Goal: Task Accomplishment & Management: Complete application form

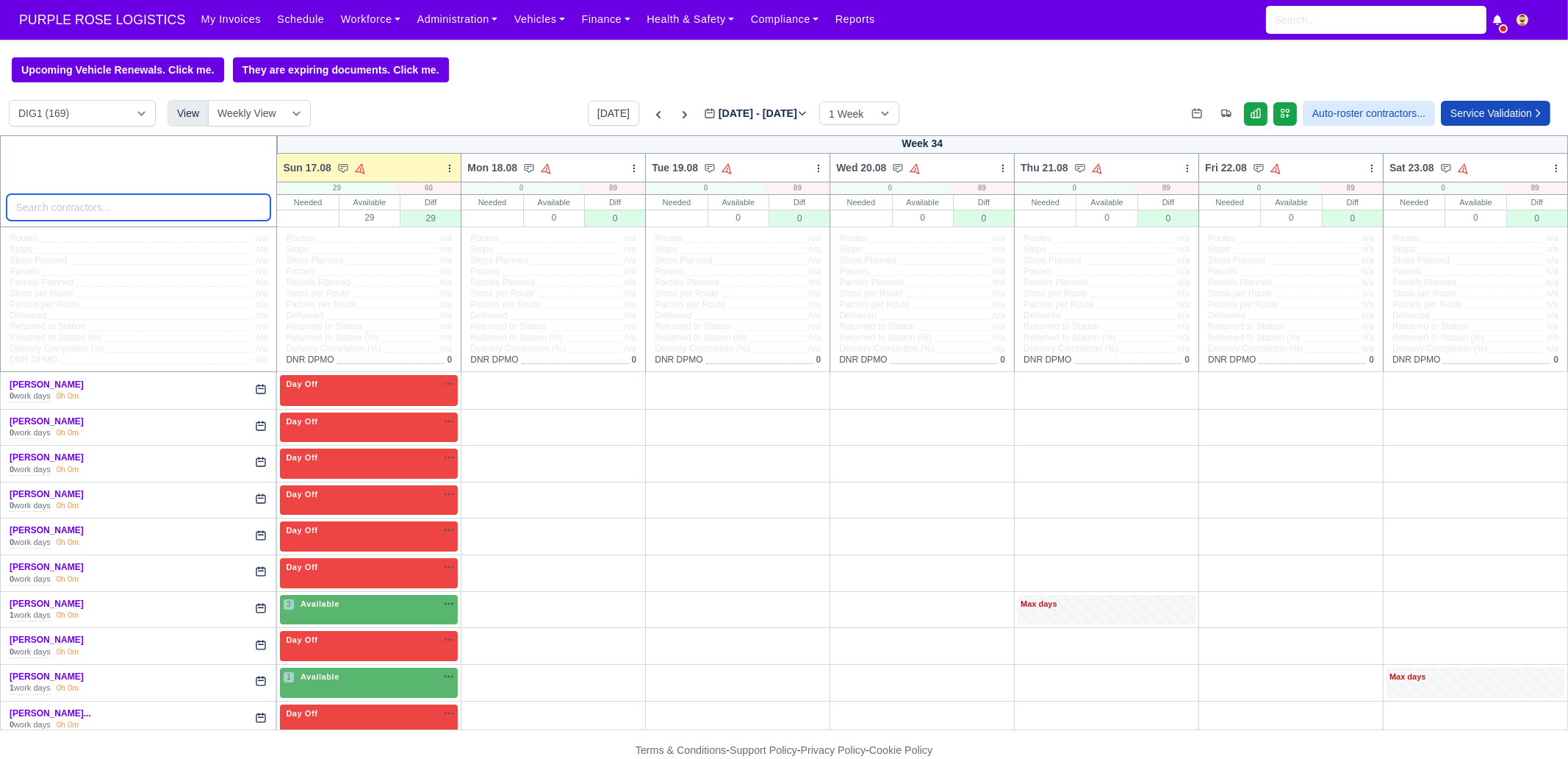
click at [183, 211] on input "search" at bounding box center [139, 207] width 264 height 27
click at [196, 604] on div "[PERSON_NAME] 1 work days 0h 0m" at bounding box center [138, 609] width 257 height 24
click at [339, 608] on div "3 Available na" at bounding box center [369, 604] width 172 height 13
click at [373, 601] on div "3 Available na" at bounding box center [369, 604] width 172 height 13
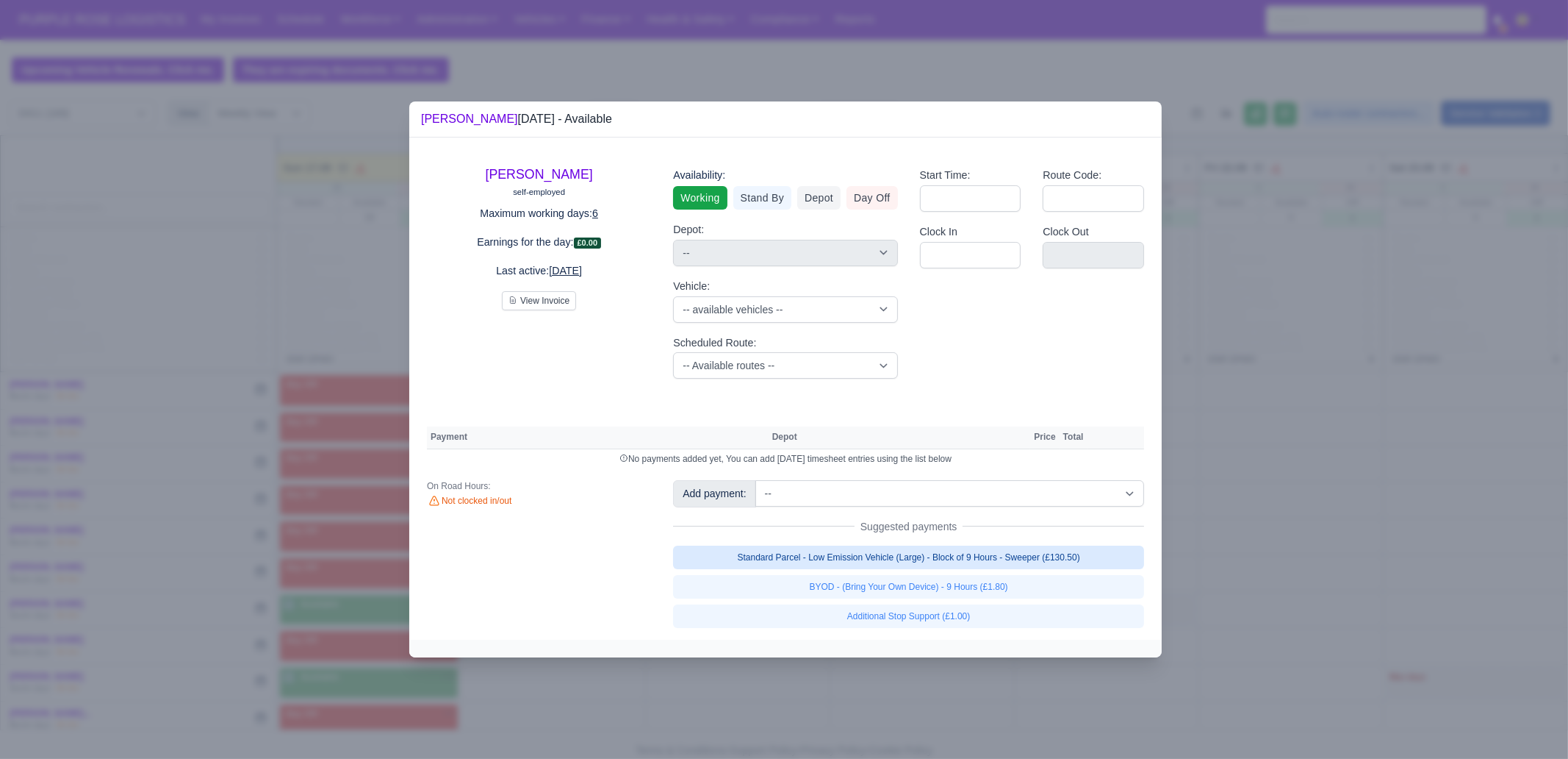
click at [981, 560] on link "Standard Parcel - Low Emission Vehicle (Large) - Block of 9 Hours - Sweeper (£1…" at bounding box center [908, 557] width 471 height 23
select select "1"
click at [992, 569] on link "Standard Parcel - Low Emission Vehicle (Large) - Block of 9 Hours - Sweeper (£1…" at bounding box center [908, 557] width 471 height 23
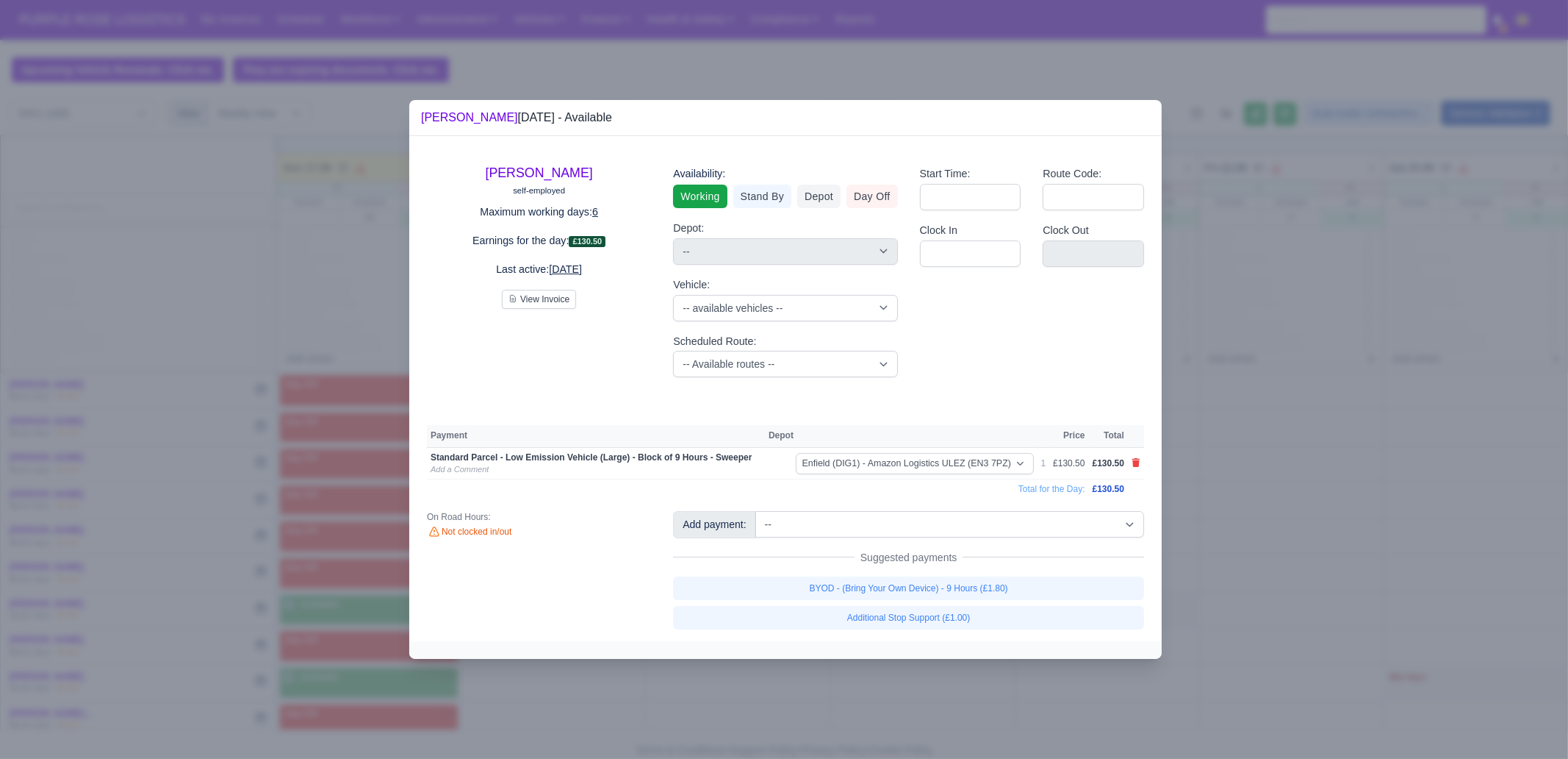
select select "1"
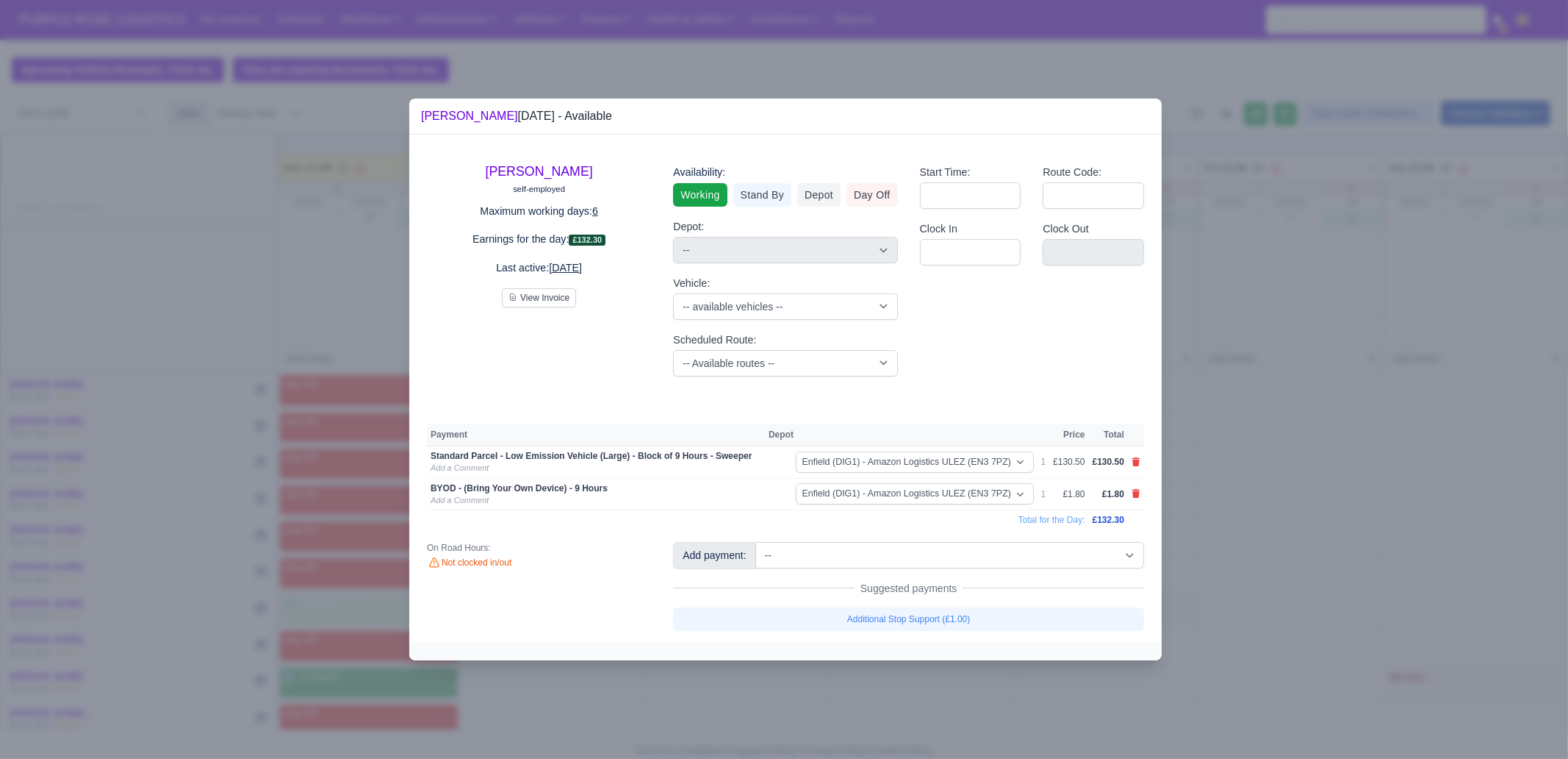
click at [1362, 526] on div at bounding box center [784, 379] width 1568 height 759
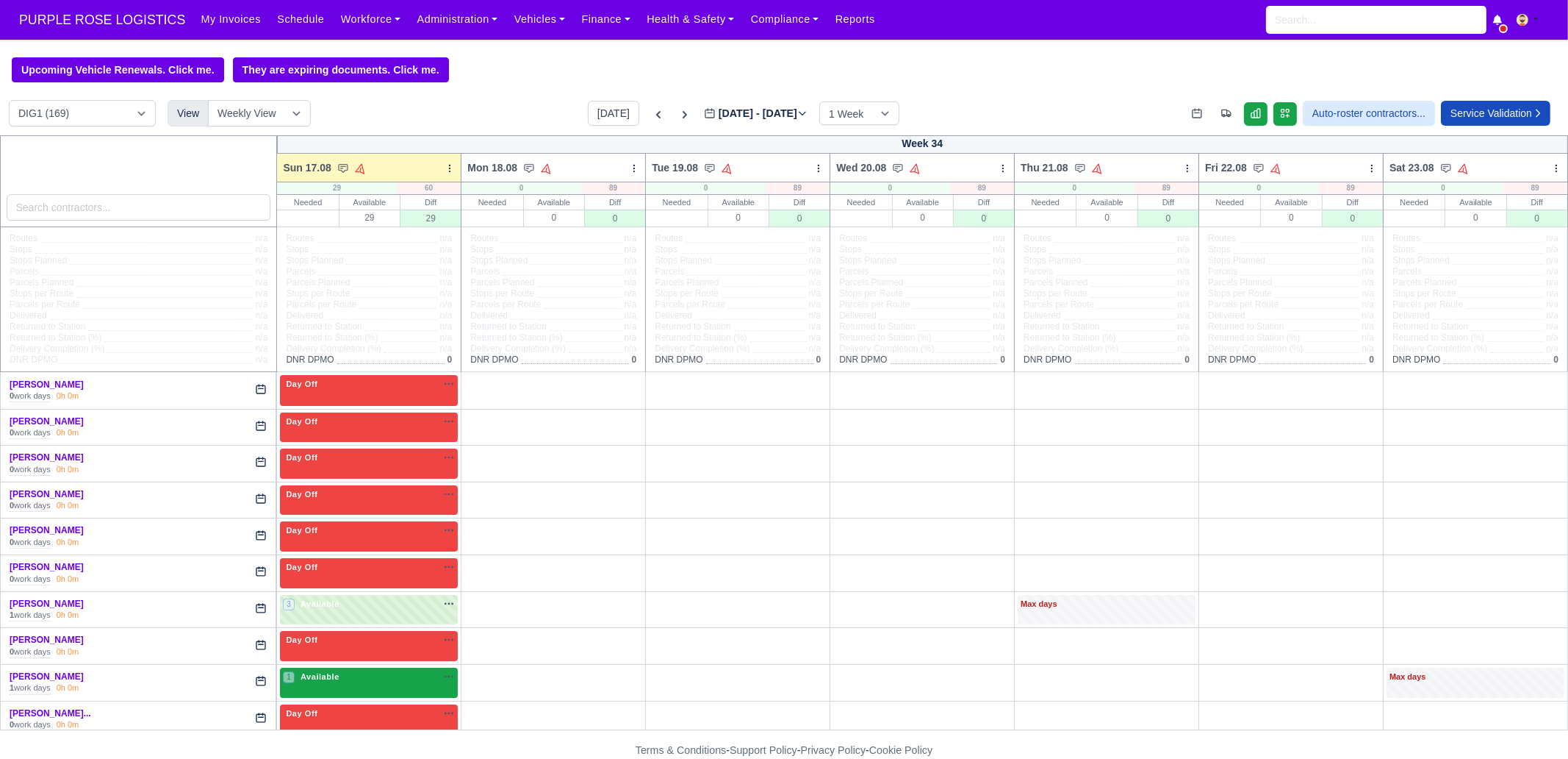
click at [353, 687] on div "1 Available" at bounding box center [369, 682] width 177 height 31
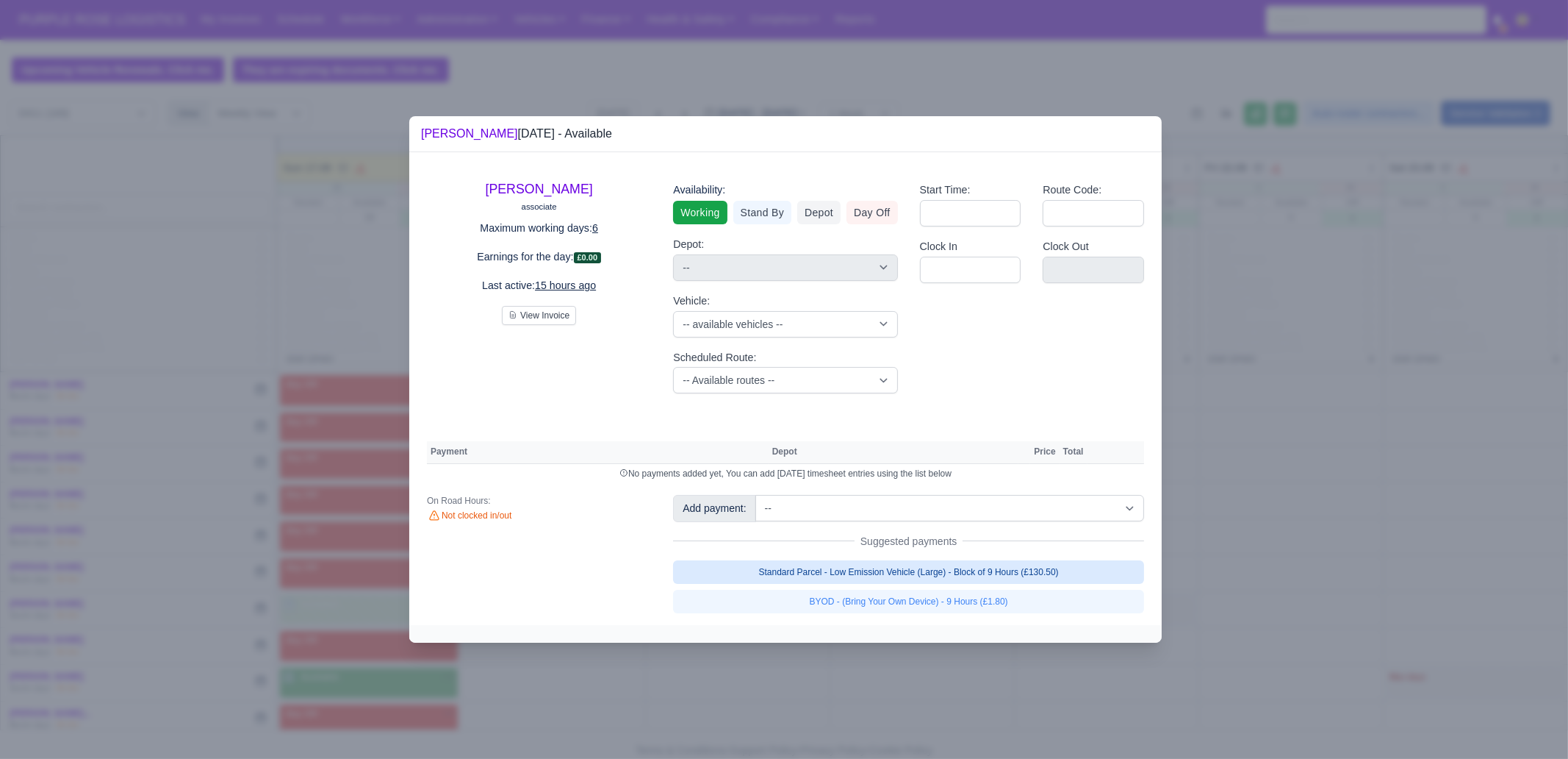
click at [981, 562] on link "Standard Parcel - Low Emission Vehicle (Large) - Block of 9 Hours (£130.50)" at bounding box center [908, 571] width 471 height 23
select select "1"
click at [990, 583] on link "Standard Parcel - Low Emission Vehicle (Large) - Block of 9 Hours (£130.50)" at bounding box center [908, 571] width 471 height 23
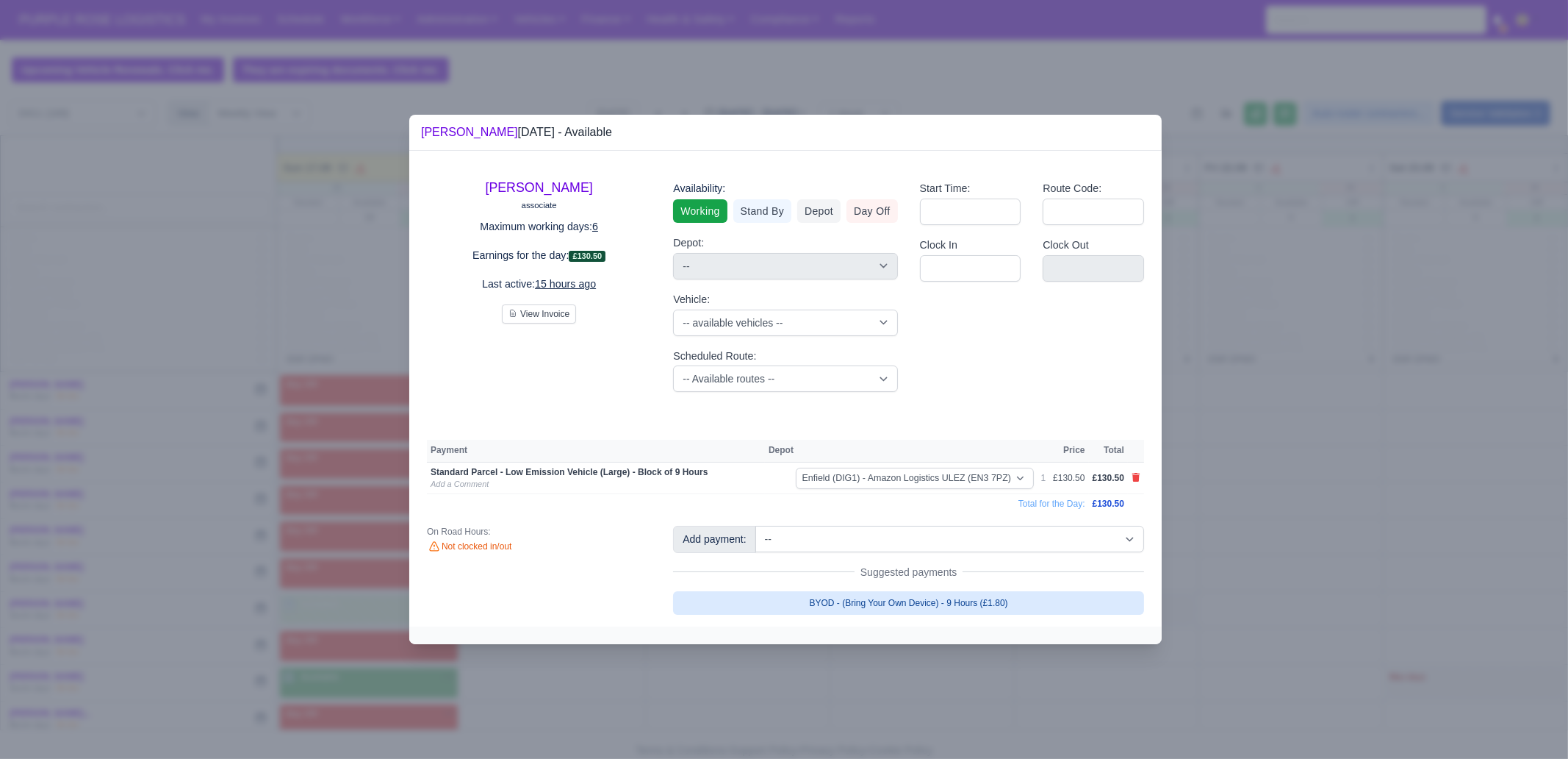
select select "1"
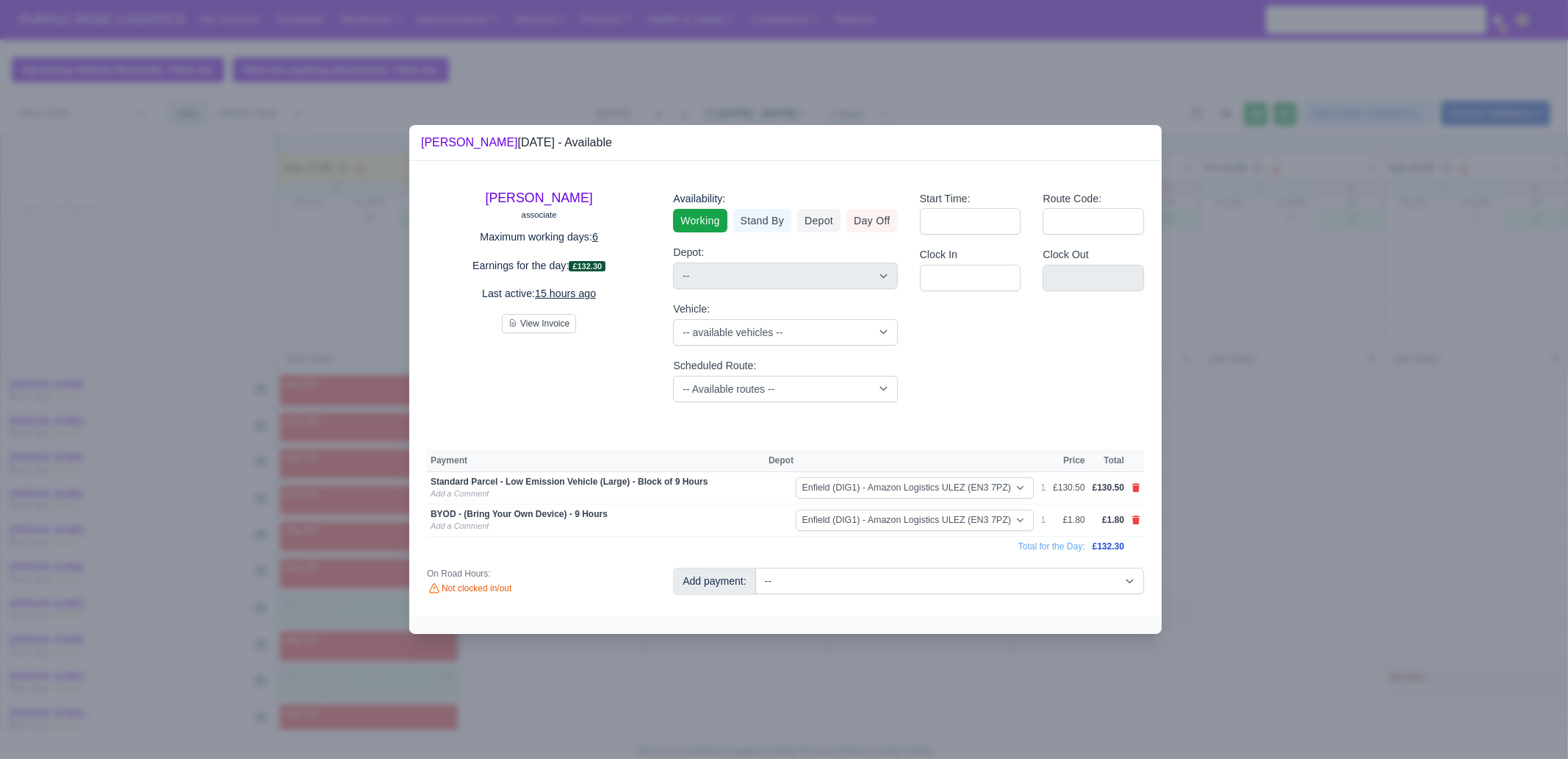
click at [958, 633] on div at bounding box center [785, 624] width 752 height 18
click at [331, 558] on div at bounding box center [784, 379] width 1568 height 759
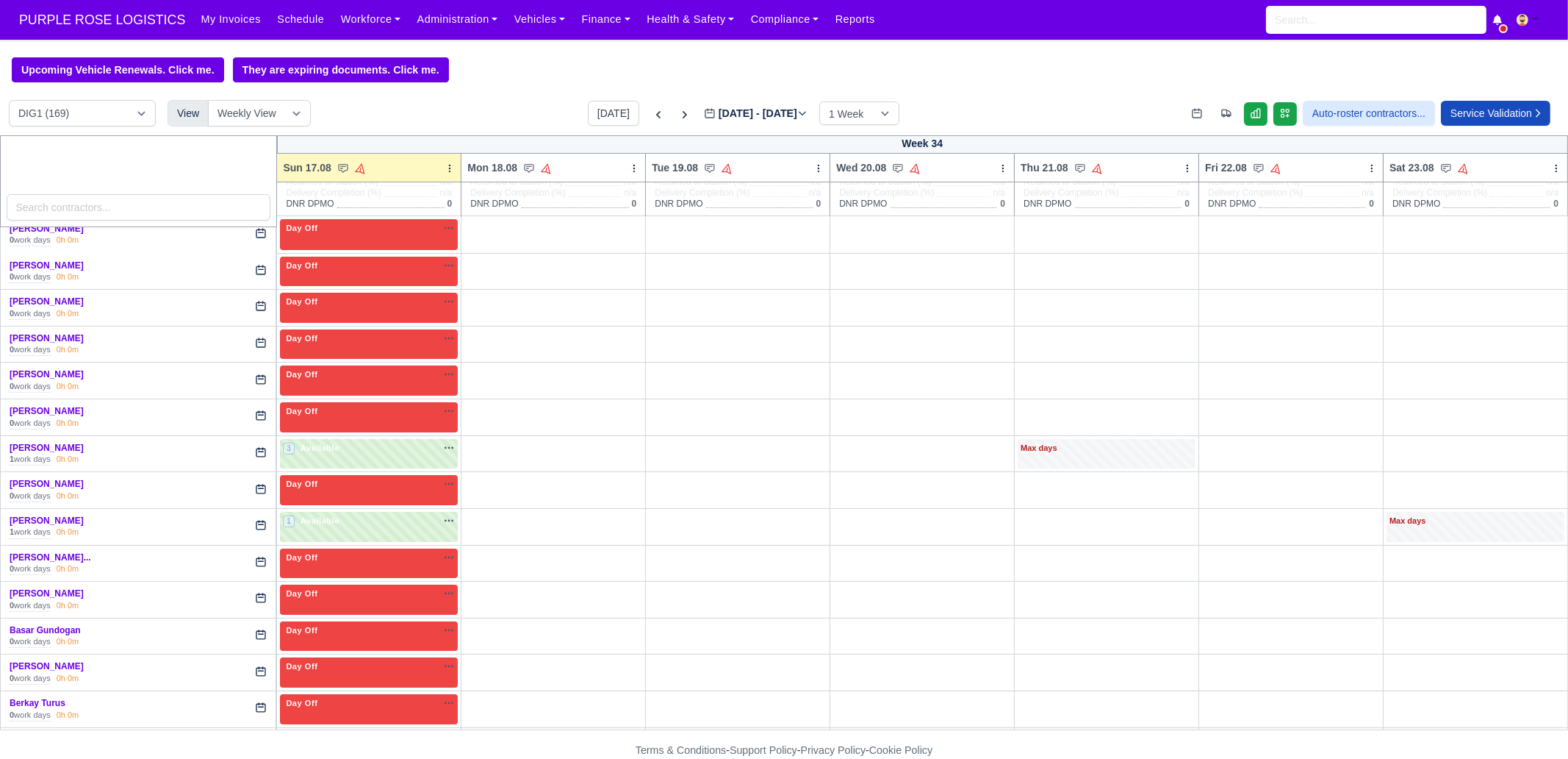
scroll to position [275, 0]
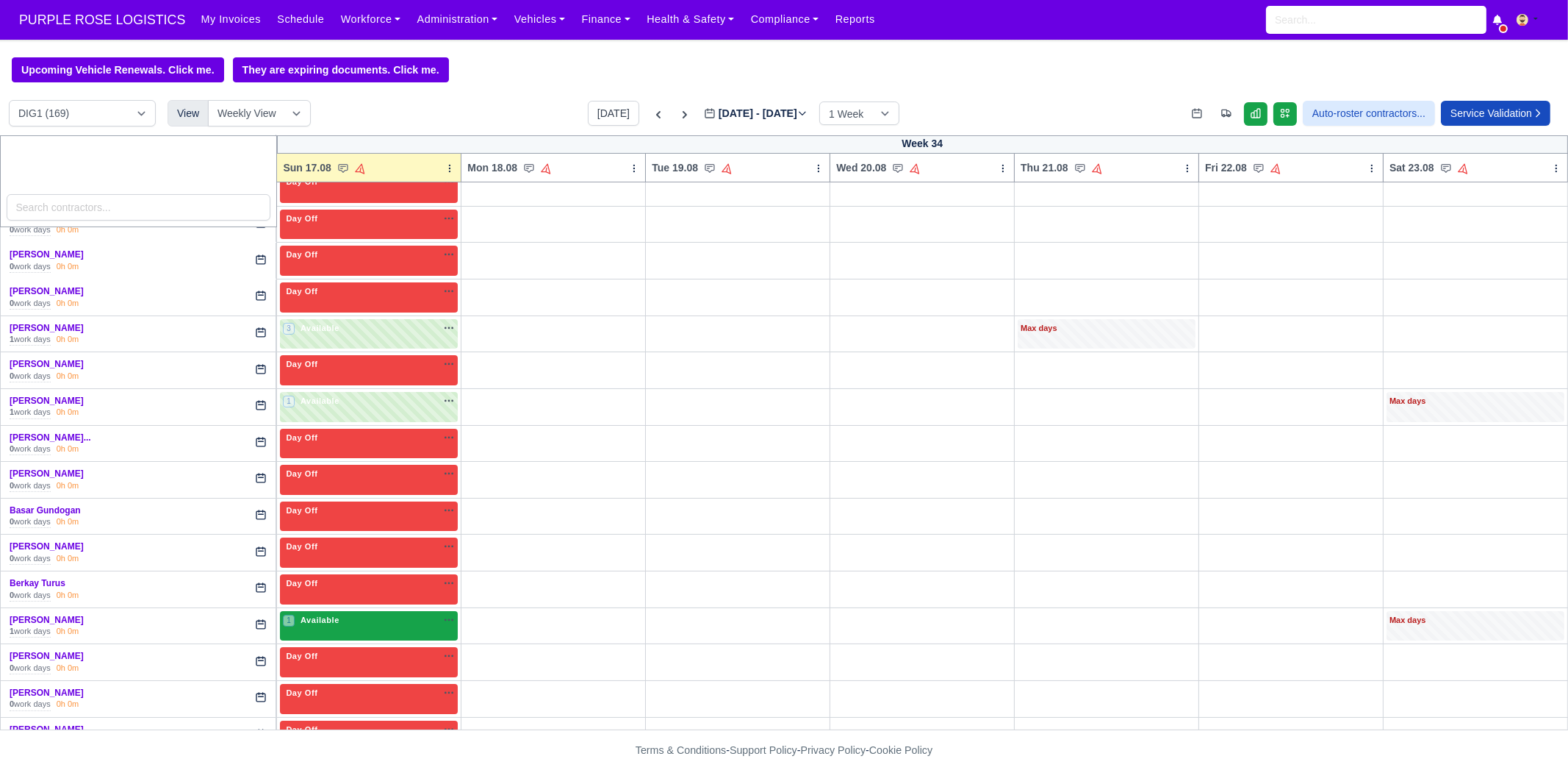
click at [331, 624] on div "1 Available na" at bounding box center [369, 621] width 172 height 16
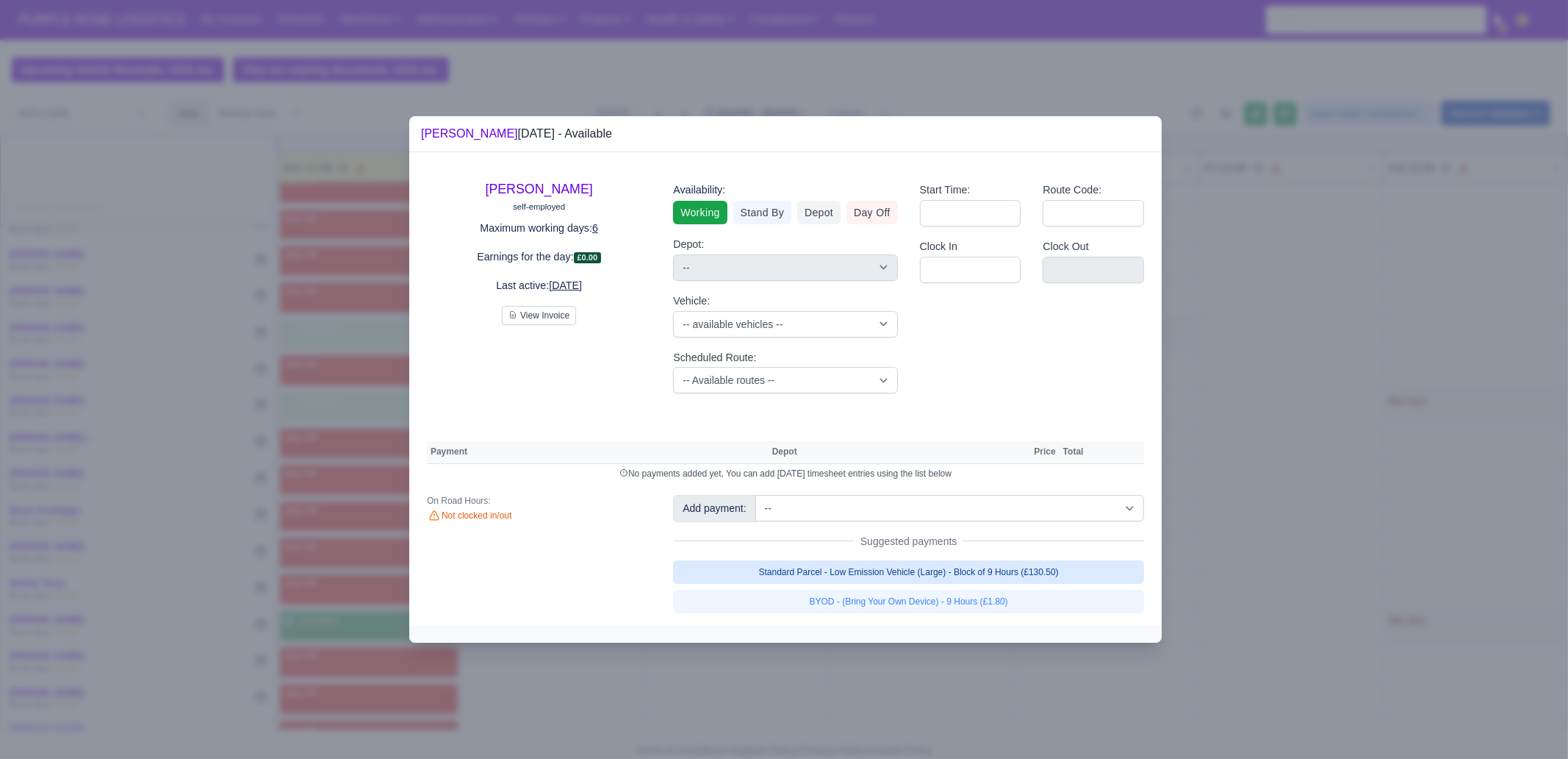
click at [827, 574] on link "Standard Parcel - Low Emission Vehicle (Large) - Block of 9 Hours (£130.50)" at bounding box center [908, 571] width 471 height 23
select select "1"
click at [821, 583] on link "Standard Parcel - Low Emission Vehicle (Large) - Block of 9 Hours (£130.50)" at bounding box center [908, 571] width 471 height 23
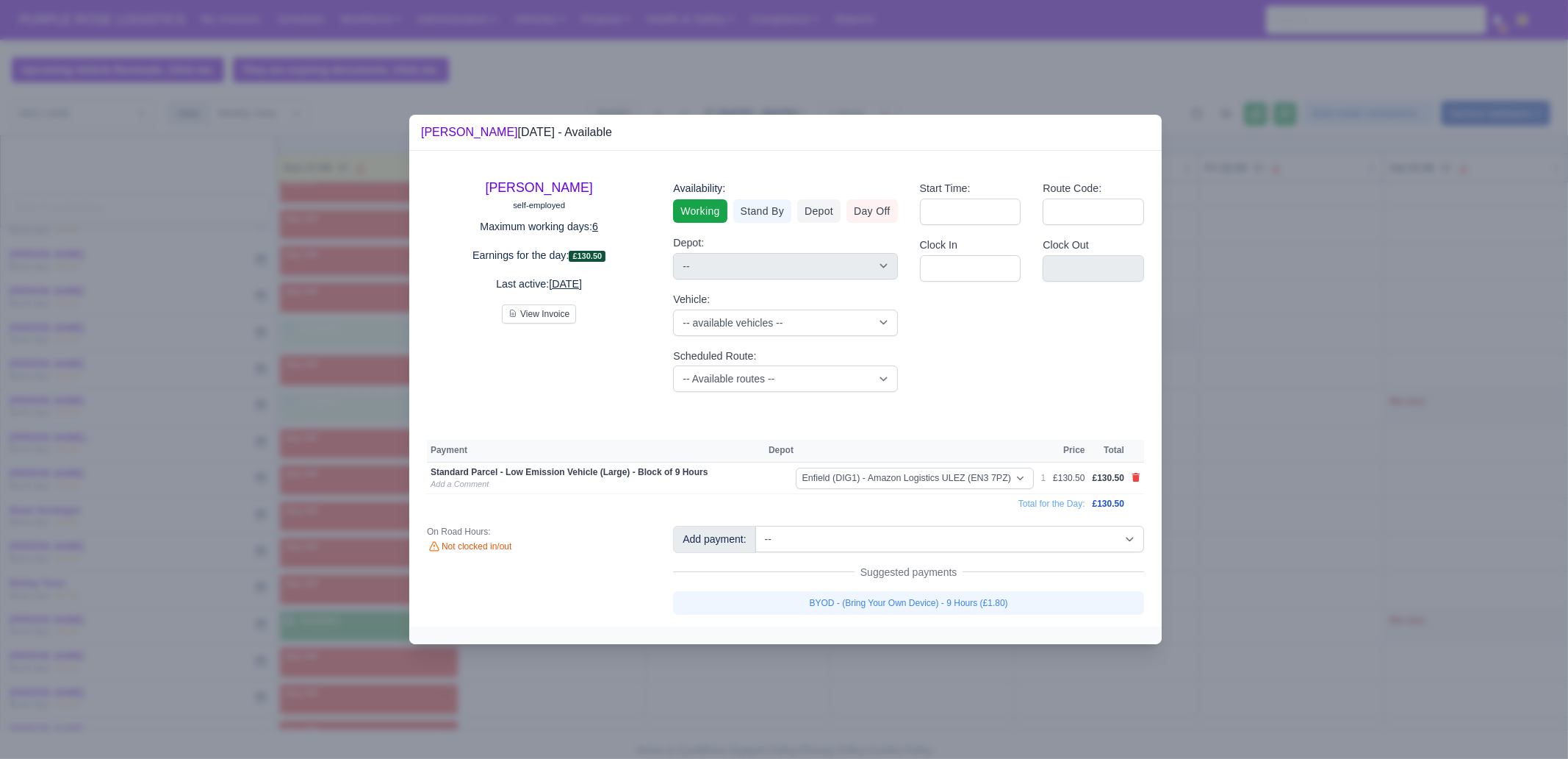
select select "1"
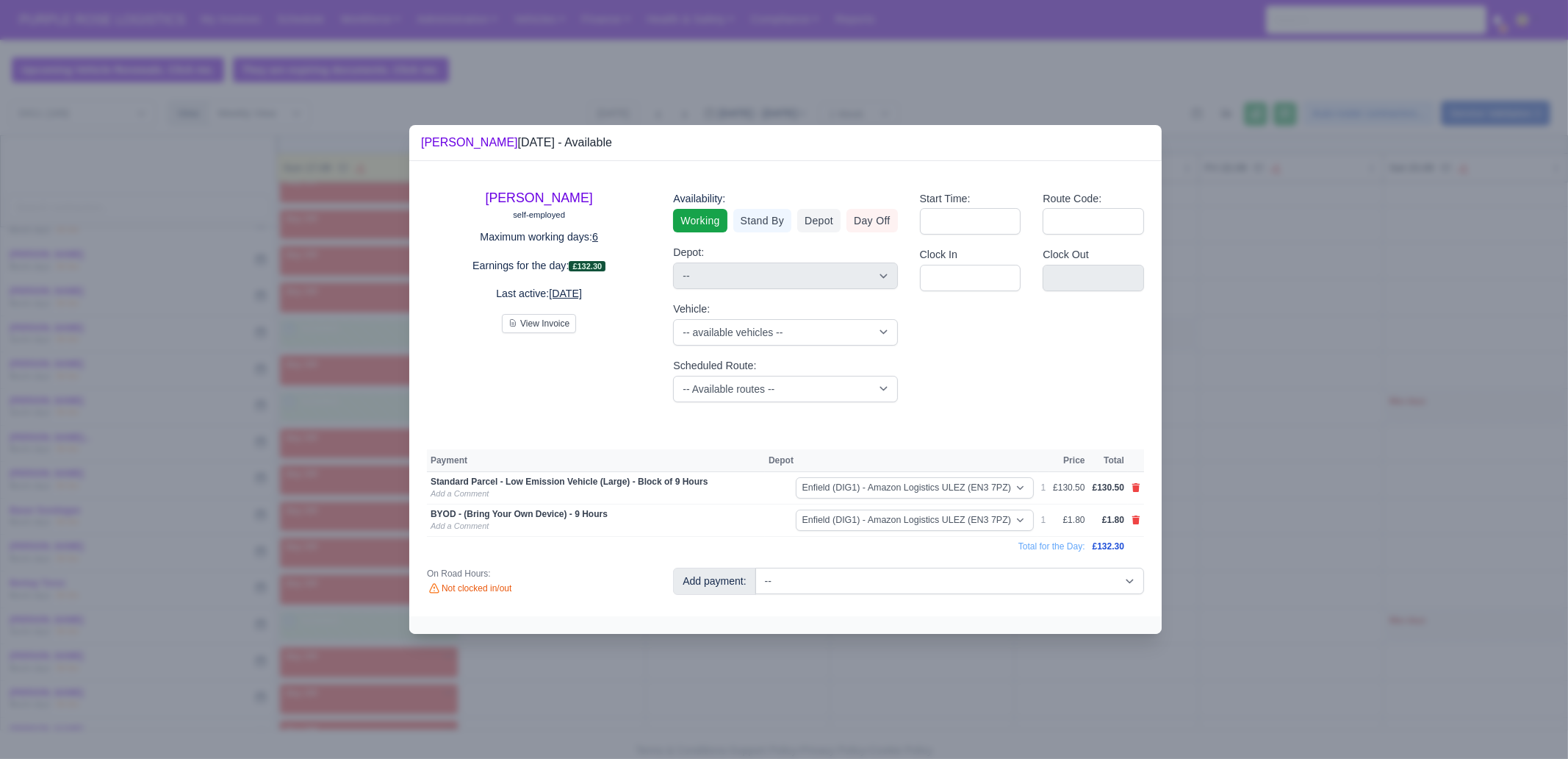
click at [781, 670] on div at bounding box center [784, 379] width 1568 height 759
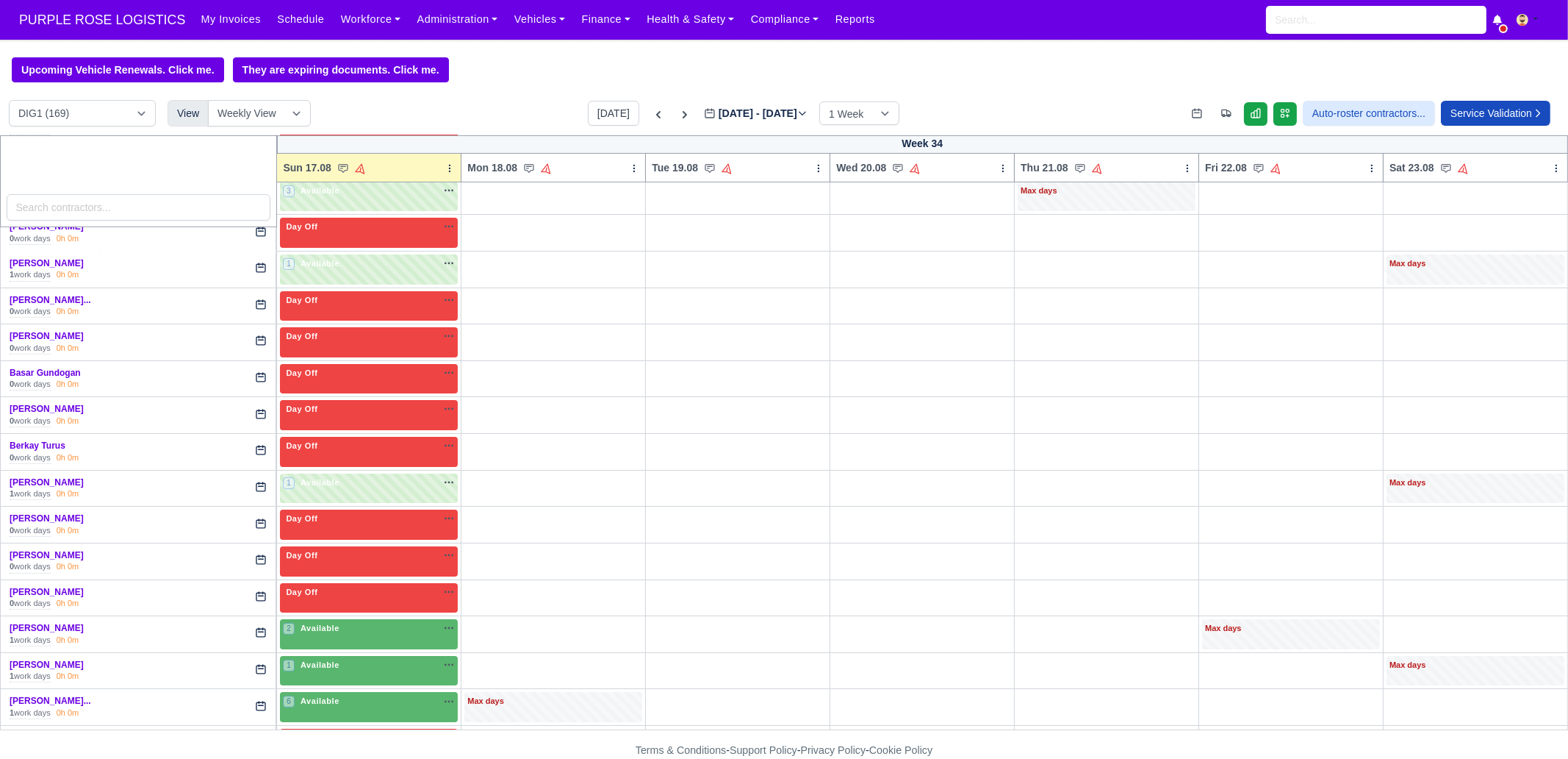
scroll to position [459, 0]
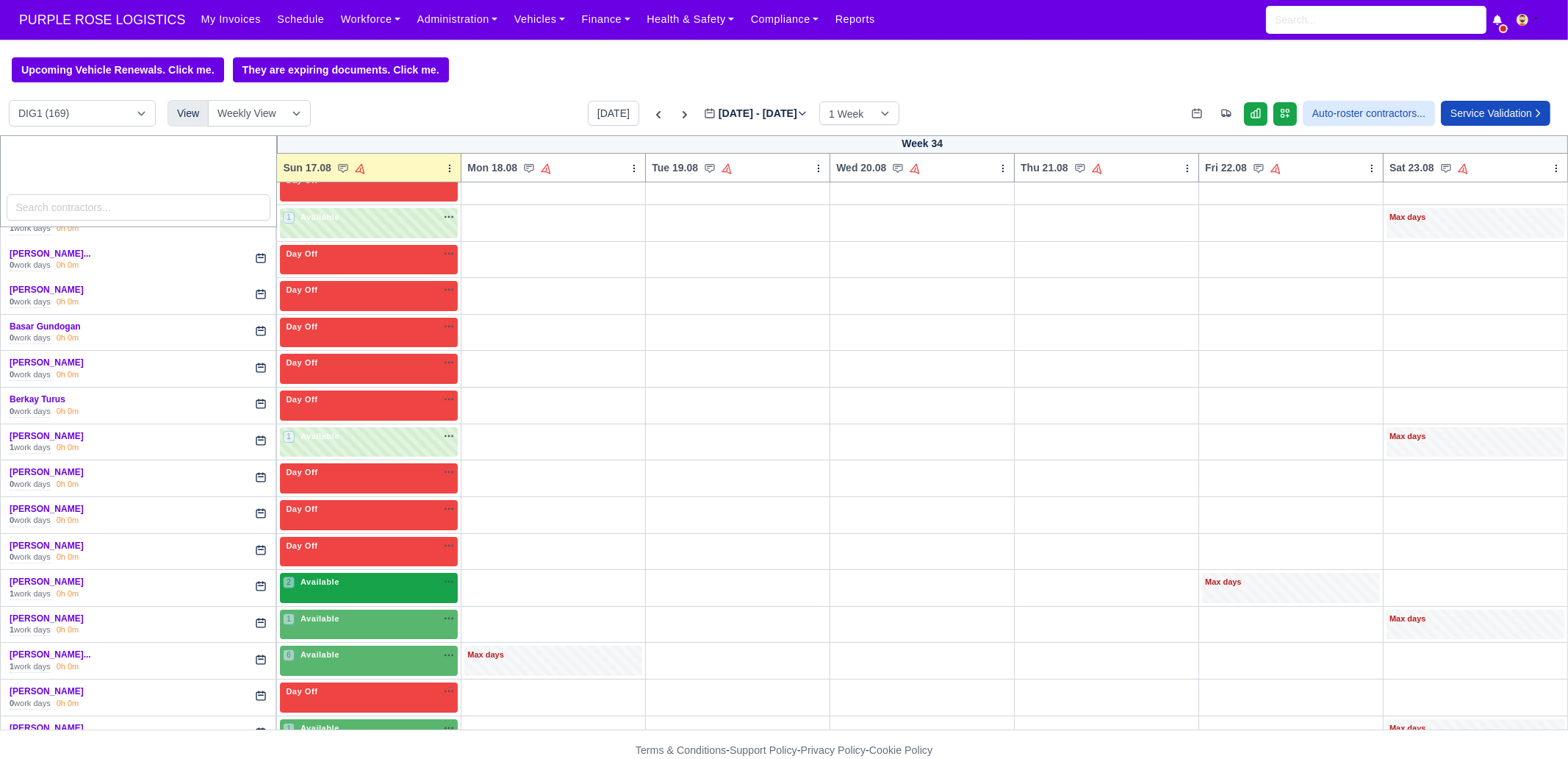
click at [342, 581] on div "2 Available na" at bounding box center [369, 582] width 172 height 13
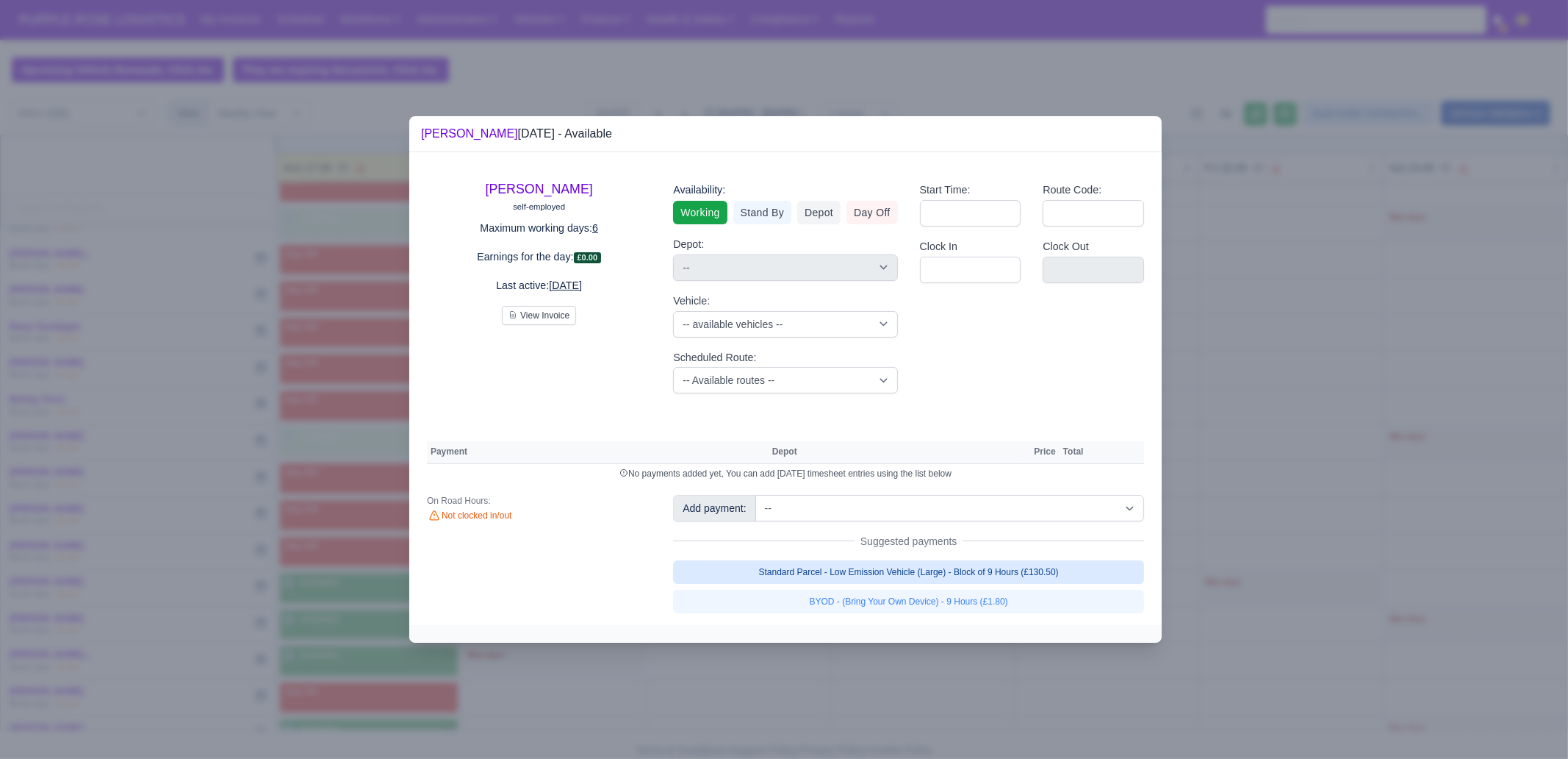
click at [896, 576] on link "Standard Parcel - Low Emission Vehicle (Large) - Block of 9 Hours (£130.50)" at bounding box center [908, 571] width 471 height 23
select select "1"
click at [894, 583] on link "Standard Parcel - Low Emission Vehicle (Large) - Block of 9 Hours (£130.50)" at bounding box center [908, 571] width 471 height 23
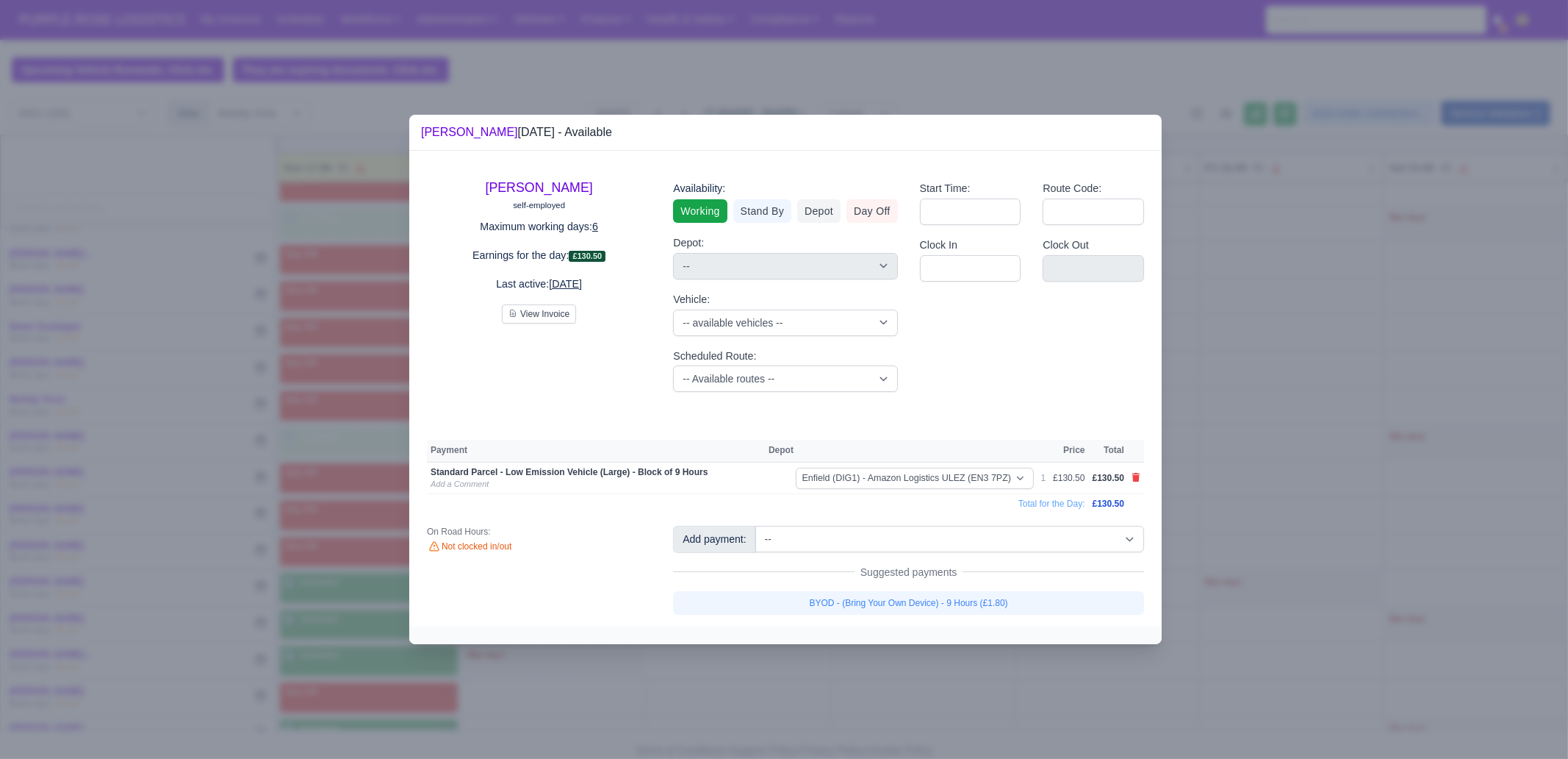
select select "1"
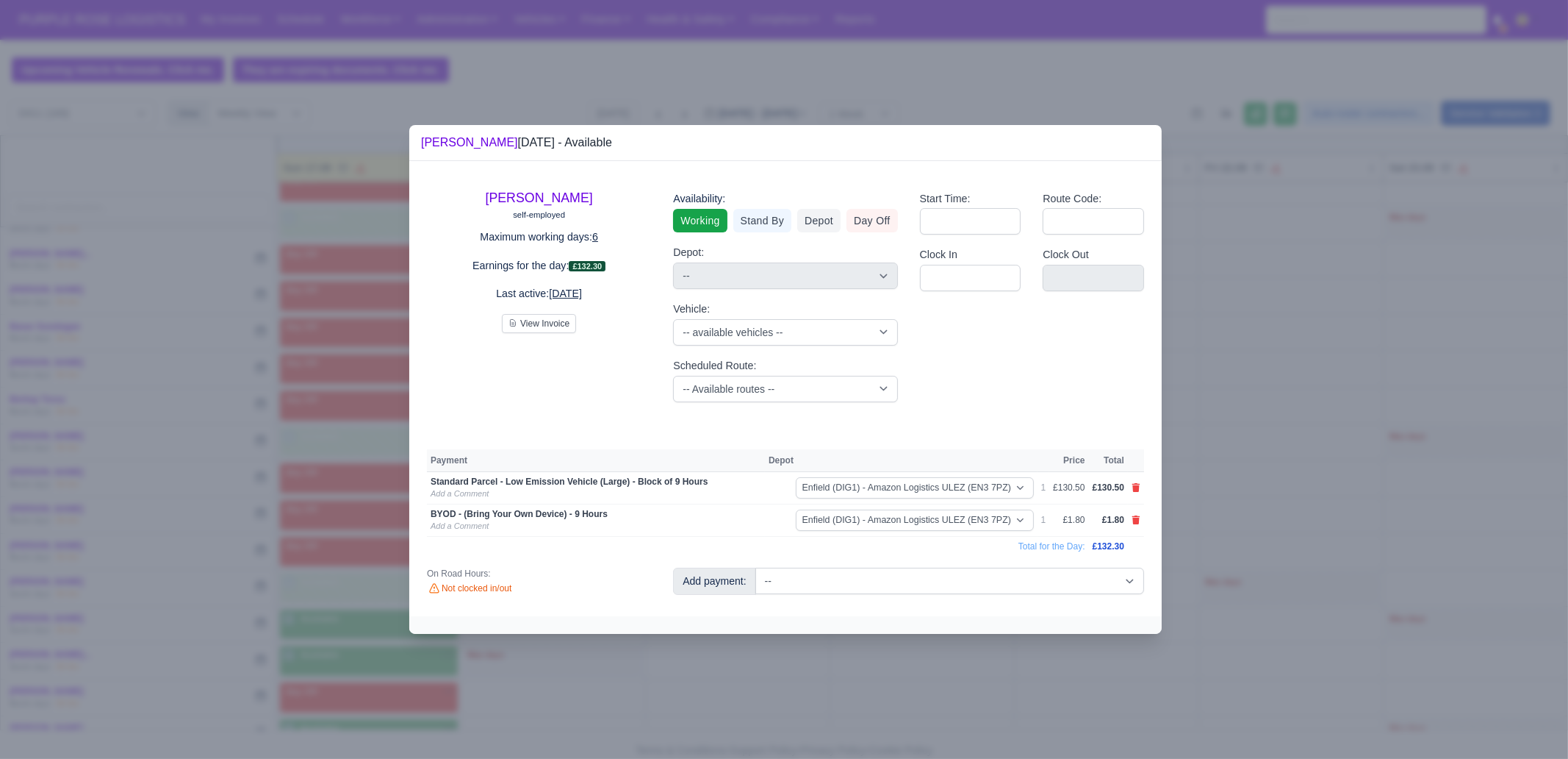
click at [881, 681] on div at bounding box center [784, 379] width 1568 height 759
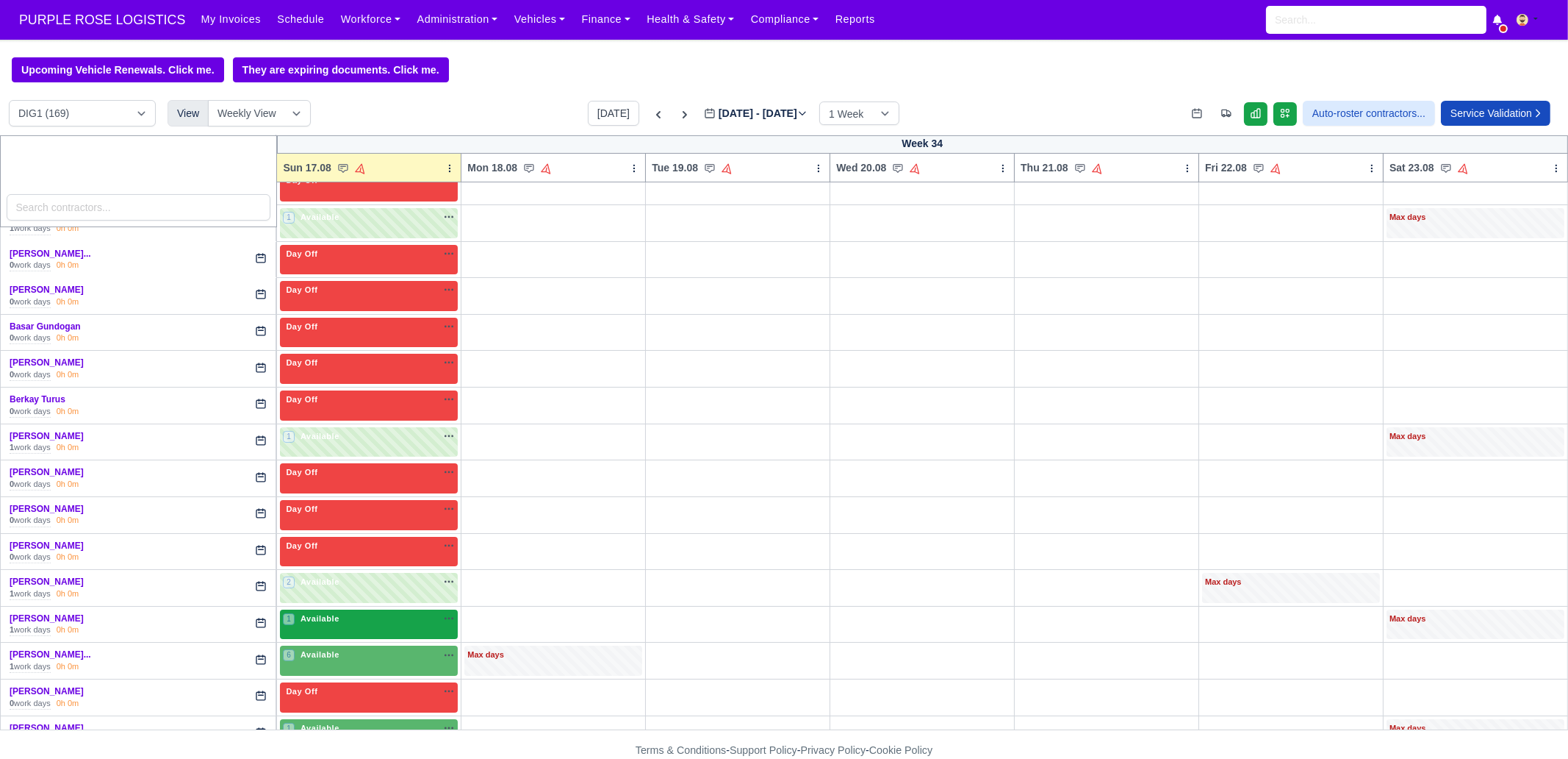
click at [374, 623] on div "1 Available na" at bounding box center [369, 619] width 172 height 16
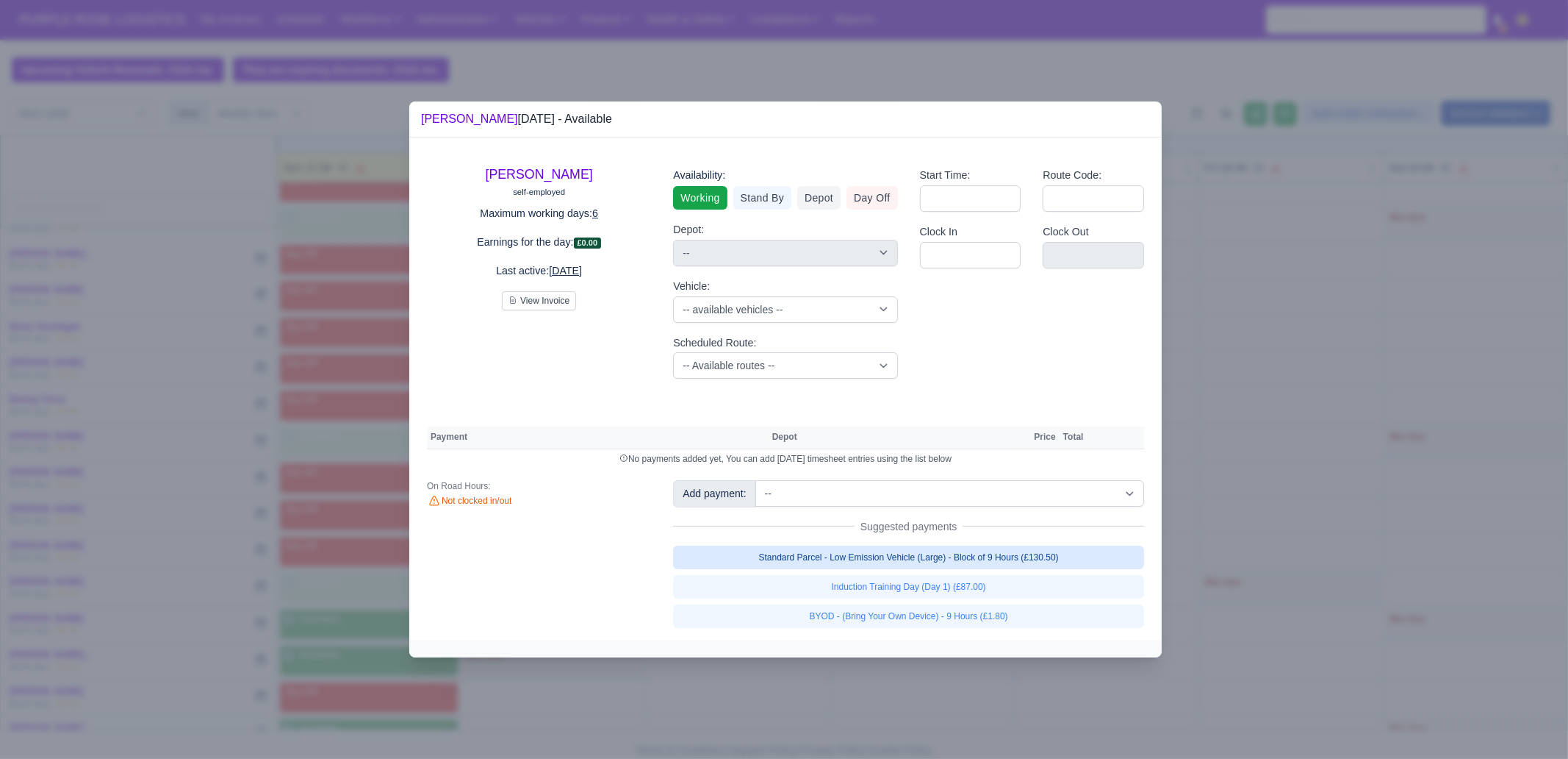
click at [831, 553] on link "Standard Parcel - Low Emission Vehicle (Large) - Block of 9 Hours (£130.50)" at bounding box center [908, 557] width 471 height 23
select select "1"
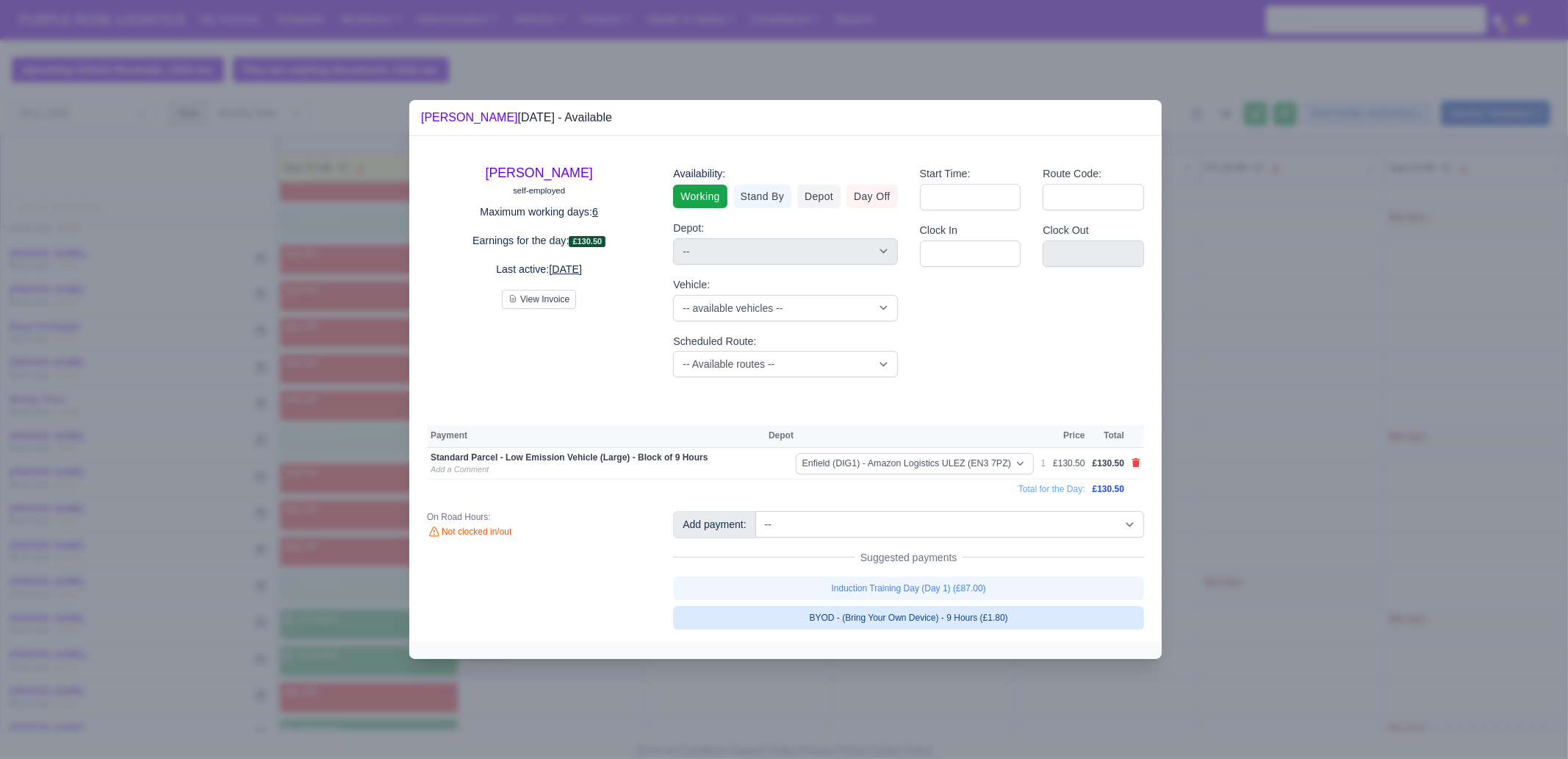
click at [835, 616] on link "BYOD - (Bring Your Own Device) - 9 Hours (£1.80)" at bounding box center [908, 617] width 471 height 23
select select "1"
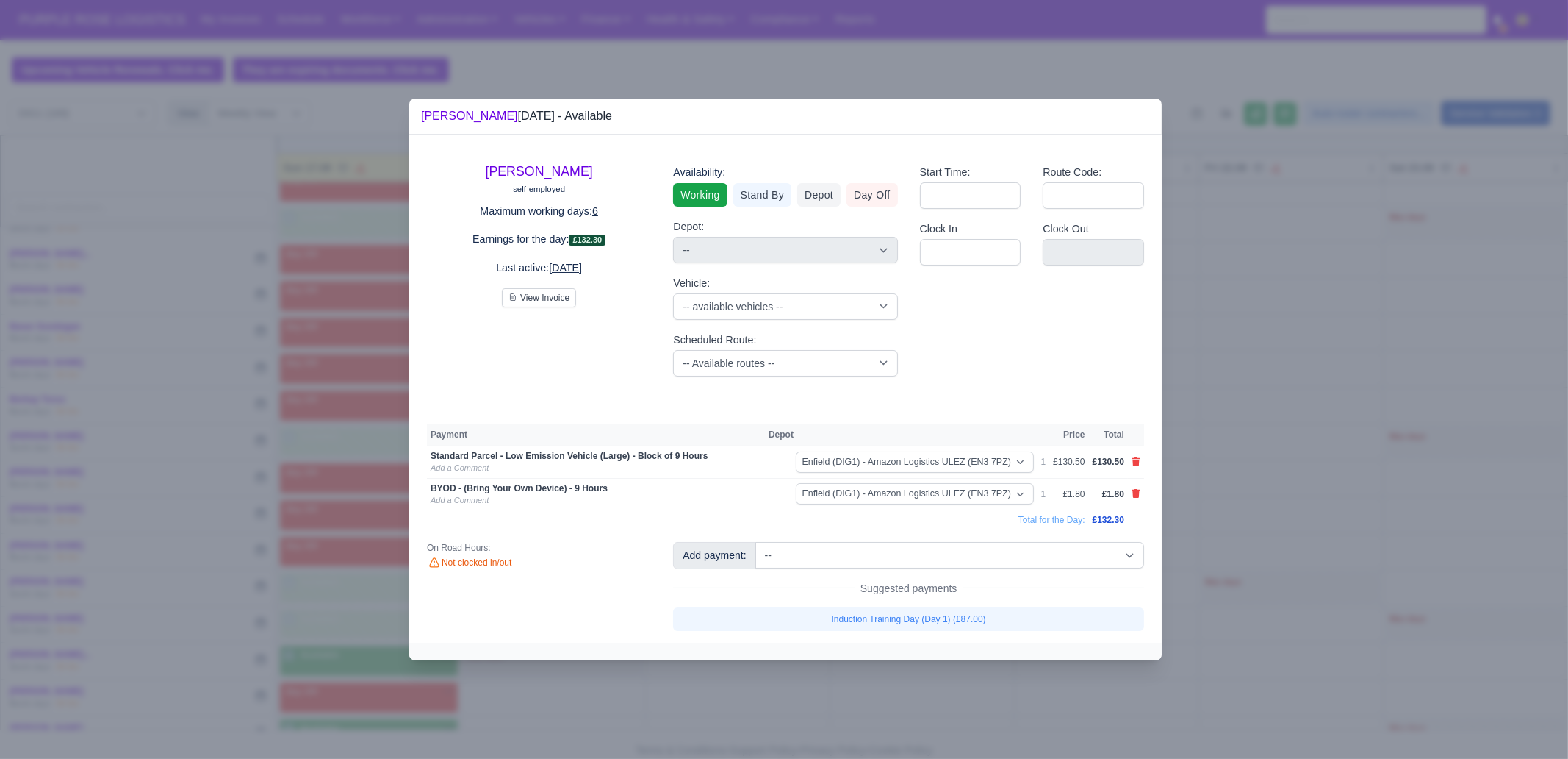
click at [827, 690] on div at bounding box center [784, 379] width 1568 height 759
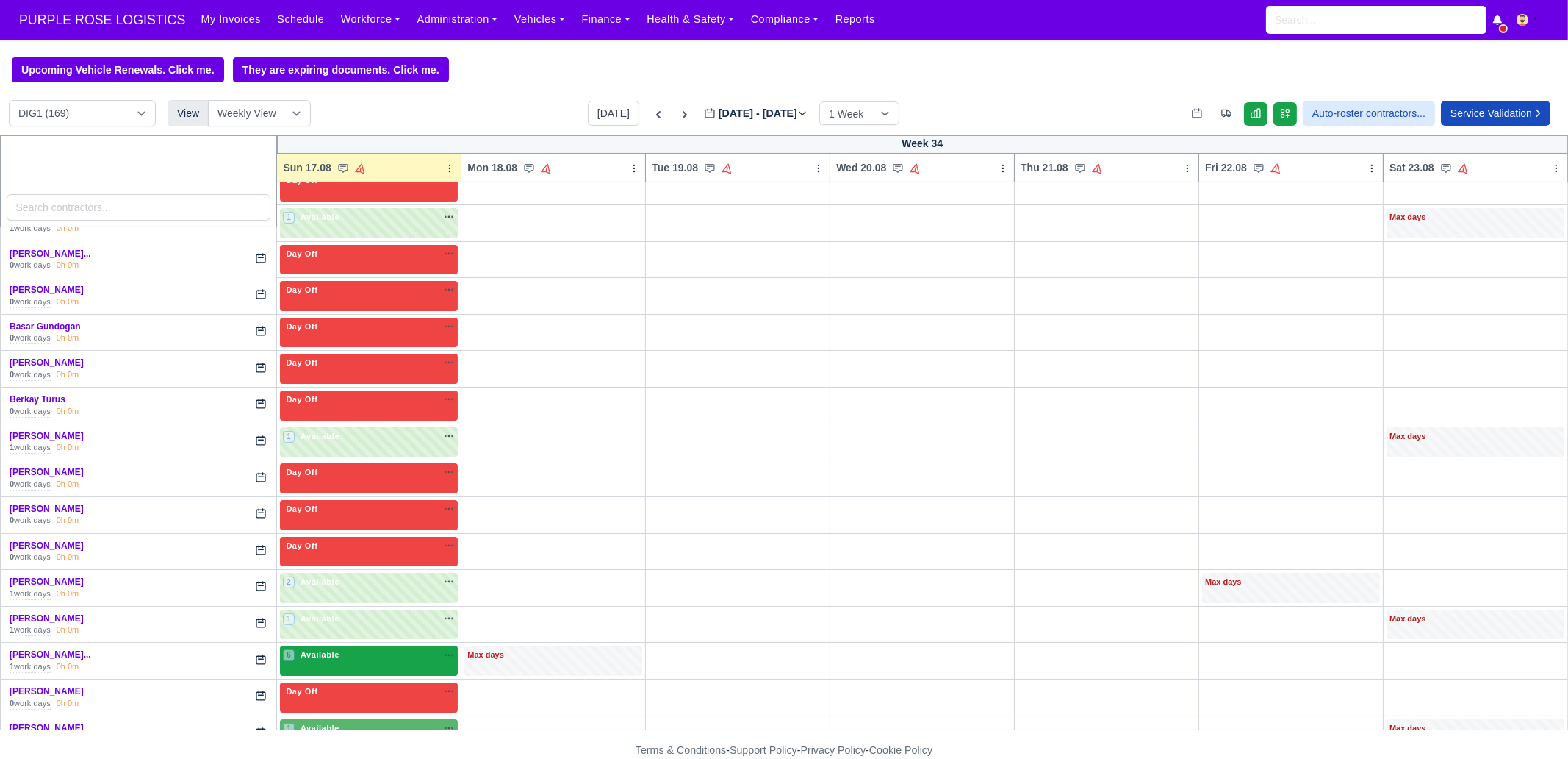
click at [341, 657] on div "6 Available na" at bounding box center [369, 655] width 172 height 16
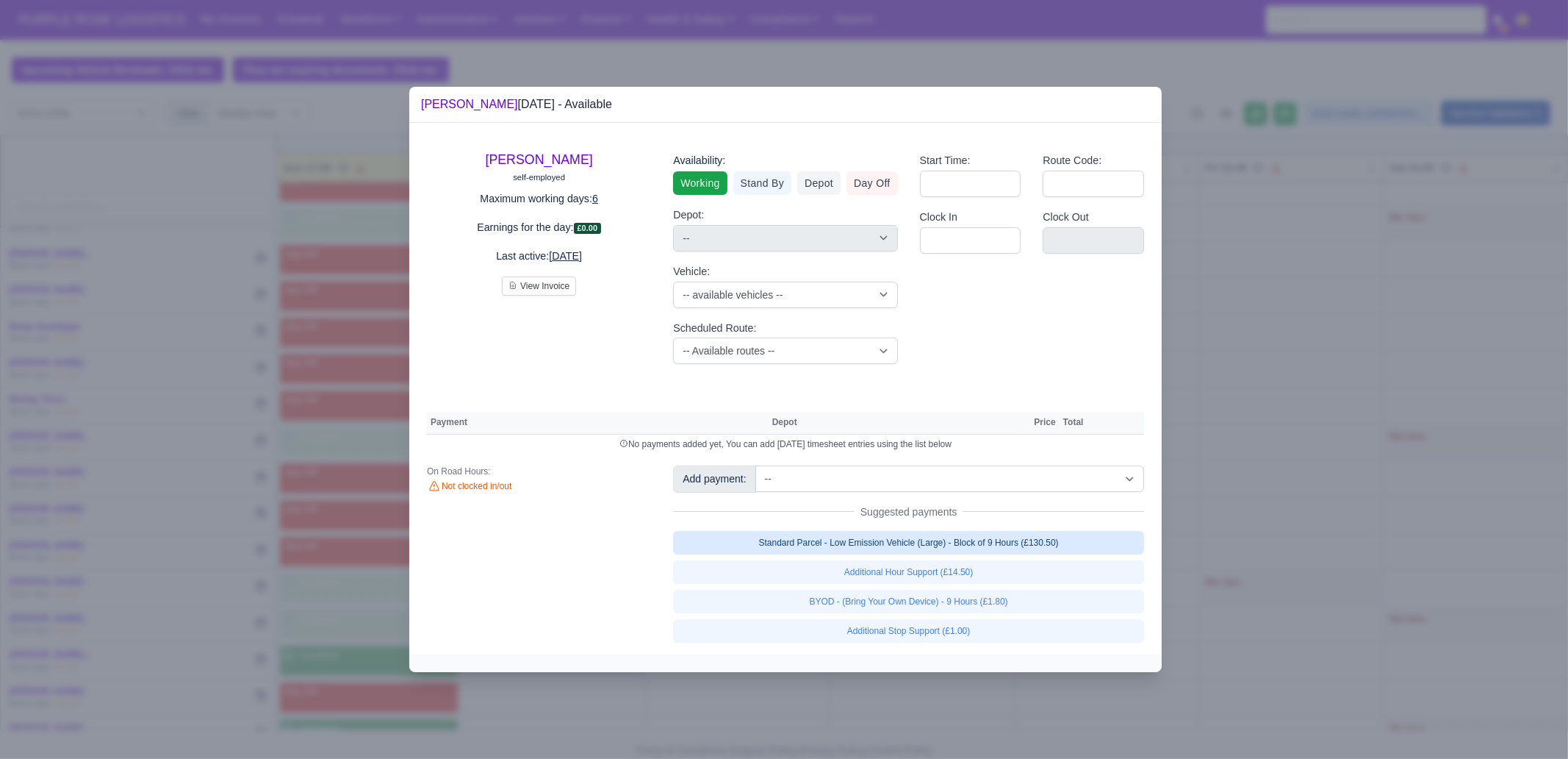
click at [910, 536] on link "Standard Parcel - Low Emission Vehicle (Large) - Block of 9 Hours (£130.50)" at bounding box center [908, 542] width 471 height 23
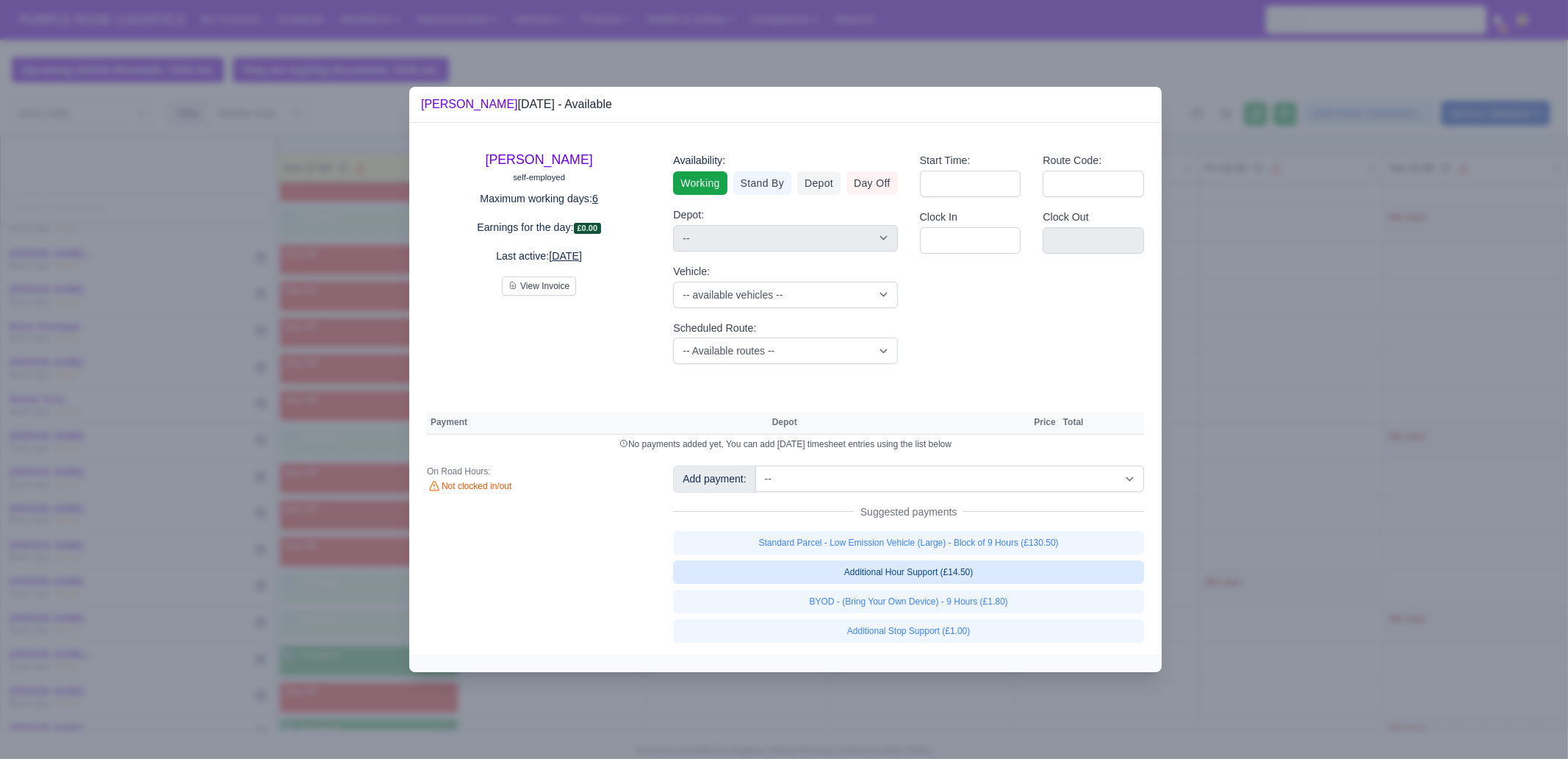
select select "1"
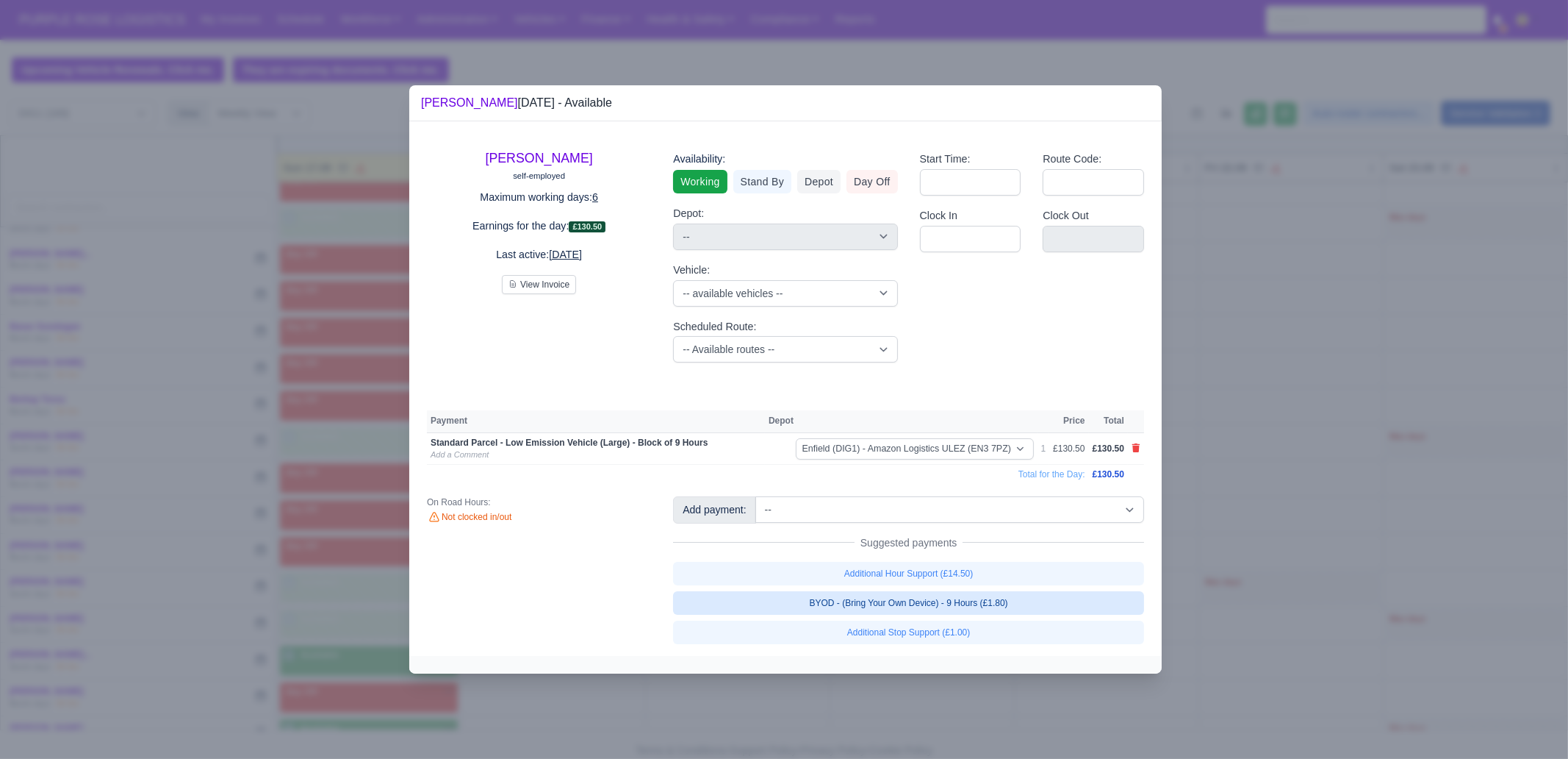
click at [926, 606] on link "BYOD - (Bring Your Own Device) - 9 Hours (£1.80)" at bounding box center [908, 602] width 471 height 23
select select "1"
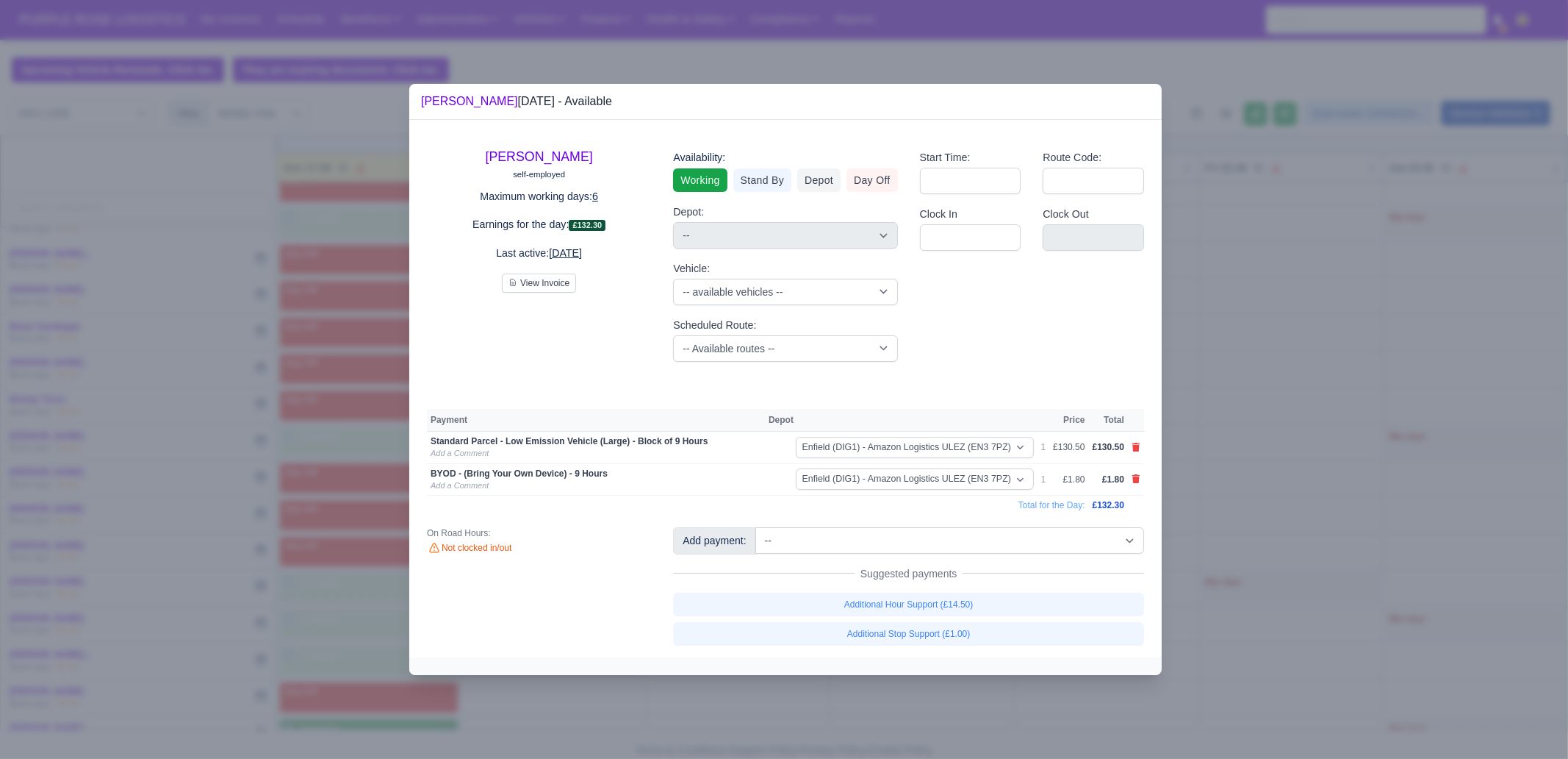
click at [909, 680] on div at bounding box center [784, 379] width 1568 height 759
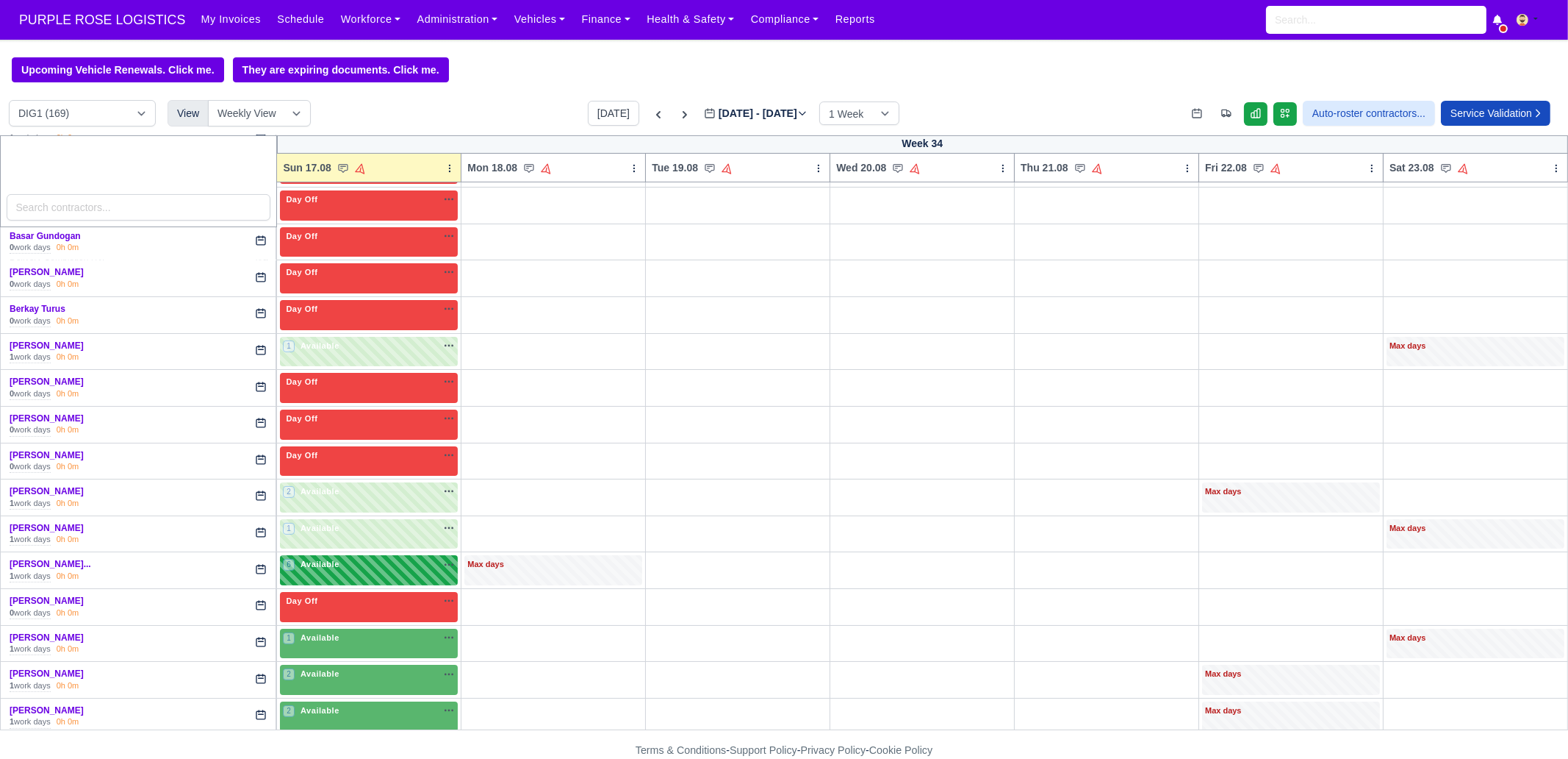
scroll to position [551, 0]
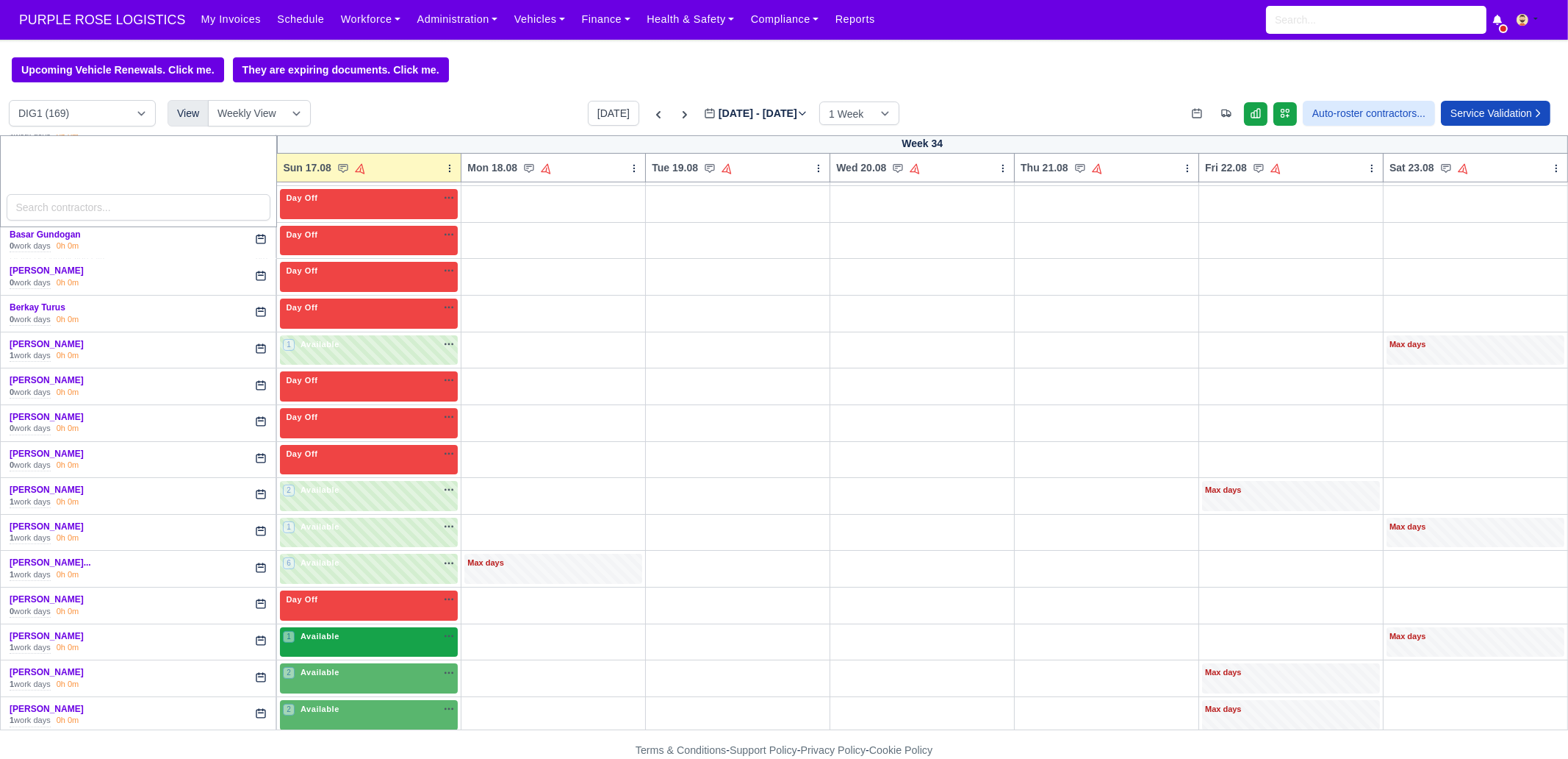
click at [370, 638] on div "1 Available na" at bounding box center [369, 637] width 172 height 16
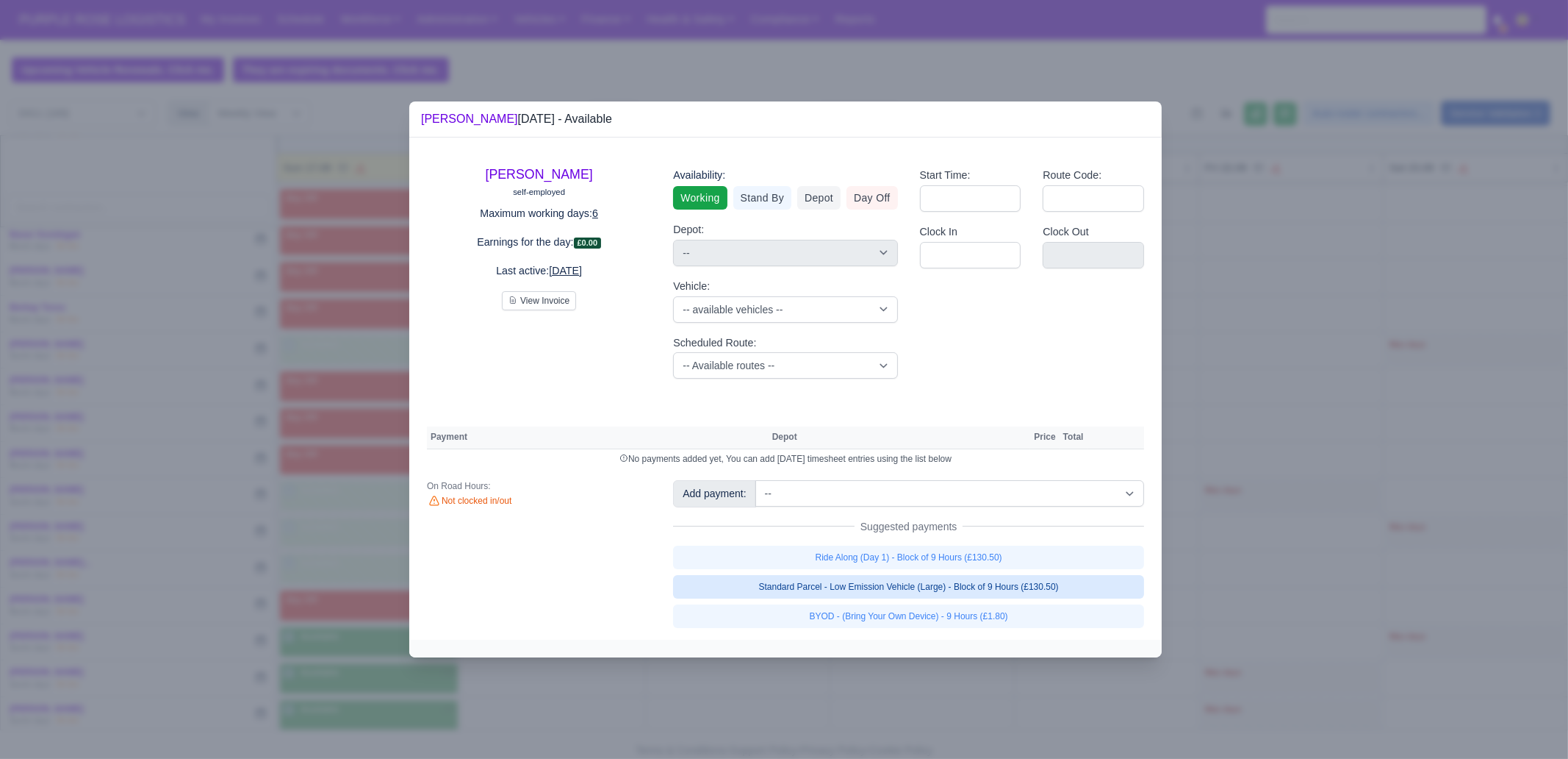
click at [976, 580] on link "Standard Parcel - Low Emission Vehicle (Large) - Block of 9 Hours (£130.50)" at bounding box center [908, 586] width 471 height 23
select select "1"
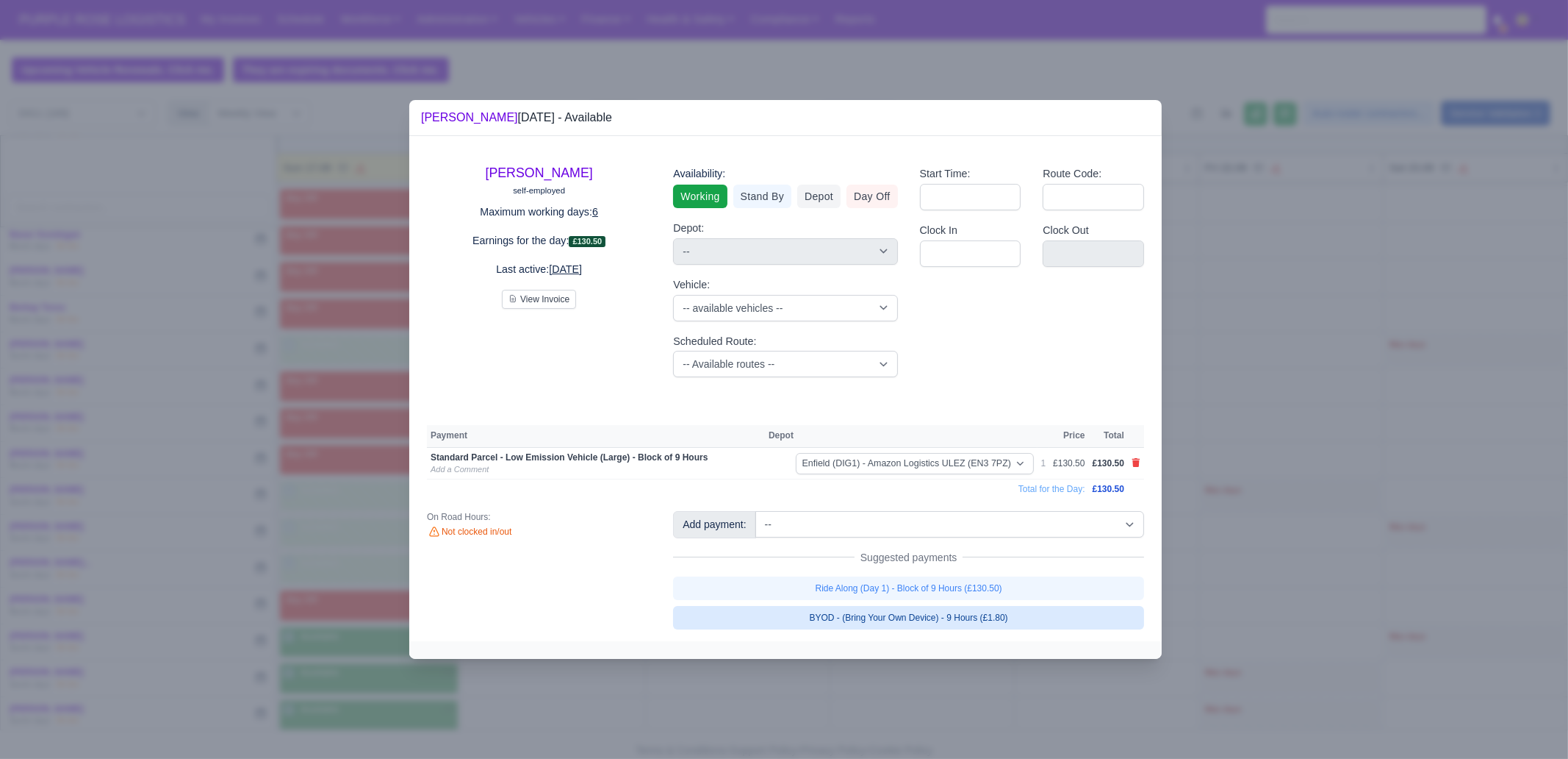
click at [969, 611] on link "BYOD - (Bring Your Own Device) - 9 Hours (£1.80)" at bounding box center [908, 617] width 471 height 23
select select "1"
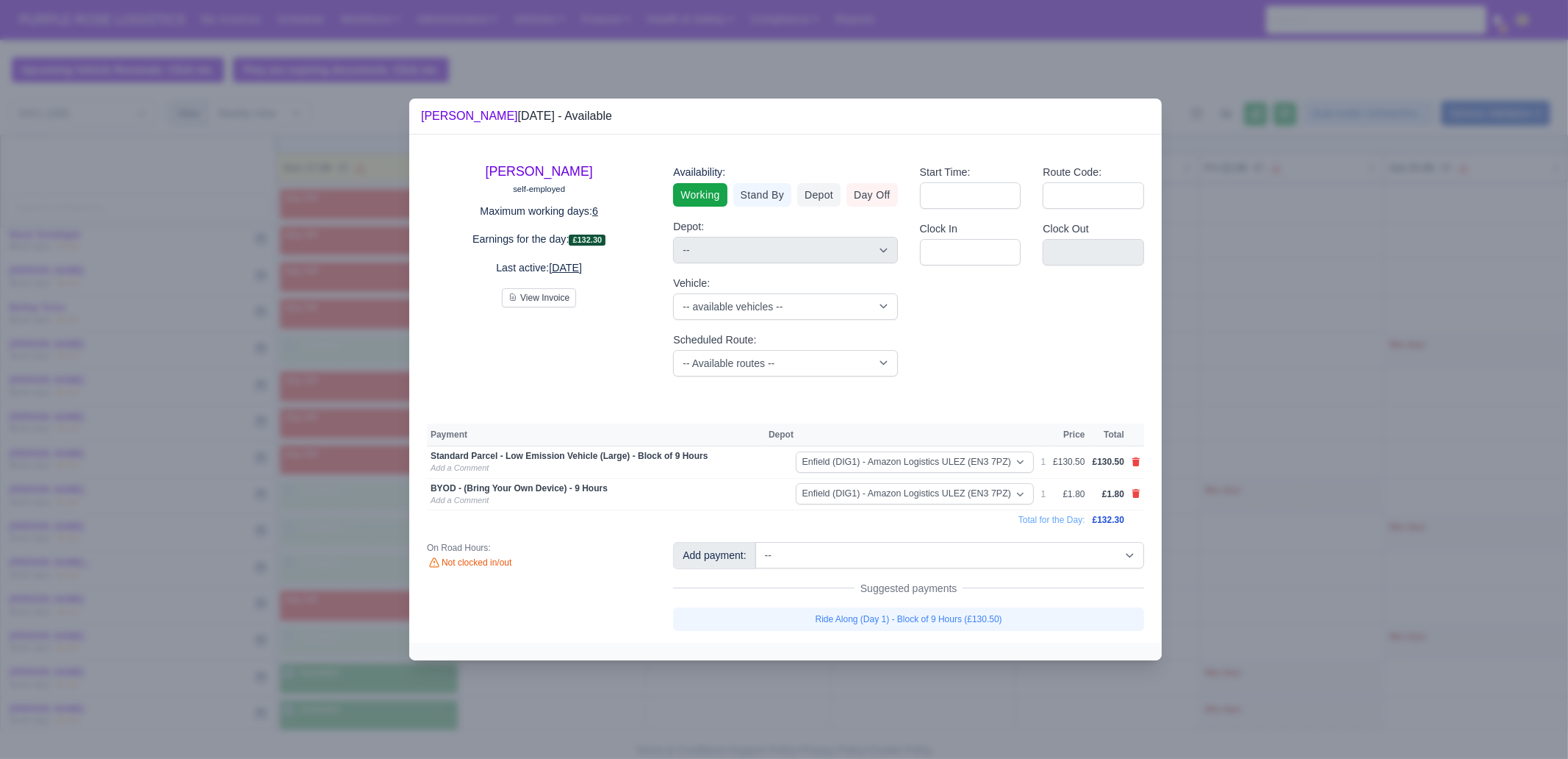
click at [954, 647] on div at bounding box center [785, 651] width 752 height 18
click at [364, 670] on div at bounding box center [784, 379] width 1568 height 759
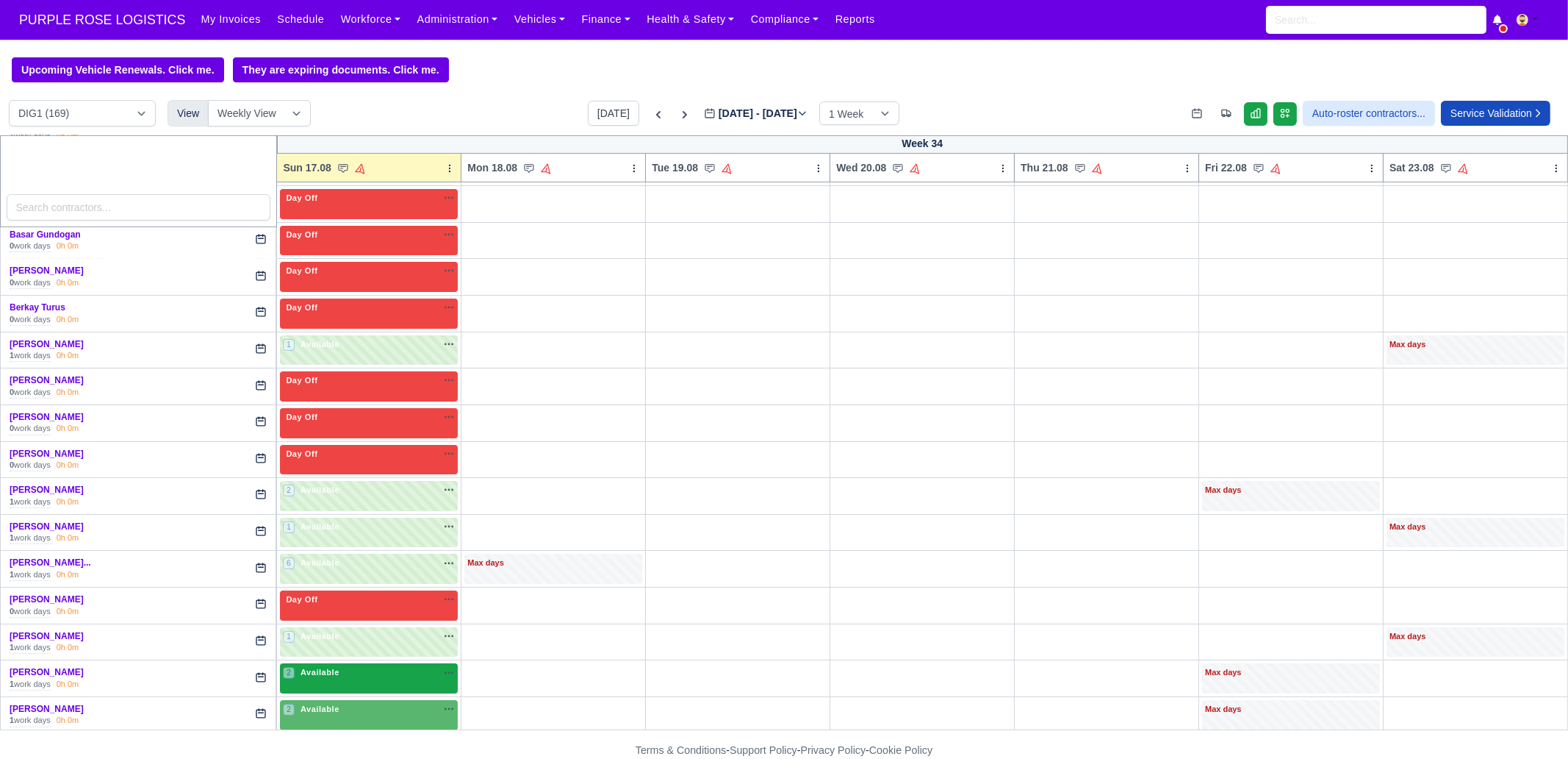
click at [359, 670] on div "2 Available na" at bounding box center [369, 672] width 172 height 13
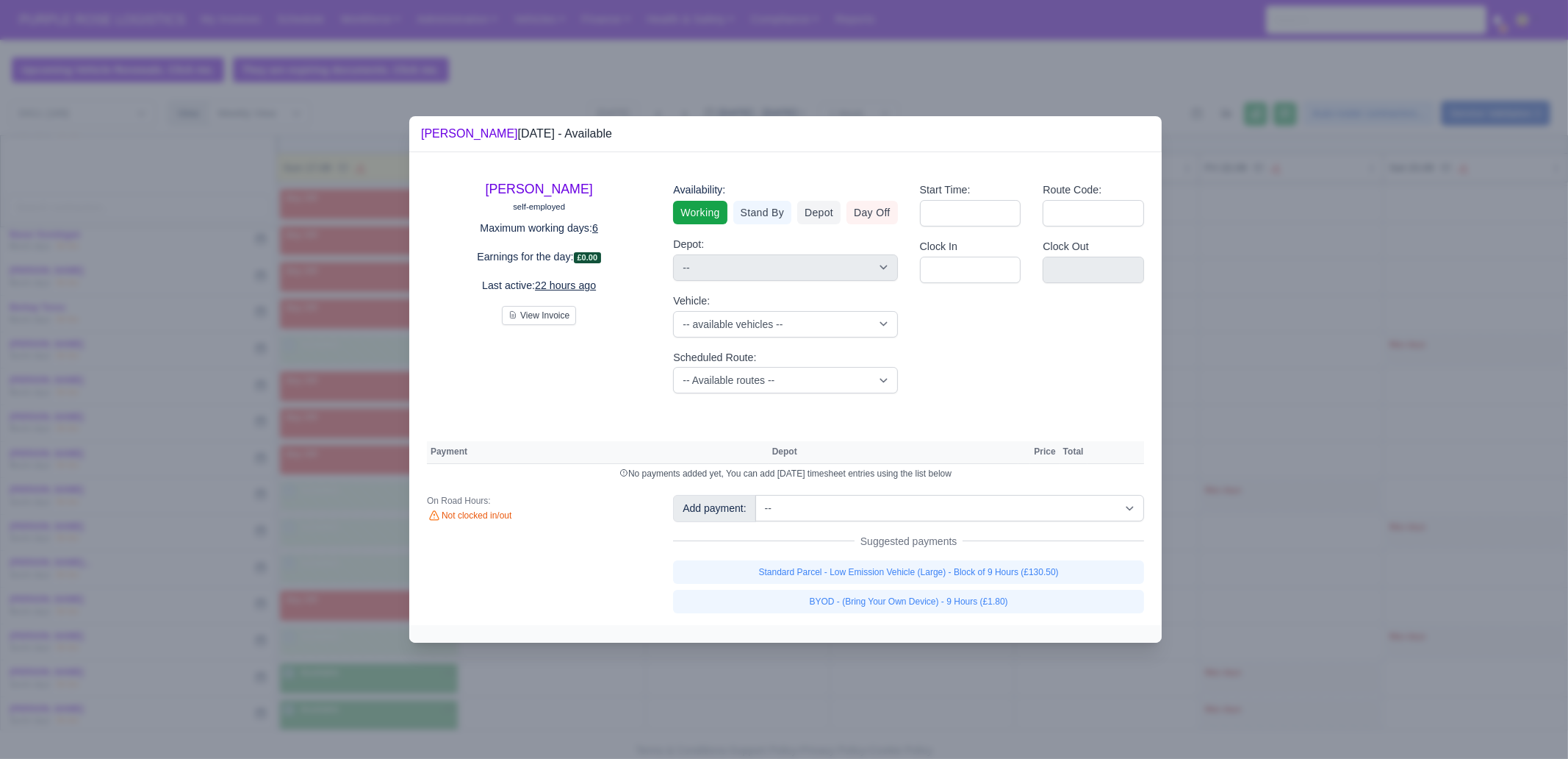
click at [864, 555] on div "Add payment: -- Additional Hour Support (£14.50) Additional Stop Support (£1.00…" at bounding box center [908, 553] width 493 height 117
click at [865, 569] on link "Standard Parcel - Low Emission Vehicle (Large) - Block of 9 Hours (£130.50)" at bounding box center [908, 571] width 471 height 23
select select "1"
click at [874, 585] on div "Add payment: -- Additional Hour Support (£14.50) Additional Stop Support (£1.00…" at bounding box center [908, 553] width 493 height 117
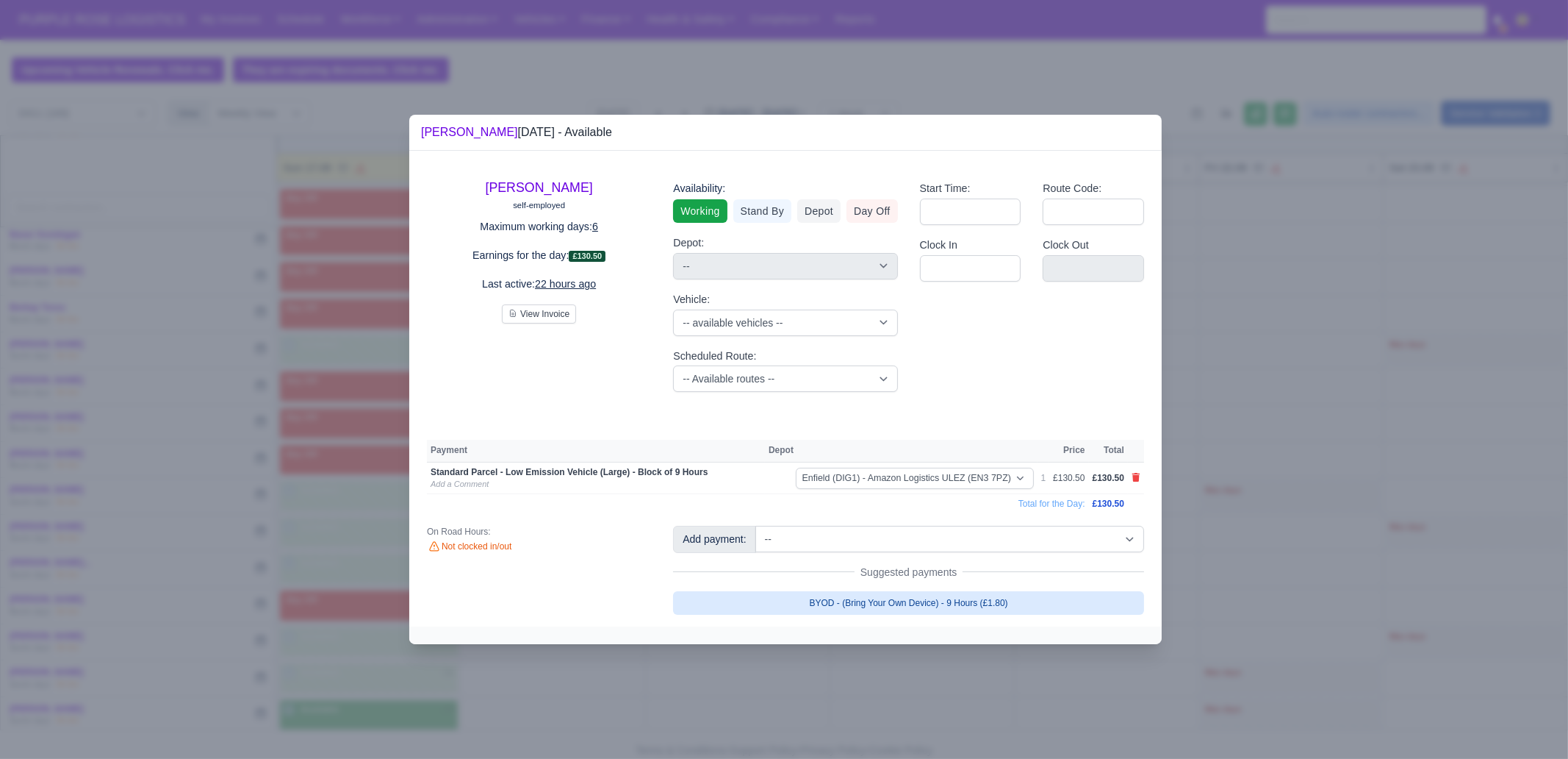
click at [864, 603] on link "BYOD - (Bring Your Own Device) - 9 Hours (£1.80)" at bounding box center [908, 602] width 471 height 23
select select "1"
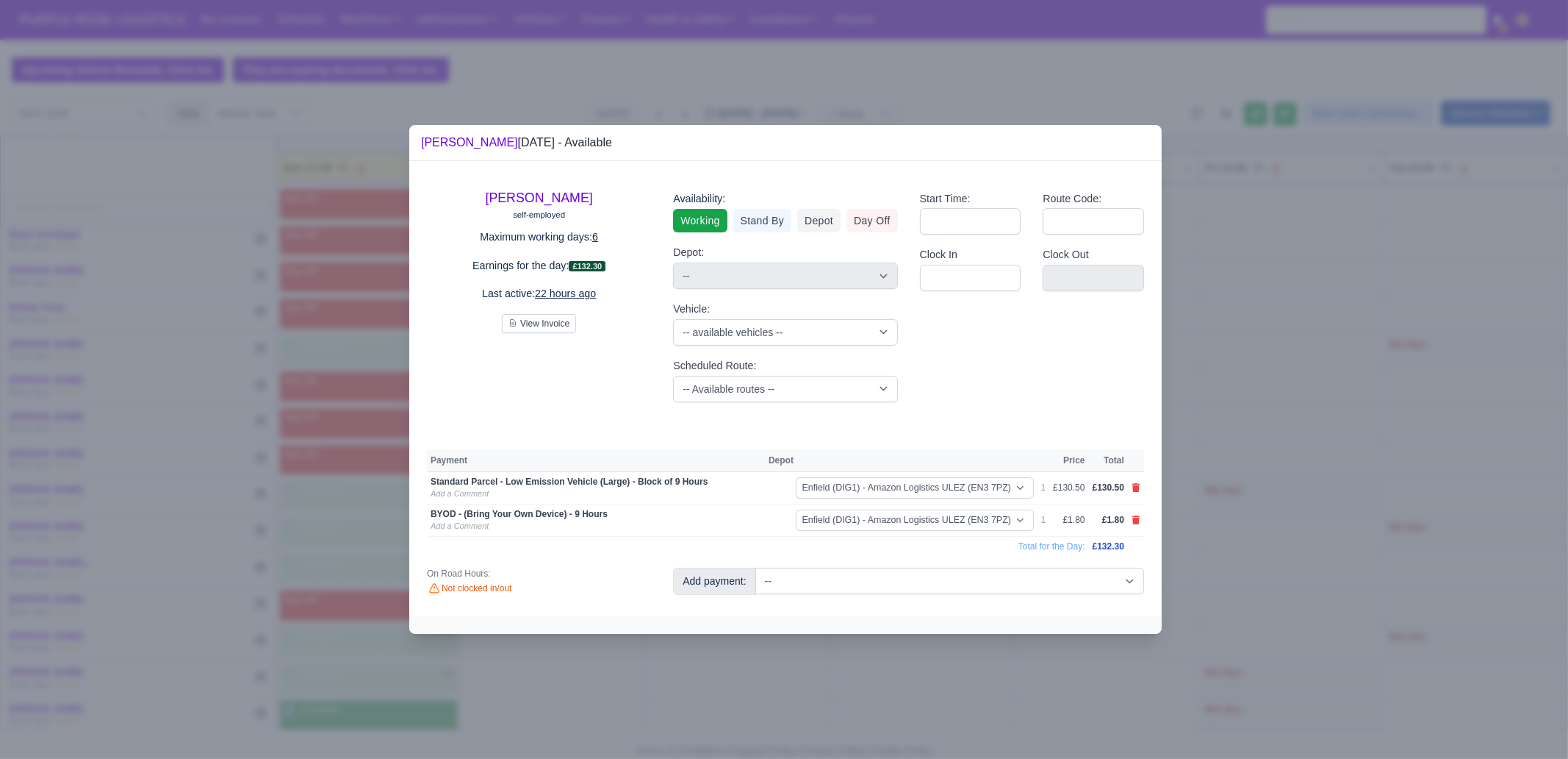
click at [852, 666] on div at bounding box center [784, 379] width 1568 height 759
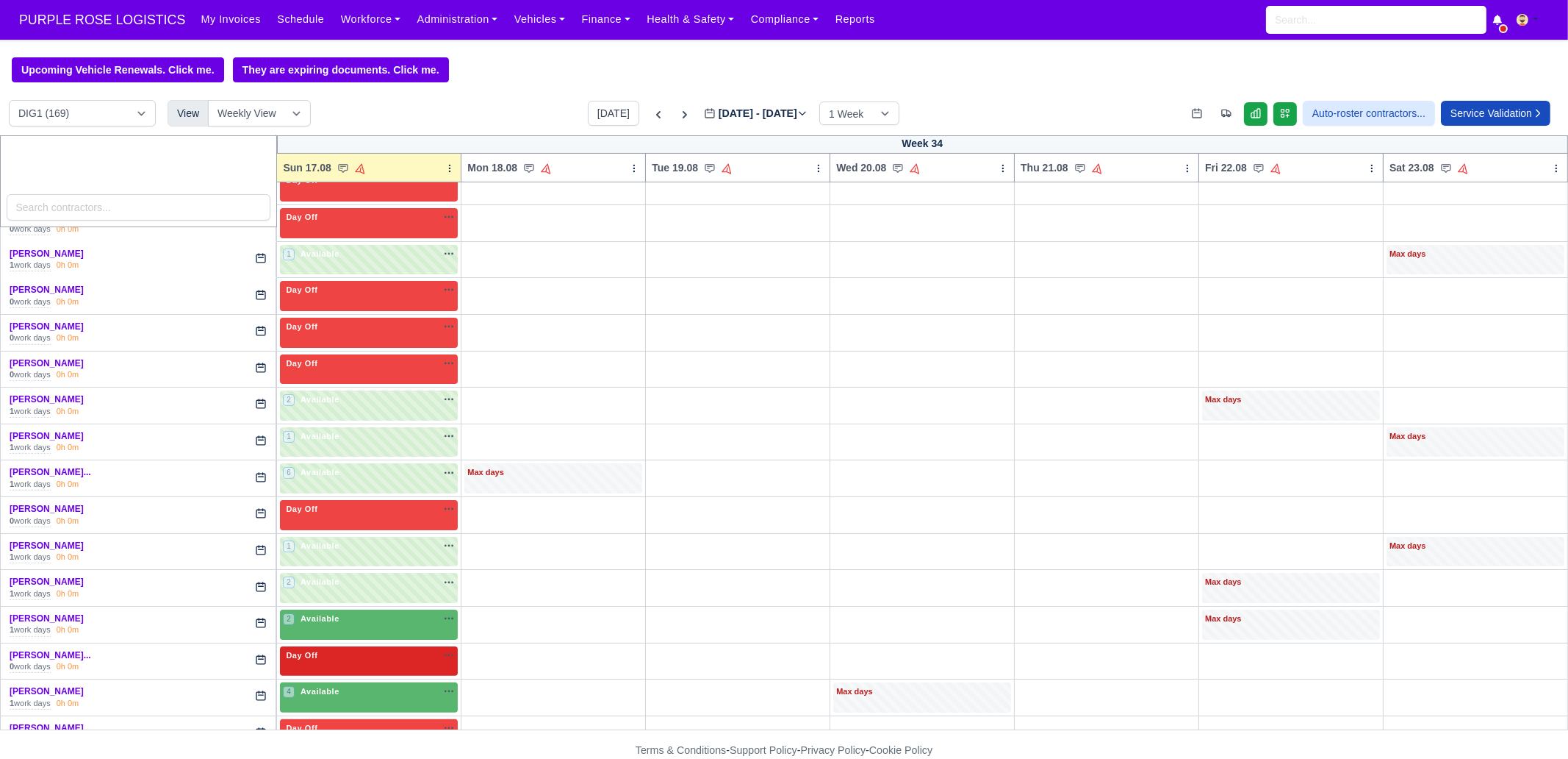
scroll to position [643, 0]
click at [392, 626] on div "2 Available" at bounding box center [369, 623] width 177 height 31
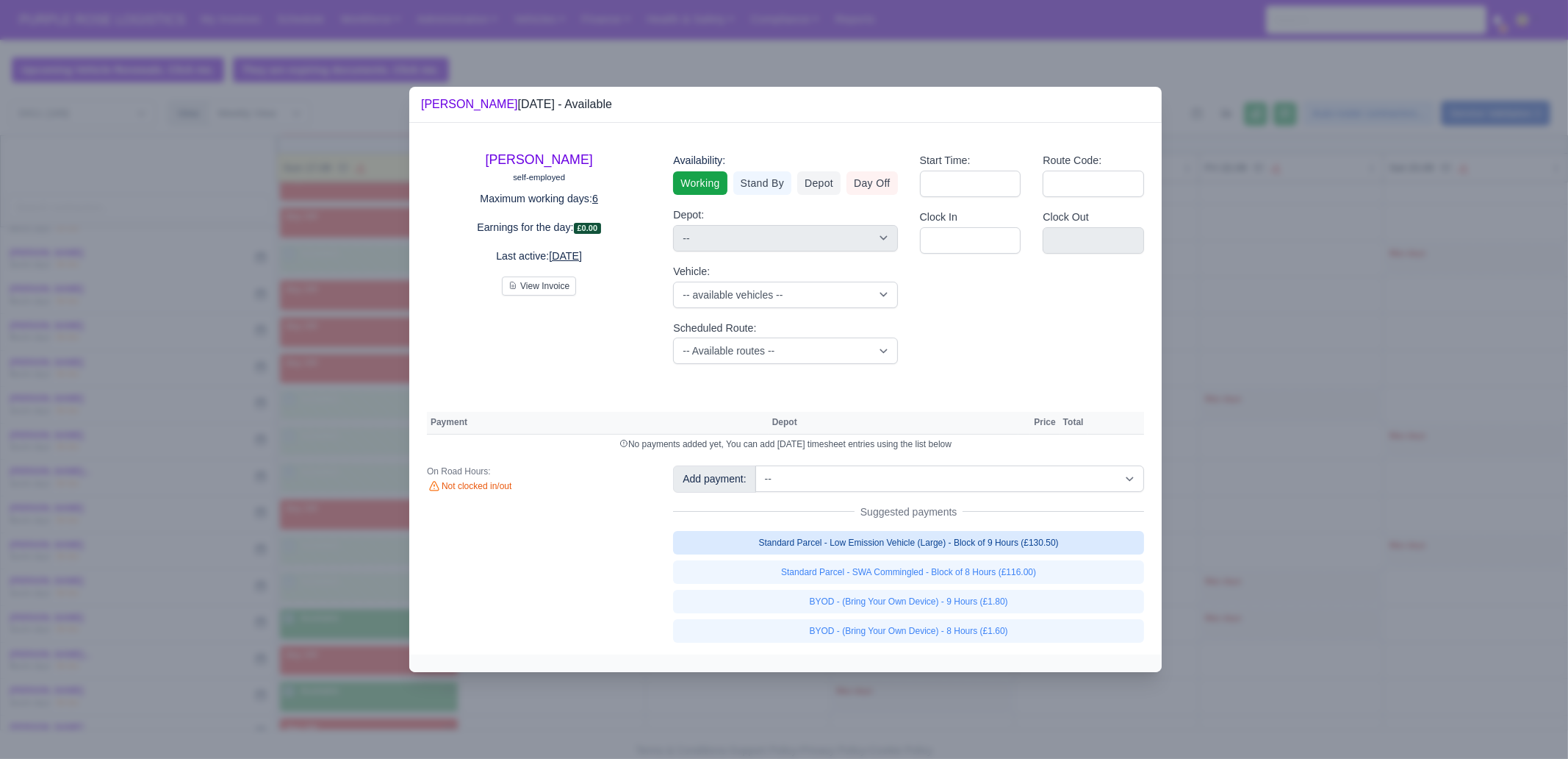
click at [1089, 541] on link "Standard Parcel - Low Emission Vehicle (Large) - Block of 9 Hours (£130.50)" at bounding box center [908, 542] width 471 height 23
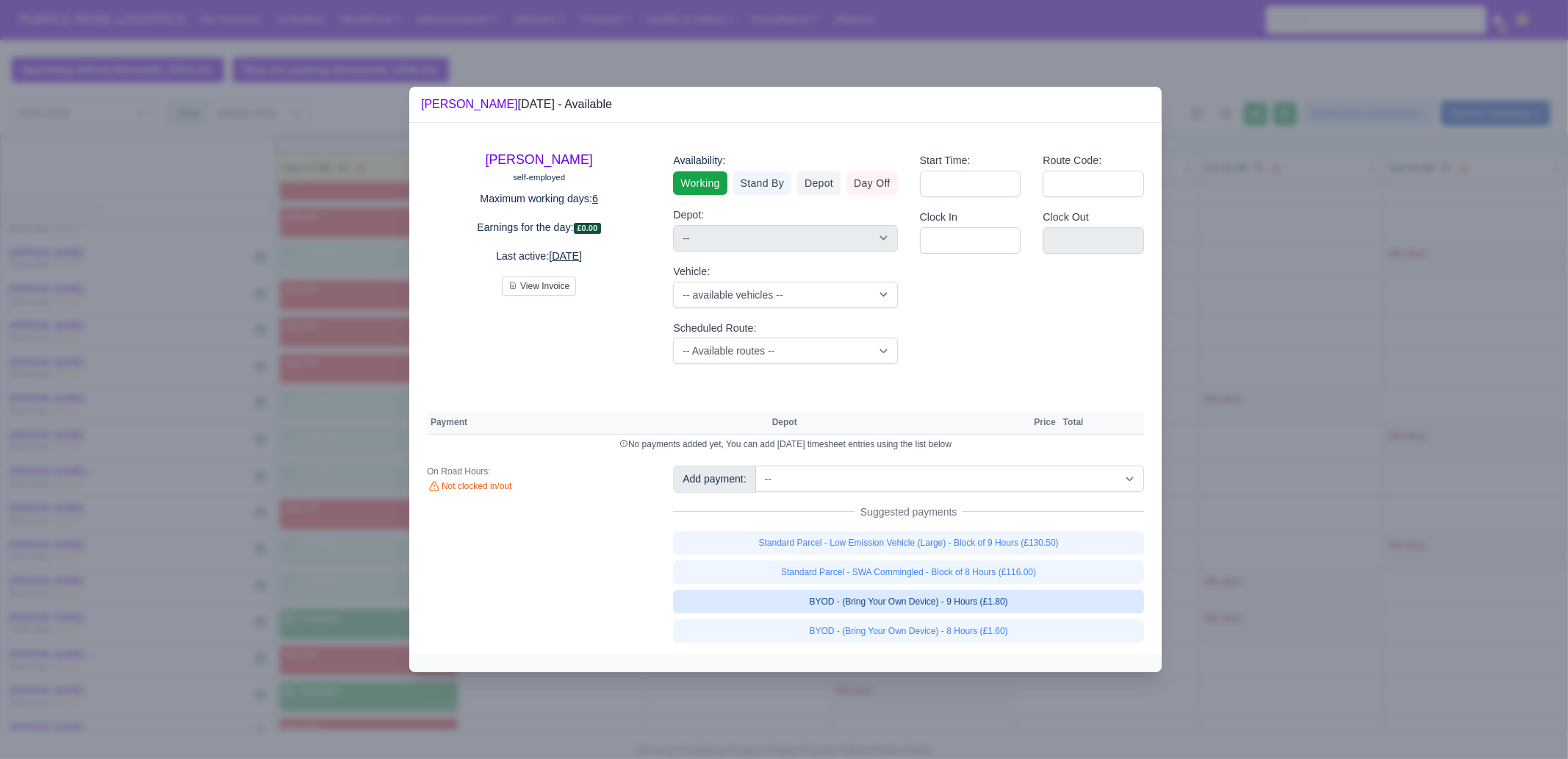
select select "1"
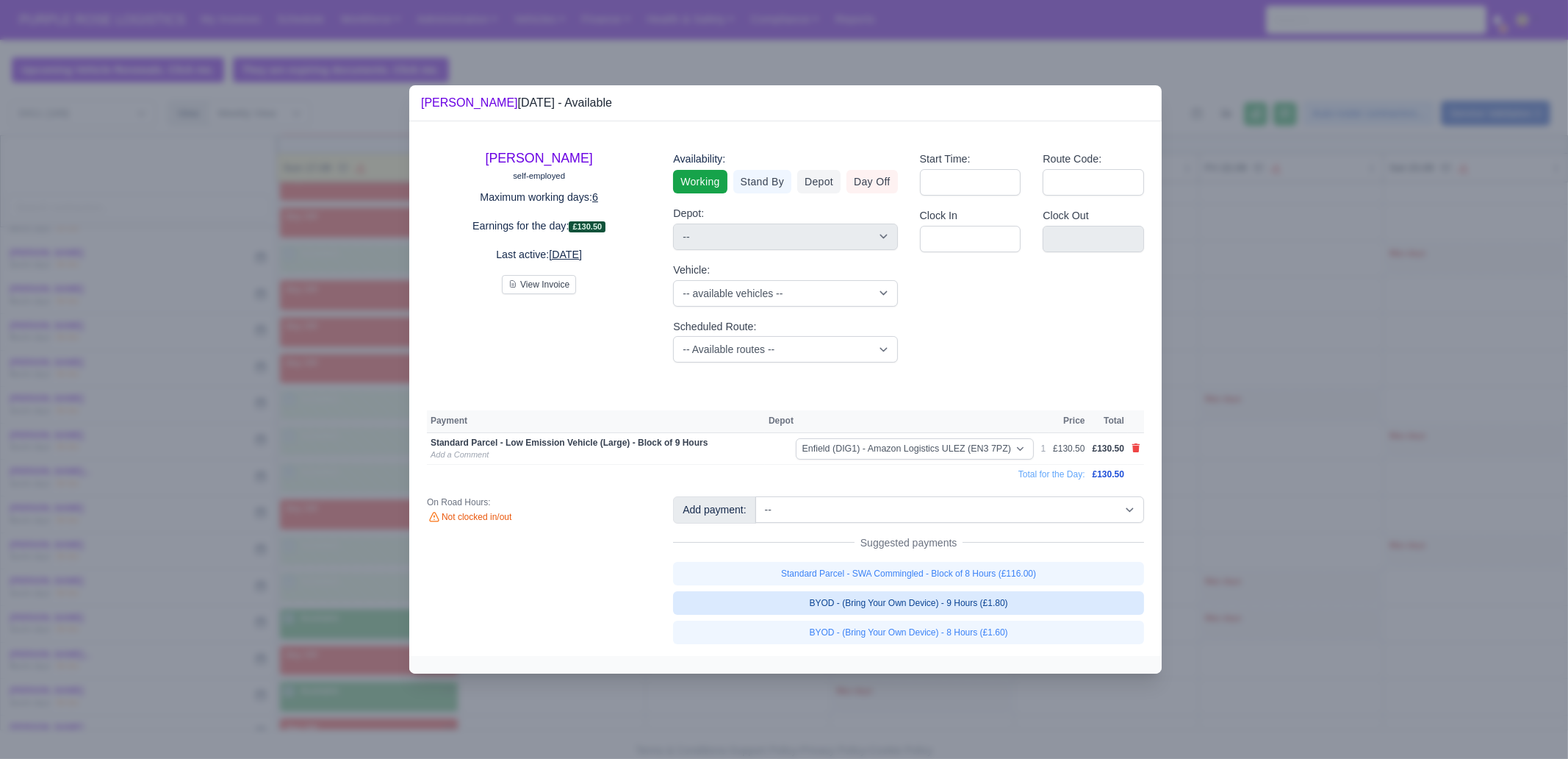
click at [1055, 603] on link "BYOD - (Bring Your Own Device) - 9 Hours (£1.80)" at bounding box center [908, 602] width 471 height 23
select select "1"
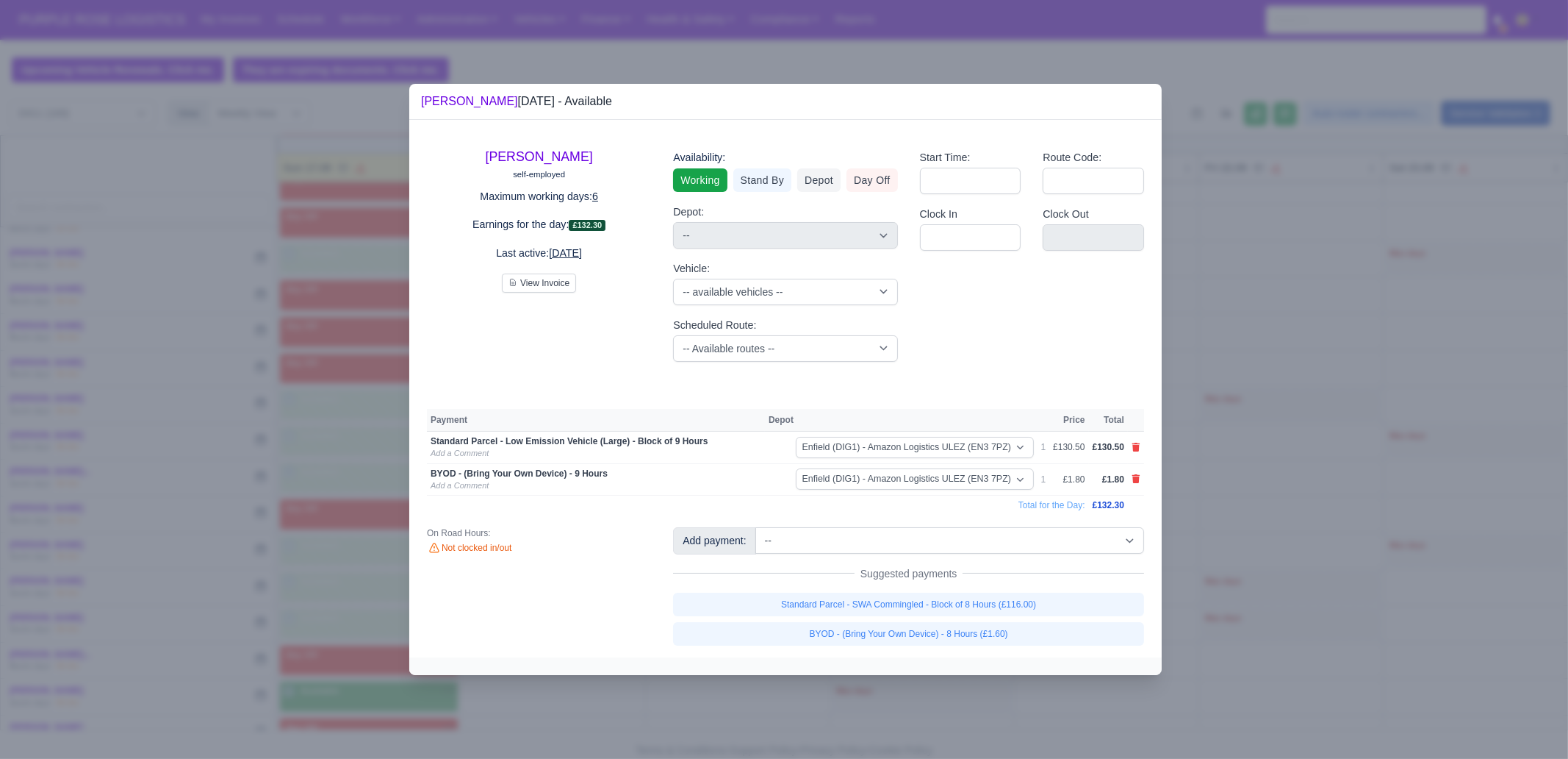
click at [1271, 601] on div at bounding box center [784, 379] width 1568 height 759
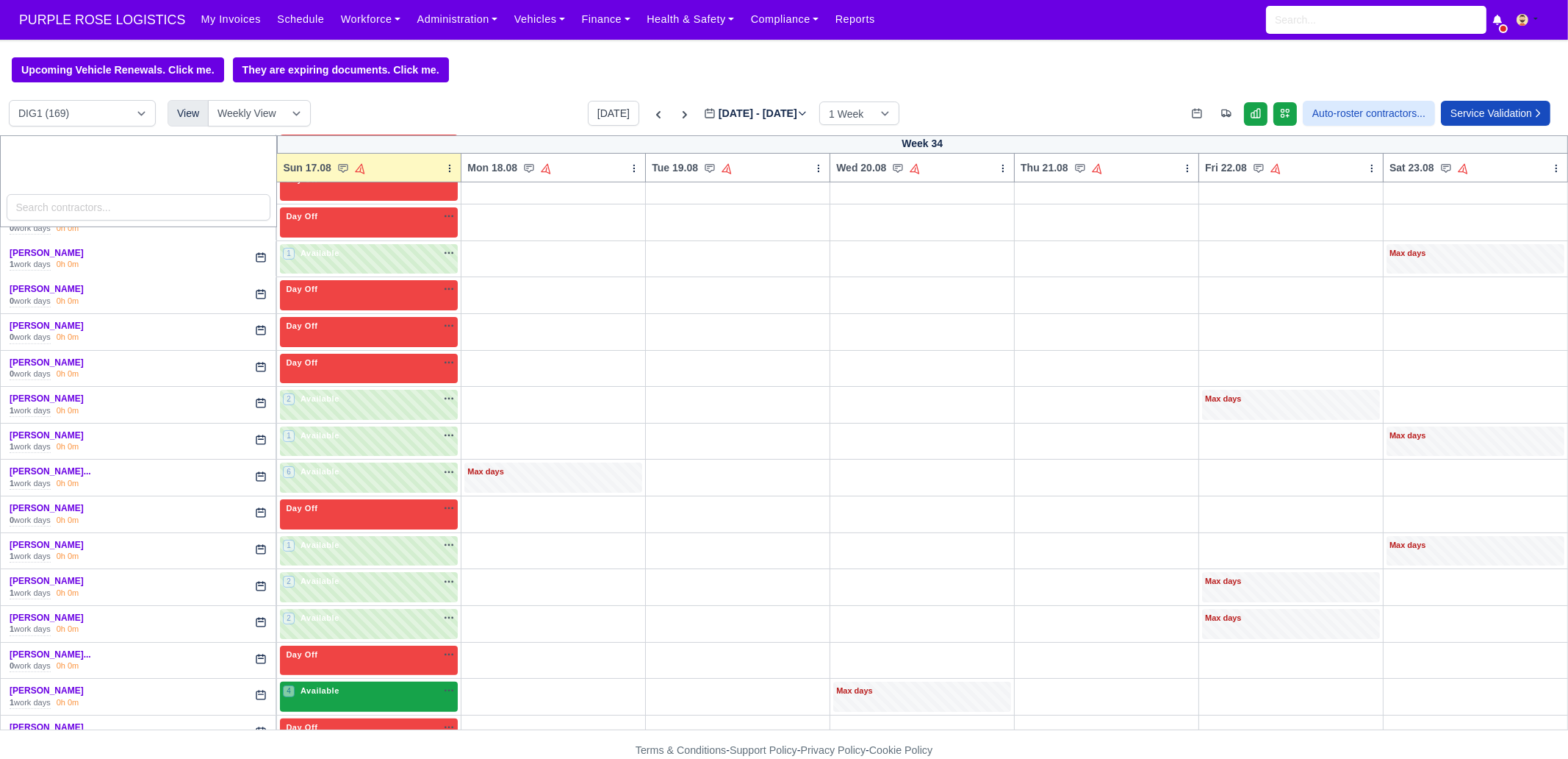
click at [386, 684] on div "4 Available na" at bounding box center [369, 691] width 172 height 13
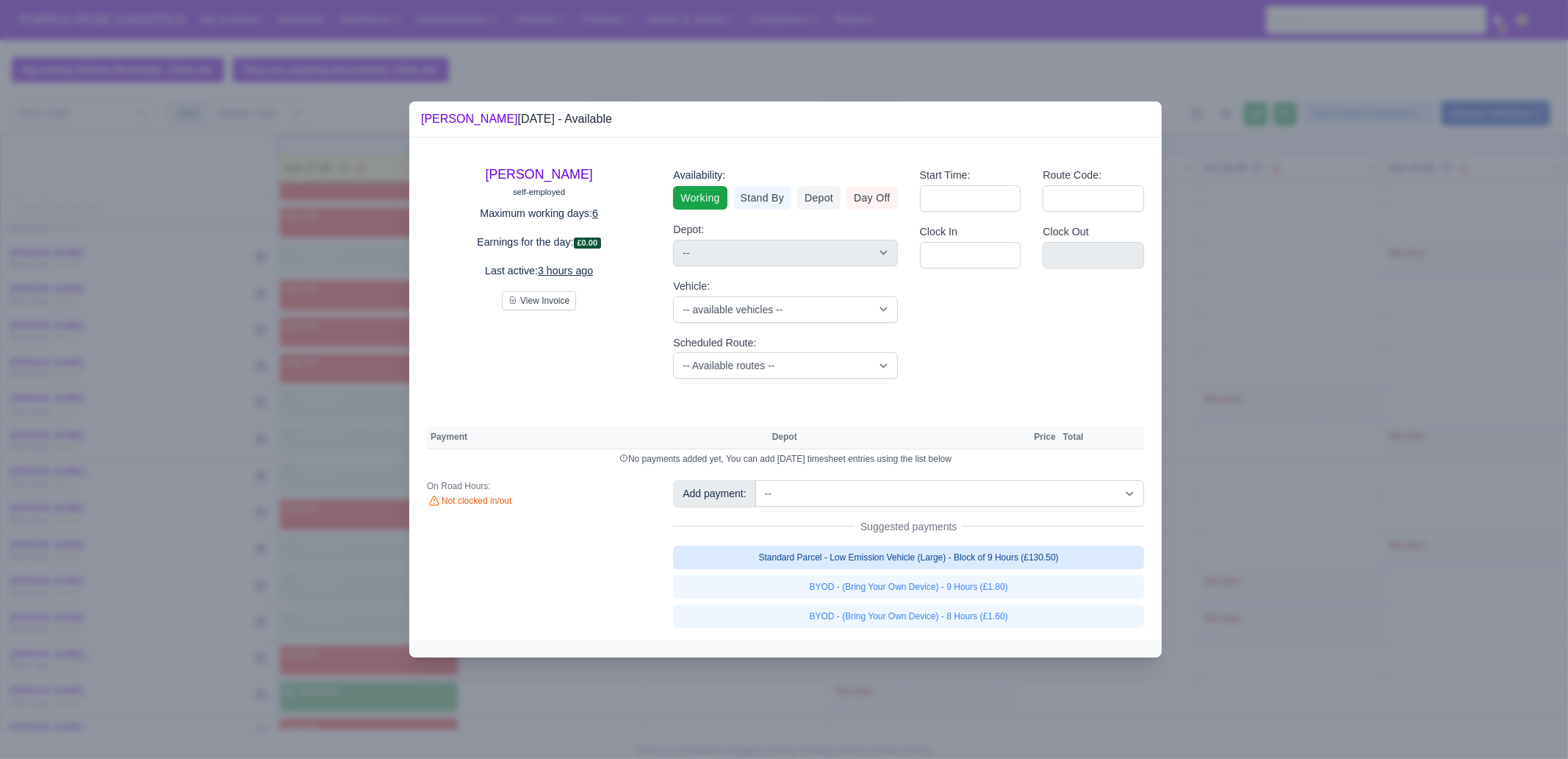
click at [922, 553] on link "Standard Parcel - Low Emission Vehicle (Large) - Block of 9 Hours (£130.50)" at bounding box center [908, 557] width 471 height 23
select select "1"
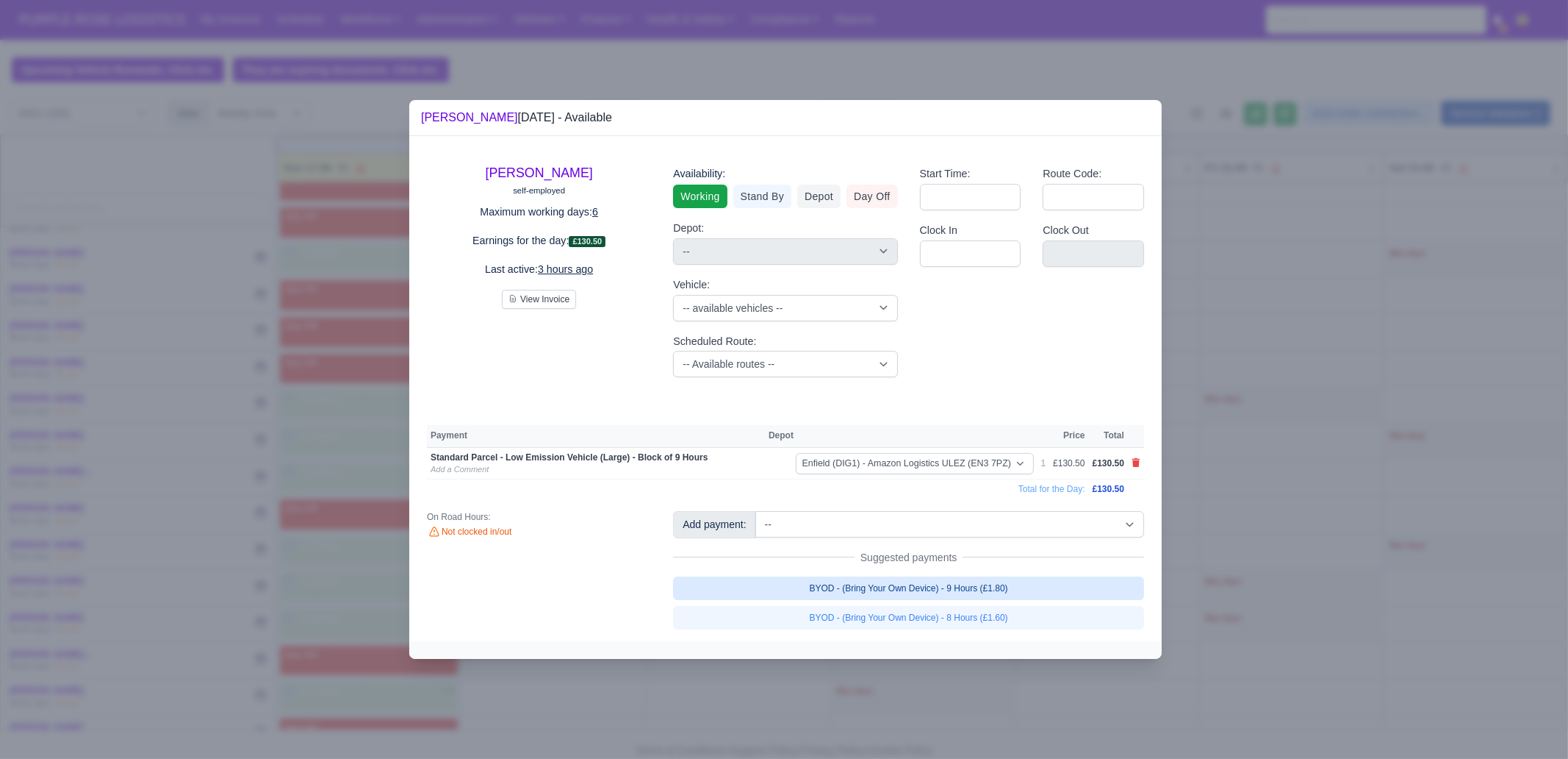
click at [1014, 595] on link "BYOD - (Bring Your Own Device) - 9 Hours (£1.80)" at bounding box center [908, 587] width 471 height 23
select select "1"
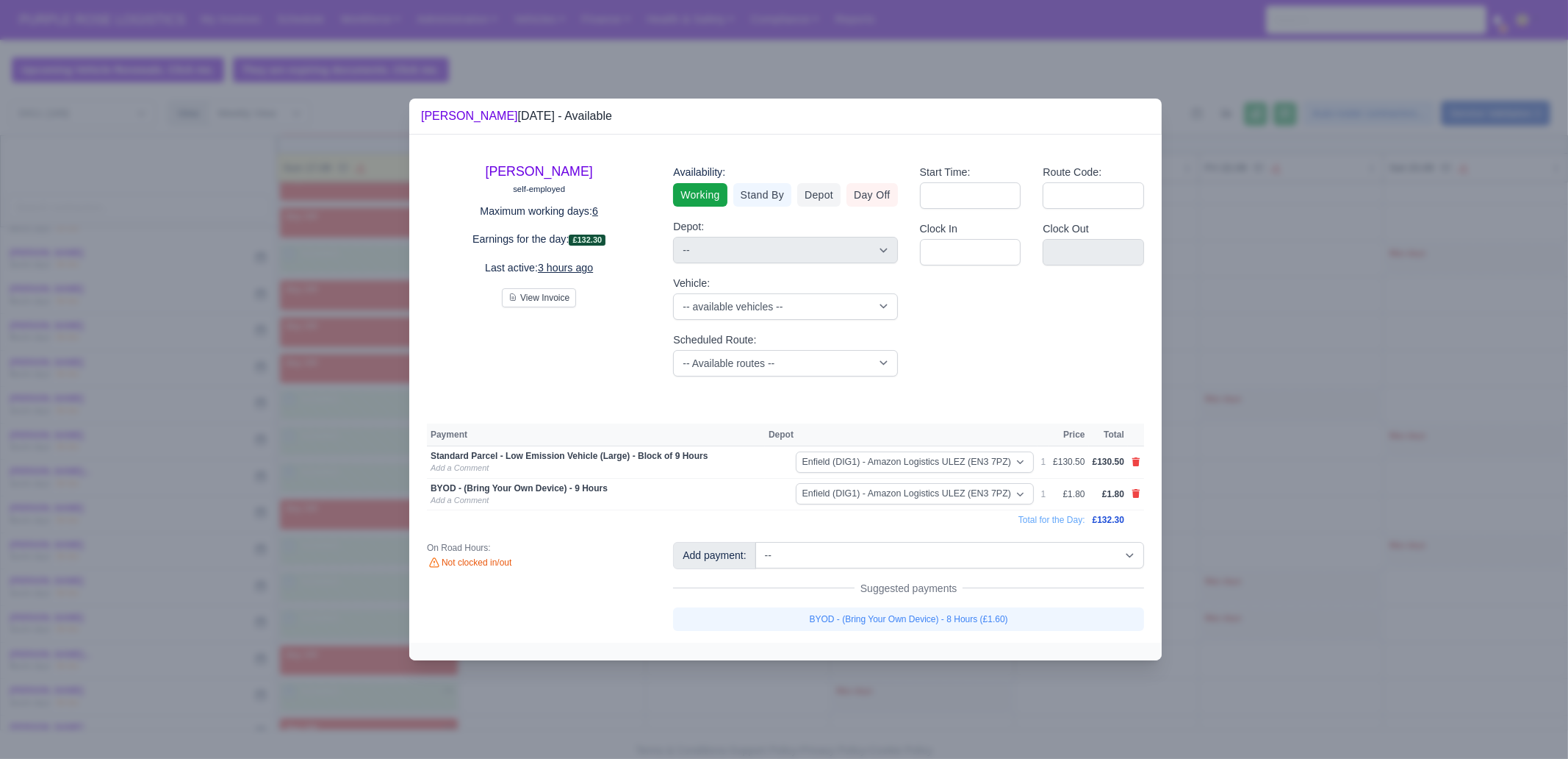
click at [846, 681] on div at bounding box center [784, 379] width 1568 height 759
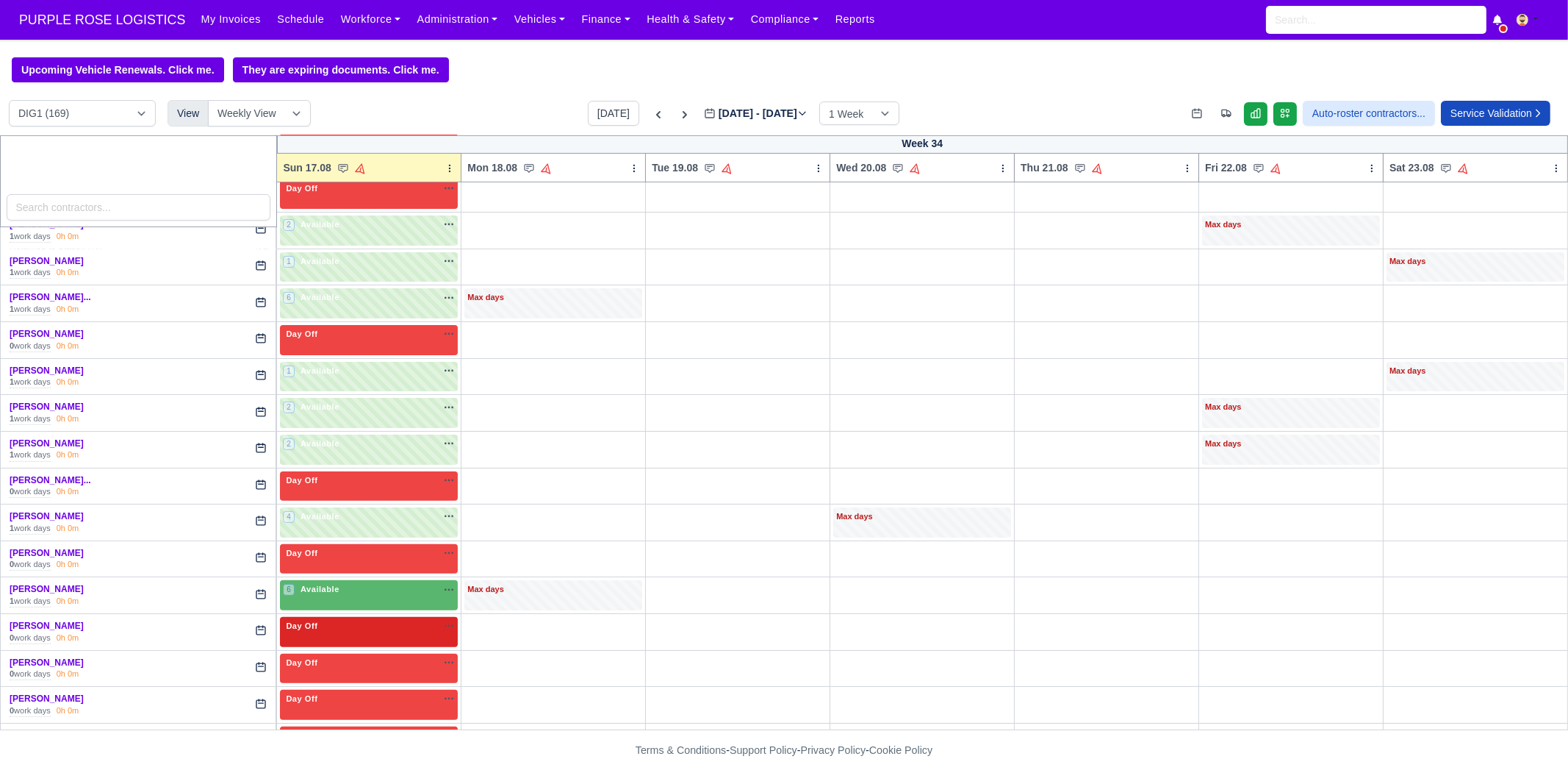
scroll to position [827, 0]
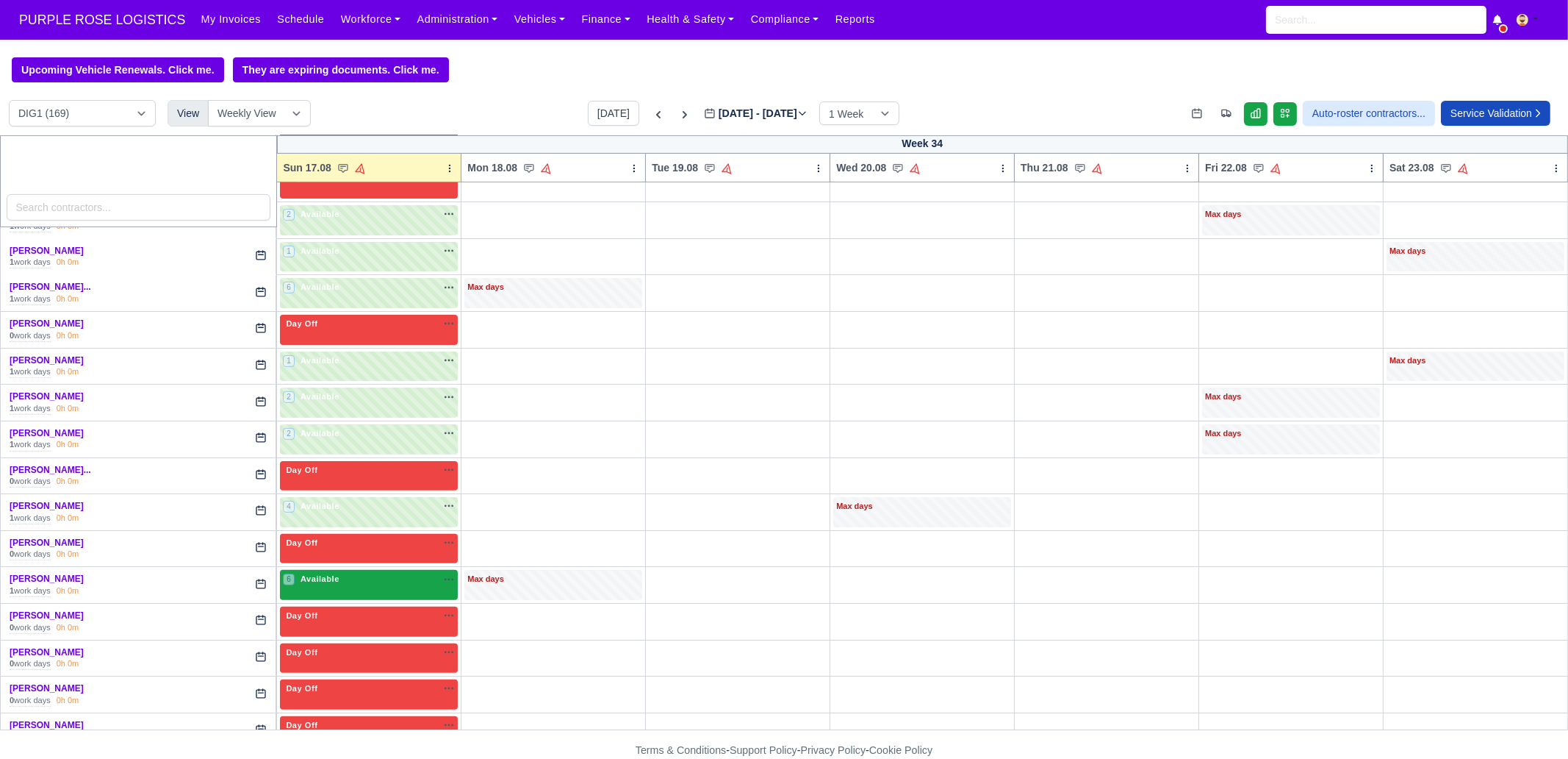
click at [360, 586] on div "6 Available" at bounding box center [369, 584] width 177 height 31
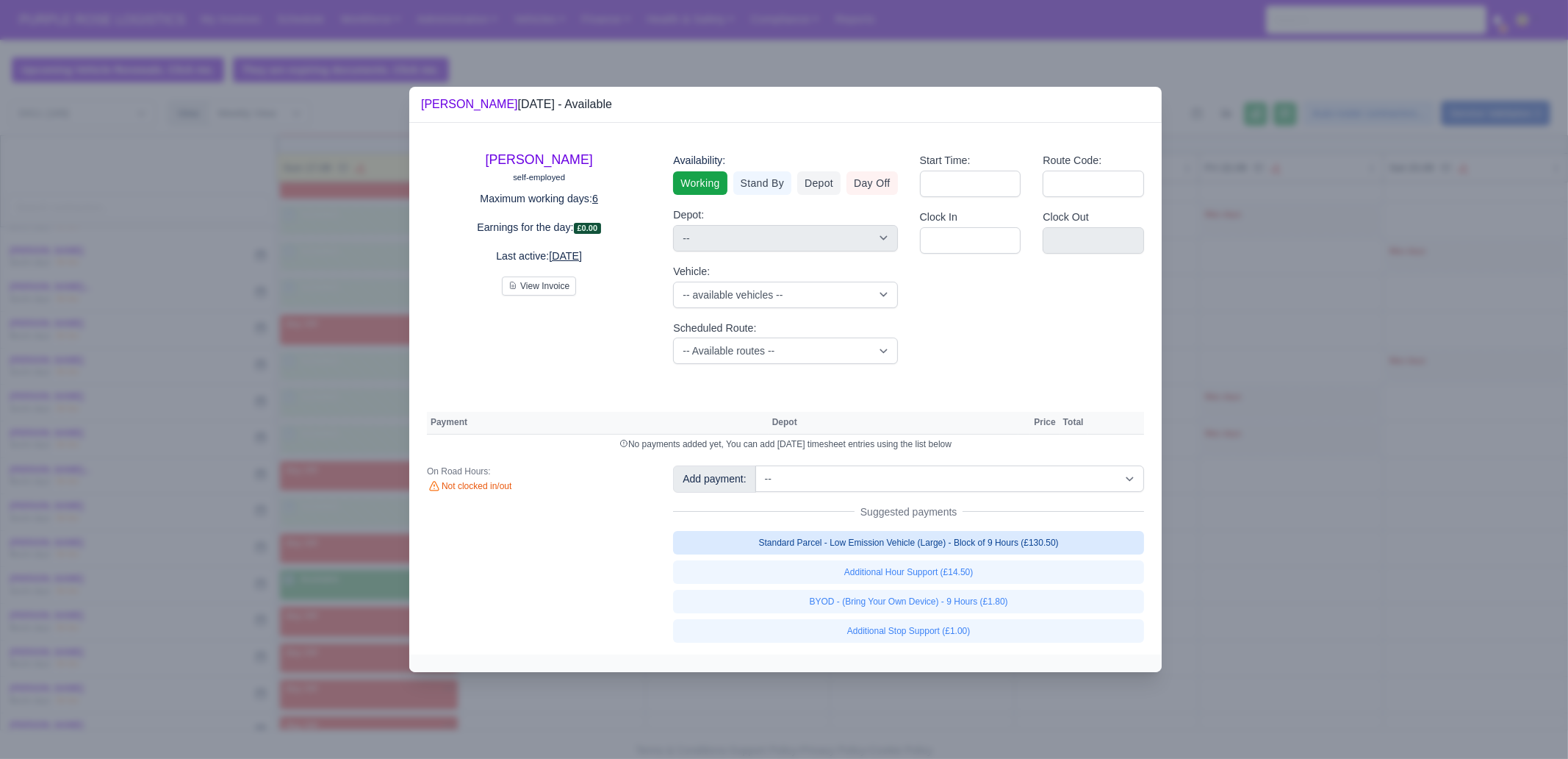
click at [915, 545] on link "Standard Parcel - Low Emission Vehicle (Large) - Block of 9 Hours (£130.50)" at bounding box center [908, 542] width 471 height 23
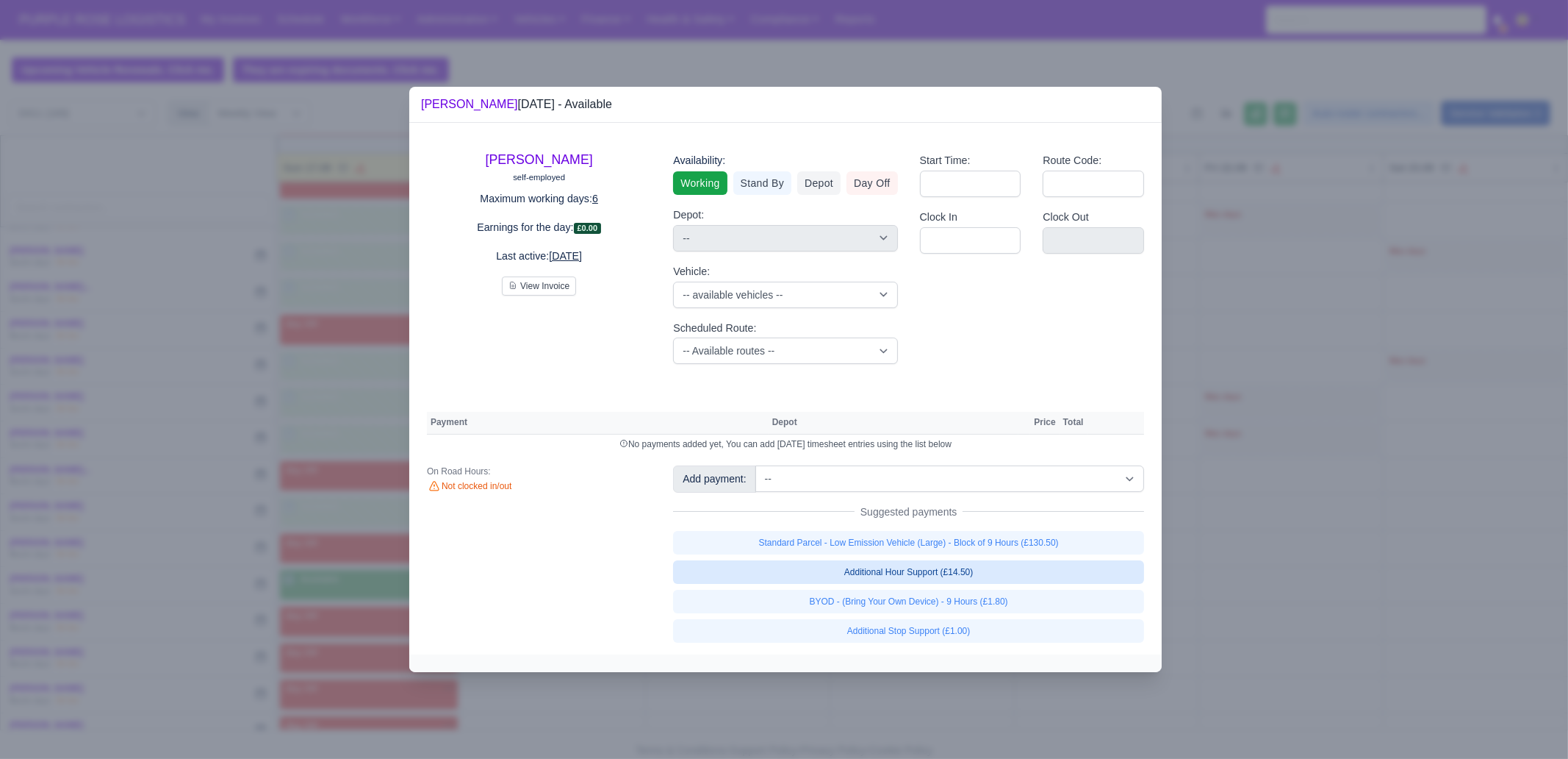
select select "1"
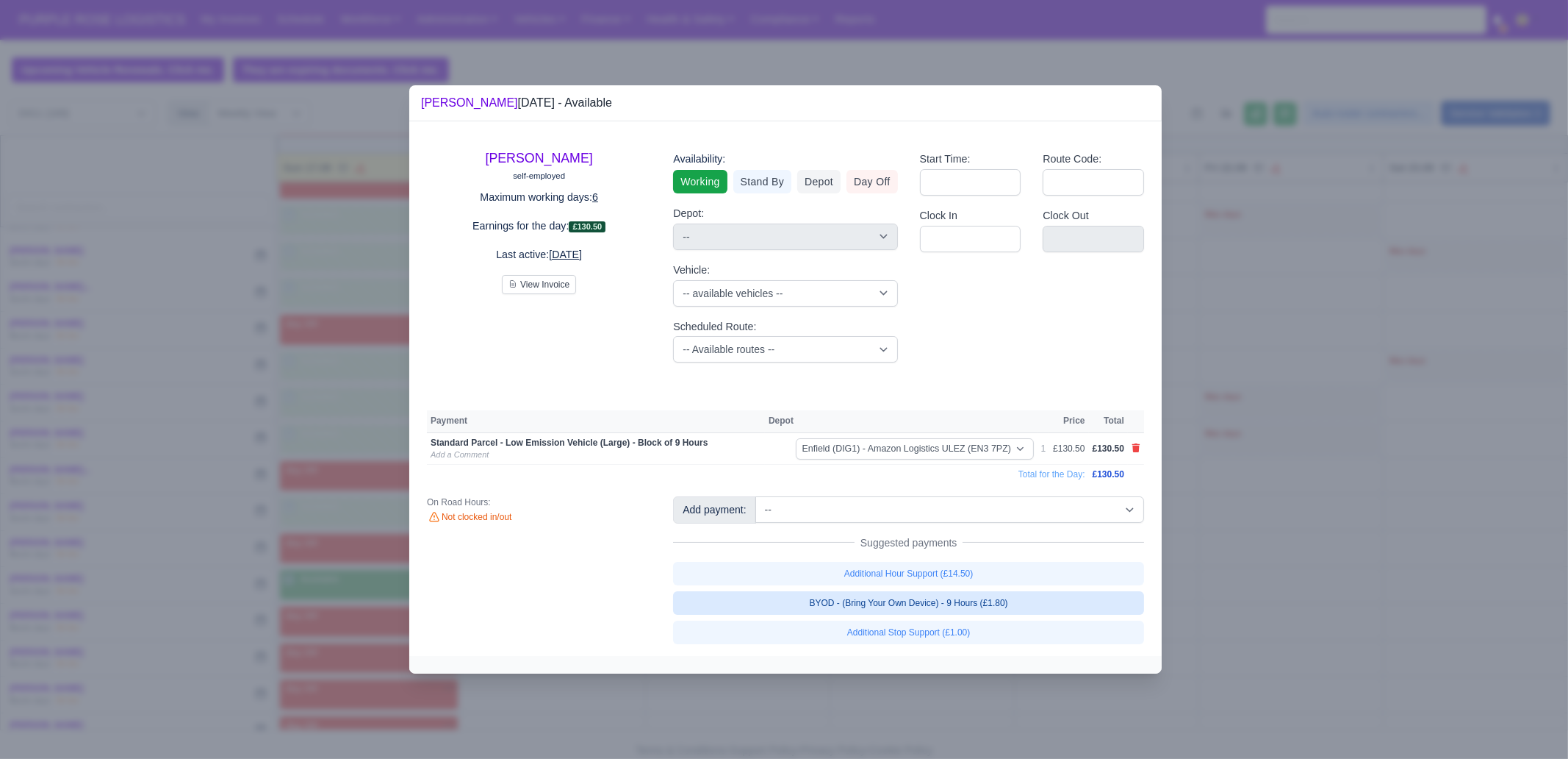
click at [913, 597] on link "BYOD - (Bring Your Own Device) - 9 Hours (£1.80)" at bounding box center [908, 602] width 471 height 23
select select "1"
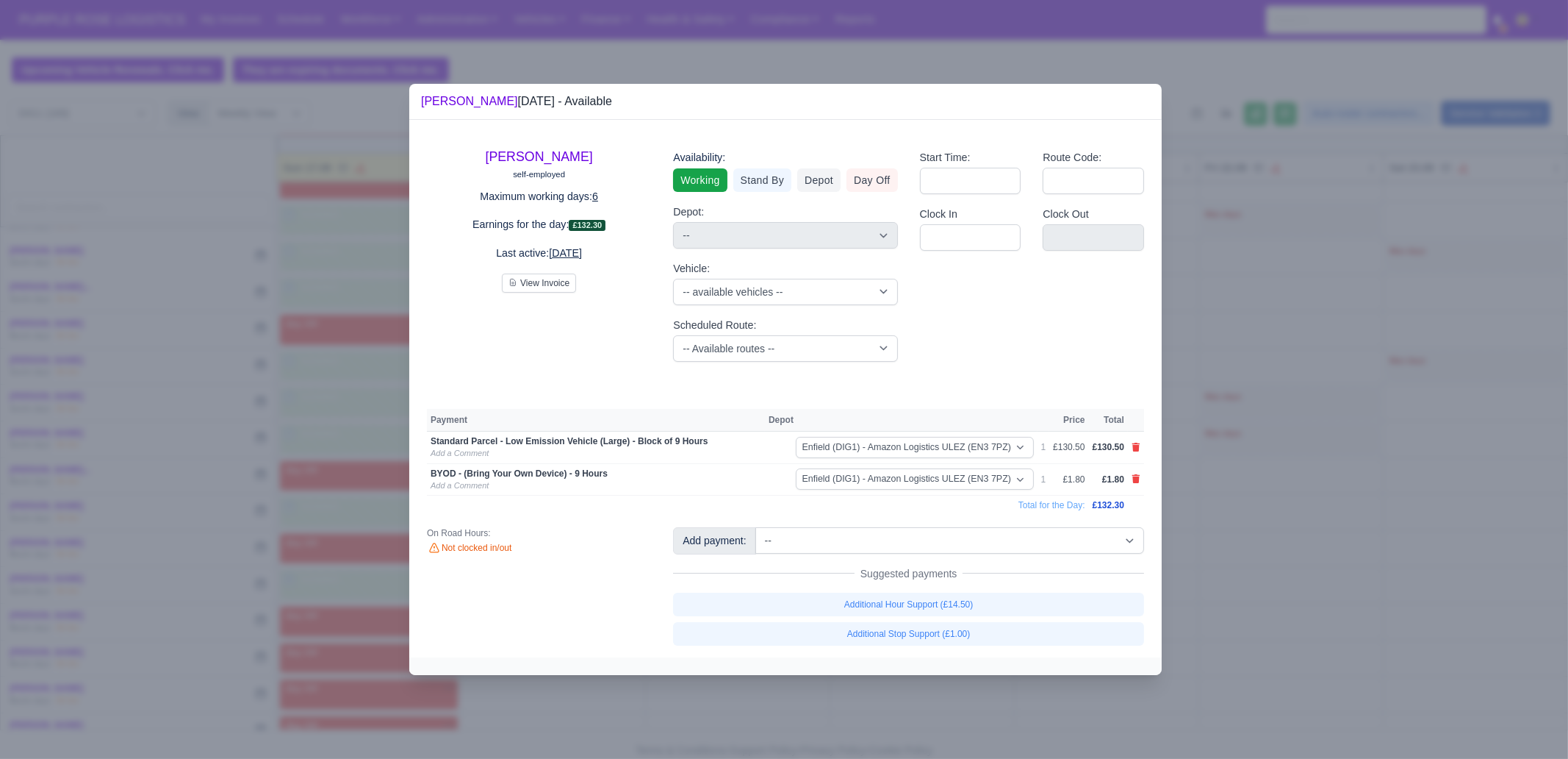
click at [914, 702] on div at bounding box center [784, 379] width 1568 height 759
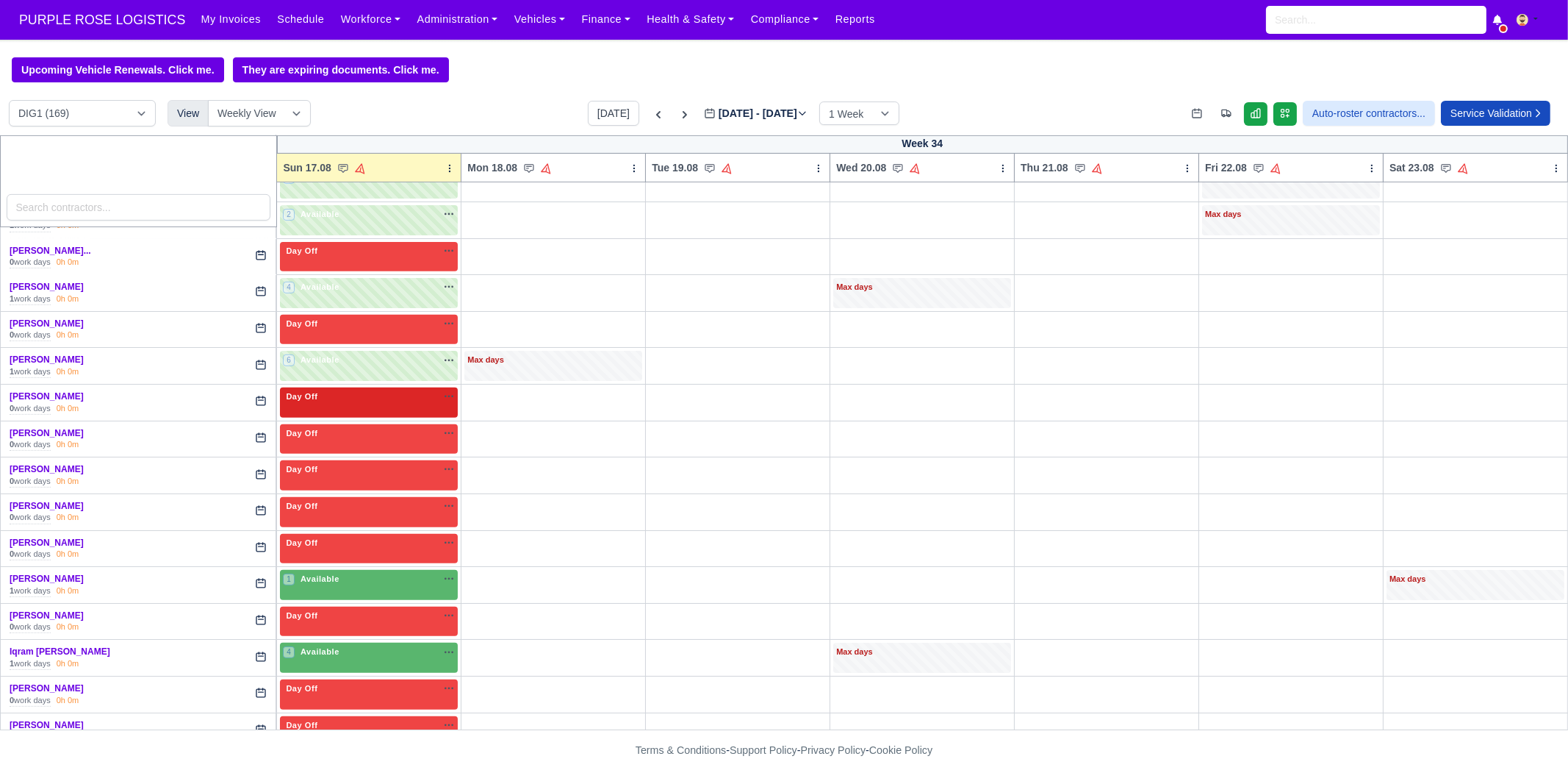
scroll to position [1103, 0]
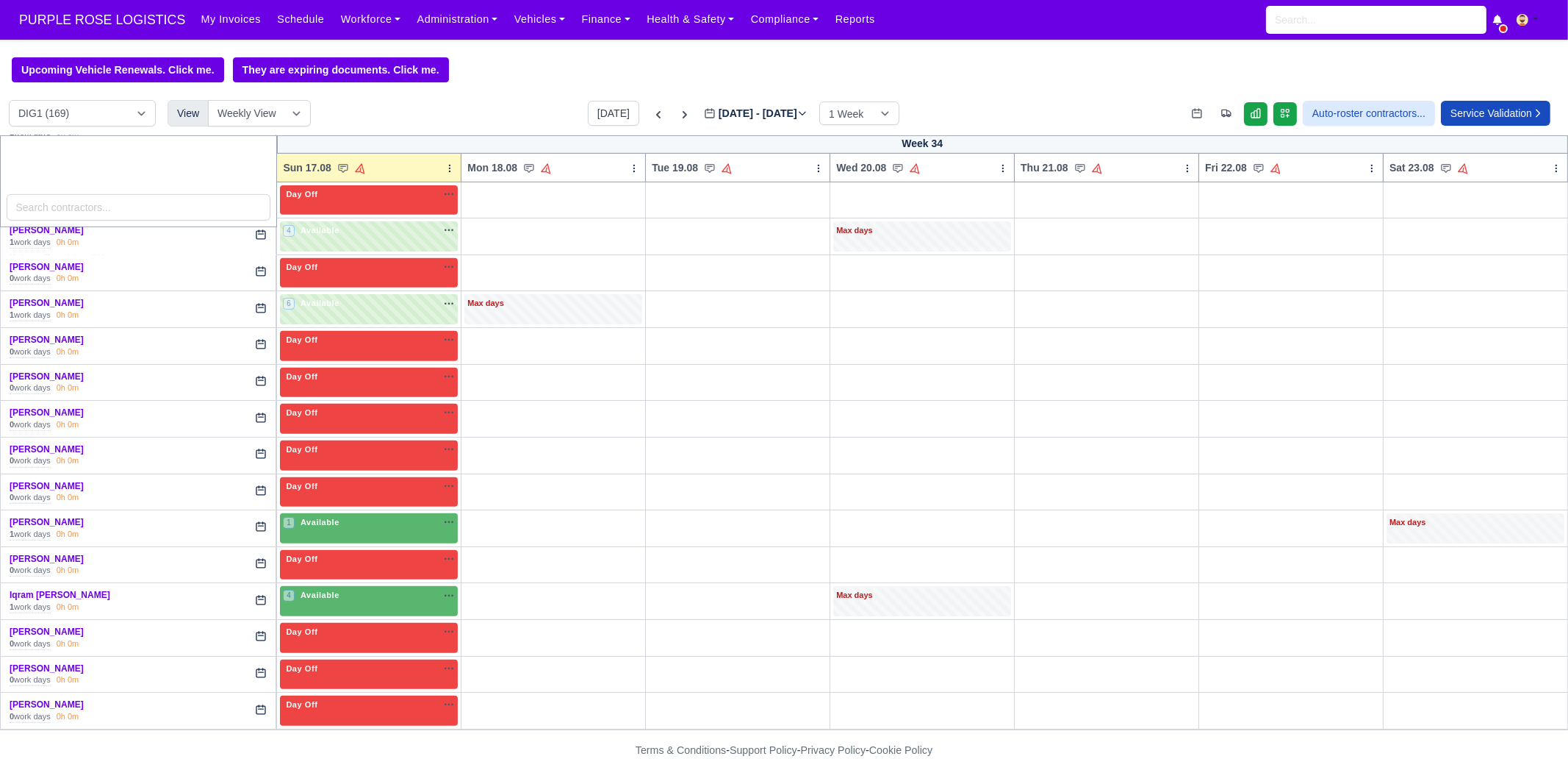
click at [400, 537] on td "1 Available" at bounding box center [370, 529] width 185 height 37
click at [400, 530] on div "1 Available" at bounding box center [369, 528] width 177 height 31
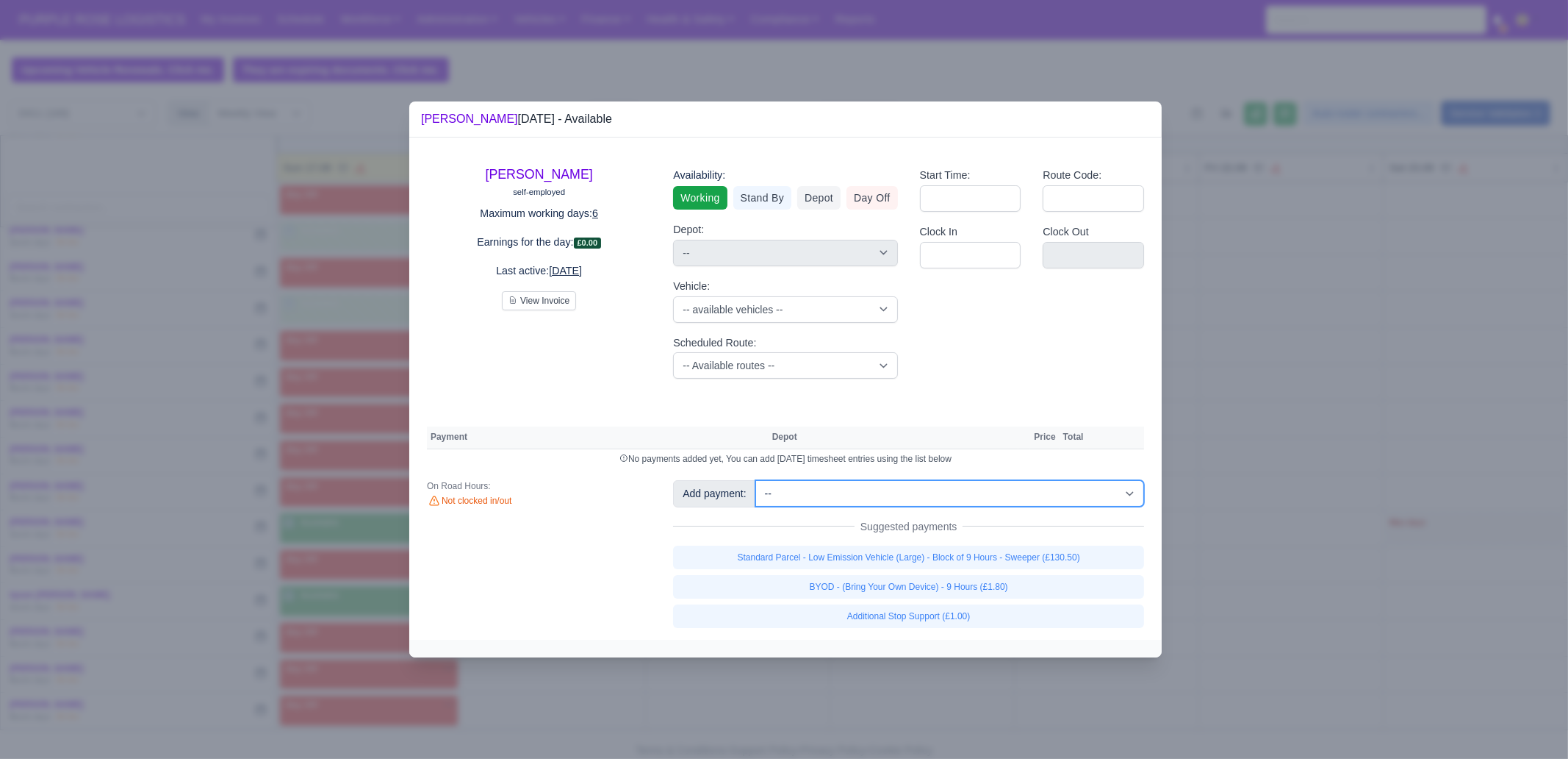
click at [964, 480] on select "-- Additional Hour Support (£14.50) Additional Stop Support (£1.00) BYOD - (Bri…" at bounding box center [949, 493] width 389 height 27
select select "114"
click at [755, 480] on select "-- Additional Hour Support (£14.50) Additional Stop Support (£1.00) BYOD - (Bri…" at bounding box center [949, 493] width 389 height 27
select select "1"
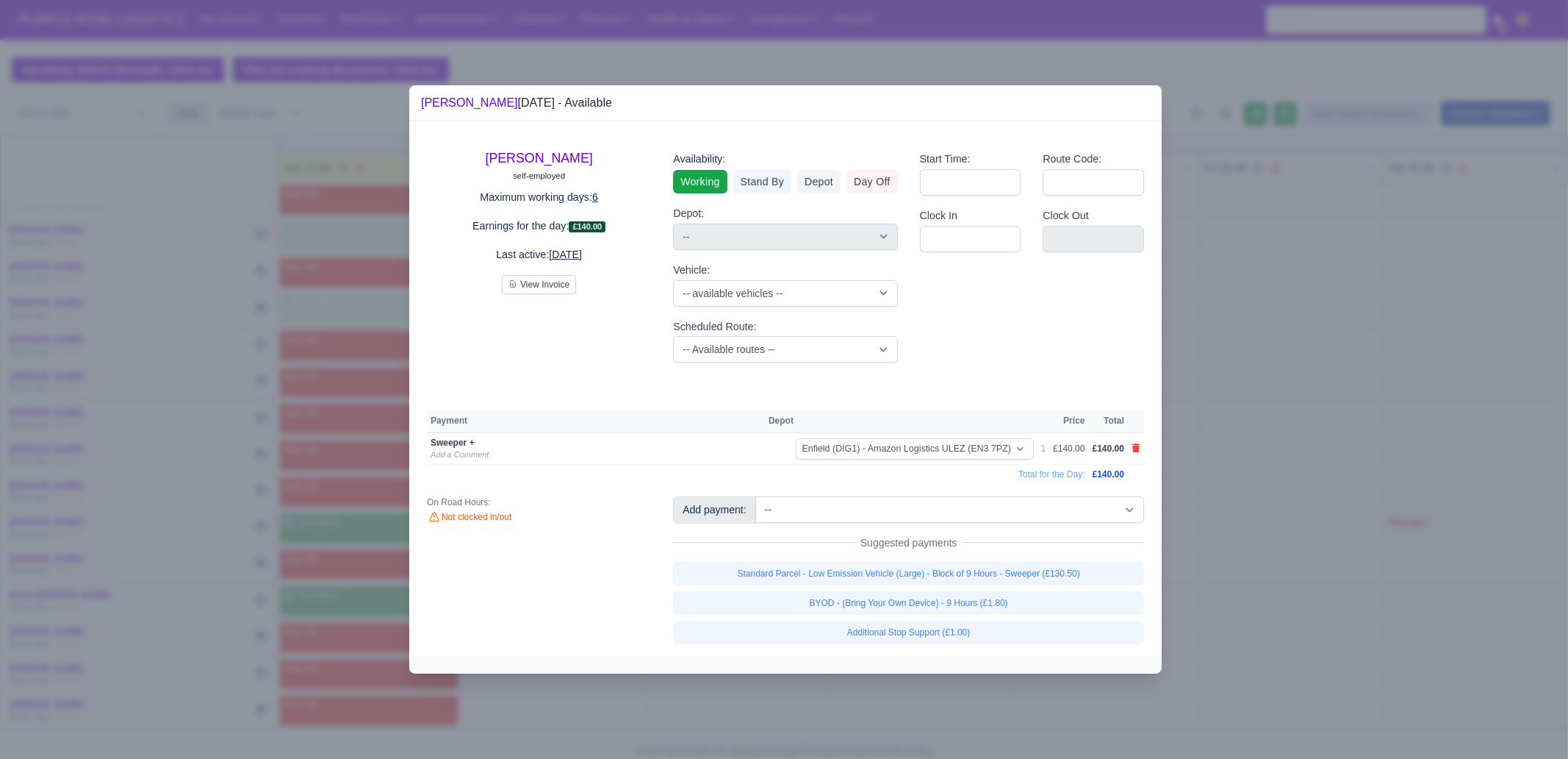
click at [894, 671] on div at bounding box center [785, 664] width 752 height 18
click at [350, 583] on div at bounding box center [784, 379] width 1568 height 759
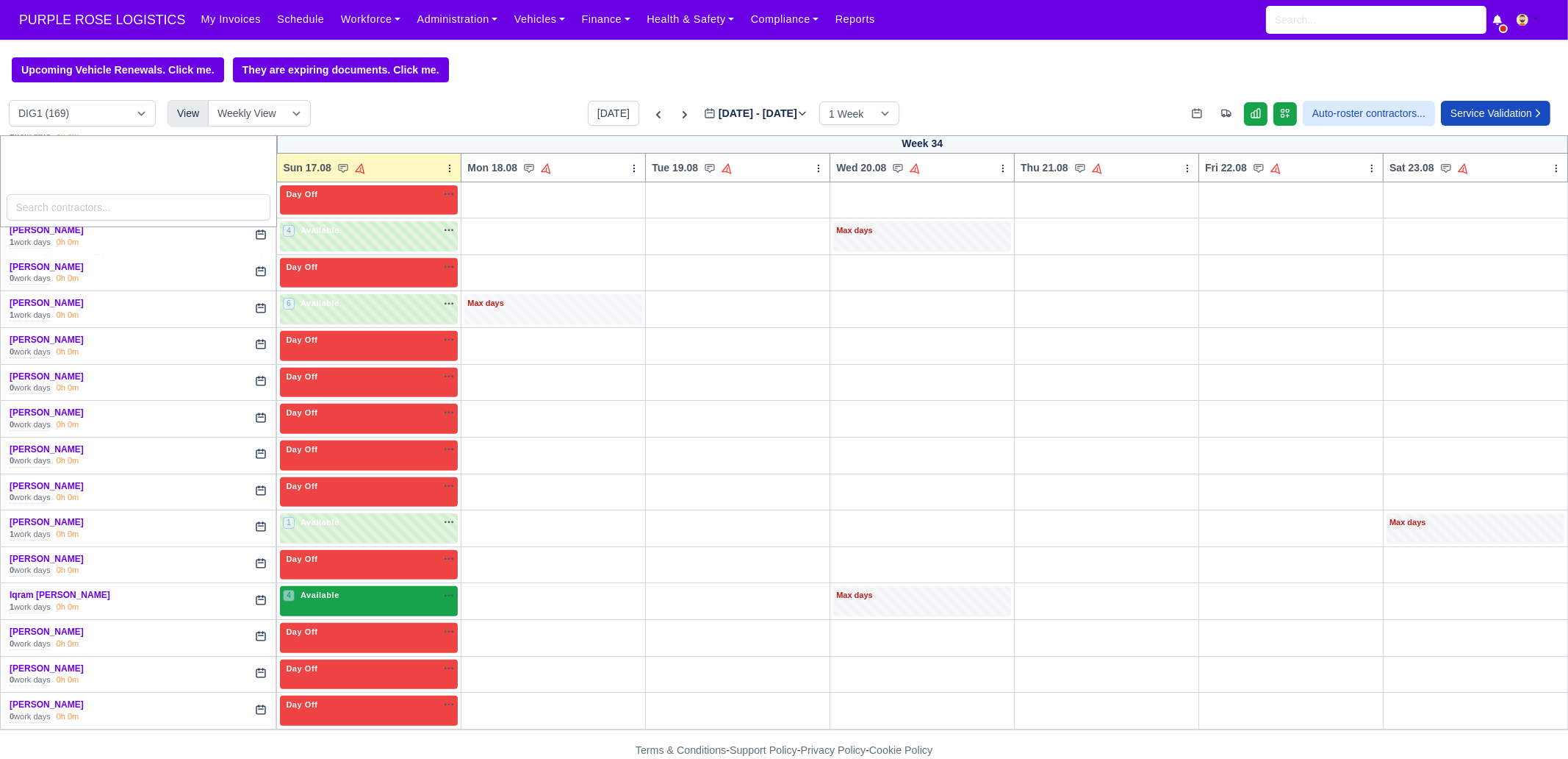
click at [347, 589] on div "4 Available na" at bounding box center [369, 595] width 172 height 13
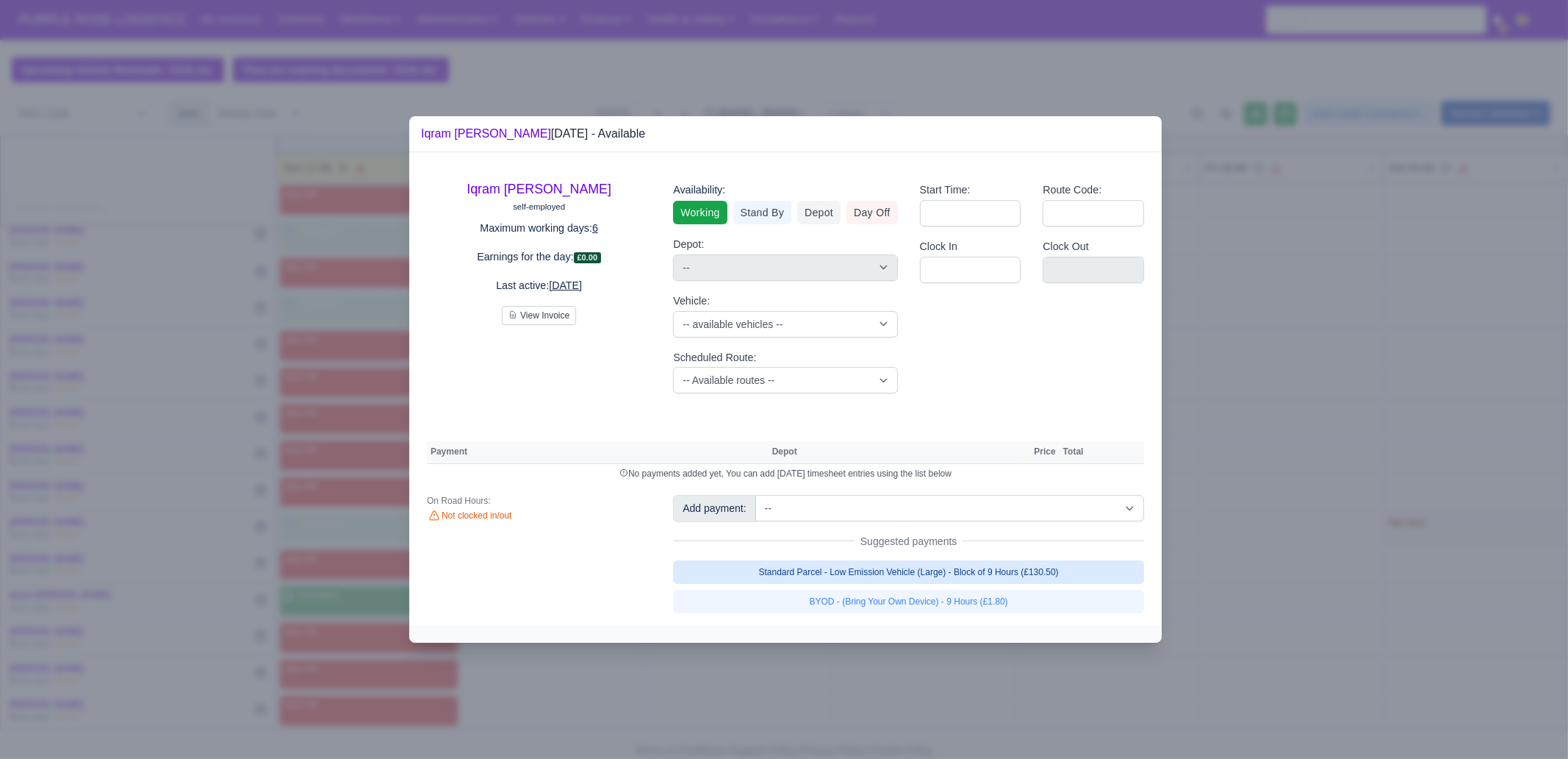
click at [907, 575] on link "Standard Parcel - Low Emission Vehicle (Large) - Block of 9 Hours (£130.50)" at bounding box center [908, 571] width 471 height 23
select select "1"
click at [907, 583] on link "Standard Parcel - Low Emission Vehicle (Large) - Block of 9 Hours (£130.50)" at bounding box center [908, 571] width 471 height 23
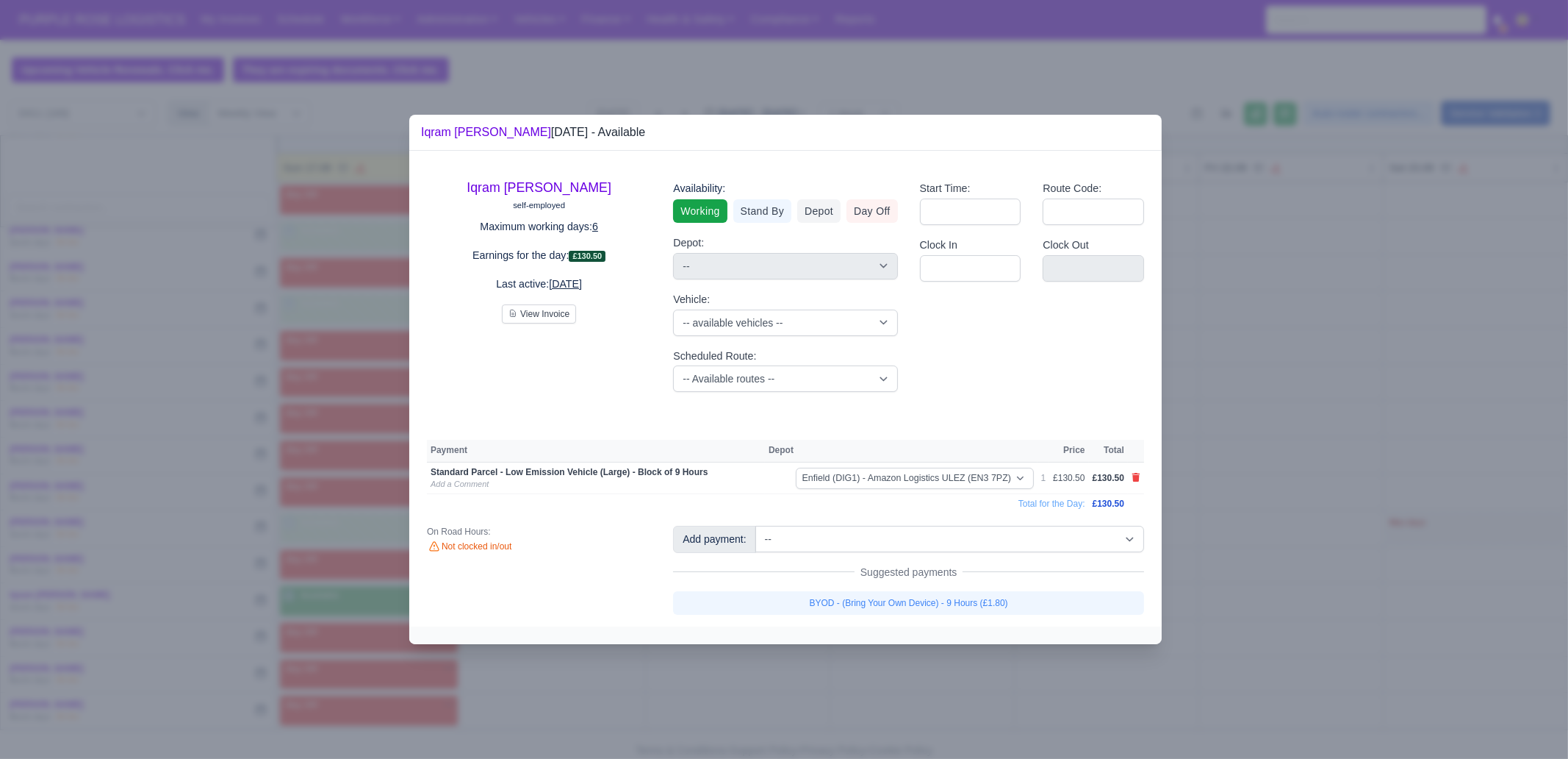
select select "1"
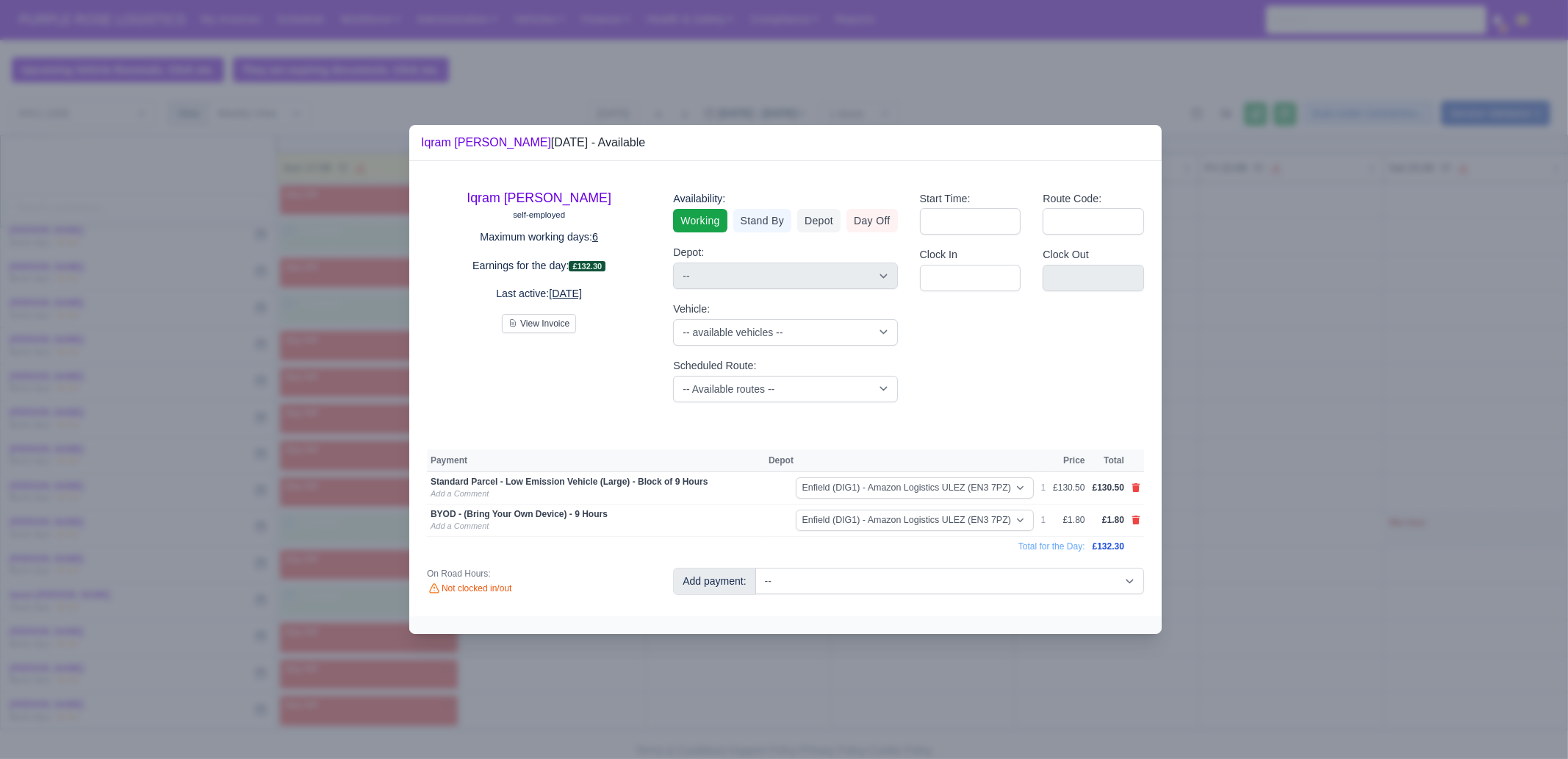
drag, startPoint x: 906, startPoint y: 681, endPoint x: 884, endPoint y: 680, distance: 22.0
click at [906, 684] on div at bounding box center [784, 379] width 1568 height 759
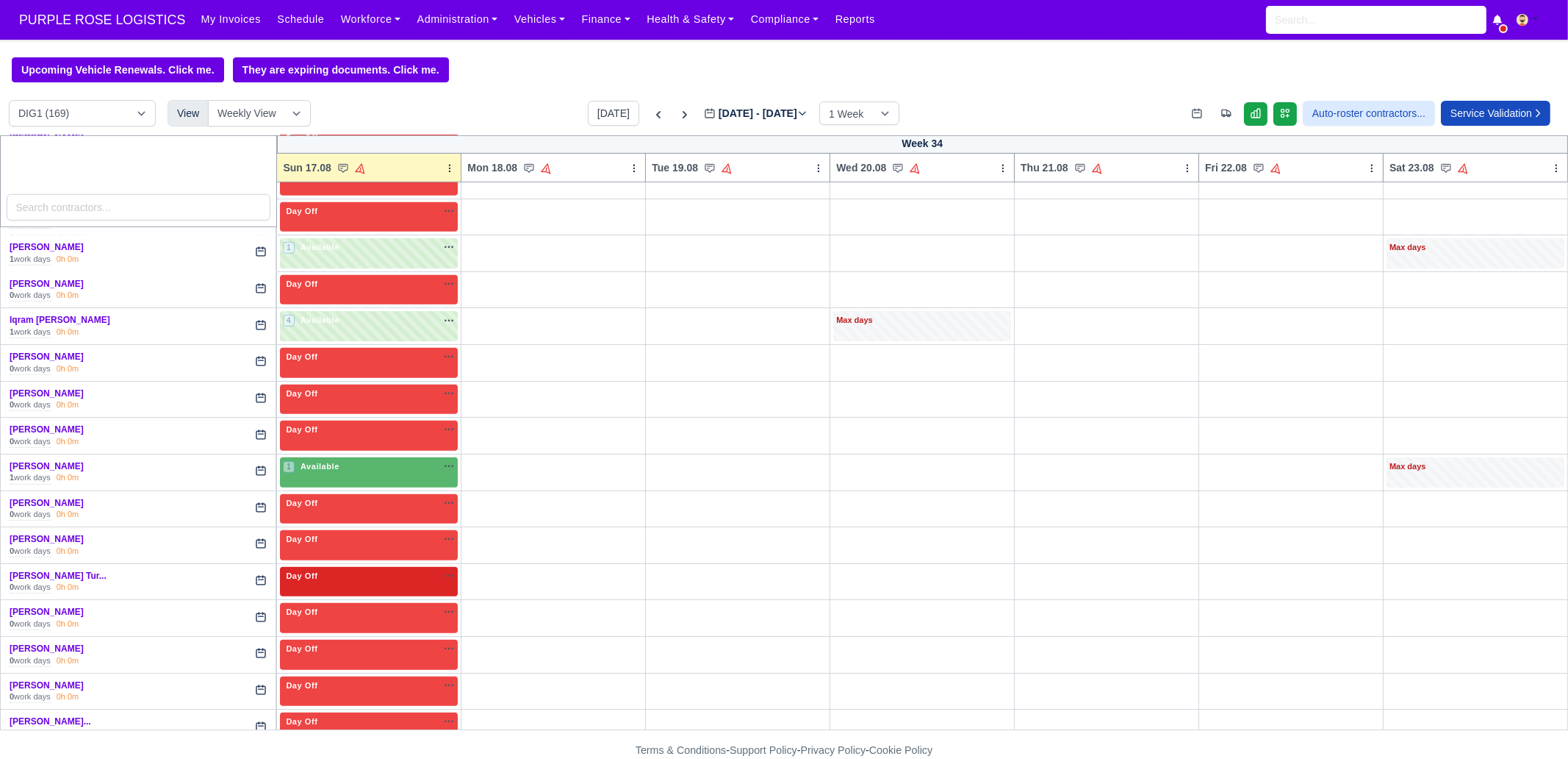
scroll to position [1377, 0]
click at [325, 461] on span "Available" at bounding box center [320, 466] width 45 height 10
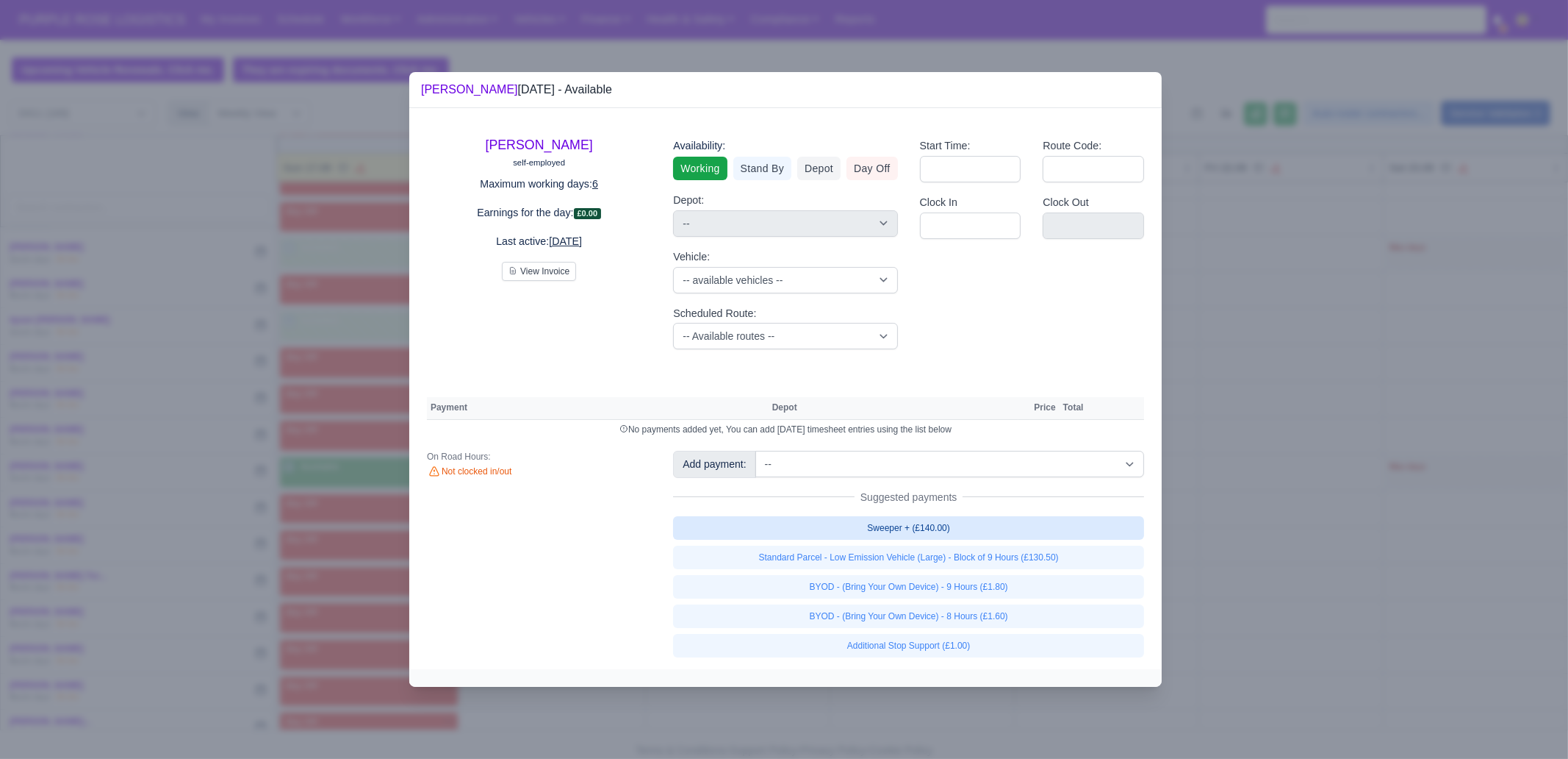
click at [939, 531] on link "Sweeper + (£140.00)" at bounding box center [908, 527] width 471 height 23
select select "1"
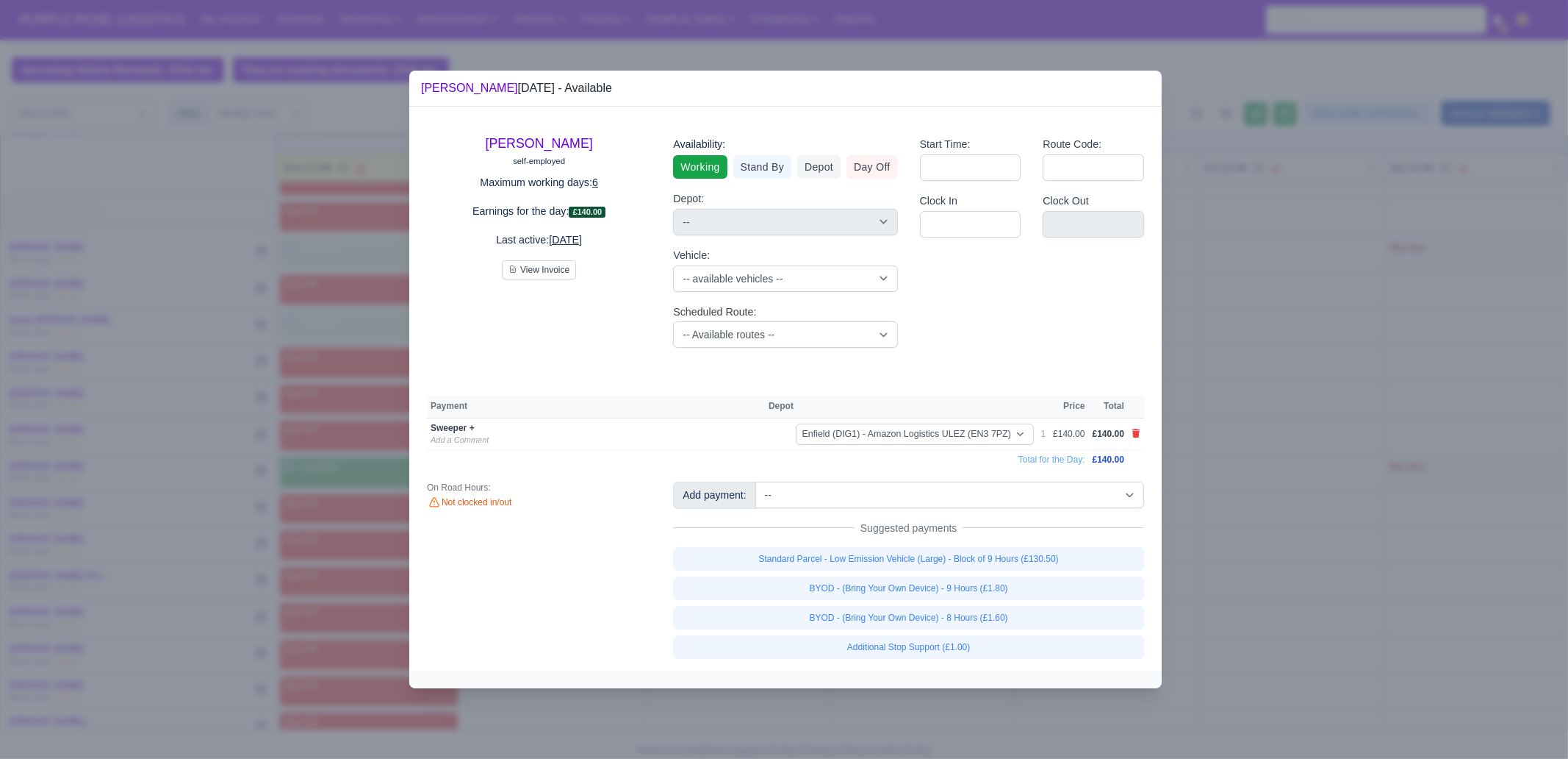
click at [1286, 577] on div at bounding box center [784, 379] width 1568 height 759
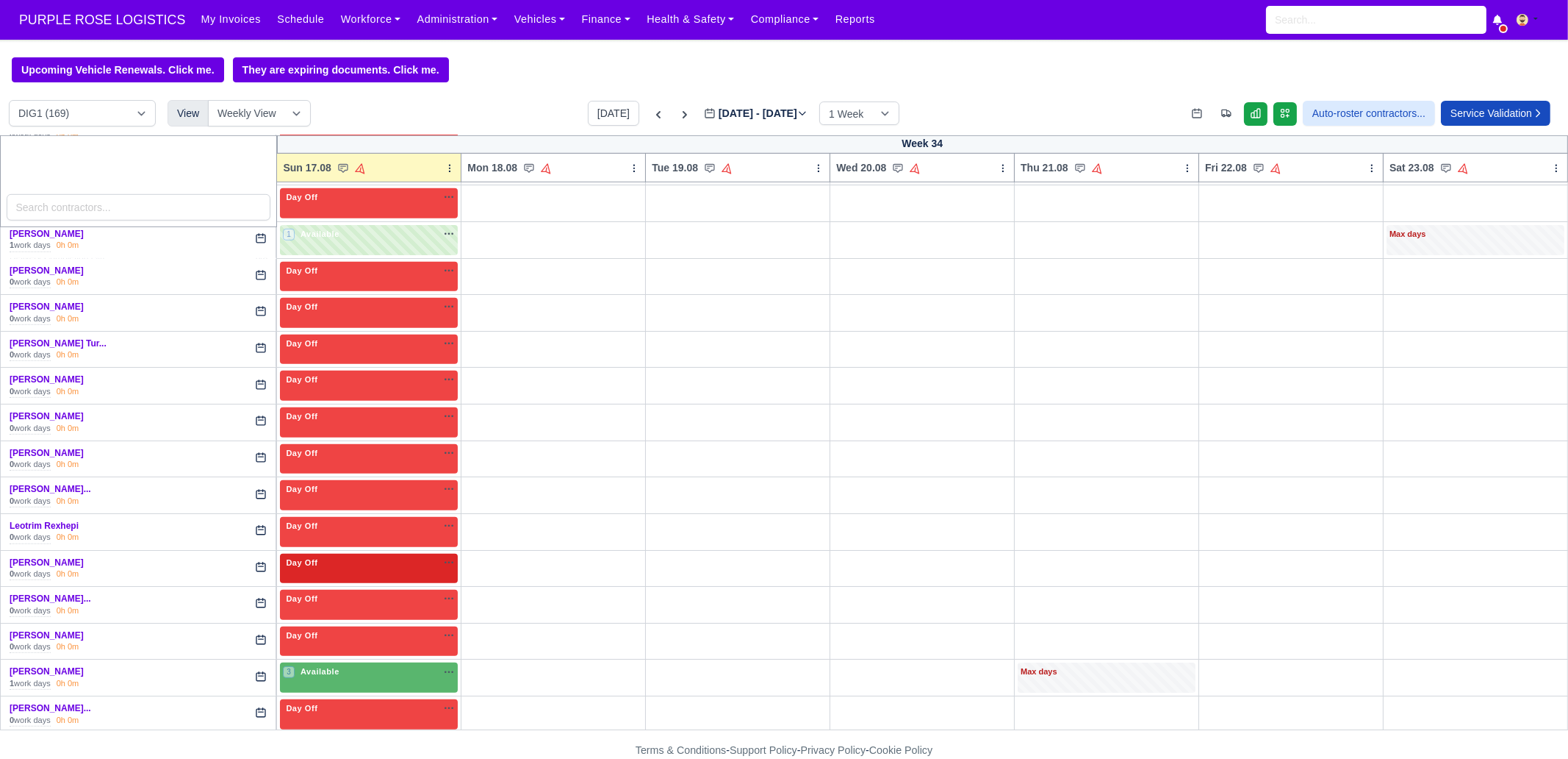
scroll to position [1654, 0]
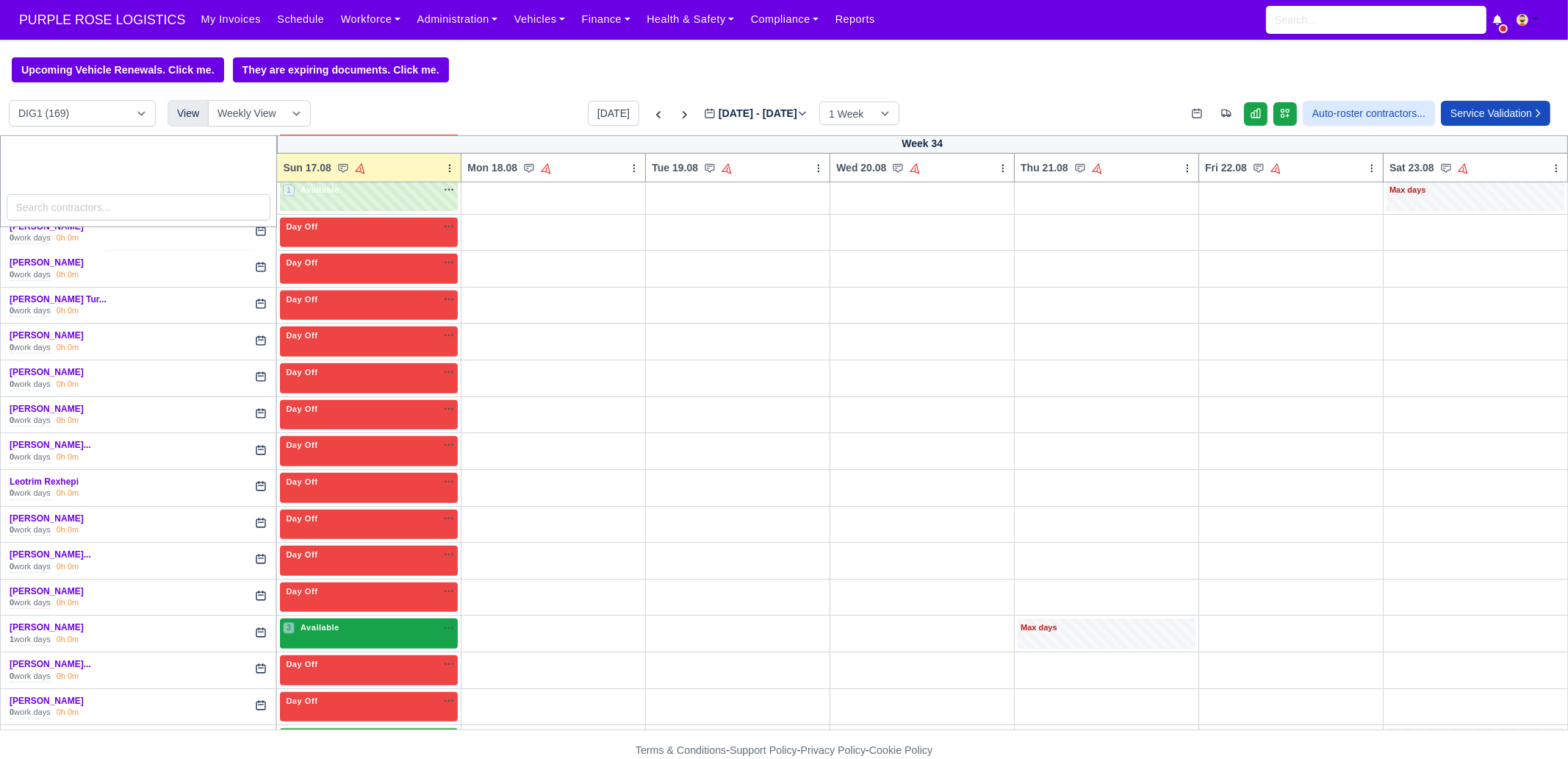
click at [355, 621] on div "3 Available na" at bounding box center [369, 628] width 172 height 13
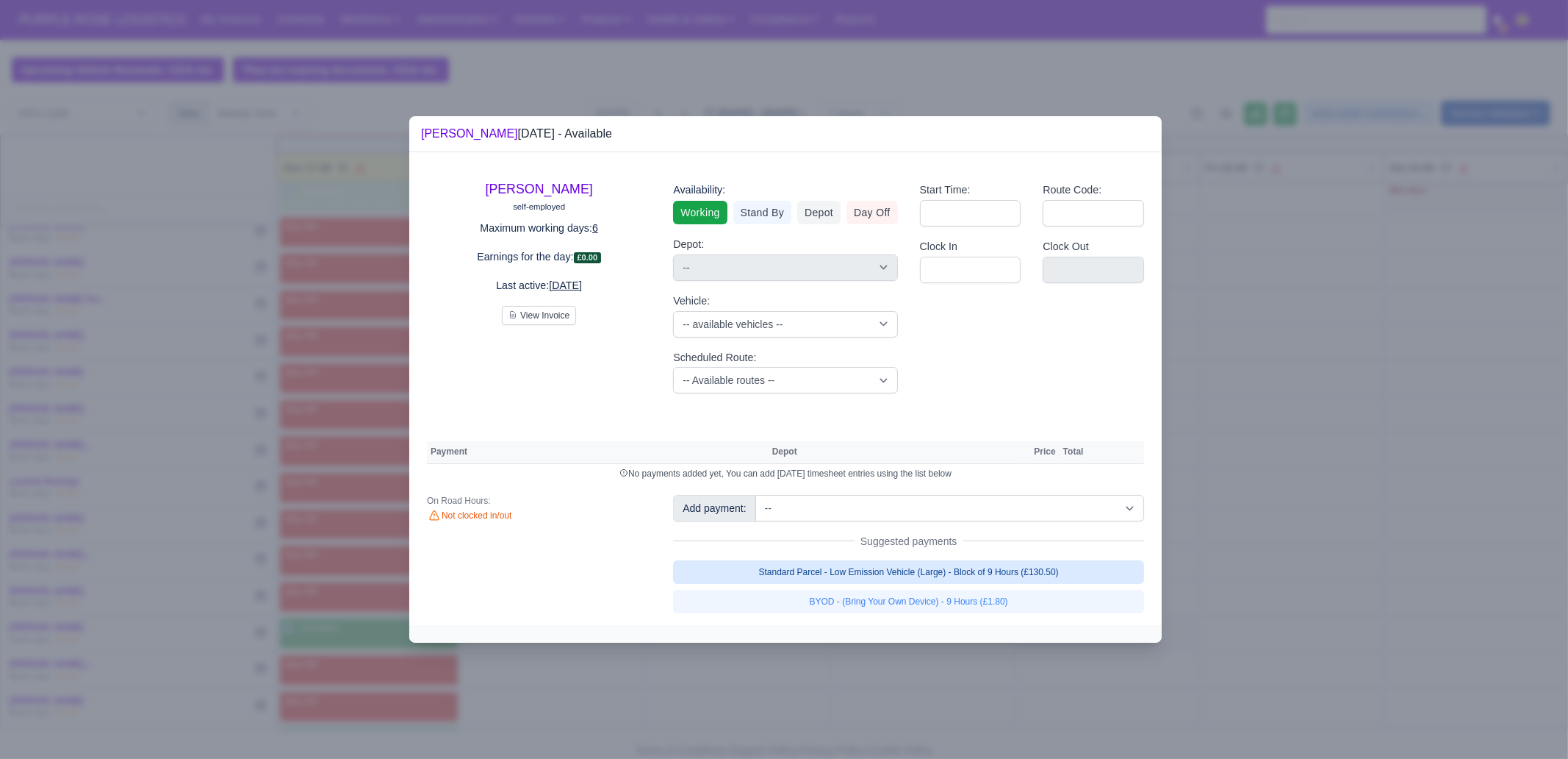
click at [960, 574] on link "Standard Parcel - Low Emission Vehicle (Large) - Block of 9 Hours (£130.50)" at bounding box center [908, 571] width 471 height 23
select select "1"
click at [956, 583] on link "Standard Parcel - Low Emission Vehicle (Large) - Block of 9 Hours (£130.50)" at bounding box center [908, 571] width 471 height 23
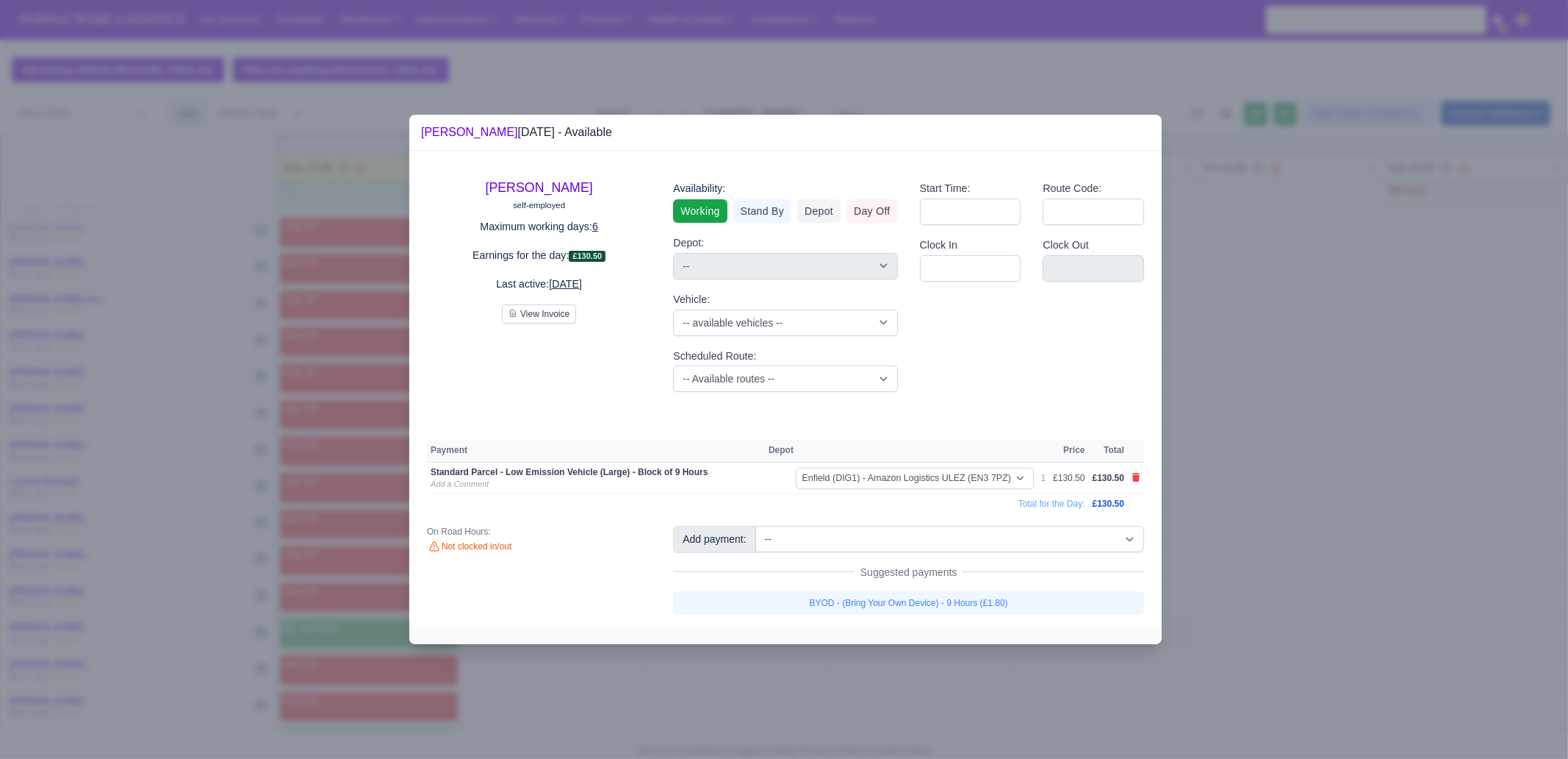
select select "1"
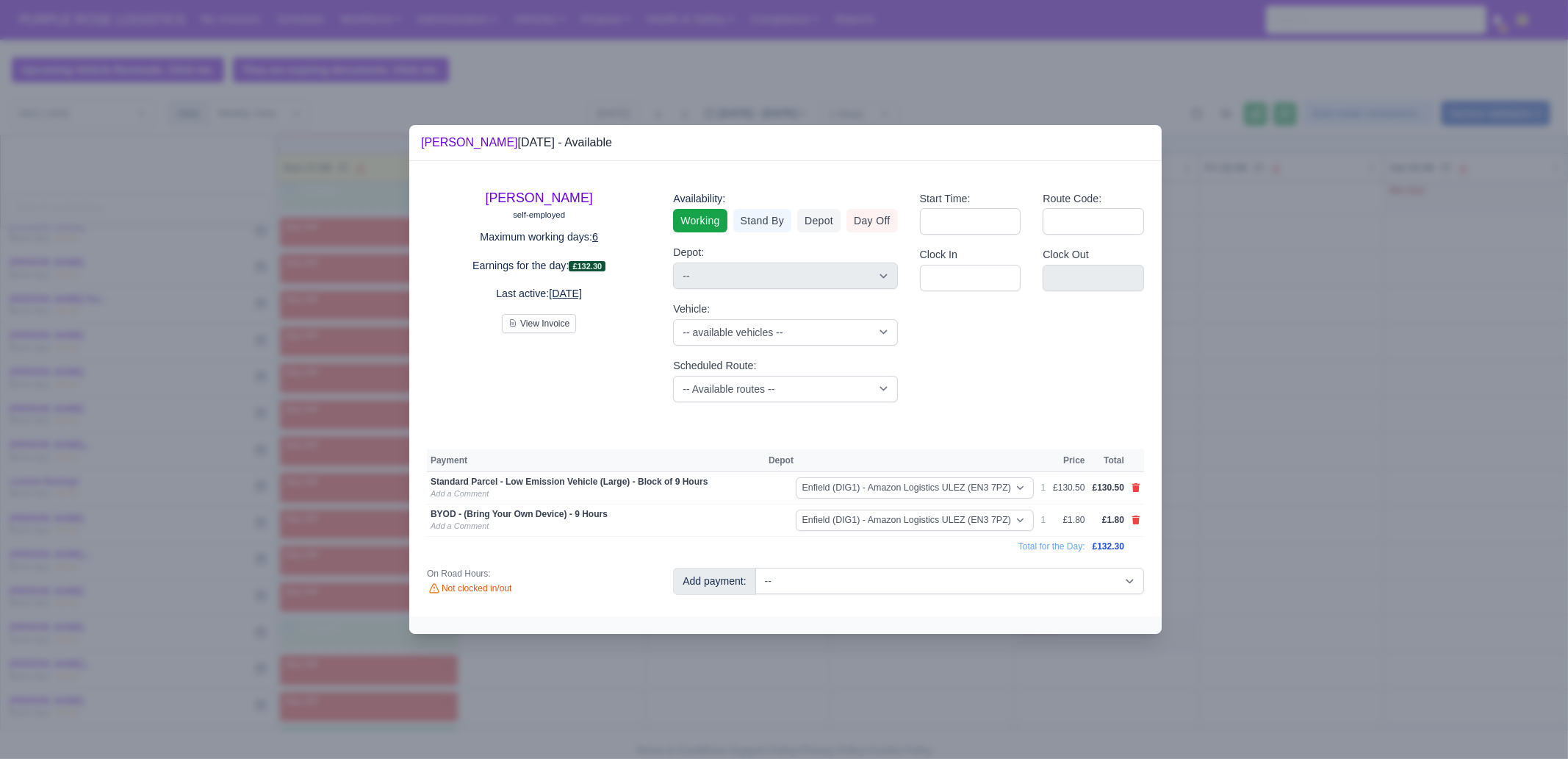
click at [942, 648] on div at bounding box center [784, 379] width 1568 height 759
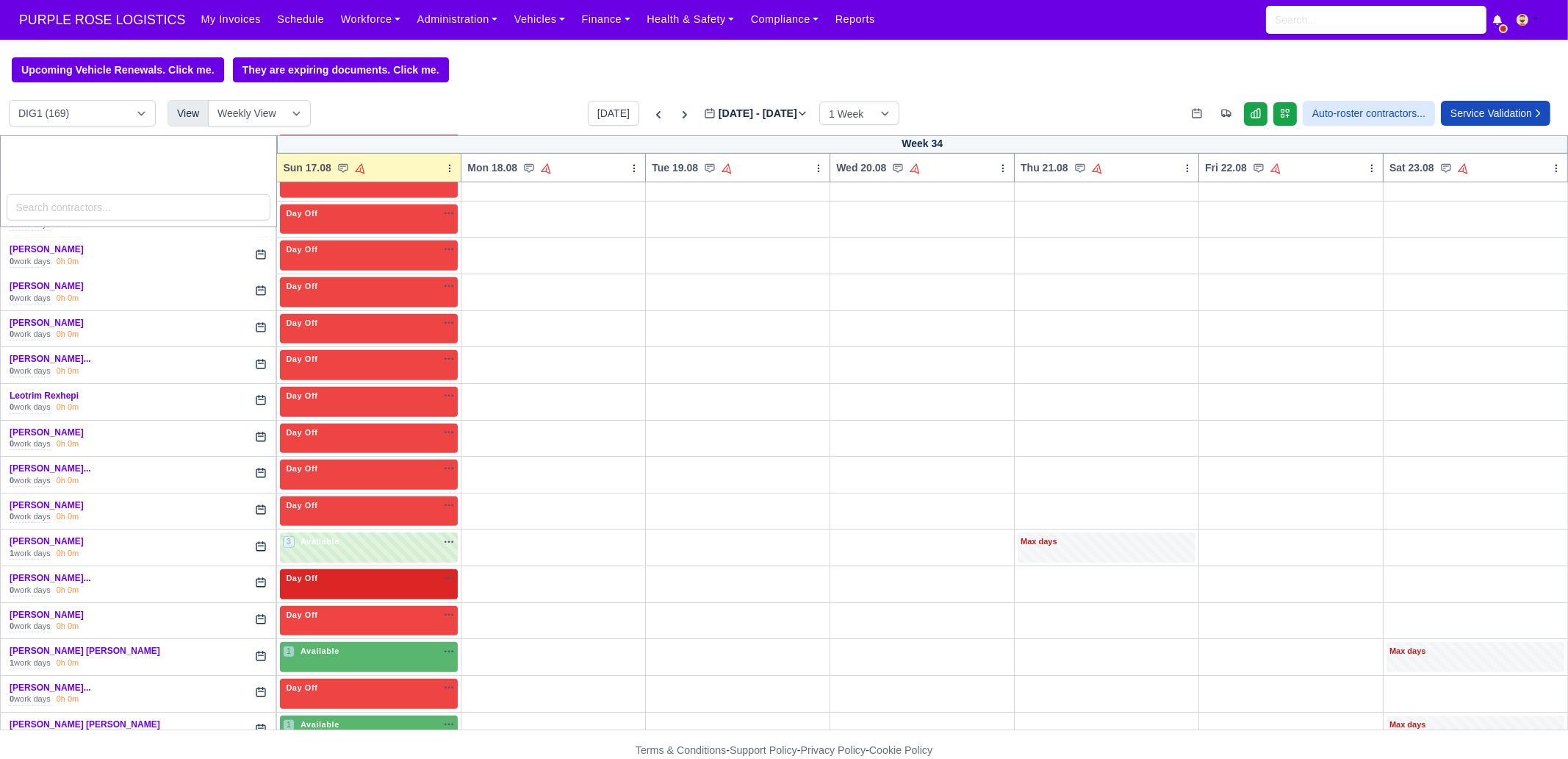
scroll to position [1746, 0]
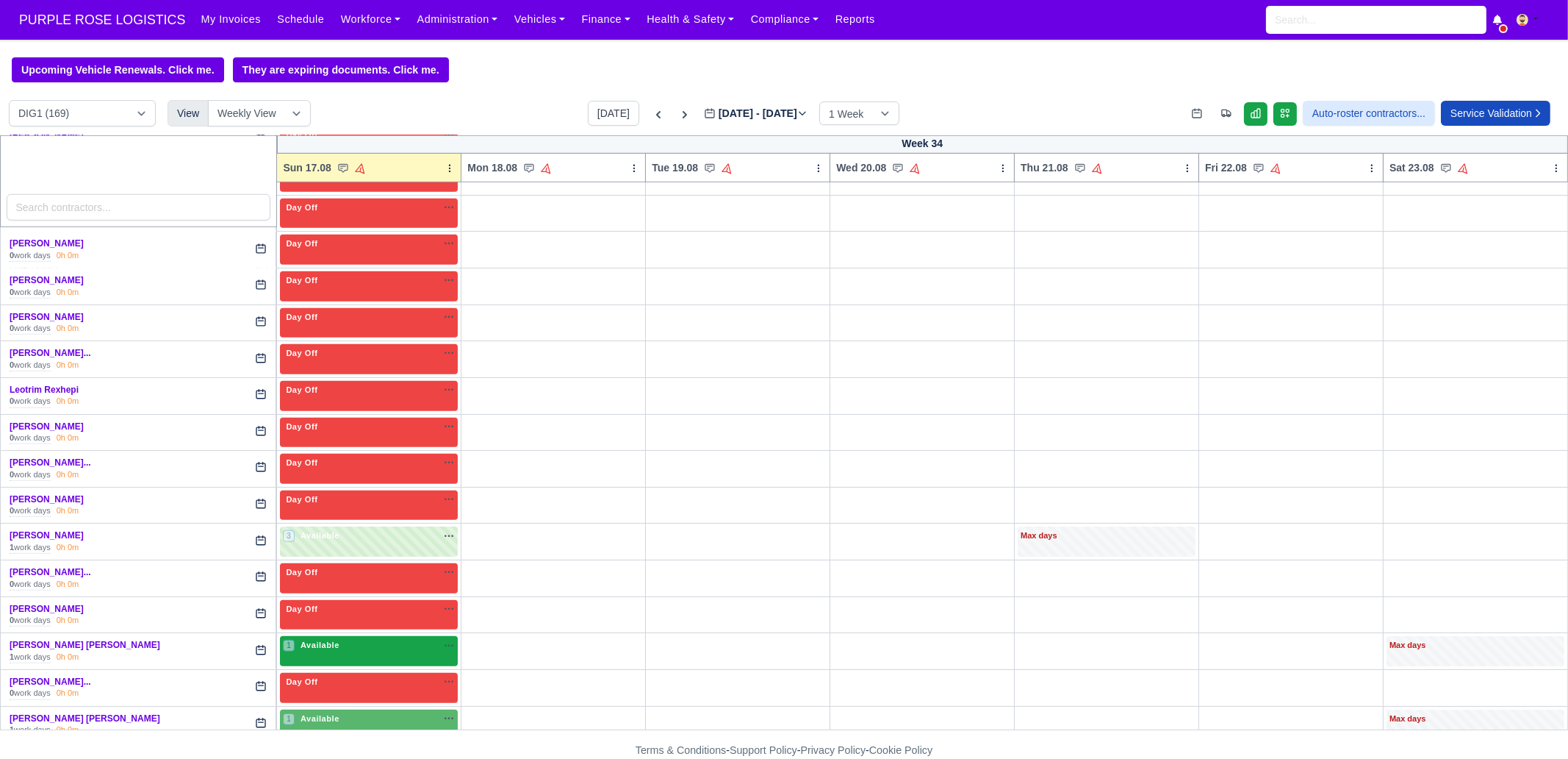
click at [335, 640] on span "Available" at bounding box center [320, 644] width 45 height 10
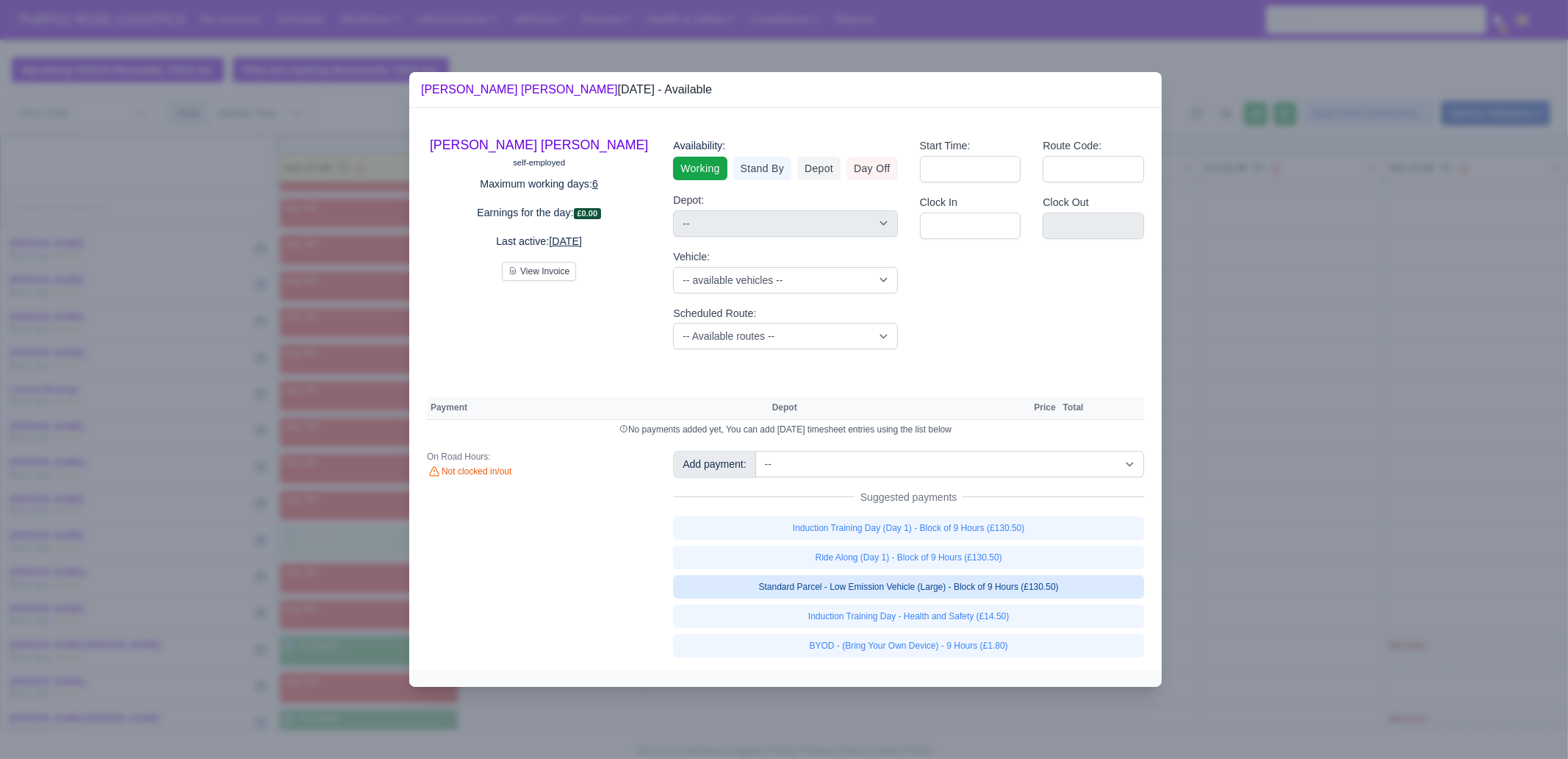
click at [1061, 586] on link "Standard Parcel - Low Emission Vehicle (Large) - Block of 9 Hours (£130.50)" at bounding box center [908, 586] width 471 height 23
select select "1"
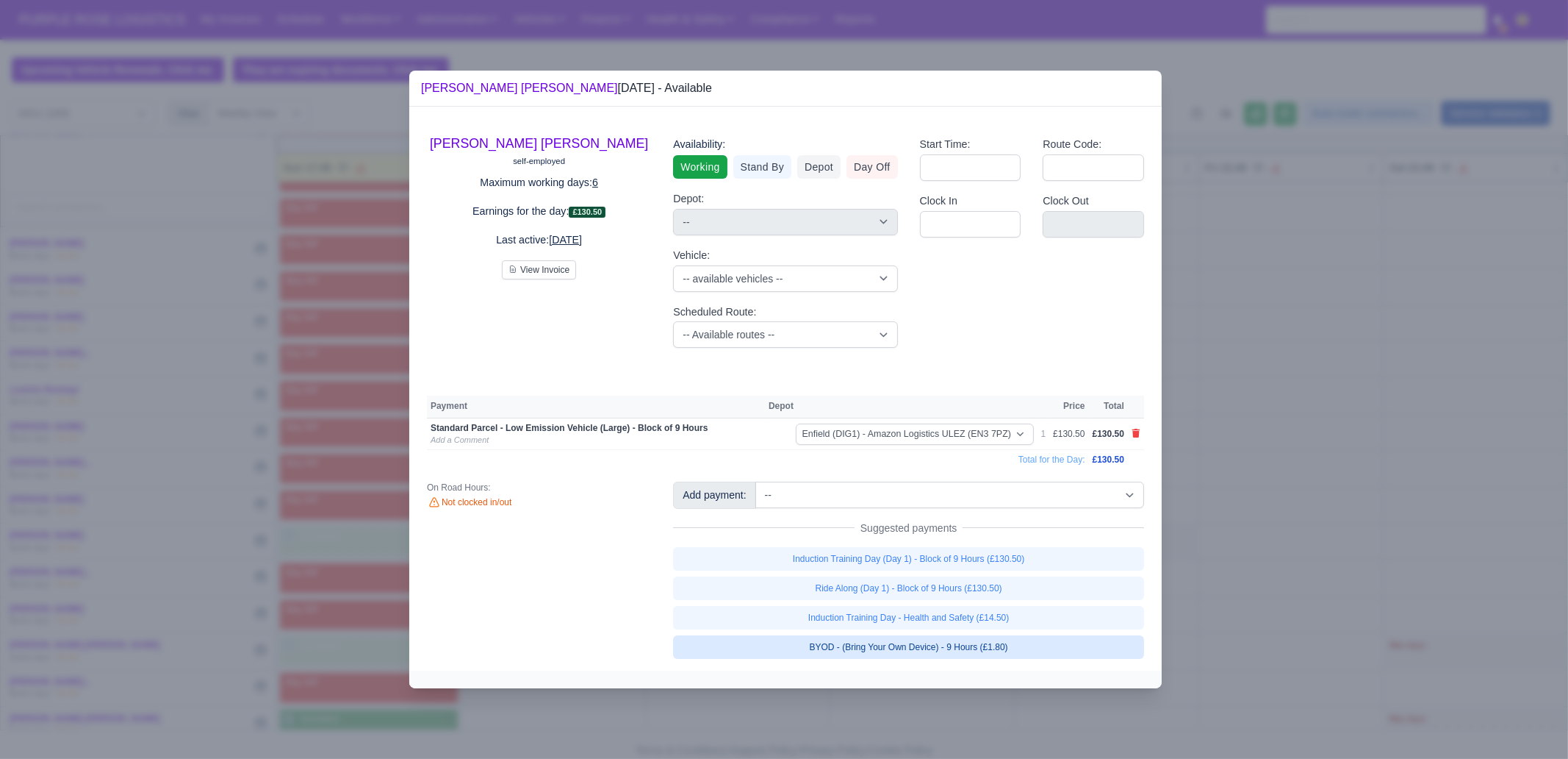
click at [1039, 644] on link "BYOD - (Bring Your Own Device) - 9 Hours (£1.80)" at bounding box center [908, 646] width 471 height 23
select select "1"
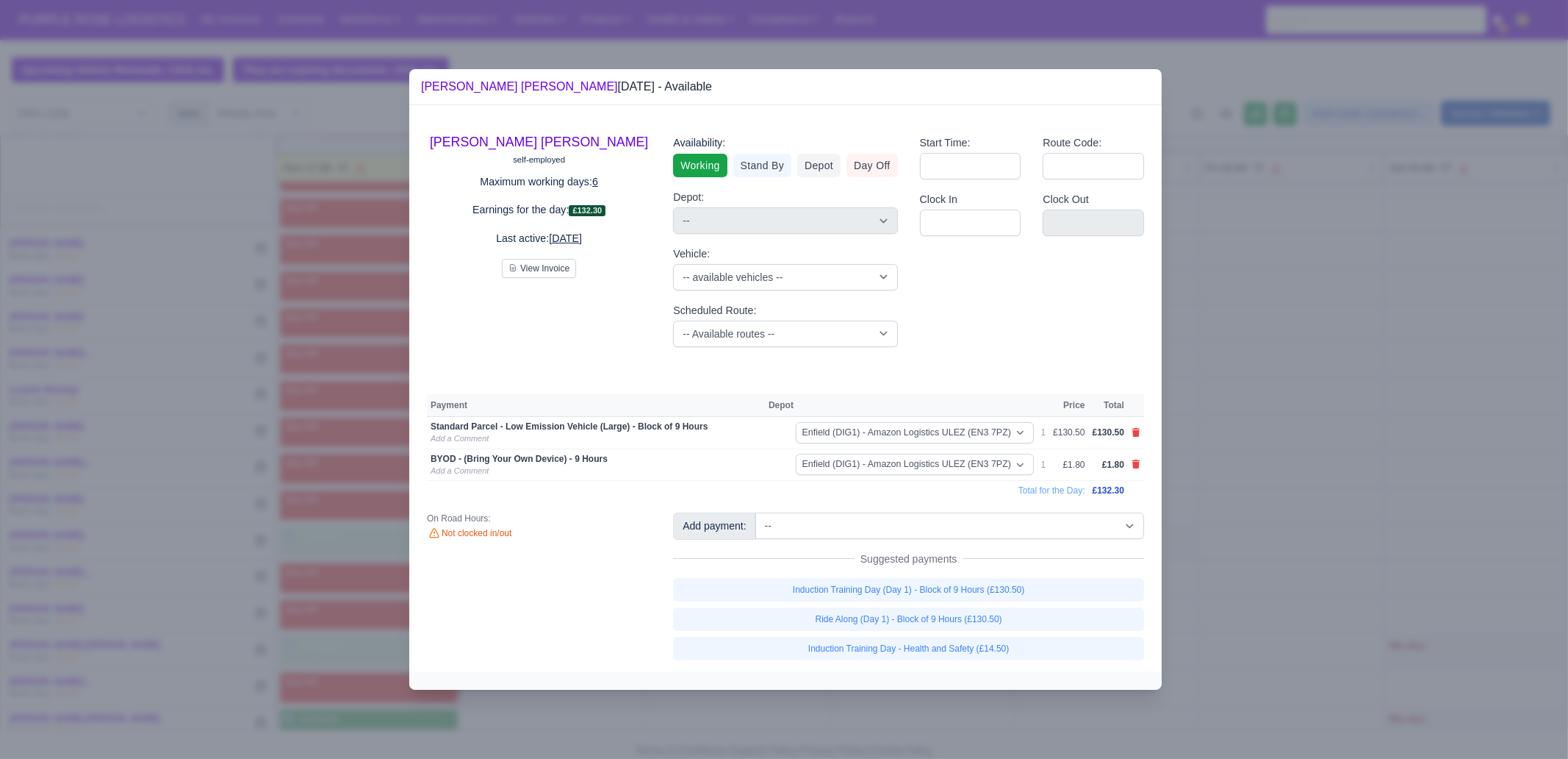
drag, startPoint x: 1344, startPoint y: 591, endPoint x: 1210, endPoint y: 591, distance: 134.0
click at [1343, 591] on div at bounding box center [784, 379] width 1568 height 759
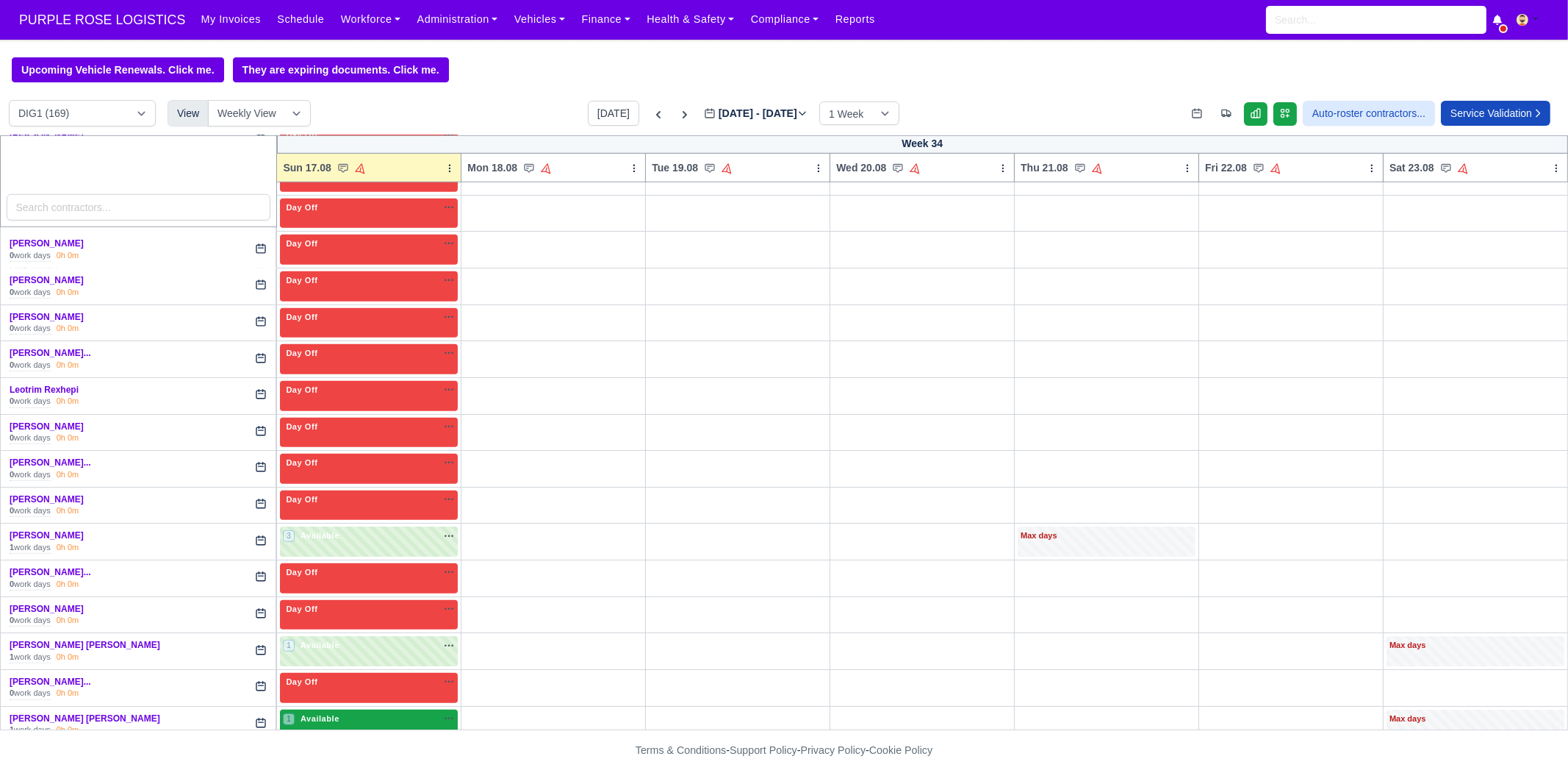
click at [375, 713] on div "1 Available na" at bounding box center [369, 719] width 172 height 13
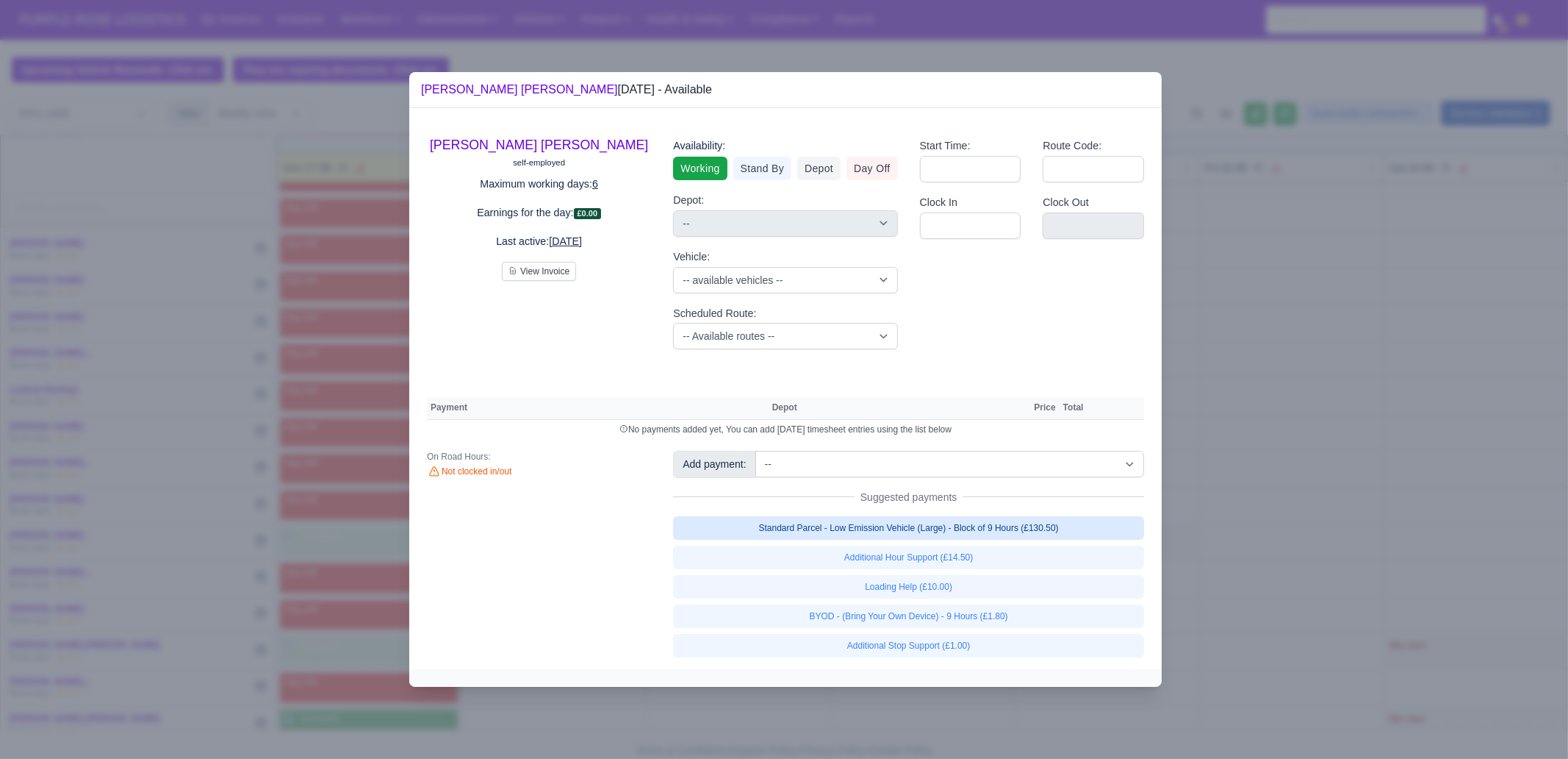
click at [1044, 525] on link "Standard Parcel - Low Emission Vehicle (Large) - Block of 9 Hours (£130.50)" at bounding box center [908, 527] width 471 height 23
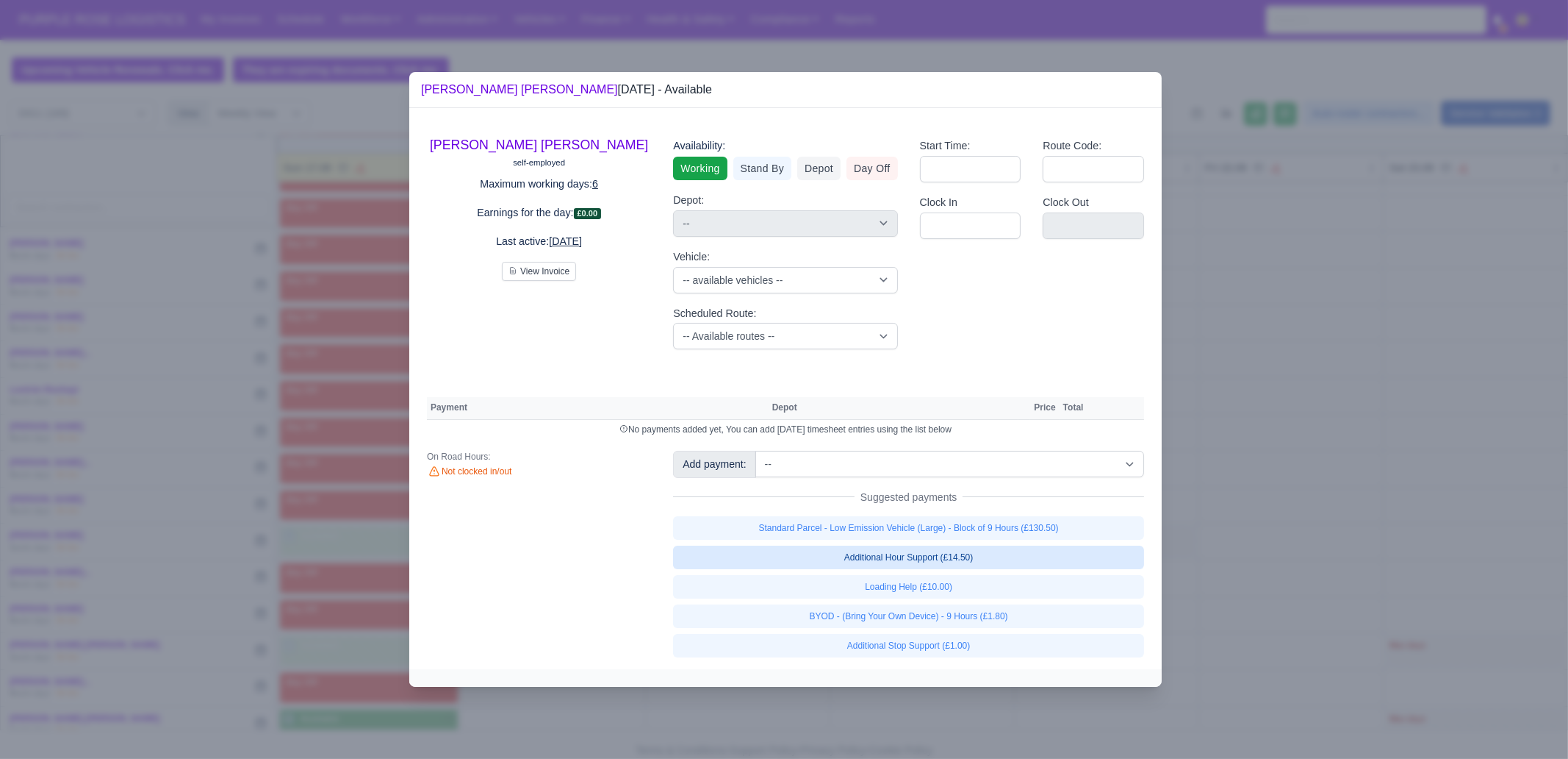
select select "1"
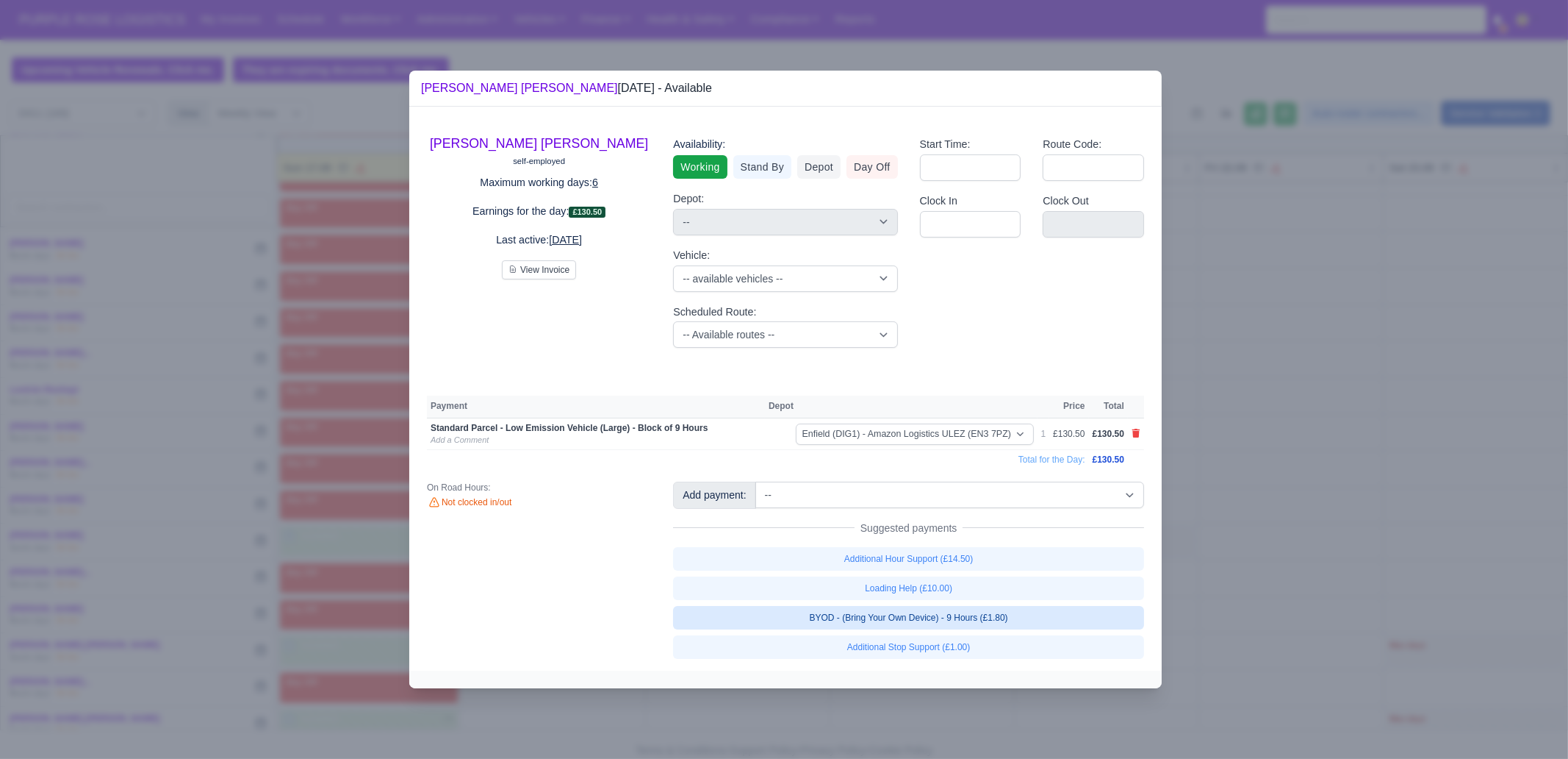
click at [995, 616] on link "BYOD - (Bring Your Own Device) - 9 Hours (£1.80)" at bounding box center [908, 617] width 471 height 23
select select "1"
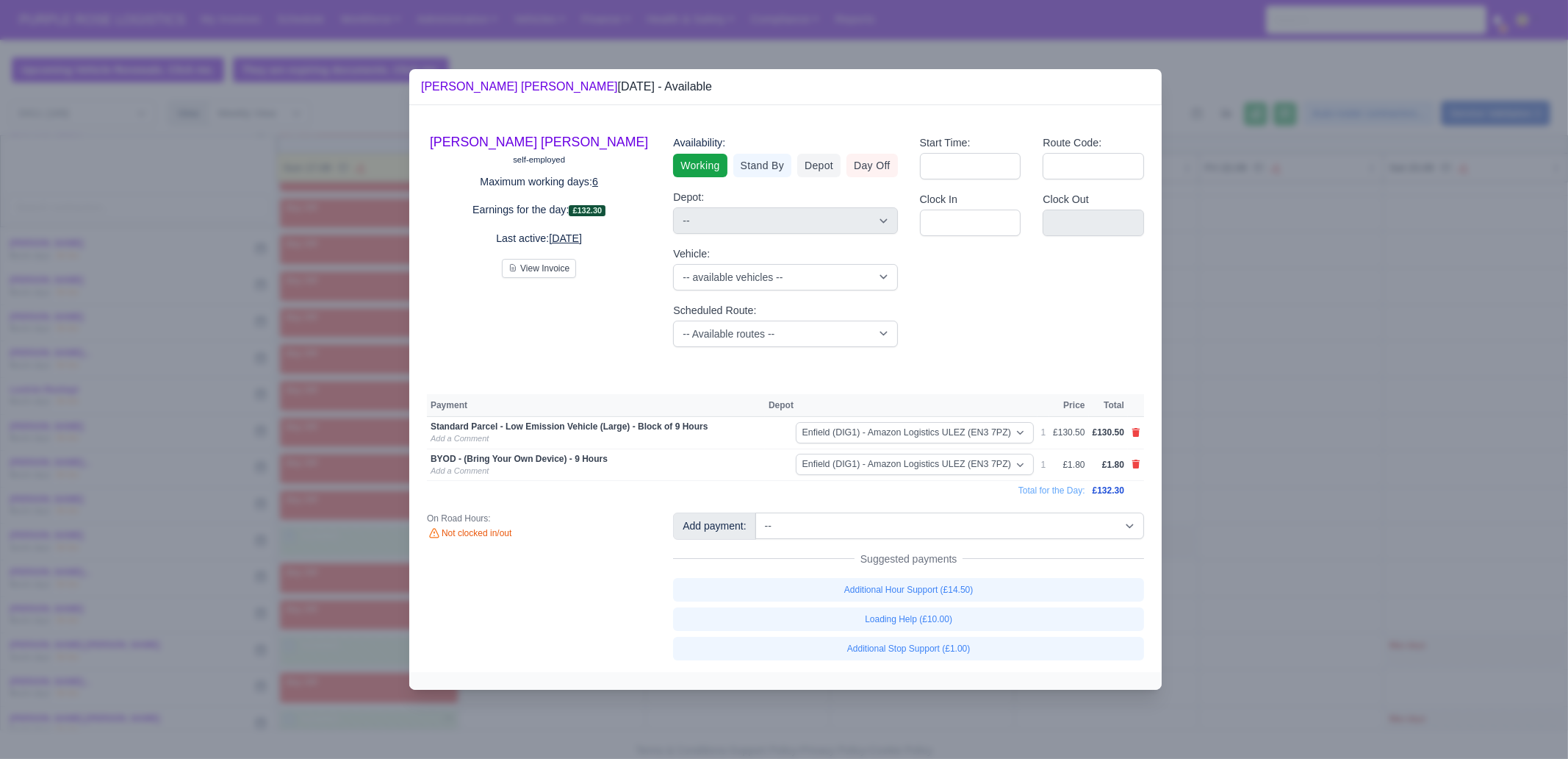
click at [1284, 558] on div at bounding box center [784, 379] width 1568 height 759
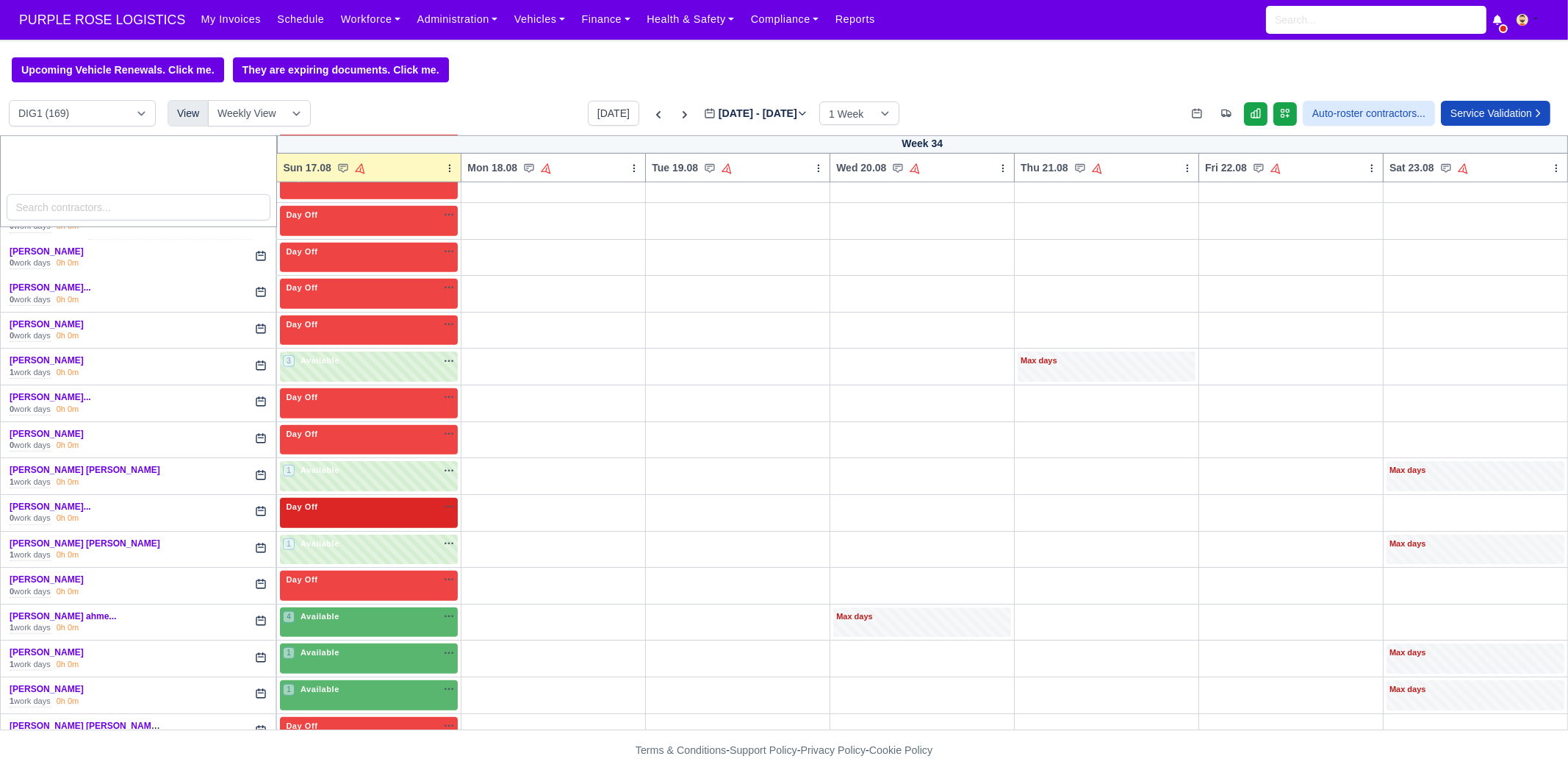
scroll to position [1929, 0]
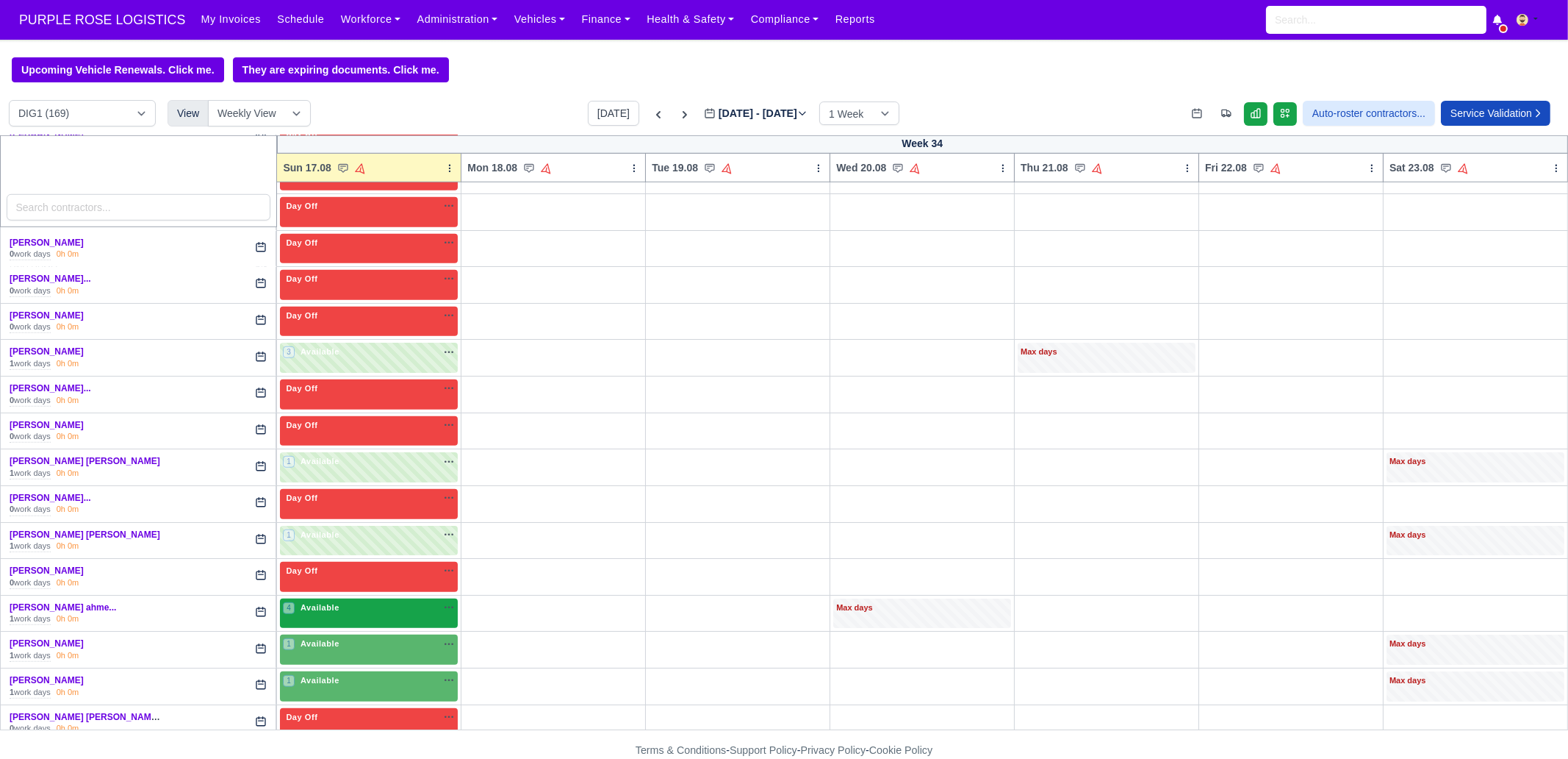
click at [351, 601] on div "4 Available na" at bounding box center [369, 607] width 172 height 13
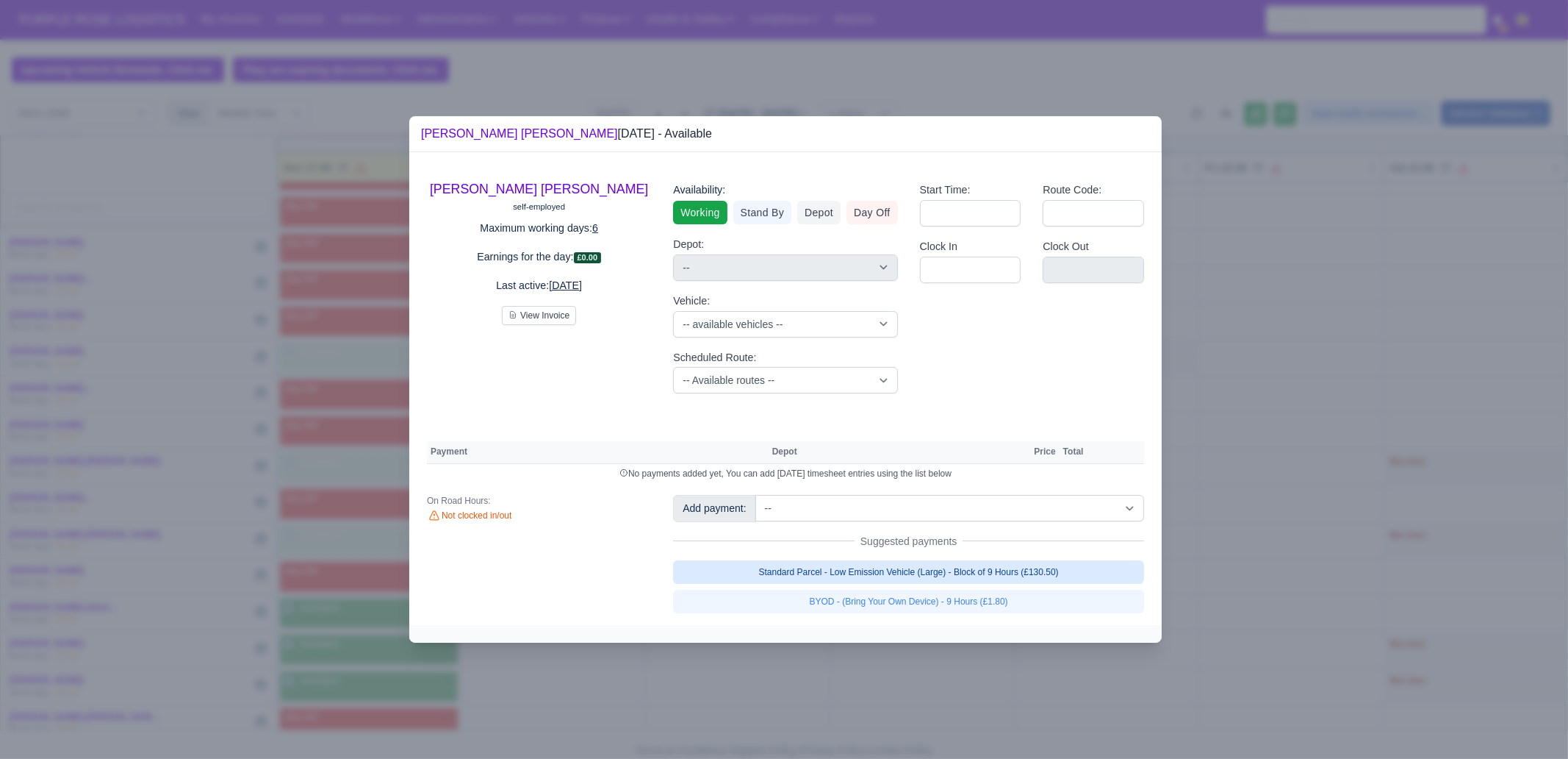
click at [1079, 560] on link "Standard Parcel - Low Emission Vehicle (Large) - Block of 9 Hours (£130.50)" at bounding box center [908, 571] width 471 height 23
select select "1"
click at [1021, 583] on link "Standard Parcel - Low Emission Vehicle (Large) - Block of 9 Hours (£130.50)" at bounding box center [908, 571] width 471 height 23
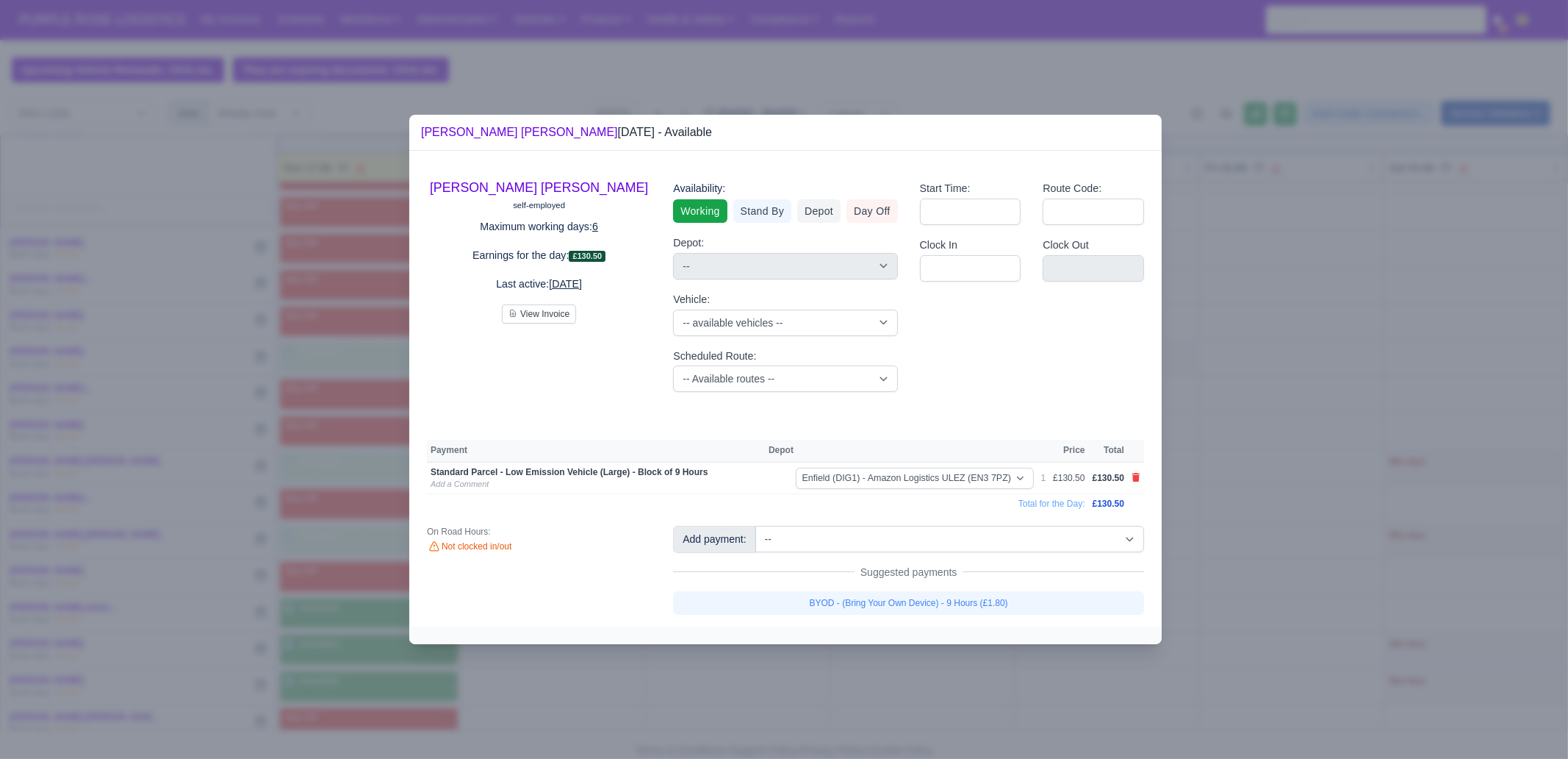
select select "1"
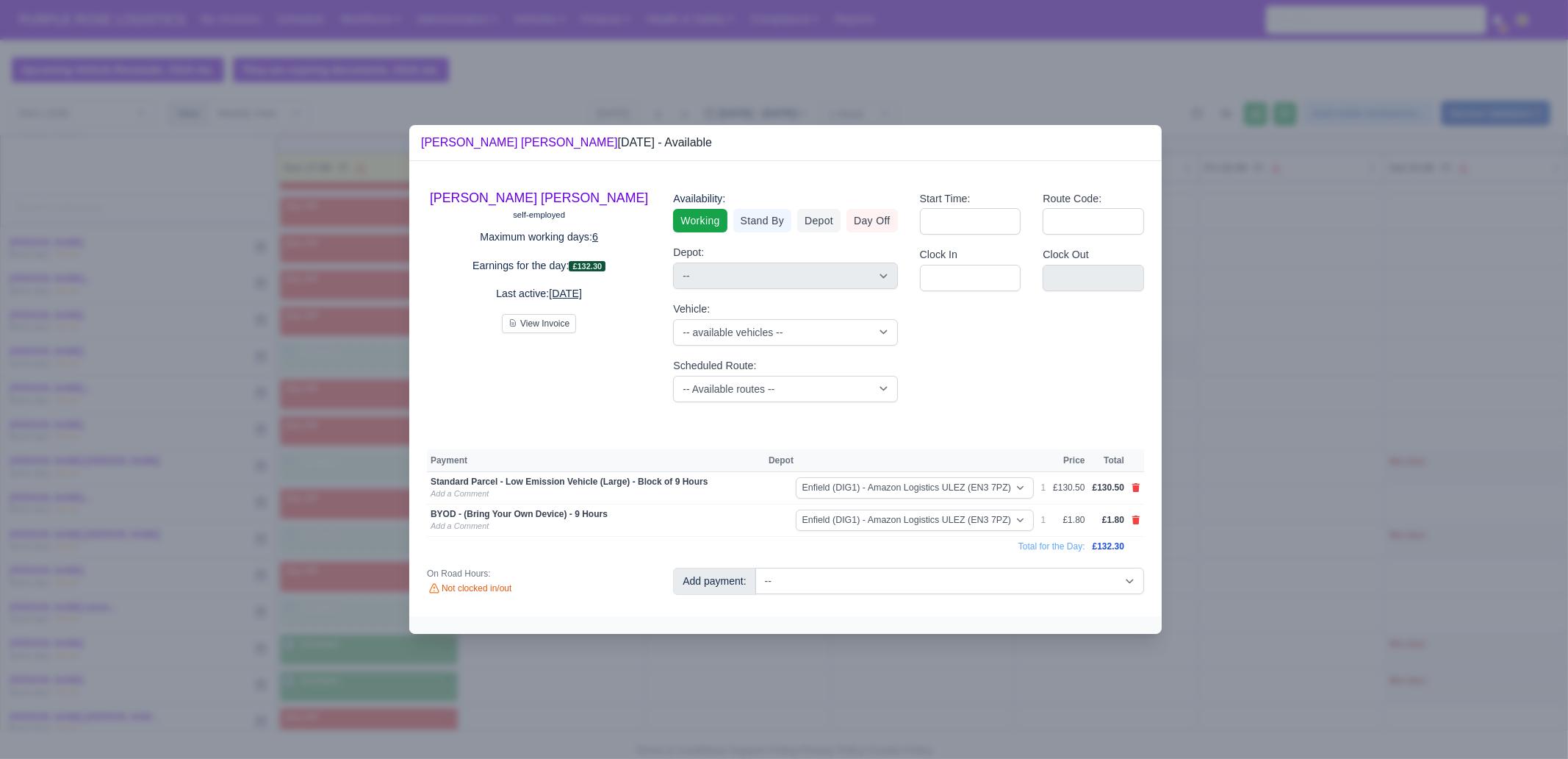
click at [1015, 679] on div at bounding box center [784, 379] width 1568 height 759
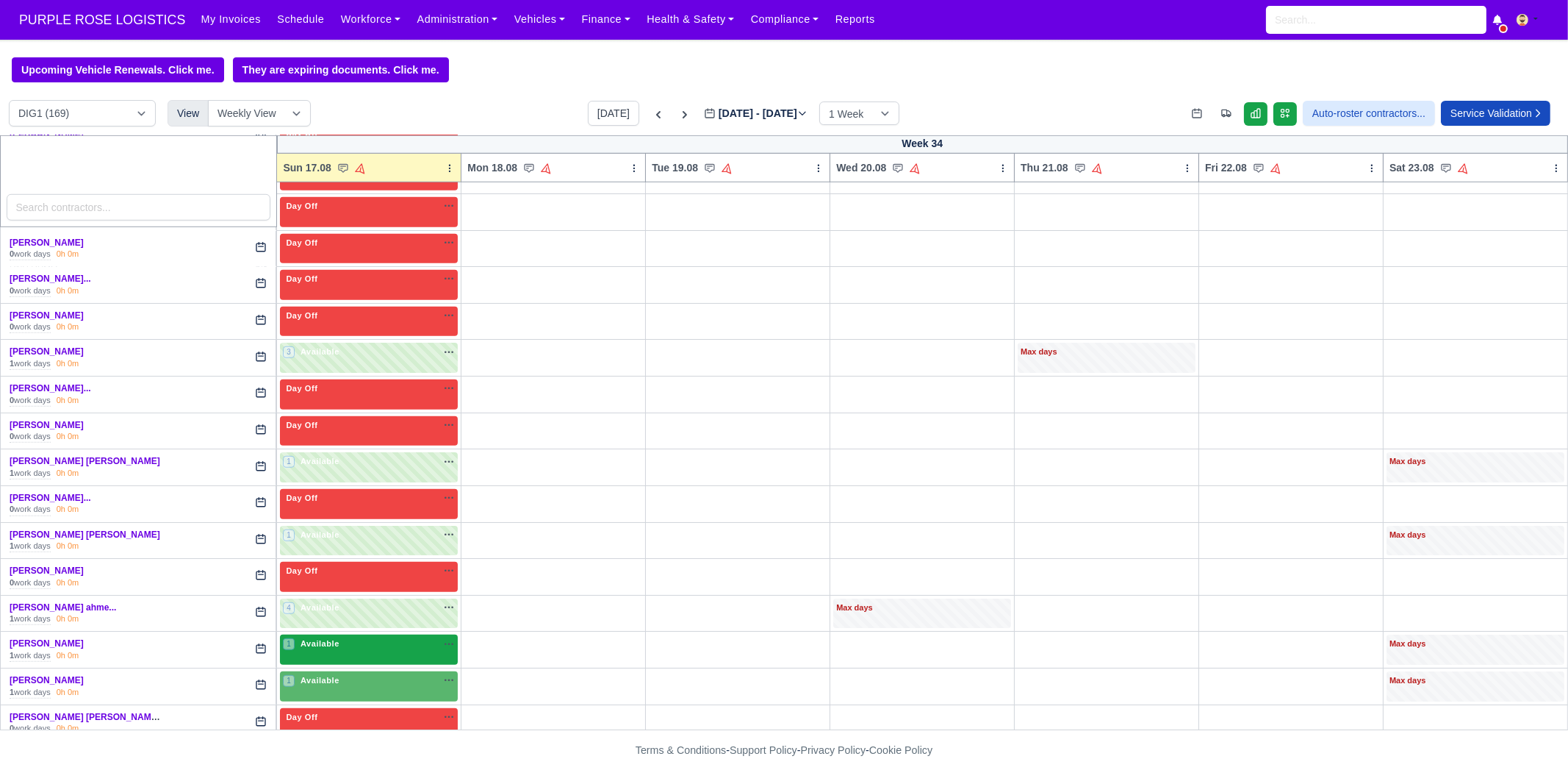
click at [328, 638] on span "Available" at bounding box center [320, 643] width 45 height 10
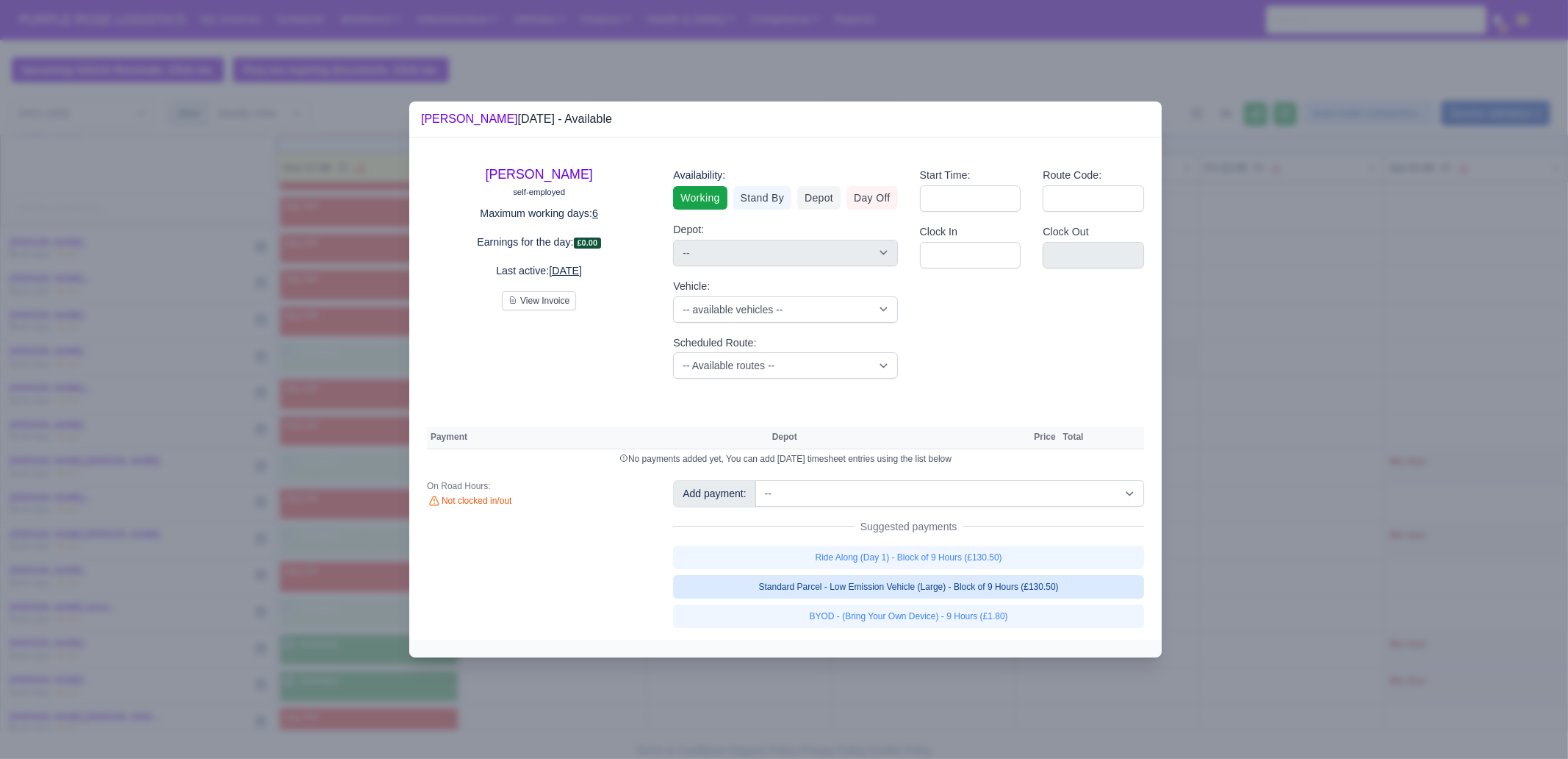
click at [1057, 587] on link "Standard Parcel - Low Emission Vehicle (Large) - Block of 9 Hours (£130.50)" at bounding box center [908, 586] width 471 height 23
select select "1"
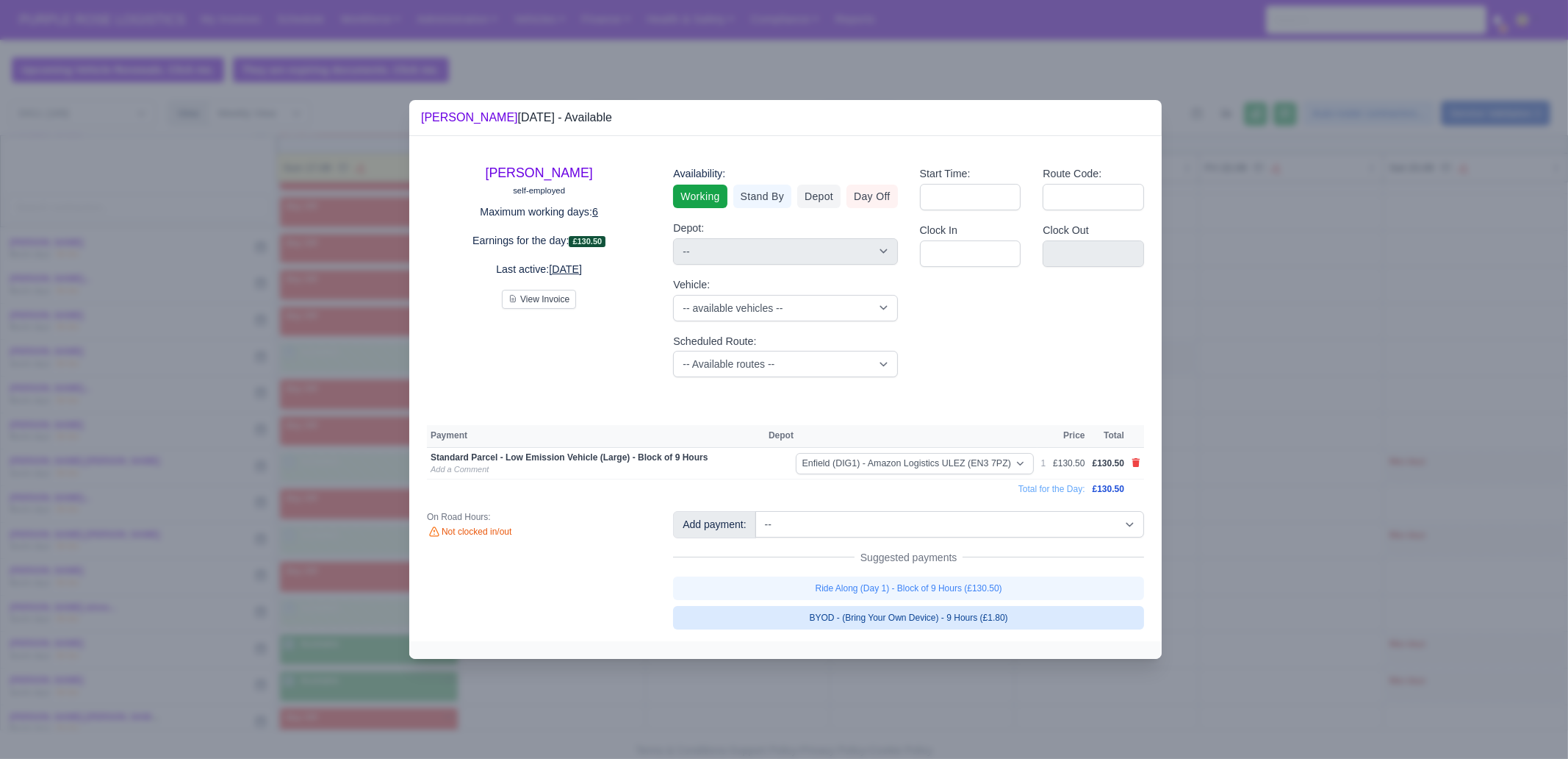
click at [1051, 616] on link "BYOD - (Bring Your Own Device) - 9 Hours (£1.80)" at bounding box center [908, 617] width 471 height 23
select select "1"
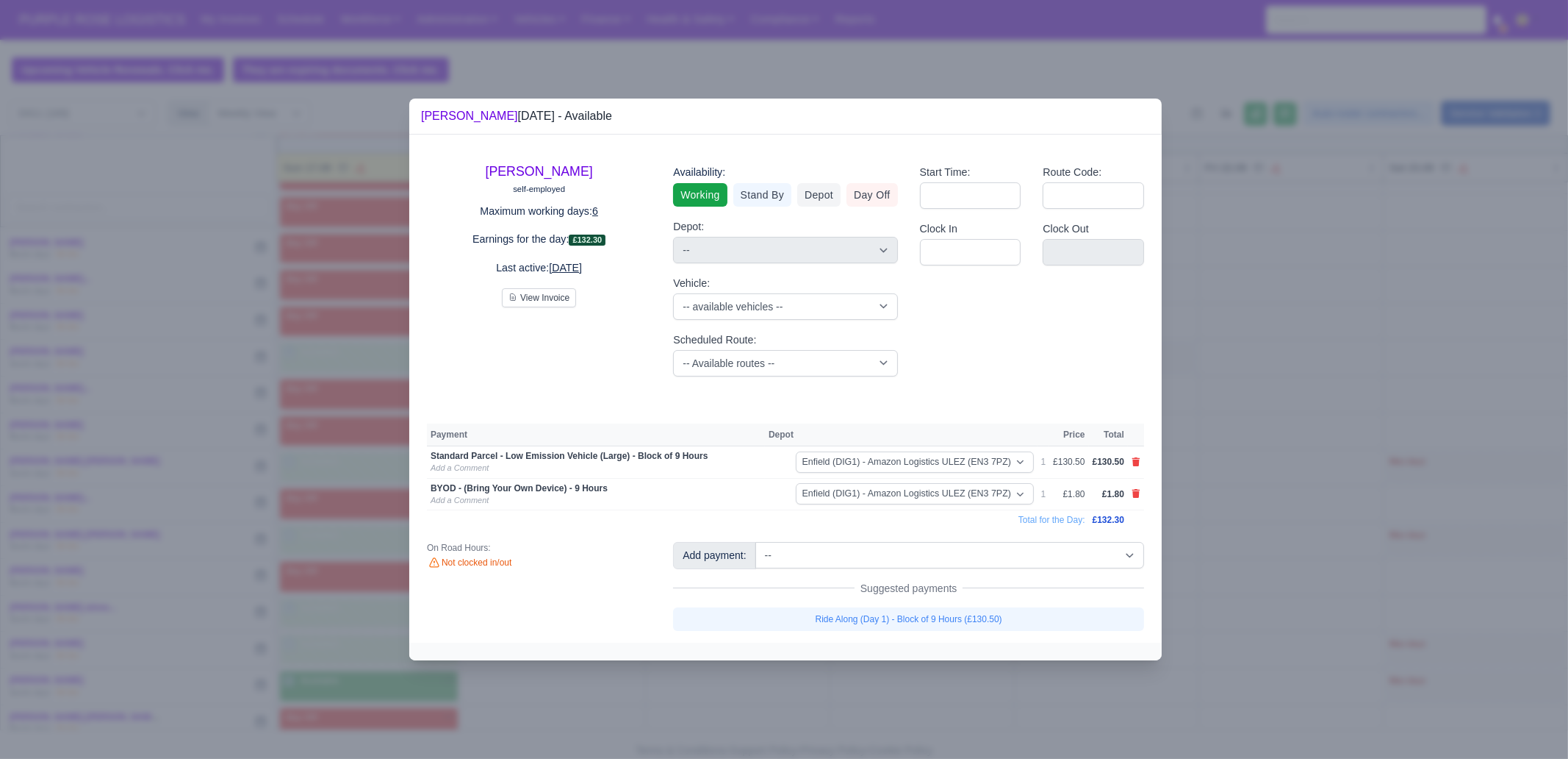
click at [1017, 680] on div at bounding box center [784, 379] width 1568 height 759
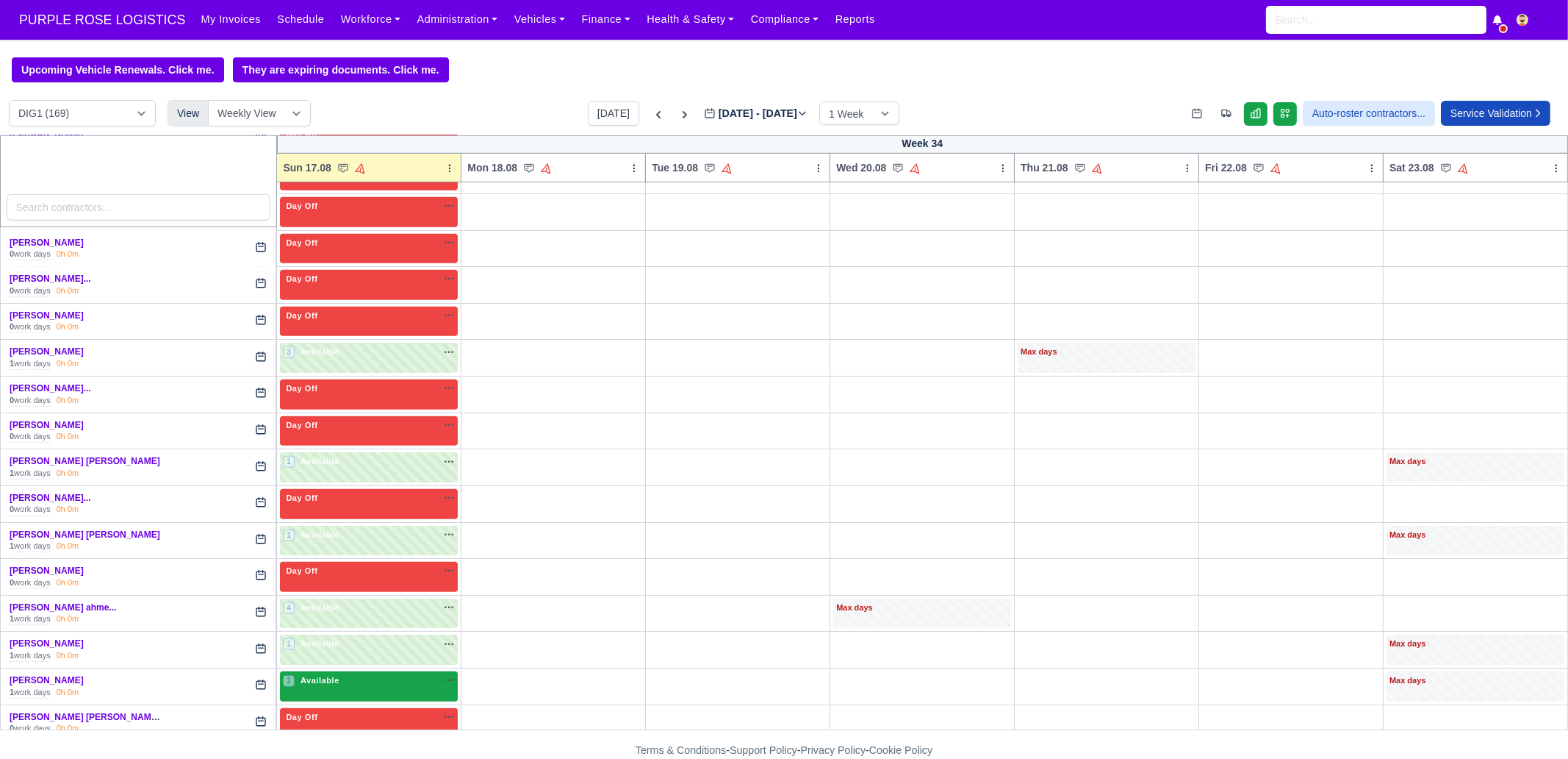
click at [324, 674] on div "1 Available na" at bounding box center [369, 681] width 172 height 16
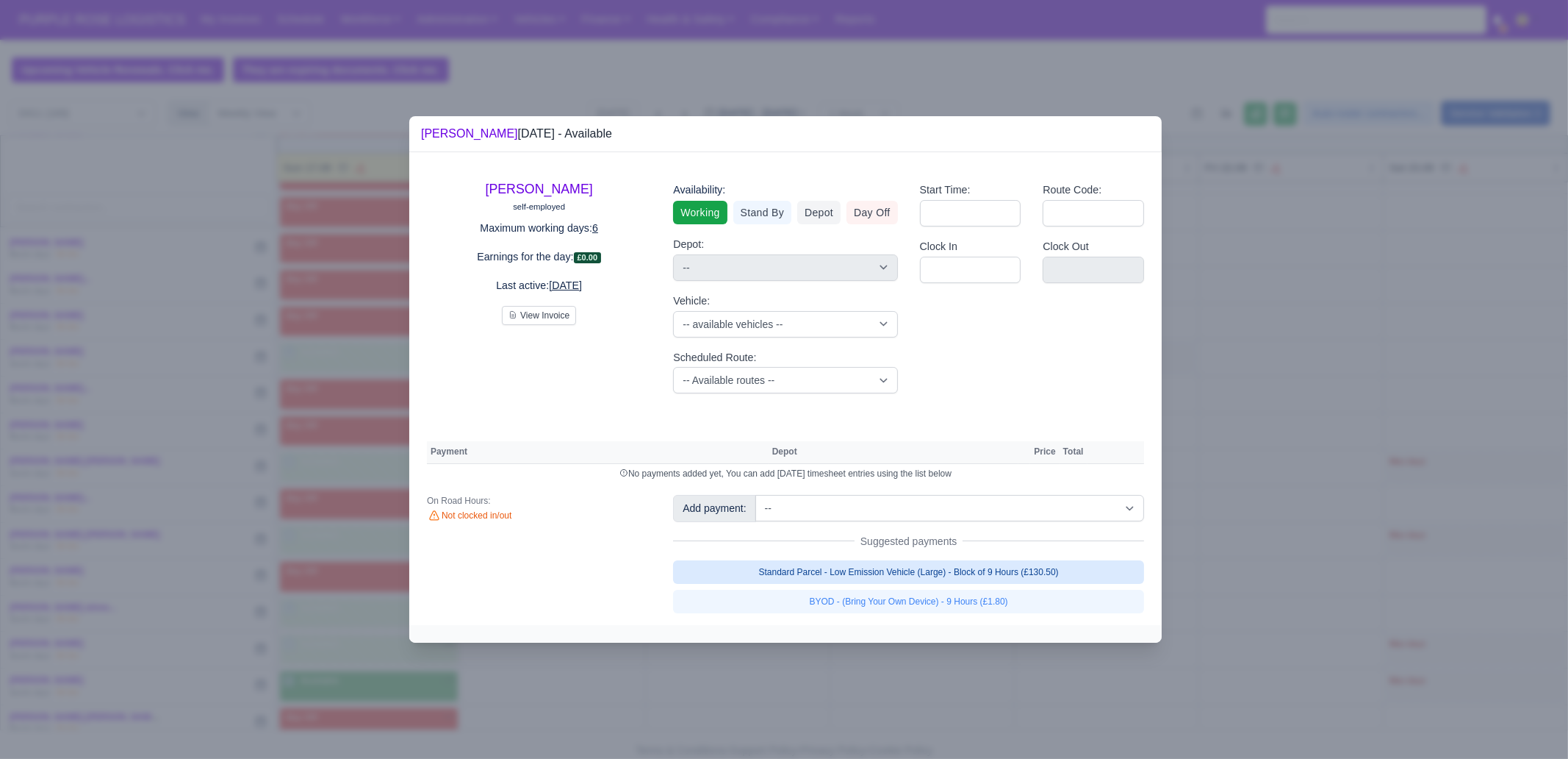
click at [976, 569] on link "Standard Parcel - Low Emission Vehicle (Large) - Block of 9 Hours (£130.50)" at bounding box center [908, 571] width 471 height 23
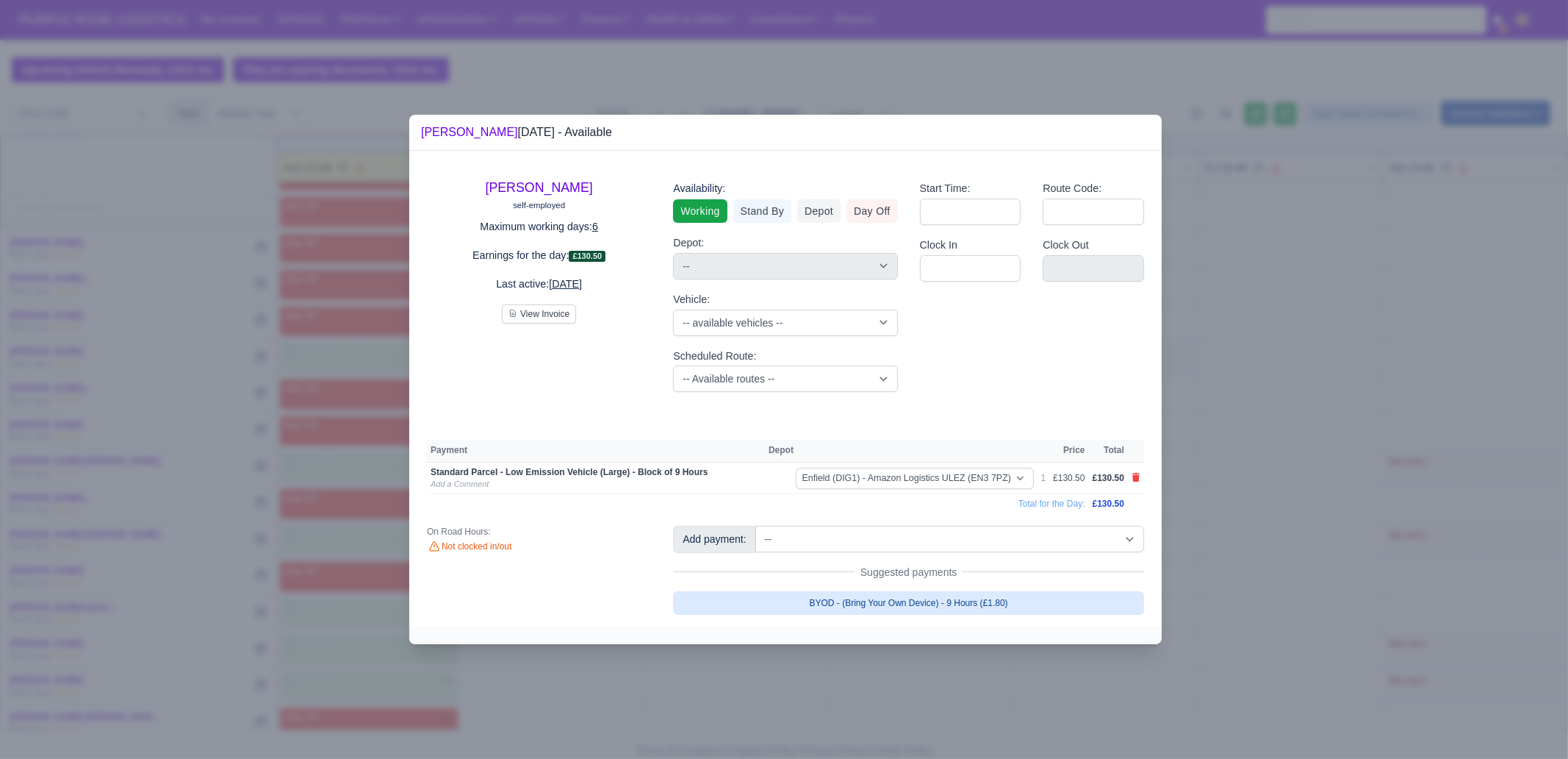
click at [954, 604] on link "BYOD - (Bring Your Own Device) - 9 Hours (£1.80)" at bounding box center [908, 602] width 471 height 23
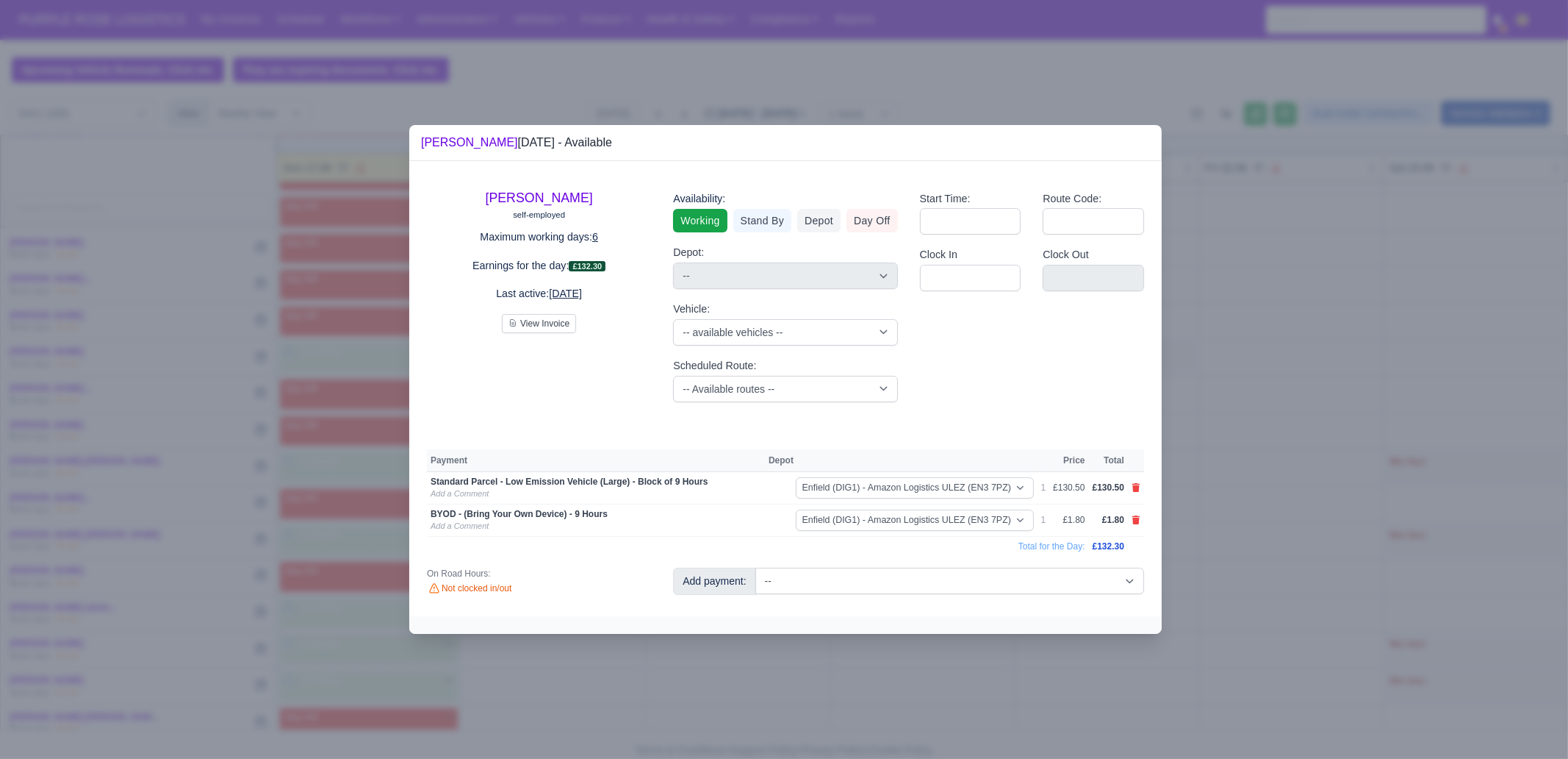
click at [933, 667] on div at bounding box center [784, 379] width 1568 height 759
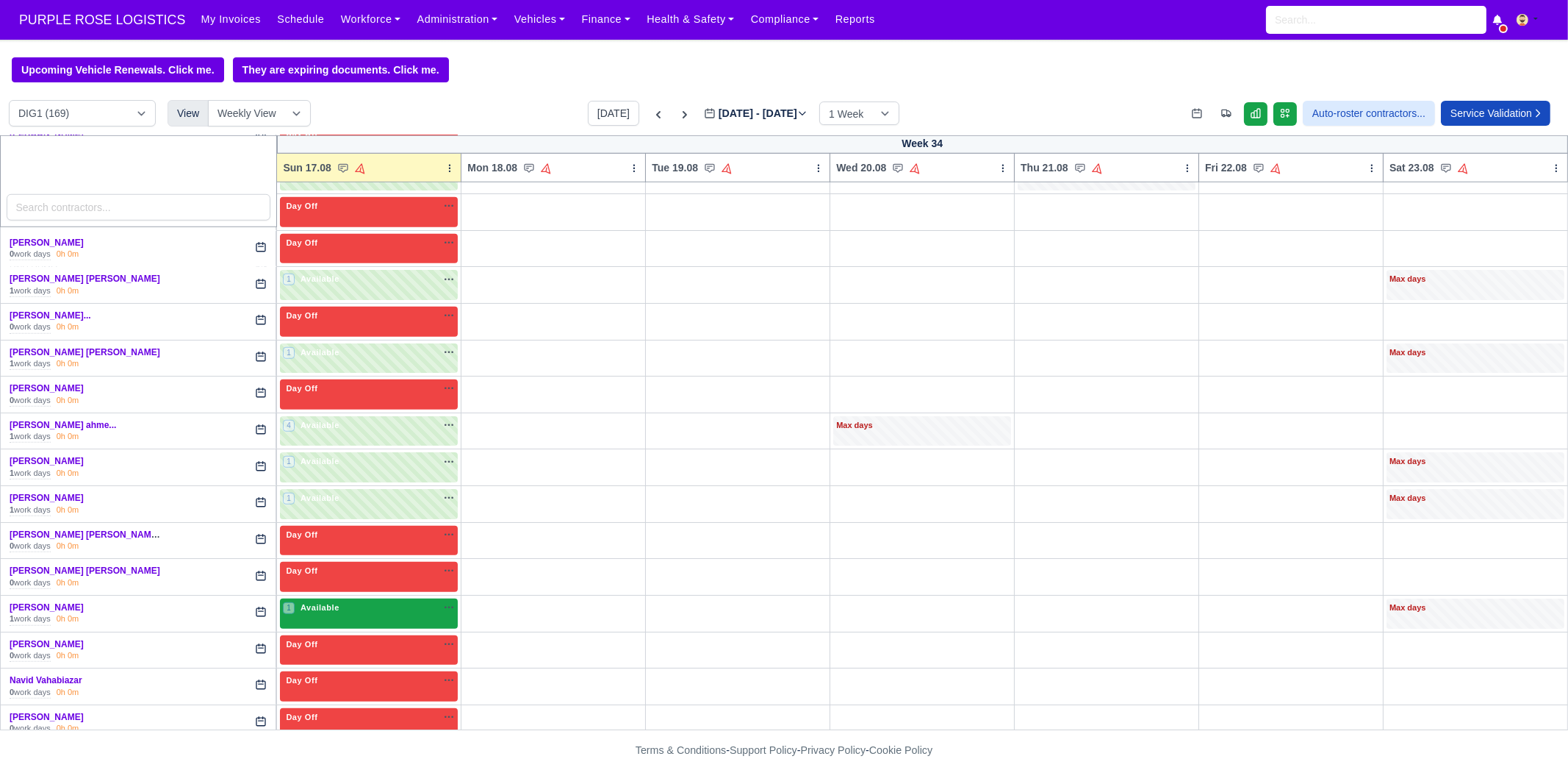
scroll to position [2113, 0]
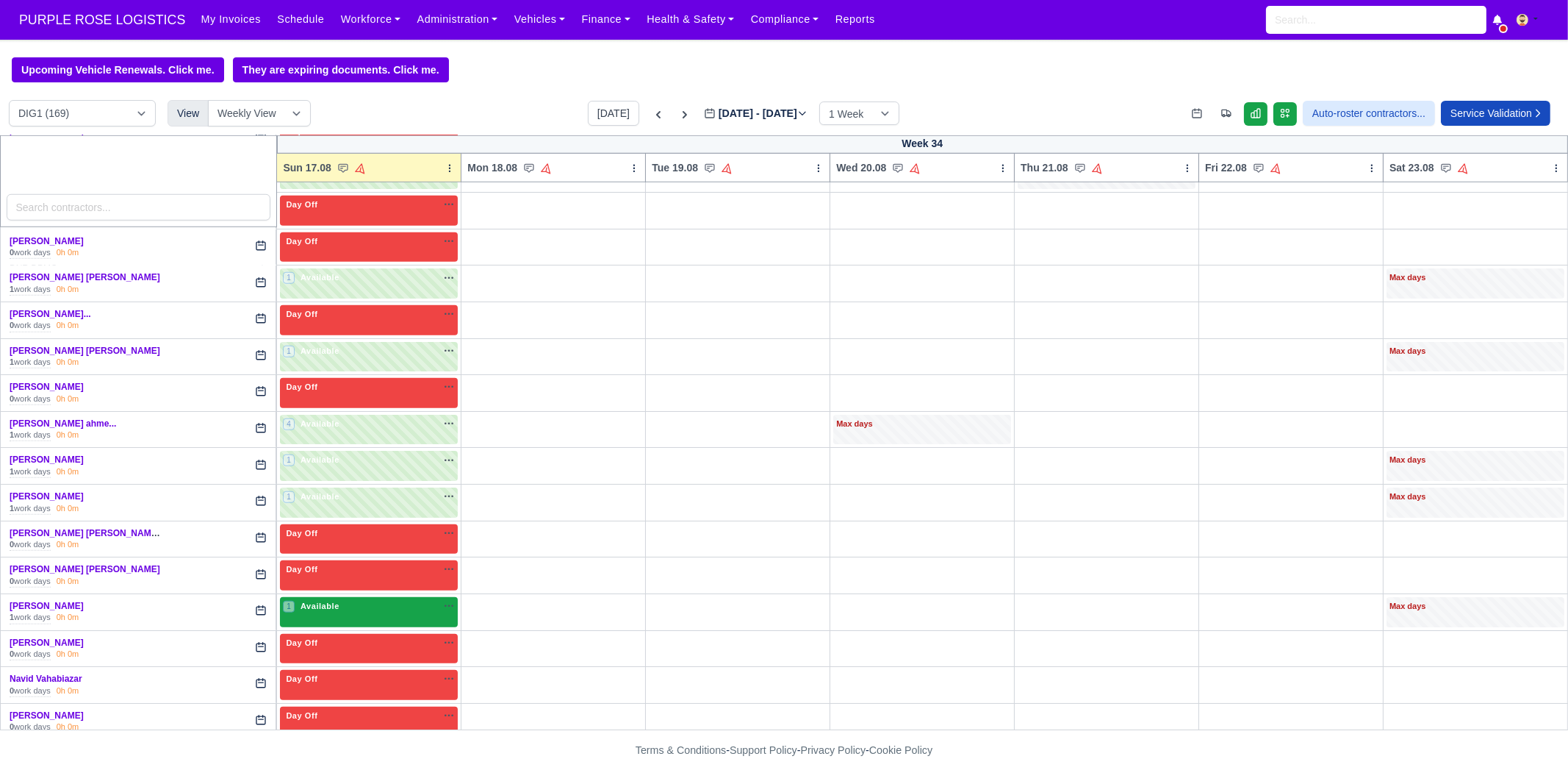
click at [335, 601] on span "Available" at bounding box center [320, 606] width 45 height 10
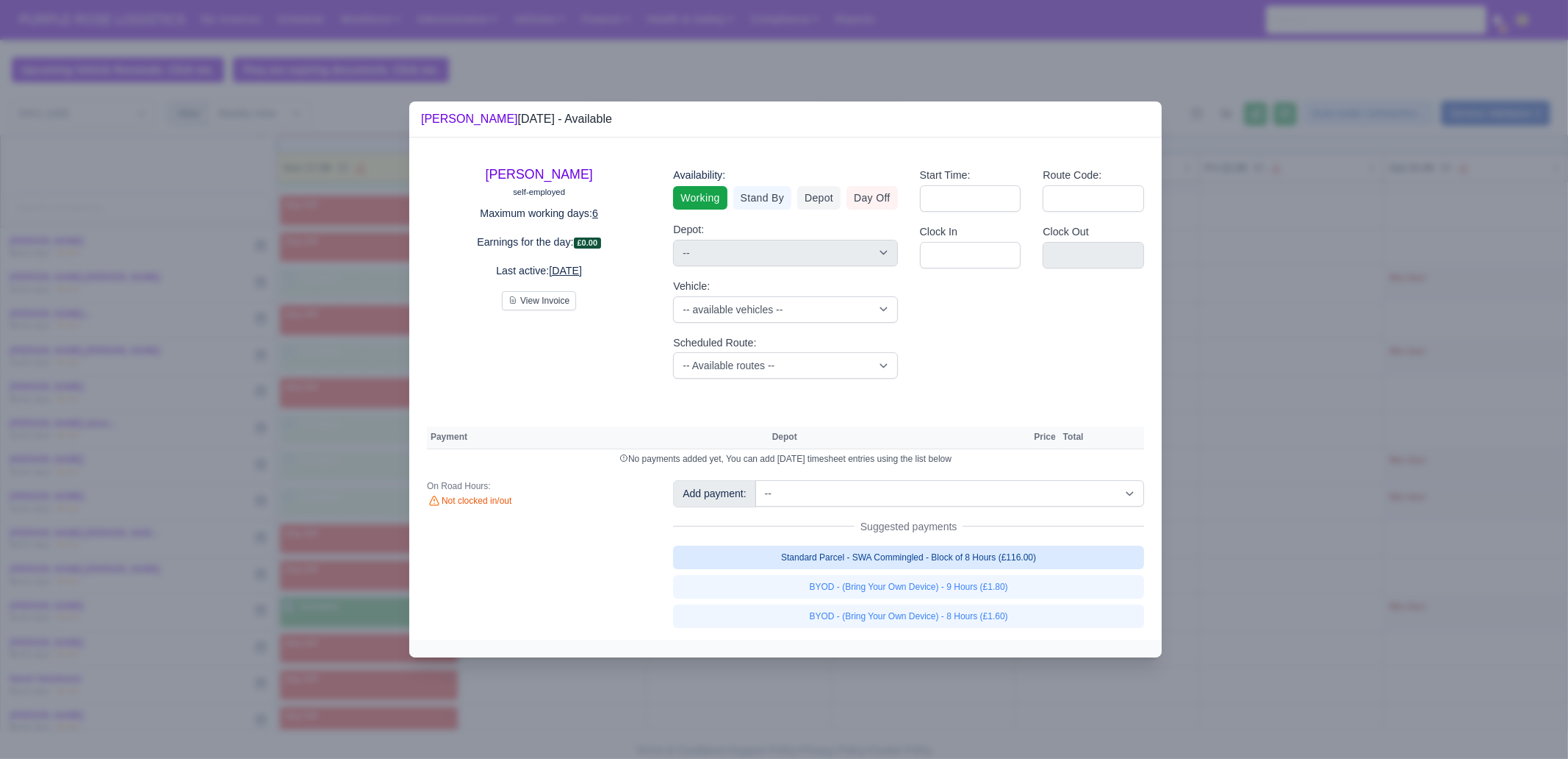
click at [1030, 557] on link "Standard Parcel - SWA Commingled - Block of 8 Hours (£116.00)" at bounding box center [908, 557] width 471 height 23
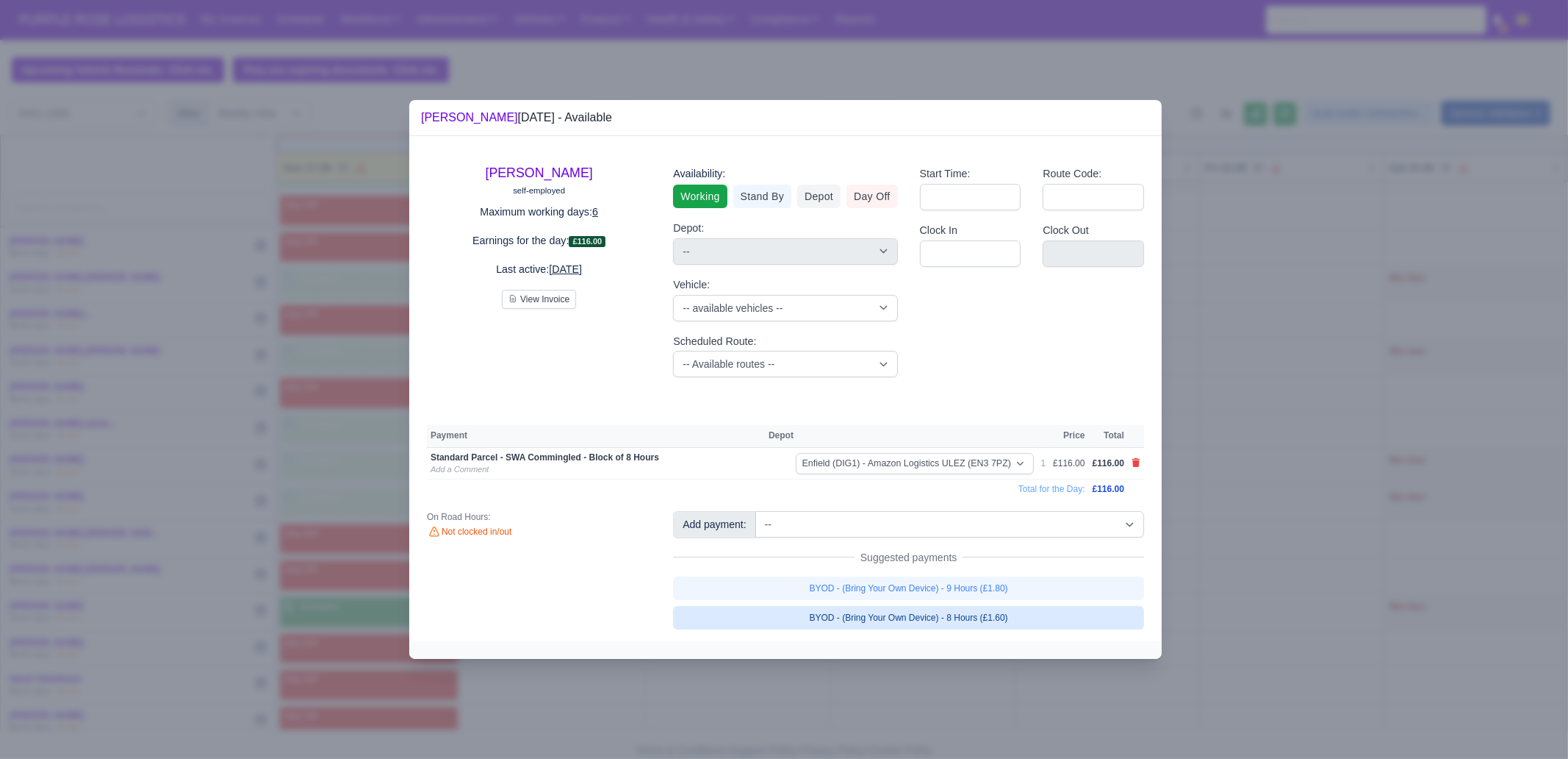
click at [1015, 617] on link "BYOD - (Bring Your Own Device) - 8 Hours (£1.60)" at bounding box center [908, 617] width 471 height 23
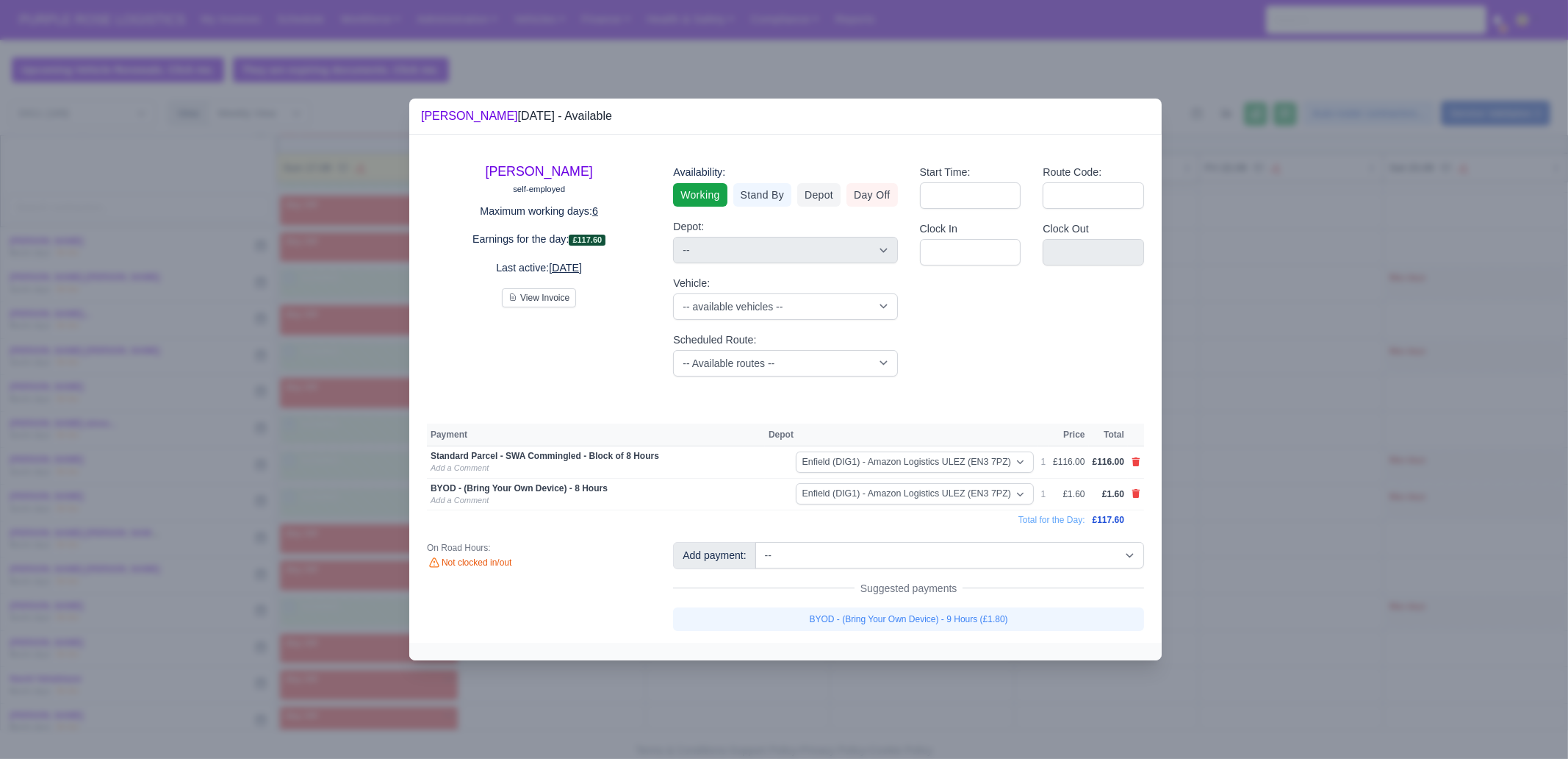
click at [990, 701] on div at bounding box center [784, 379] width 1568 height 759
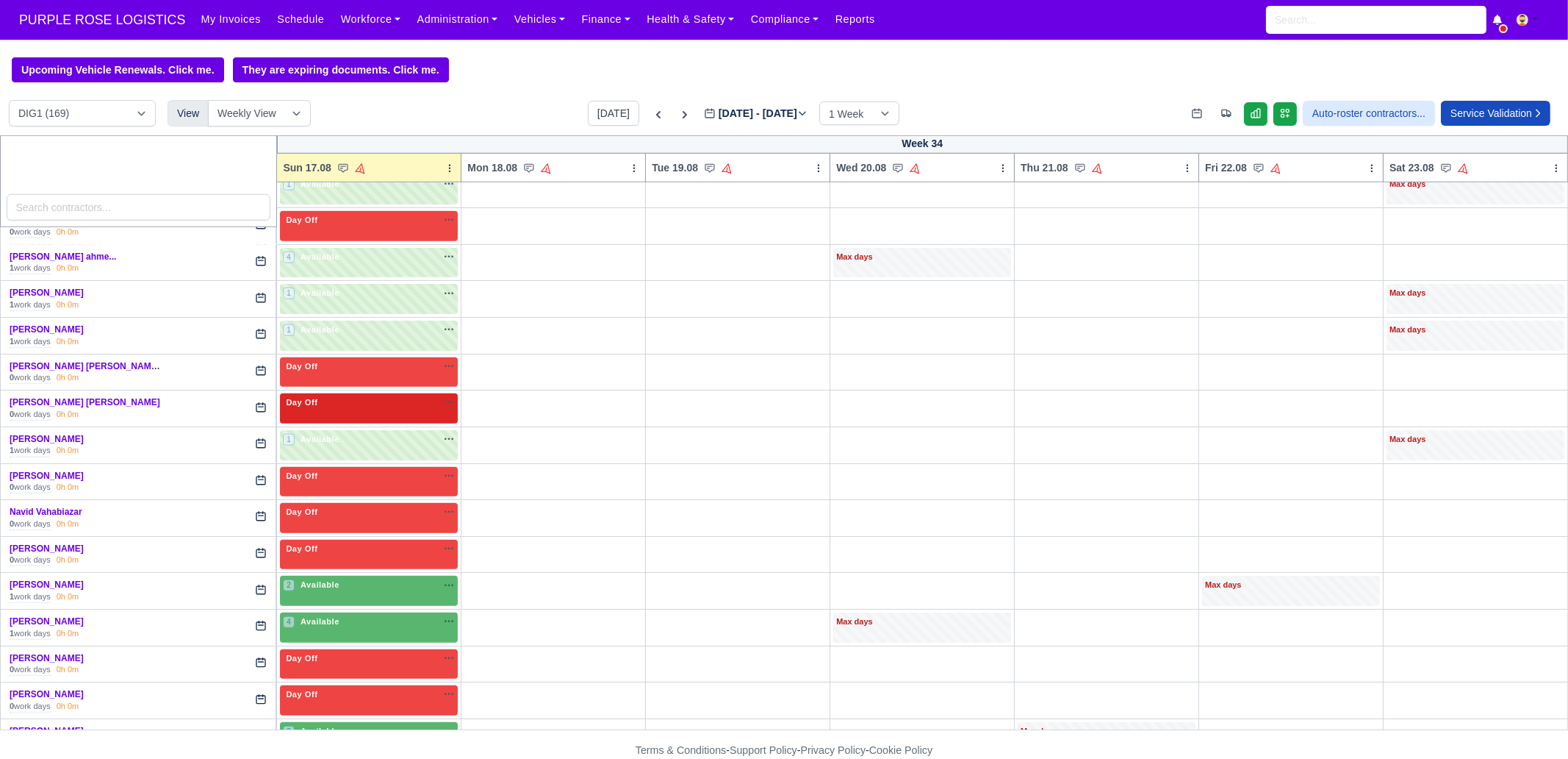
scroll to position [2389, 0]
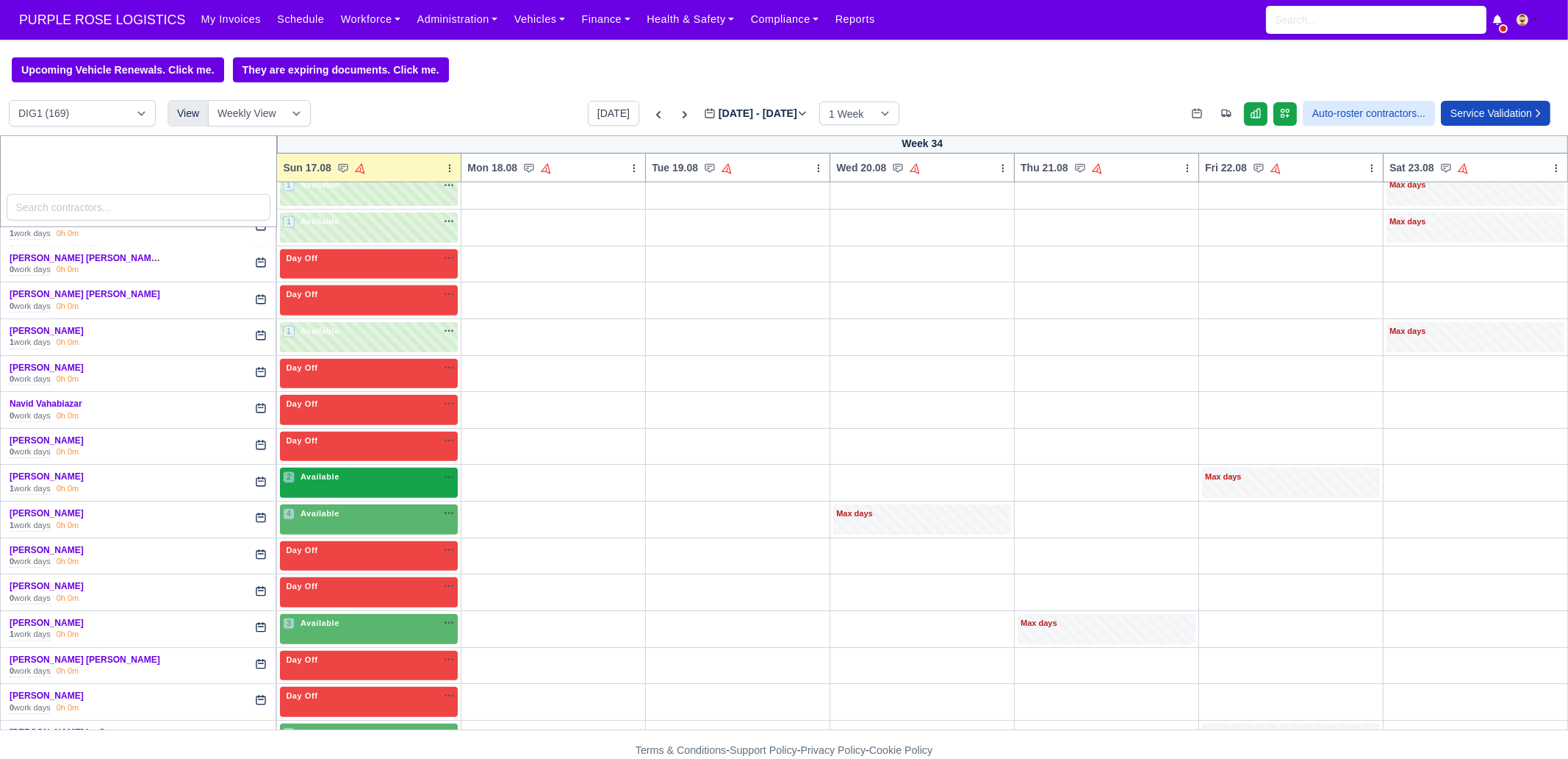
click at [371, 471] on div "2 Available na" at bounding box center [369, 478] width 172 height 16
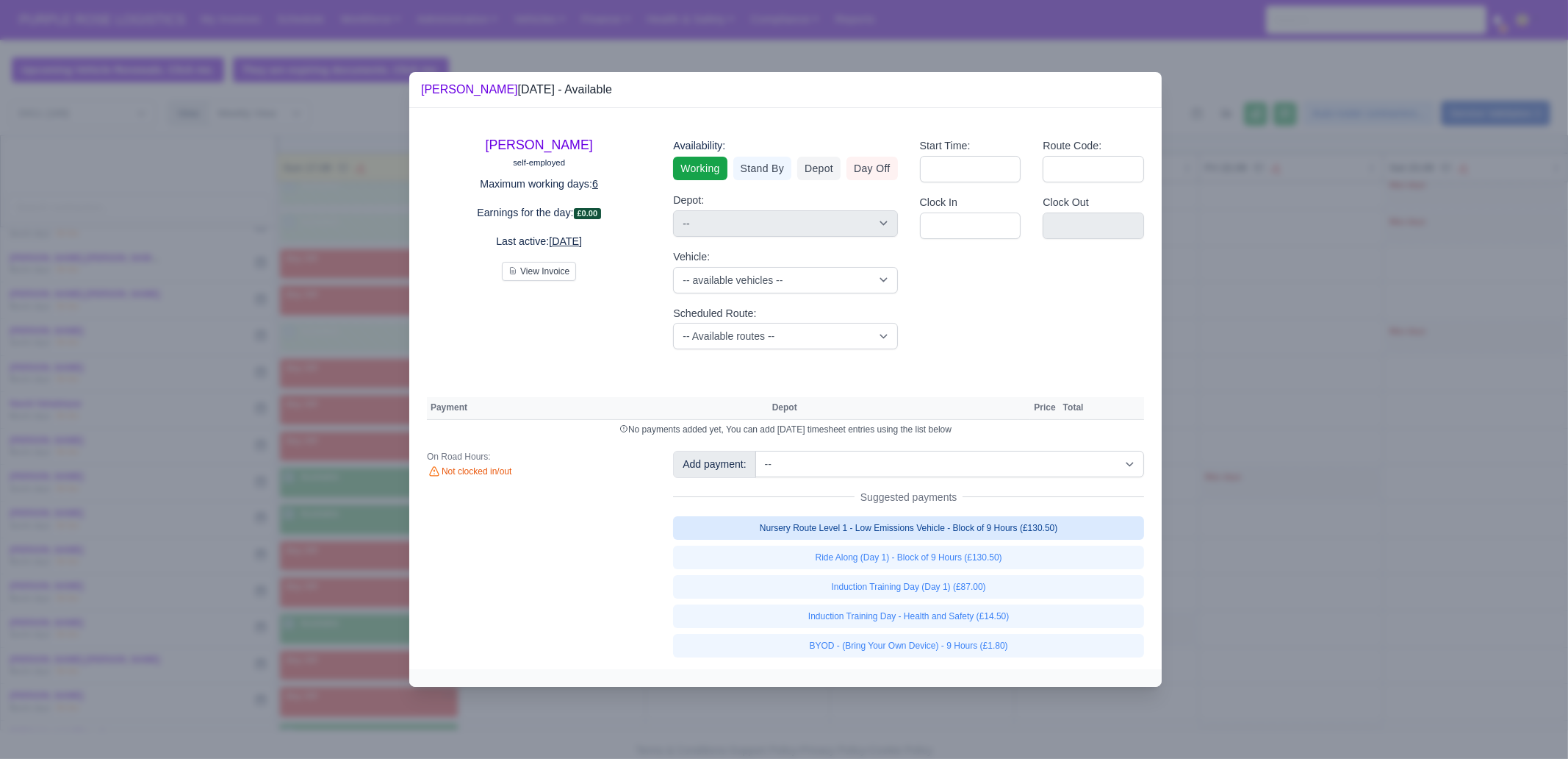
click at [1060, 528] on link "Nursery Route Level 1 - Low Emissions Vehicle - Block of 9 Hours (£130.50)" at bounding box center [908, 527] width 471 height 23
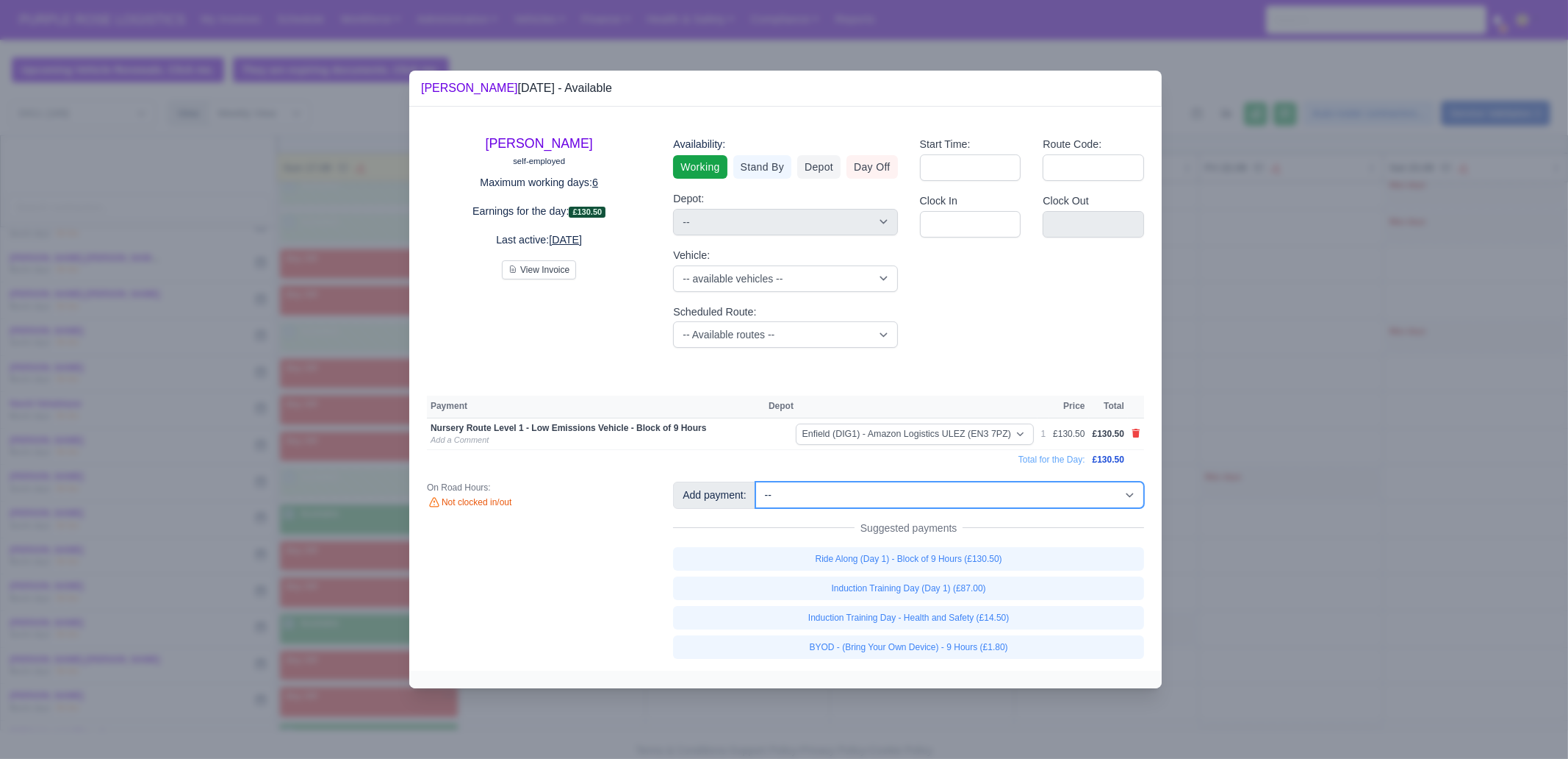
click at [972, 490] on select "-- Additional Hour Support (£14.50) Additional Stop Support (£1.00) BYOD - (Bri…" at bounding box center [949, 495] width 389 height 27
click at [755, 482] on select "-- Additional Hour Support (£14.50) Additional Stop Support (£1.00) BYOD - (Bri…" at bounding box center [949, 495] width 389 height 27
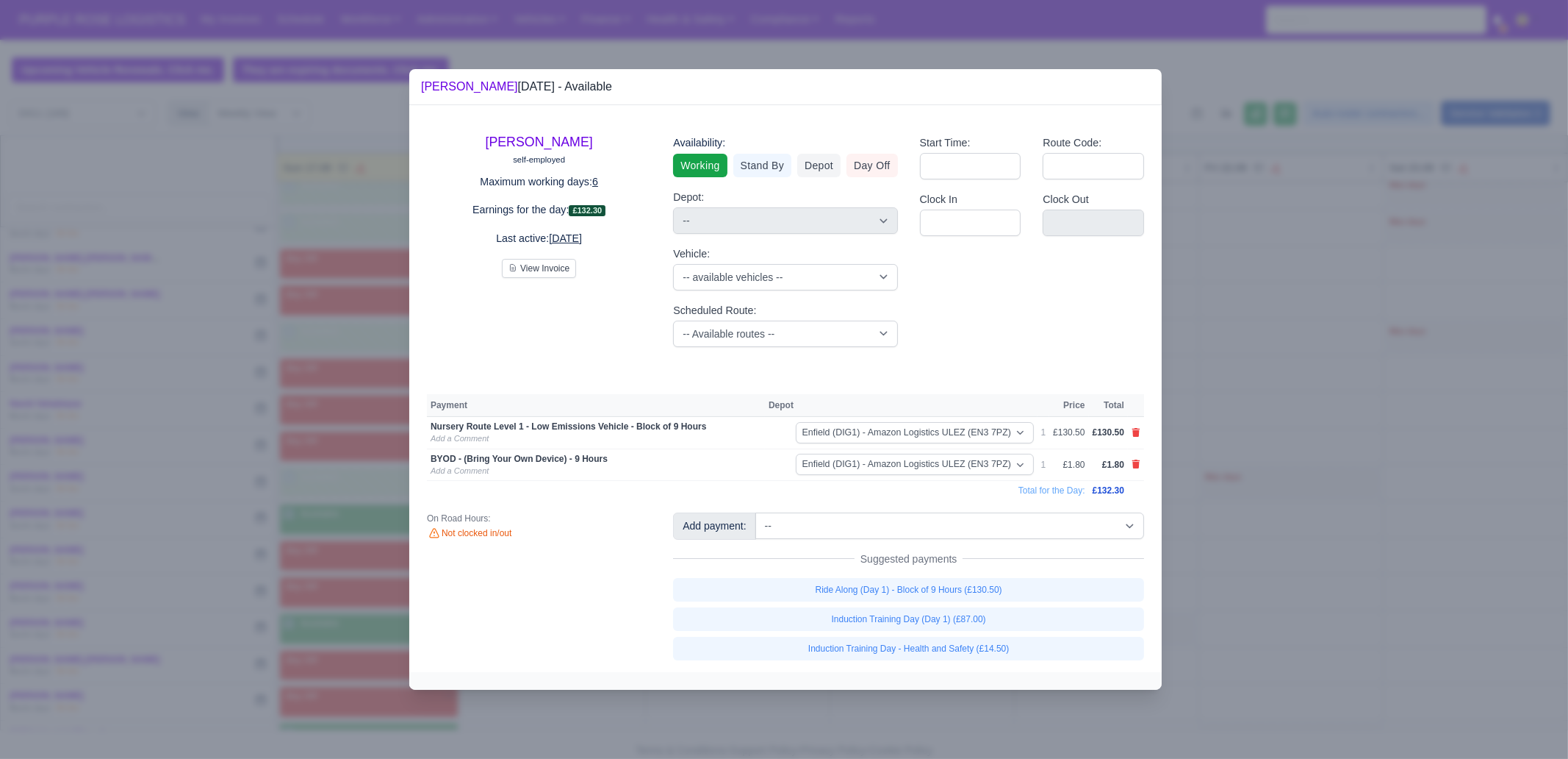
click at [1311, 473] on div at bounding box center [784, 379] width 1568 height 759
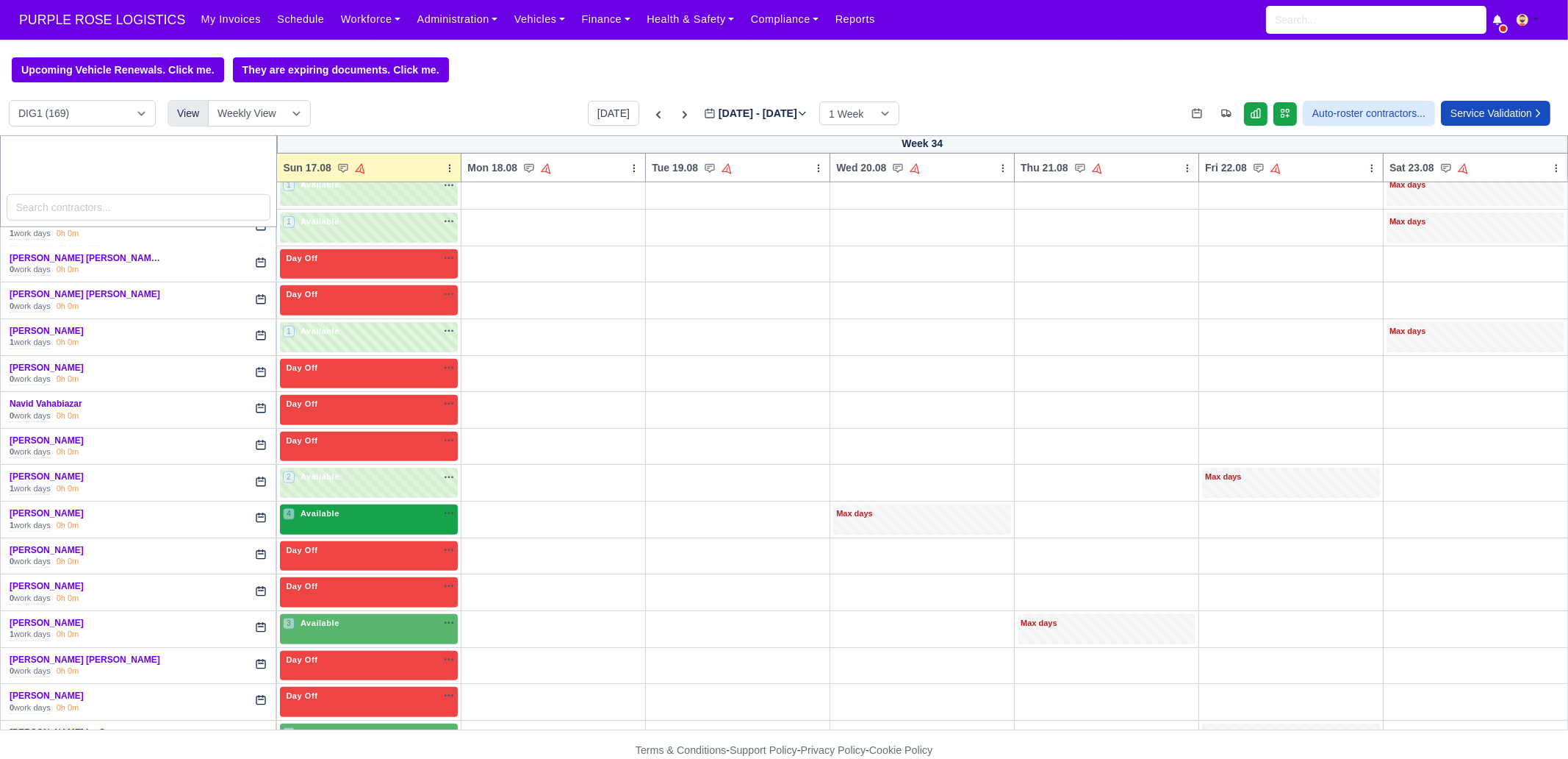
click at [367, 508] on div "4 Available" at bounding box center [369, 520] width 177 height 31
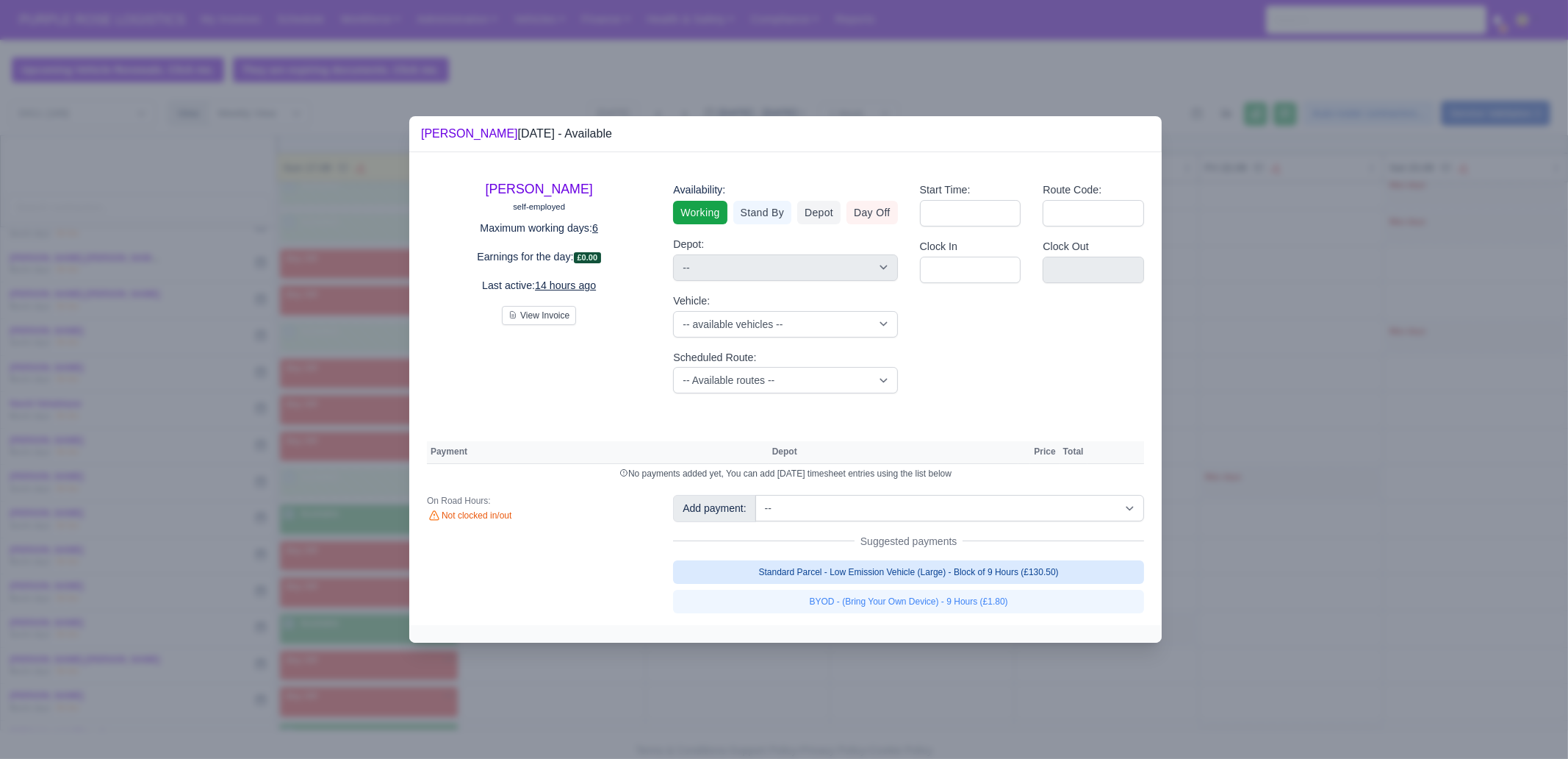
click at [978, 569] on link "Standard Parcel - Low Emission Vehicle (Large) - Block of 9 Hours (£130.50)" at bounding box center [908, 571] width 471 height 23
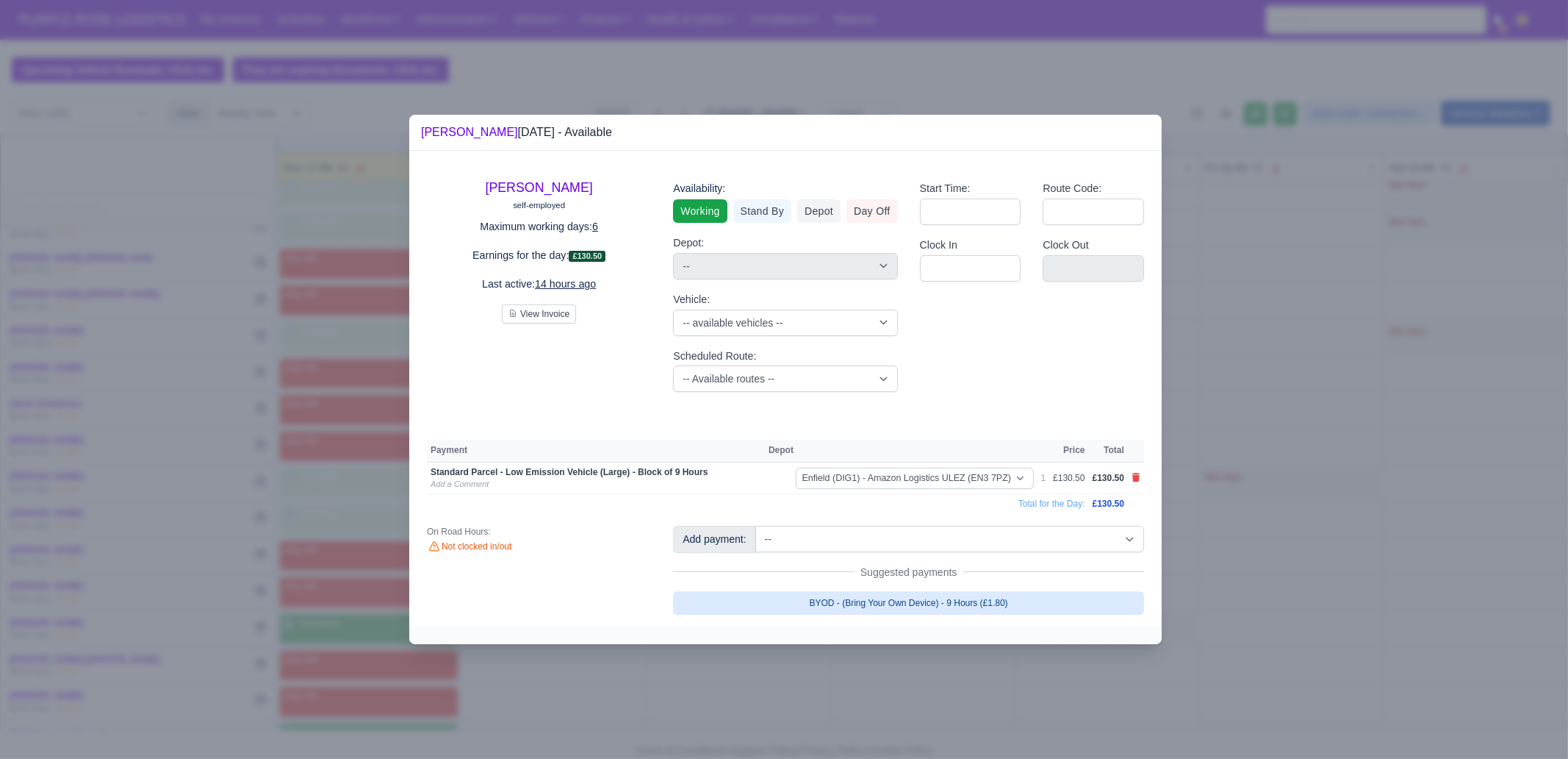
click at [906, 605] on link "BYOD - (Bring Your Own Device) - 9 Hours (£1.80)" at bounding box center [908, 602] width 471 height 23
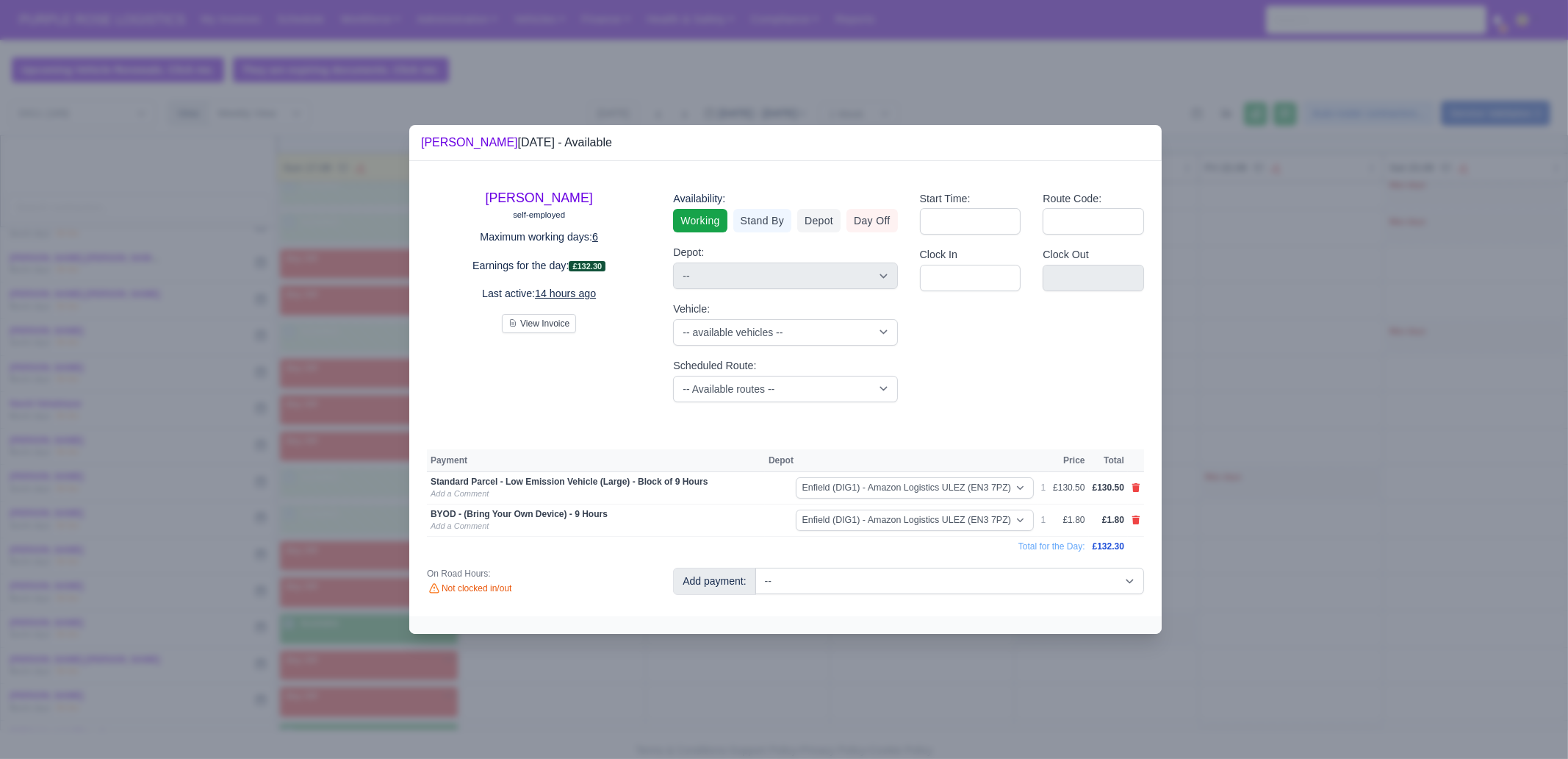
click at [886, 673] on div at bounding box center [784, 379] width 1568 height 759
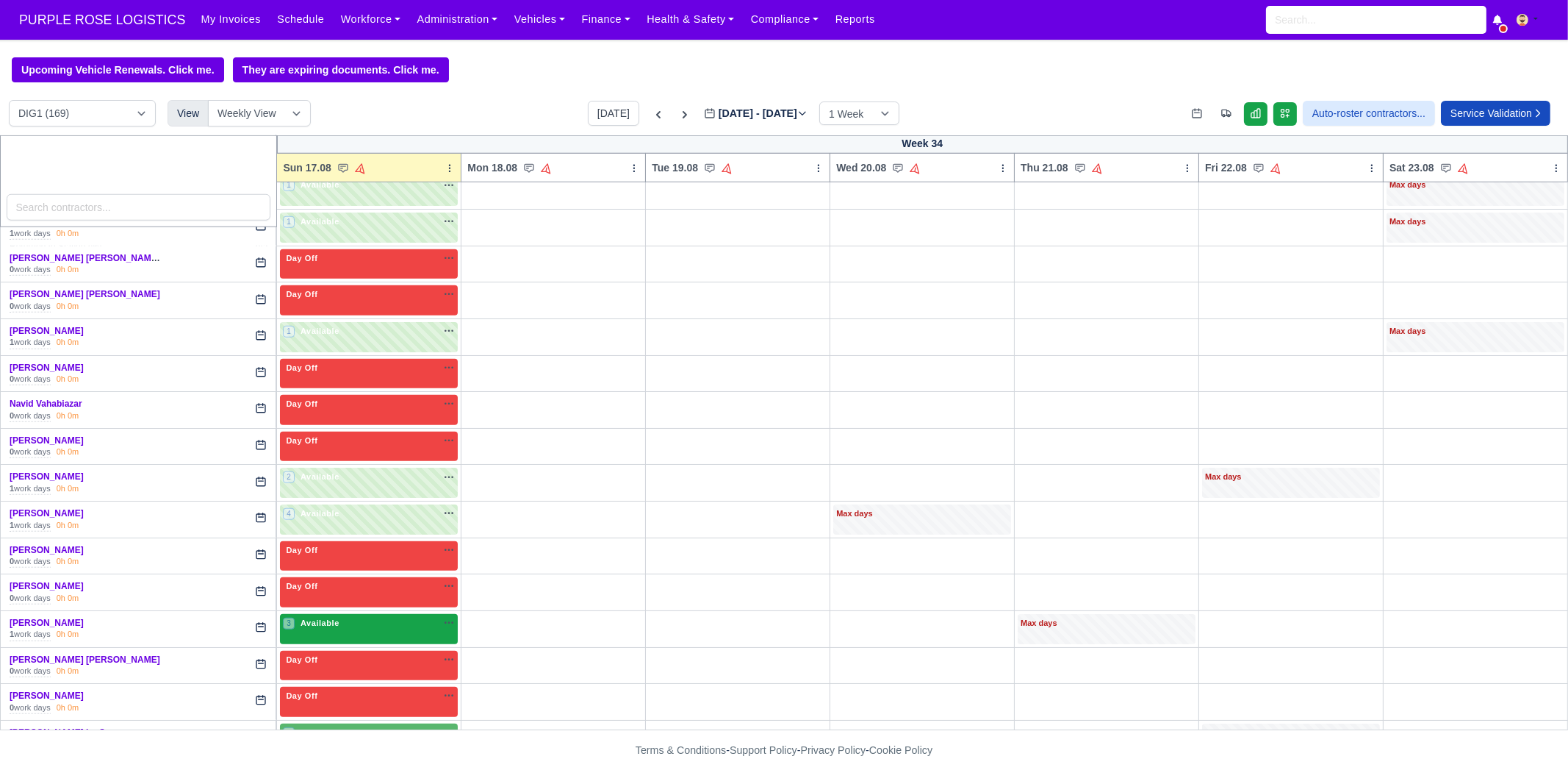
click at [310, 618] on span "Available" at bounding box center [320, 622] width 45 height 10
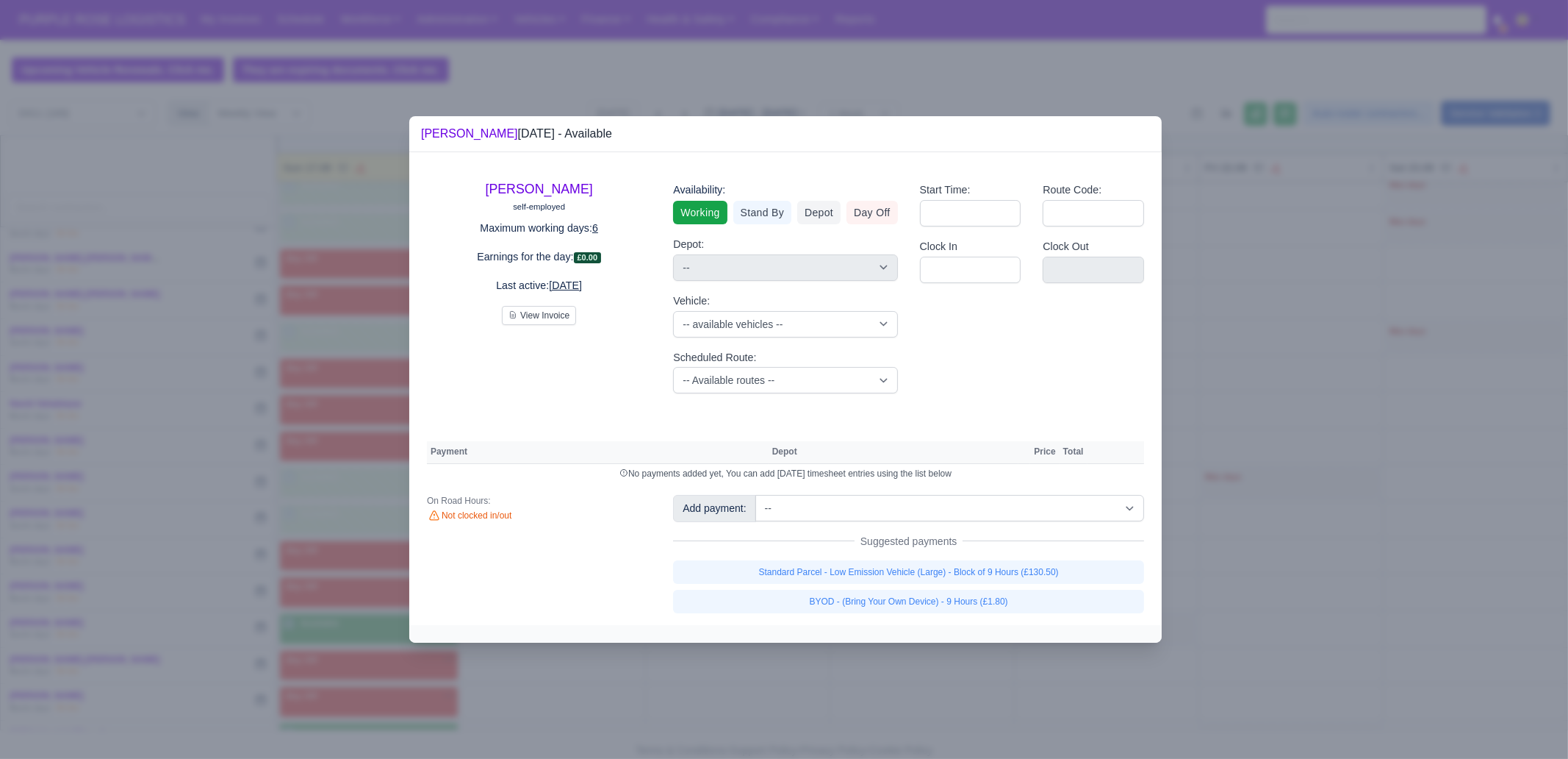
click at [922, 553] on div "Add payment: -- Additional Hour Support (£14.50) Additional Stop Support (£1.00…" at bounding box center [908, 553] width 493 height 117
click at [925, 575] on link "Standard Parcel - Low Emission Vehicle (Large) - Block of 9 Hours (£130.50)" at bounding box center [908, 571] width 471 height 23
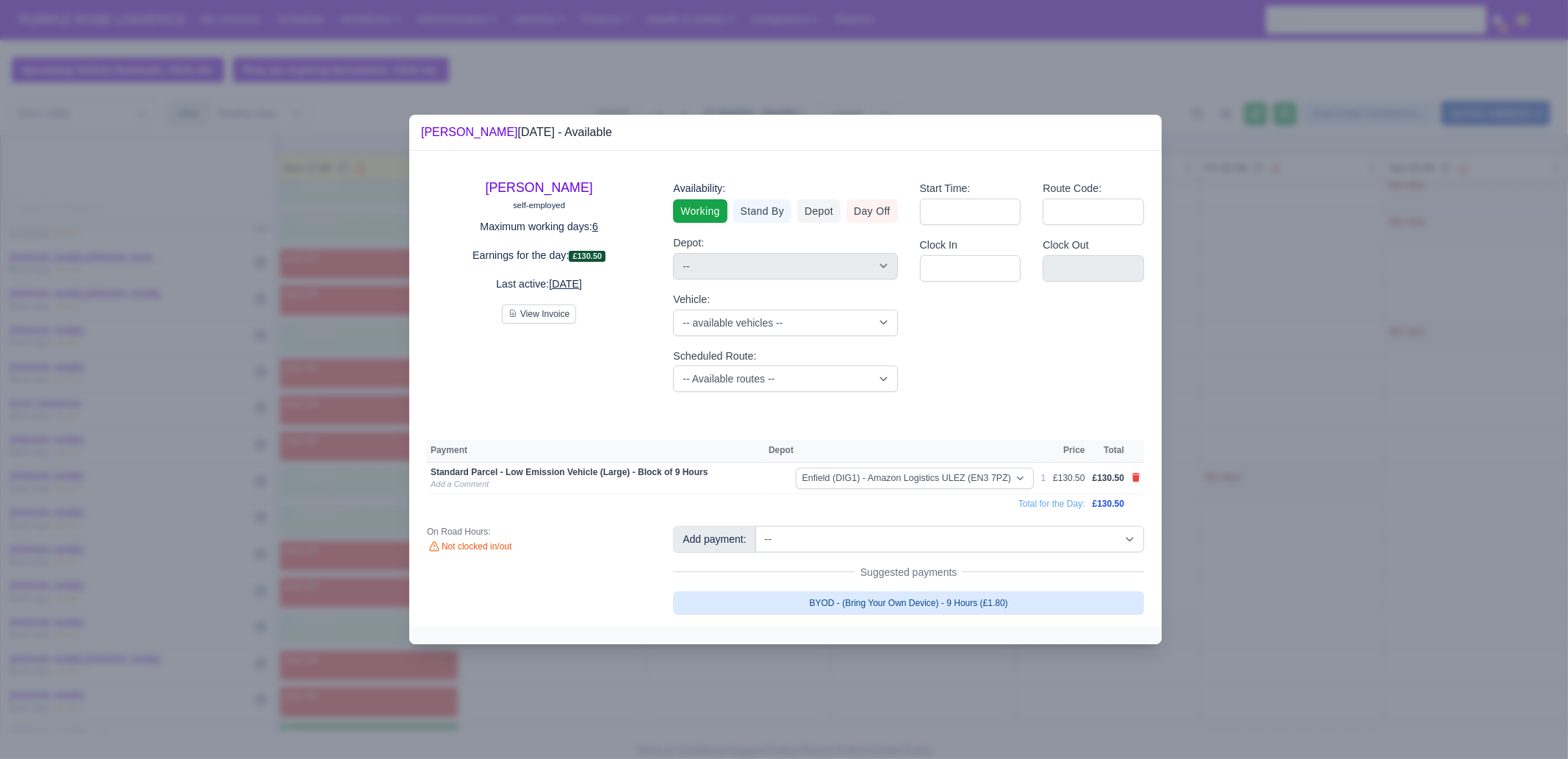
click at [924, 606] on link "BYOD - (Bring Your Own Device) - 9 Hours (£1.80)" at bounding box center [908, 602] width 471 height 23
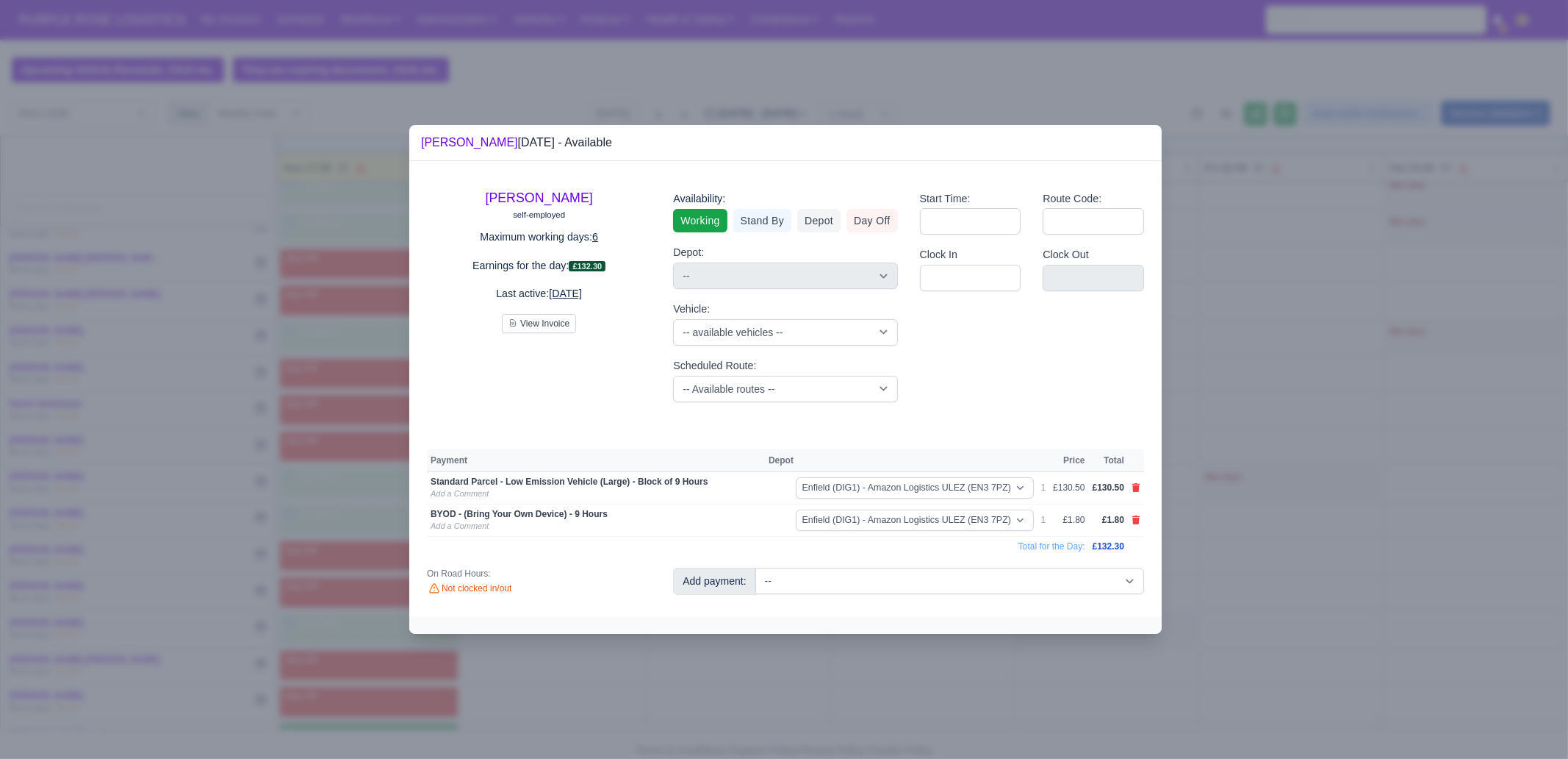
click at [873, 677] on div at bounding box center [784, 379] width 1568 height 759
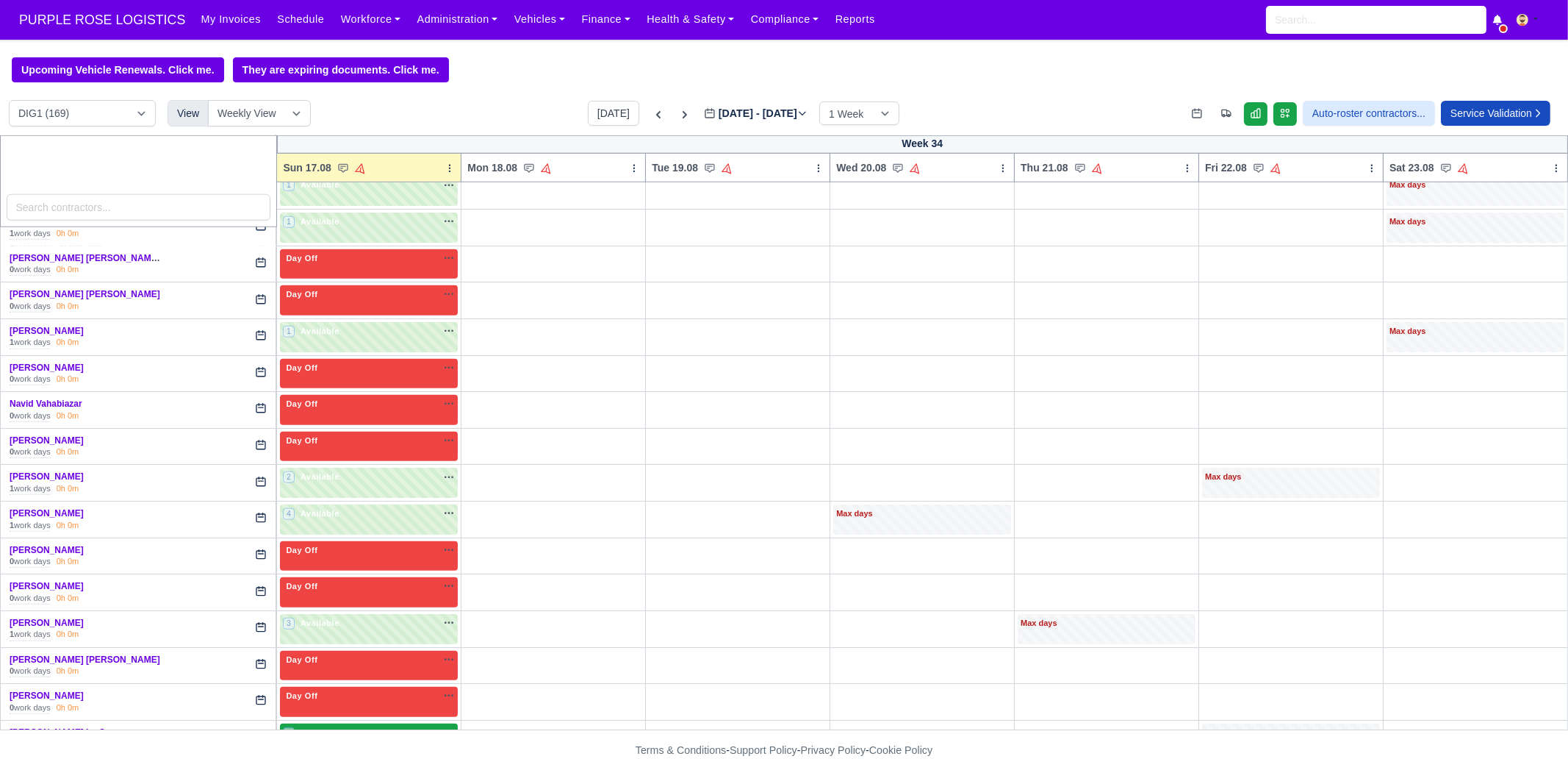
click at [342, 727] on div "2 Available na" at bounding box center [369, 733] width 172 height 13
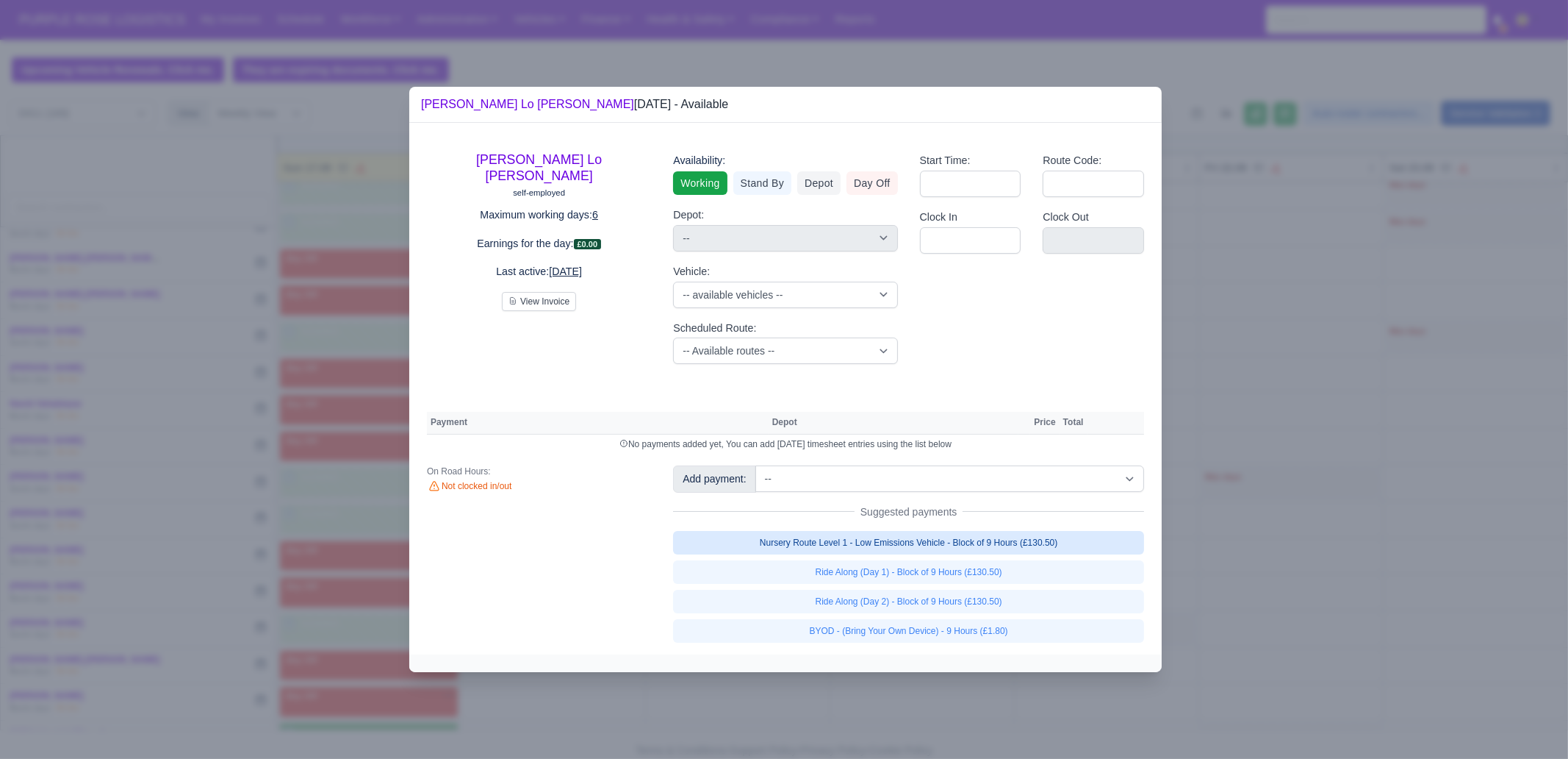
click at [1075, 534] on link "Nursery Route Level 1 - Low Emissions Vehicle - Block of 9 Hours (£130.50)" at bounding box center [908, 542] width 471 height 23
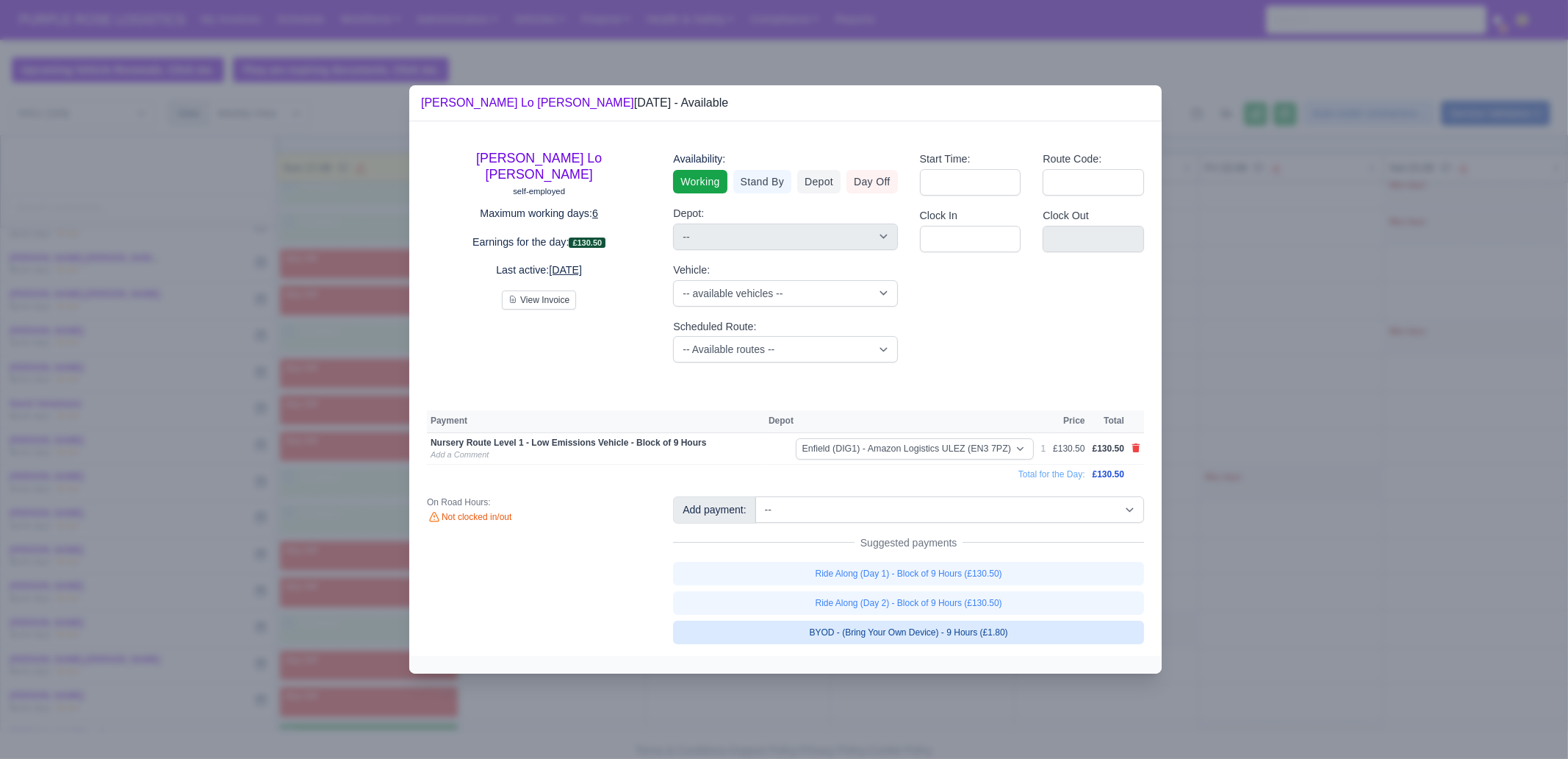
click at [1044, 630] on link "BYOD - (Bring Your Own Device) - 9 Hours (£1.80)" at bounding box center [908, 631] width 471 height 23
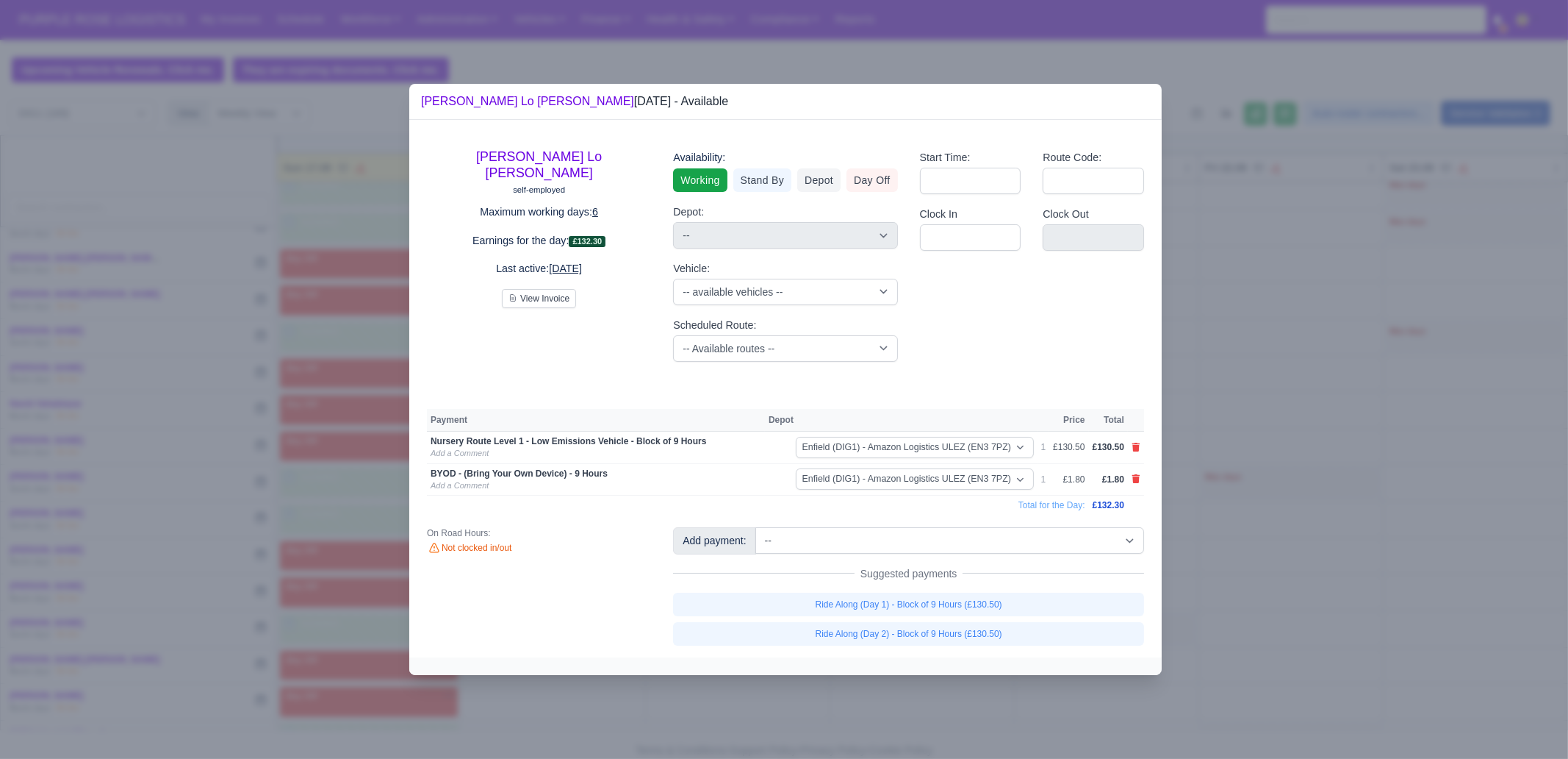
click at [1001, 692] on div at bounding box center [784, 379] width 1568 height 759
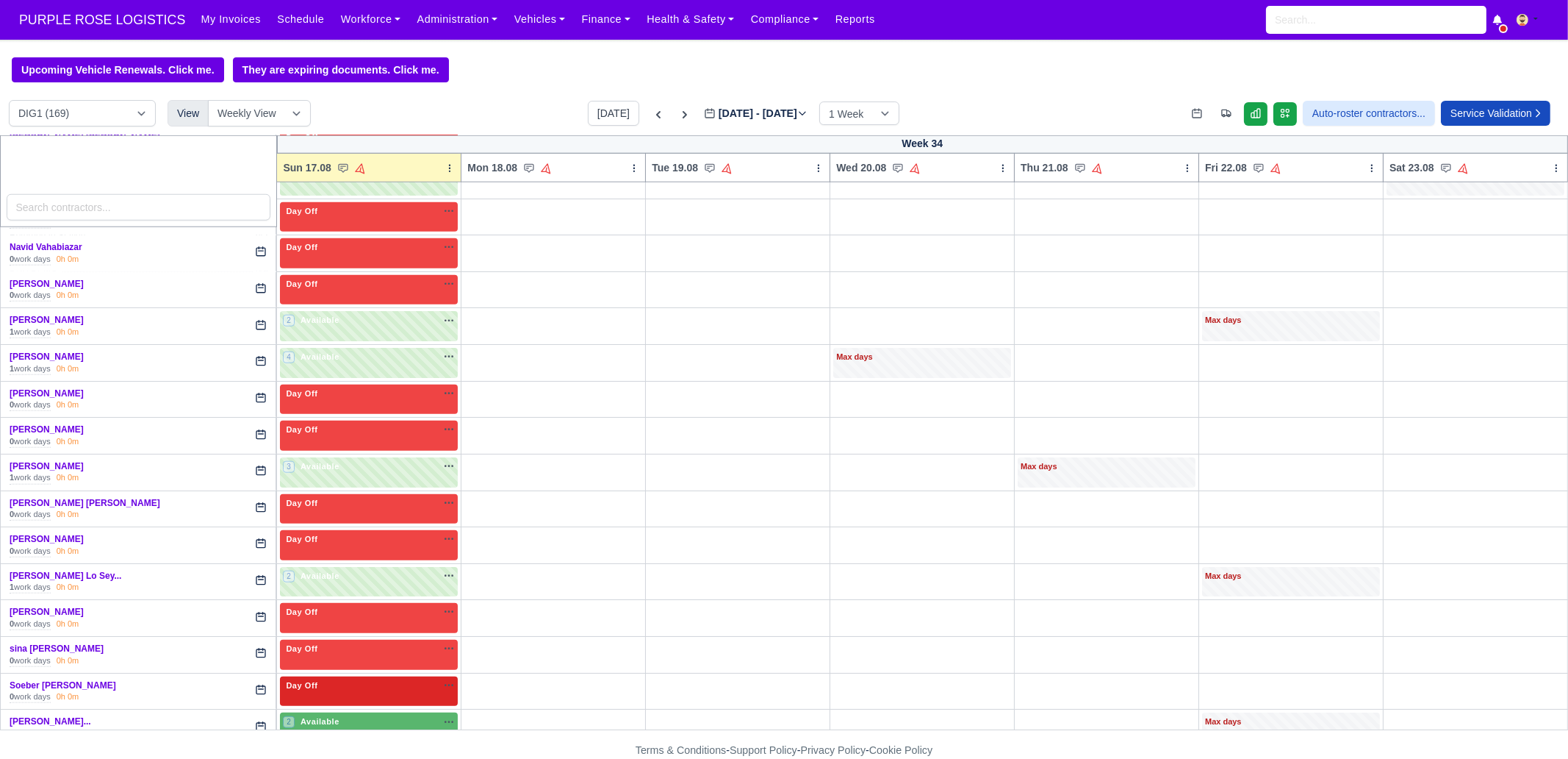
scroll to position [2664, 0]
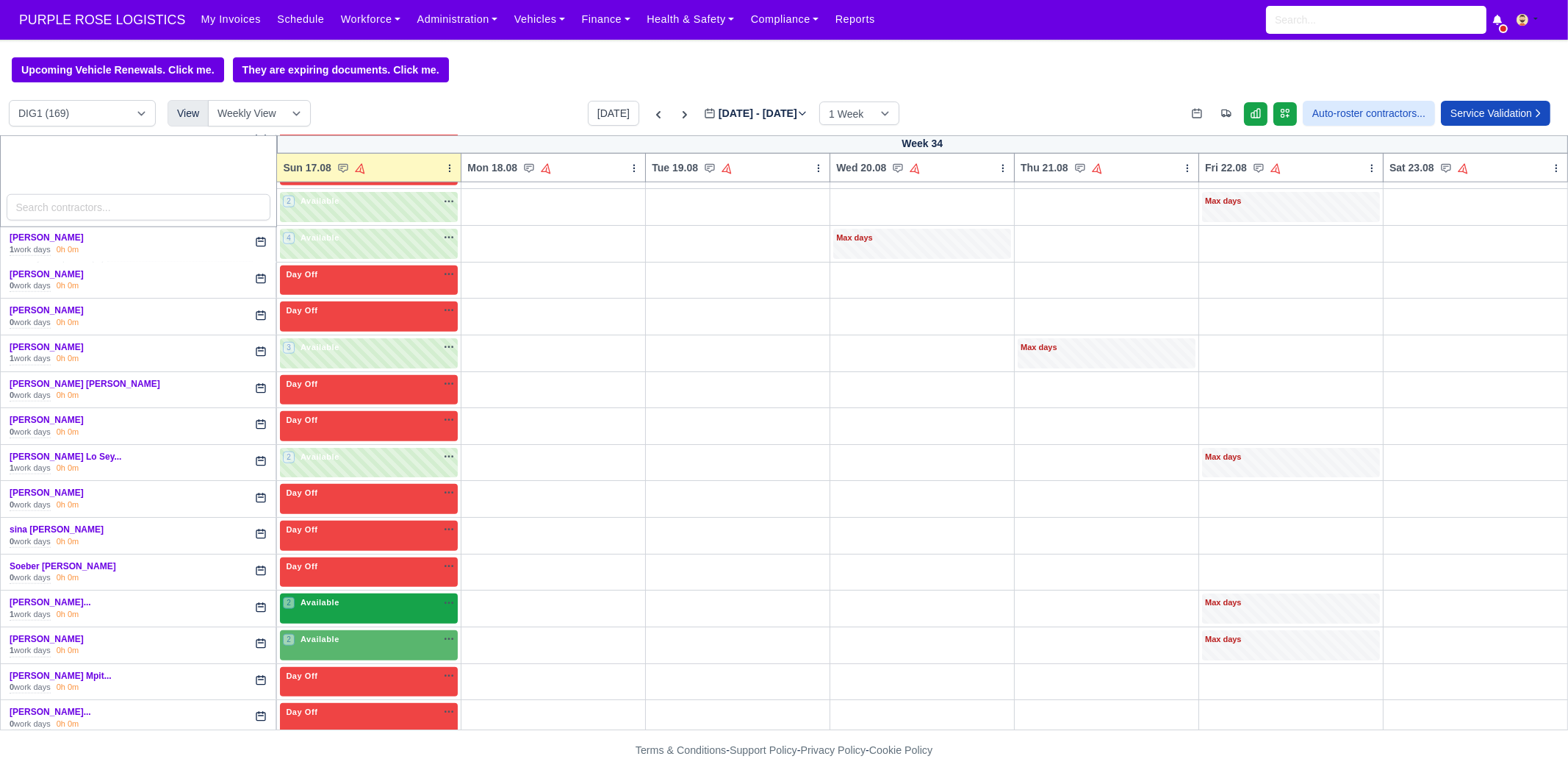
click at [364, 594] on div "2 Available" at bounding box center [369, 608] width 177 height 31
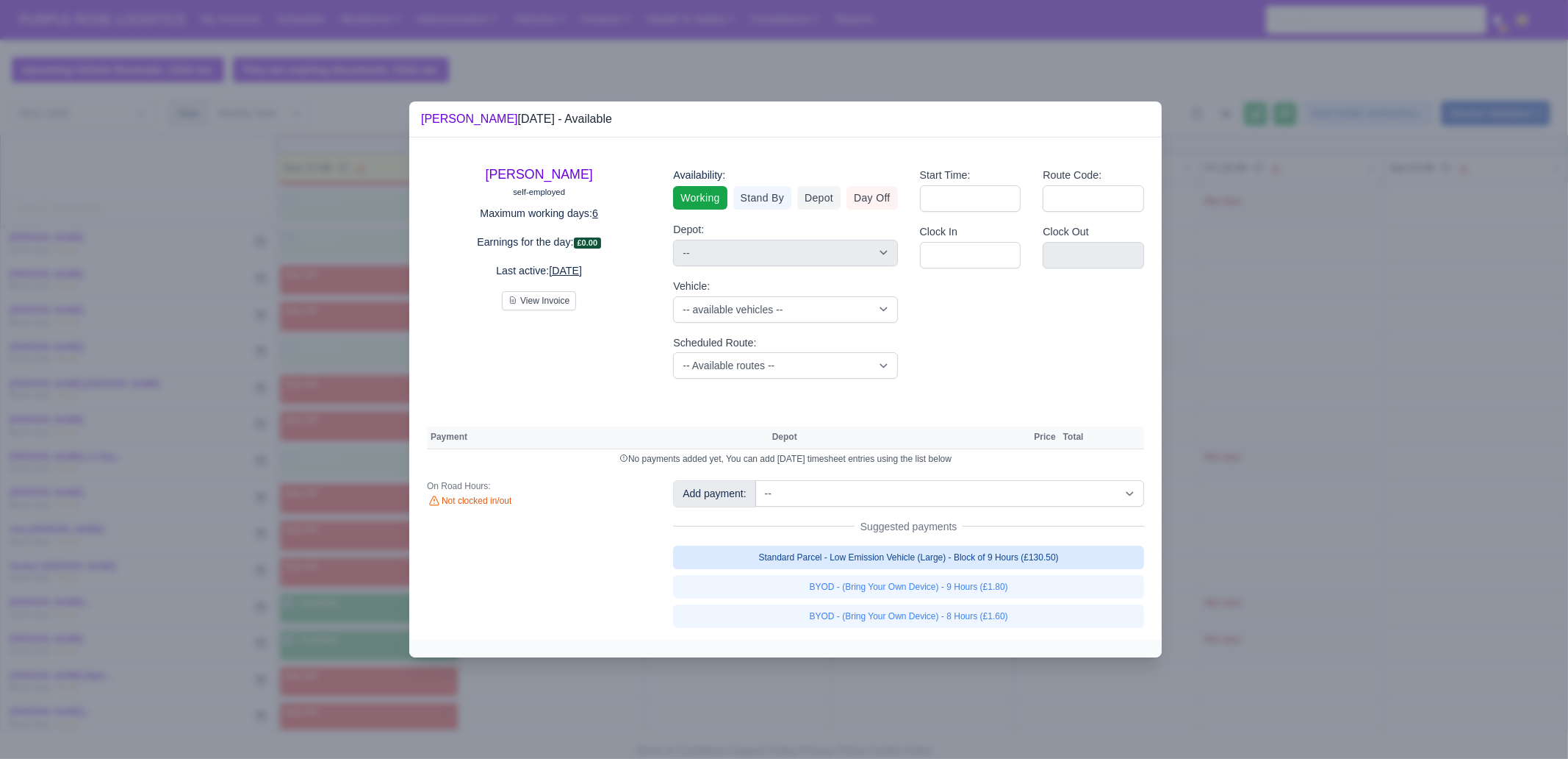
click at [1031, 558] on link "Standard Parcel - Low Emission Vehicle (Large) - Block of 9 Hours (£130.50)" at bounding box center [908, 557] width 471 height 23
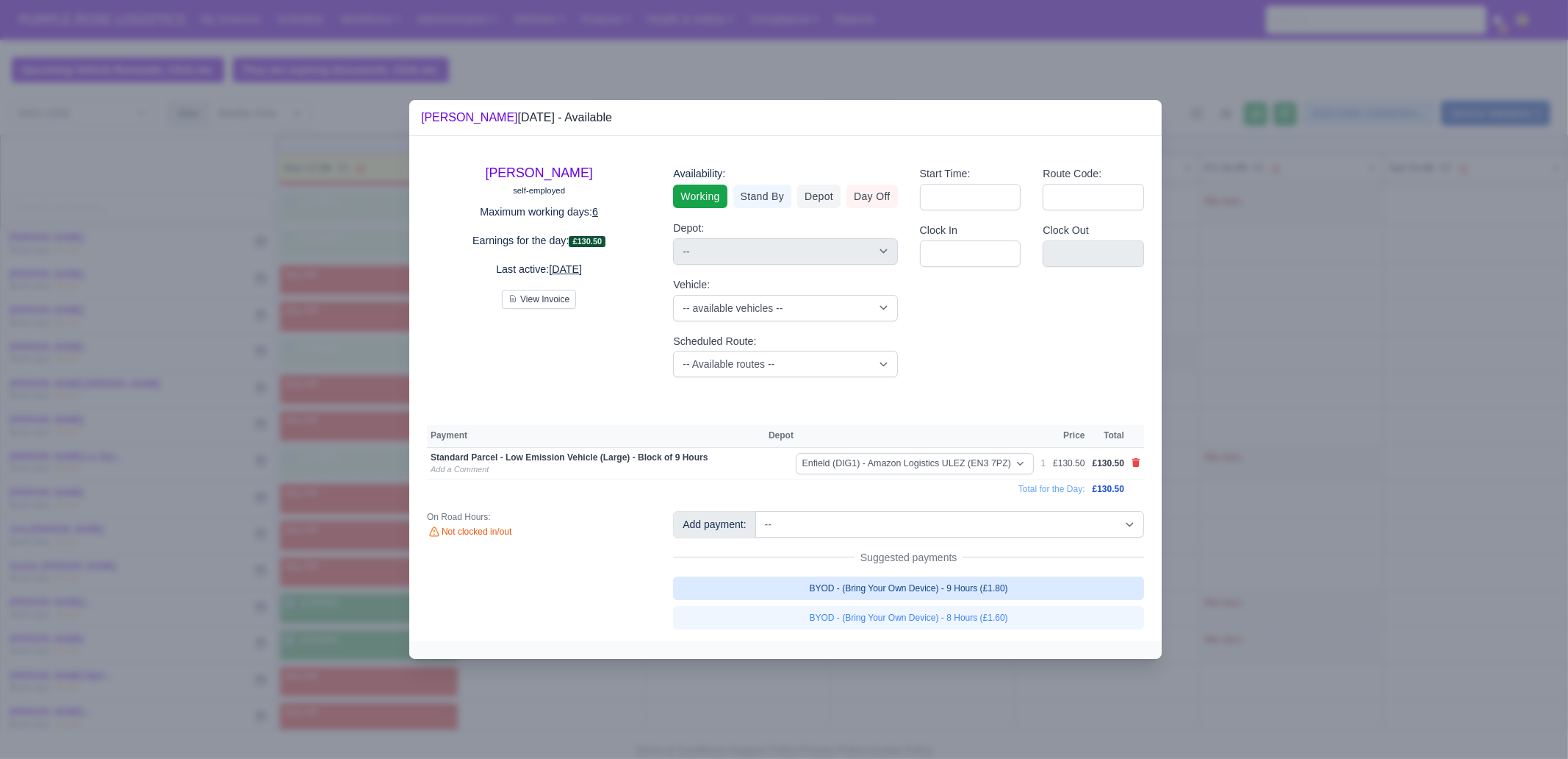
click at [1028, 582] on link "BYOD - (Bring Your Own Device) - 9 Hours (£1.80)" at bounding box center [908, 587] width 471 height 23
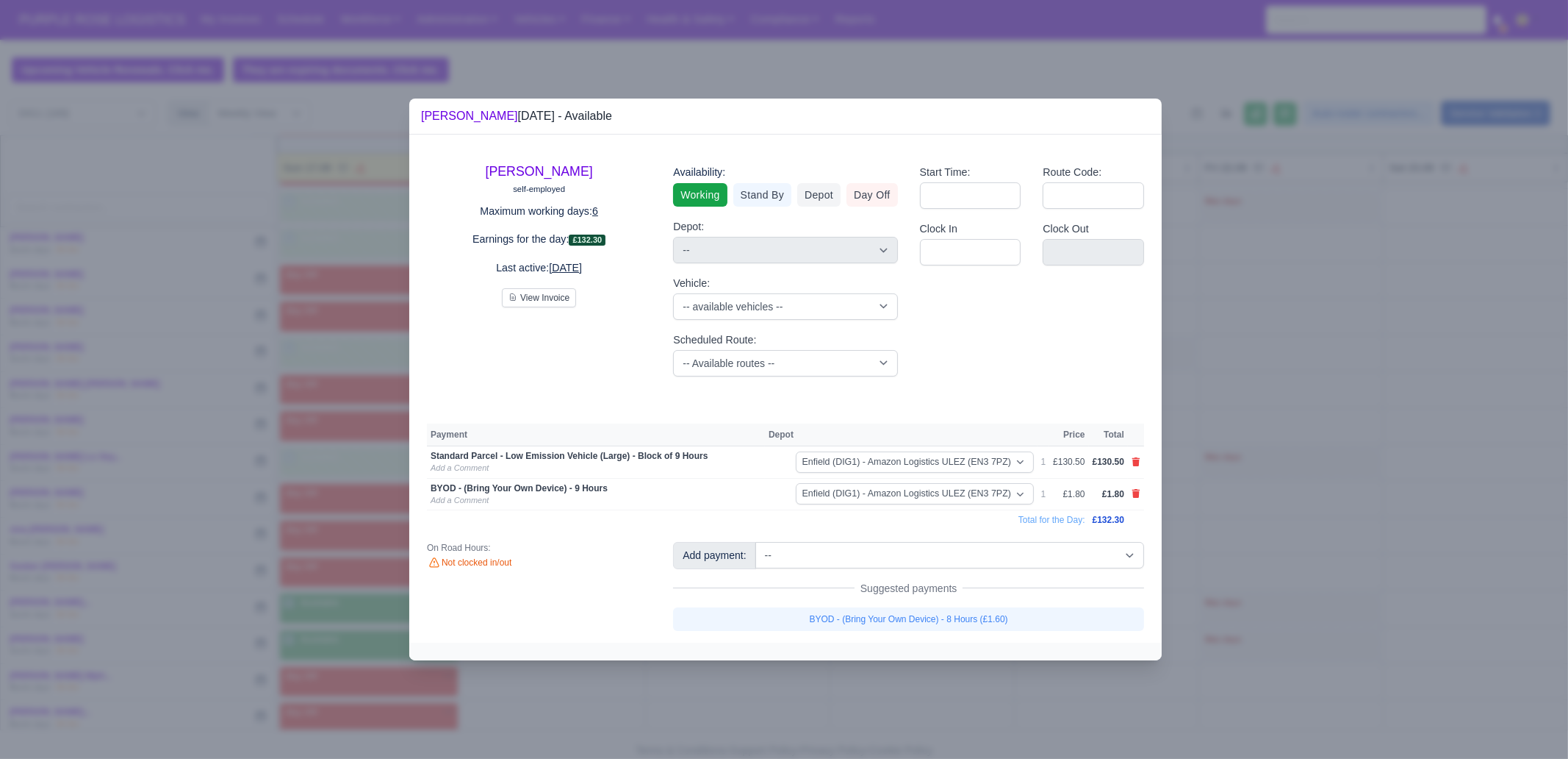
click at [985, 697] on div at bounding box center [784, 379] width 1568 height 759
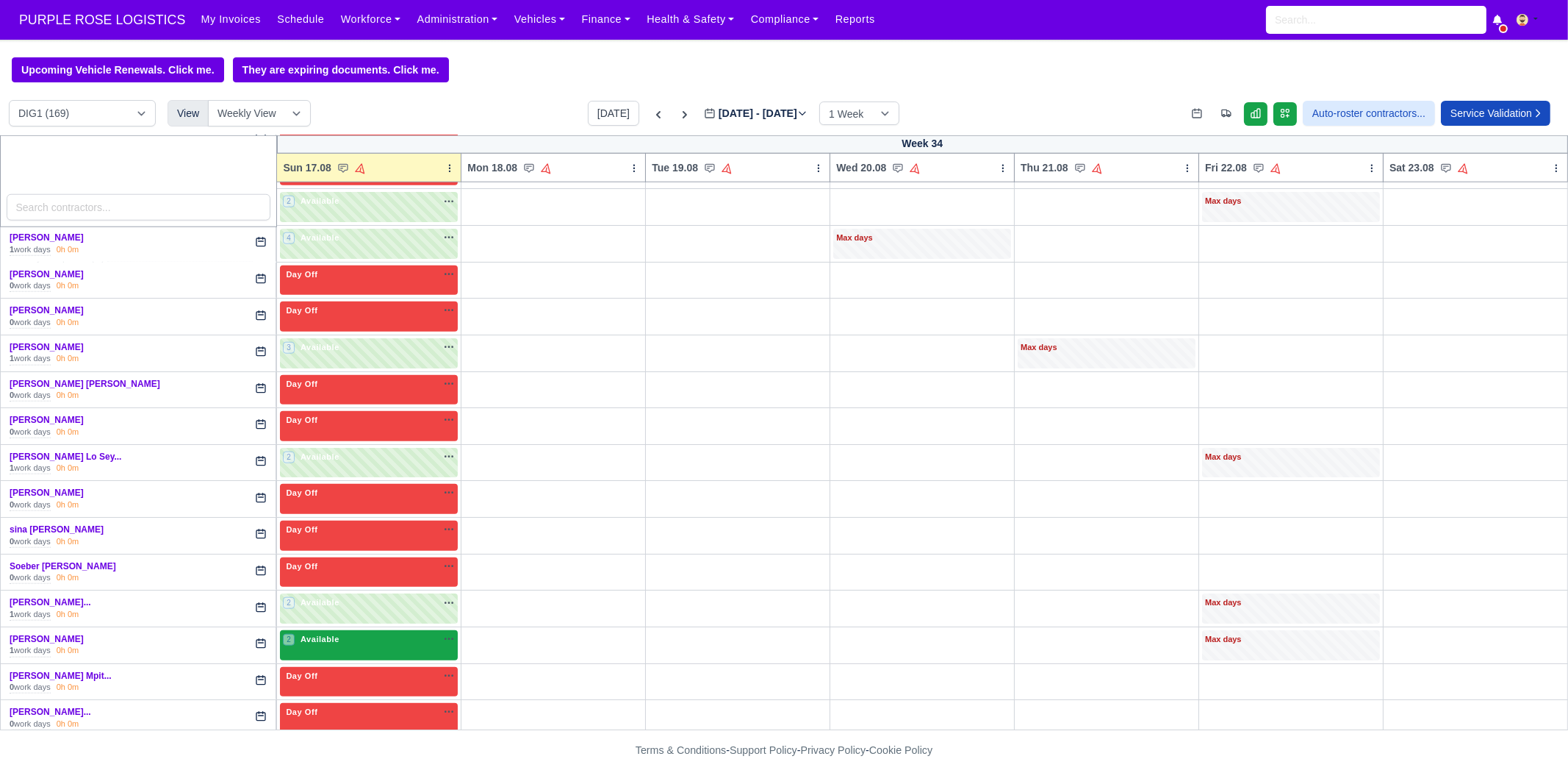
click at [347, 633] on div "2 Available na" at bounding box center [369, 640] width 172 height 13
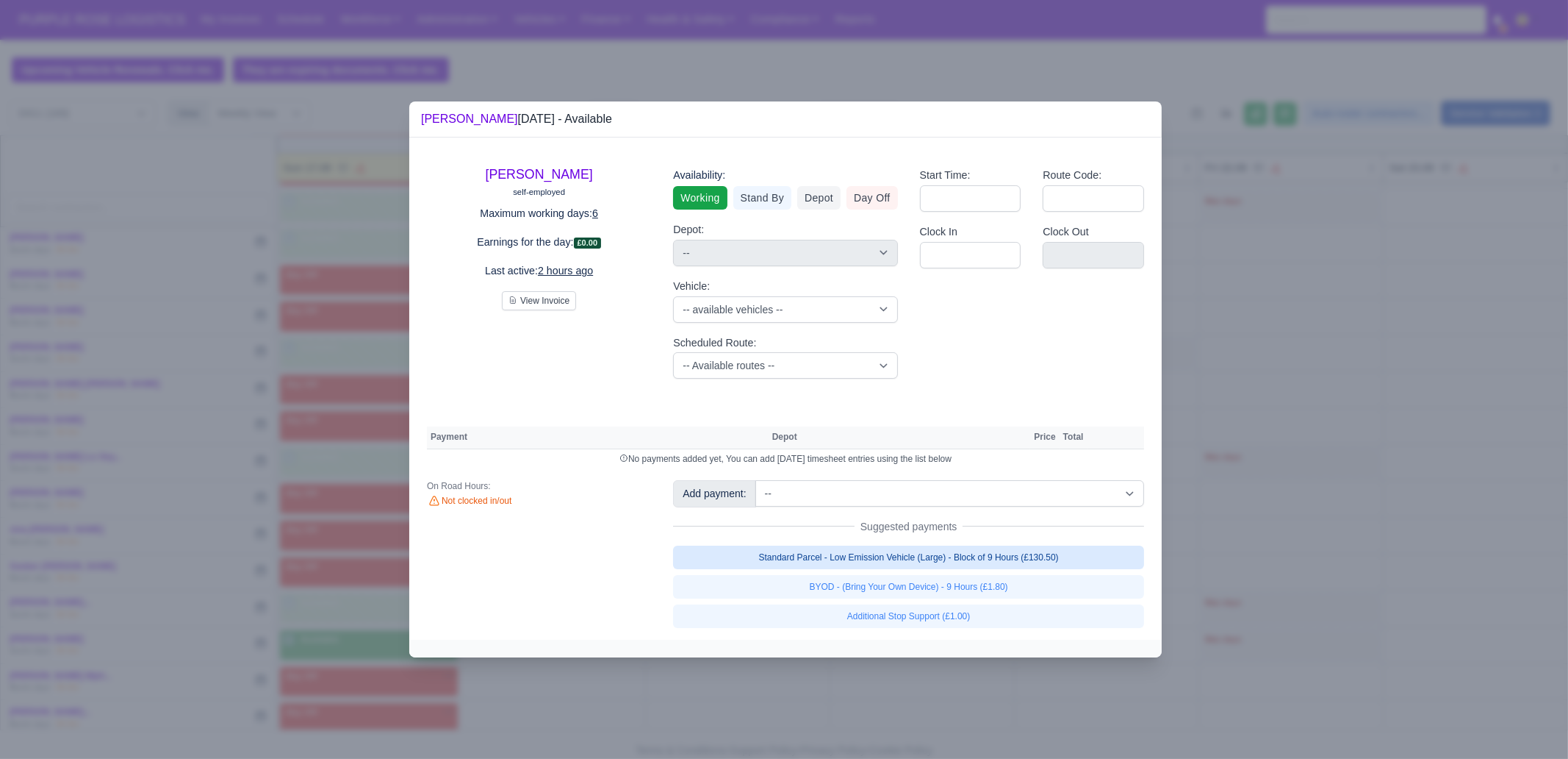
click at [976, 549] on link "Standard Parcel - Low Emission Vehicle (Large) - Block of 9 Hours (£130.50)" at bounding box center [908, 557] width 471 height 23
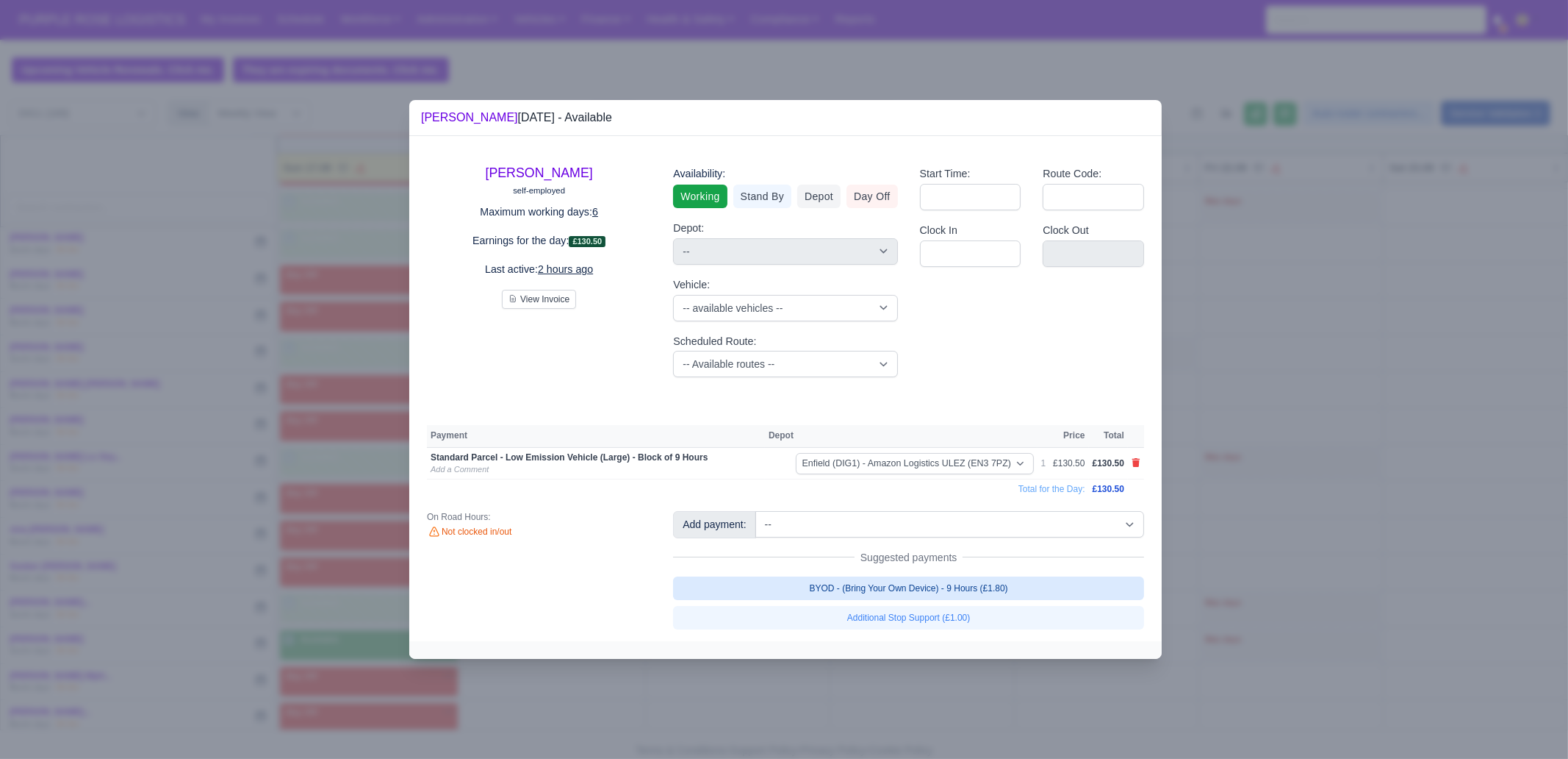
click at [978, 583] on link "BYOD - (Bring Your Own Device) - 9 Hours (£1.80)" at bounding box center [908, 587] width 471 height 23
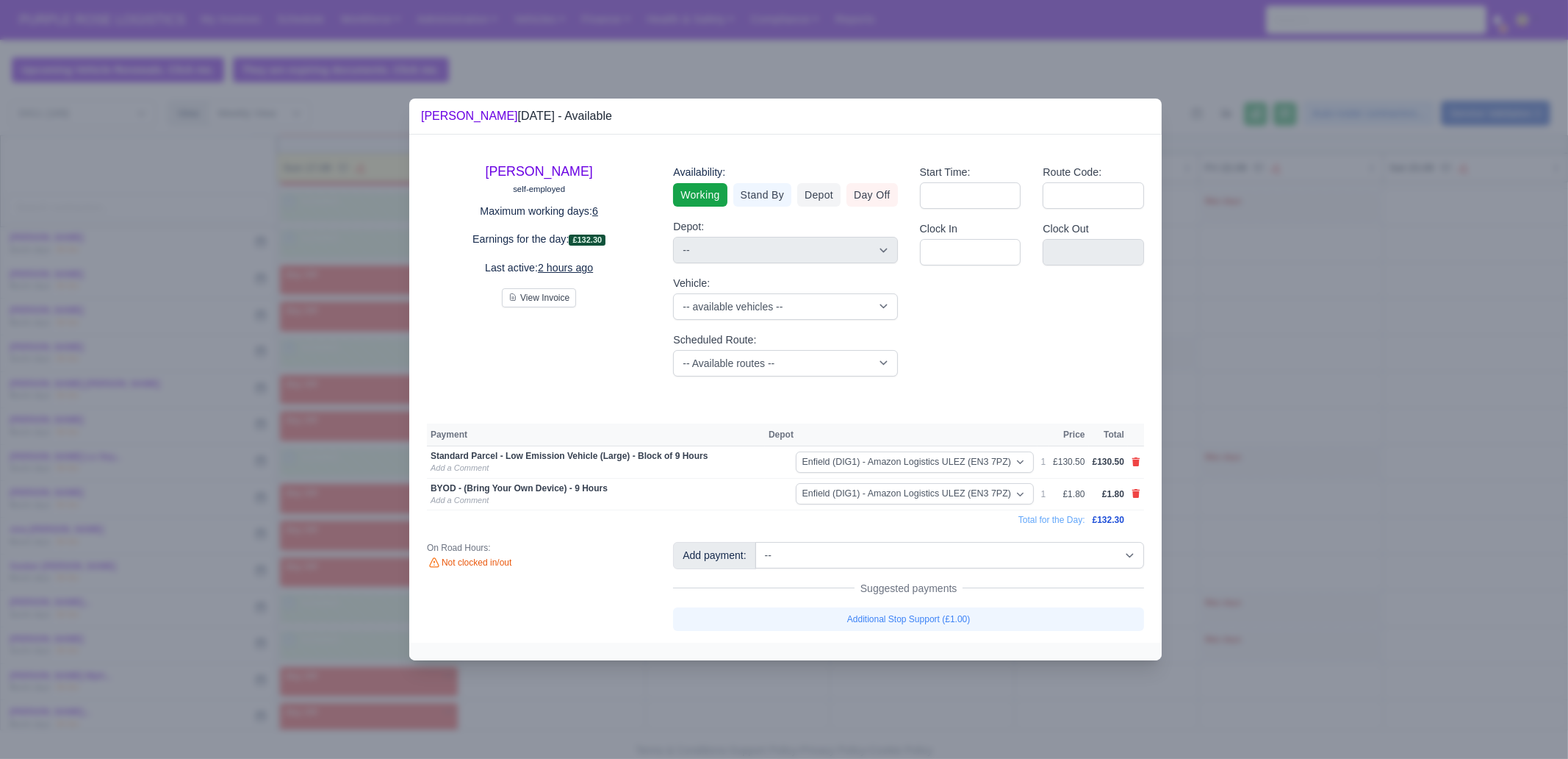
click at [999, 685] on div at bounding box center [784, 379] width 1568 height 759
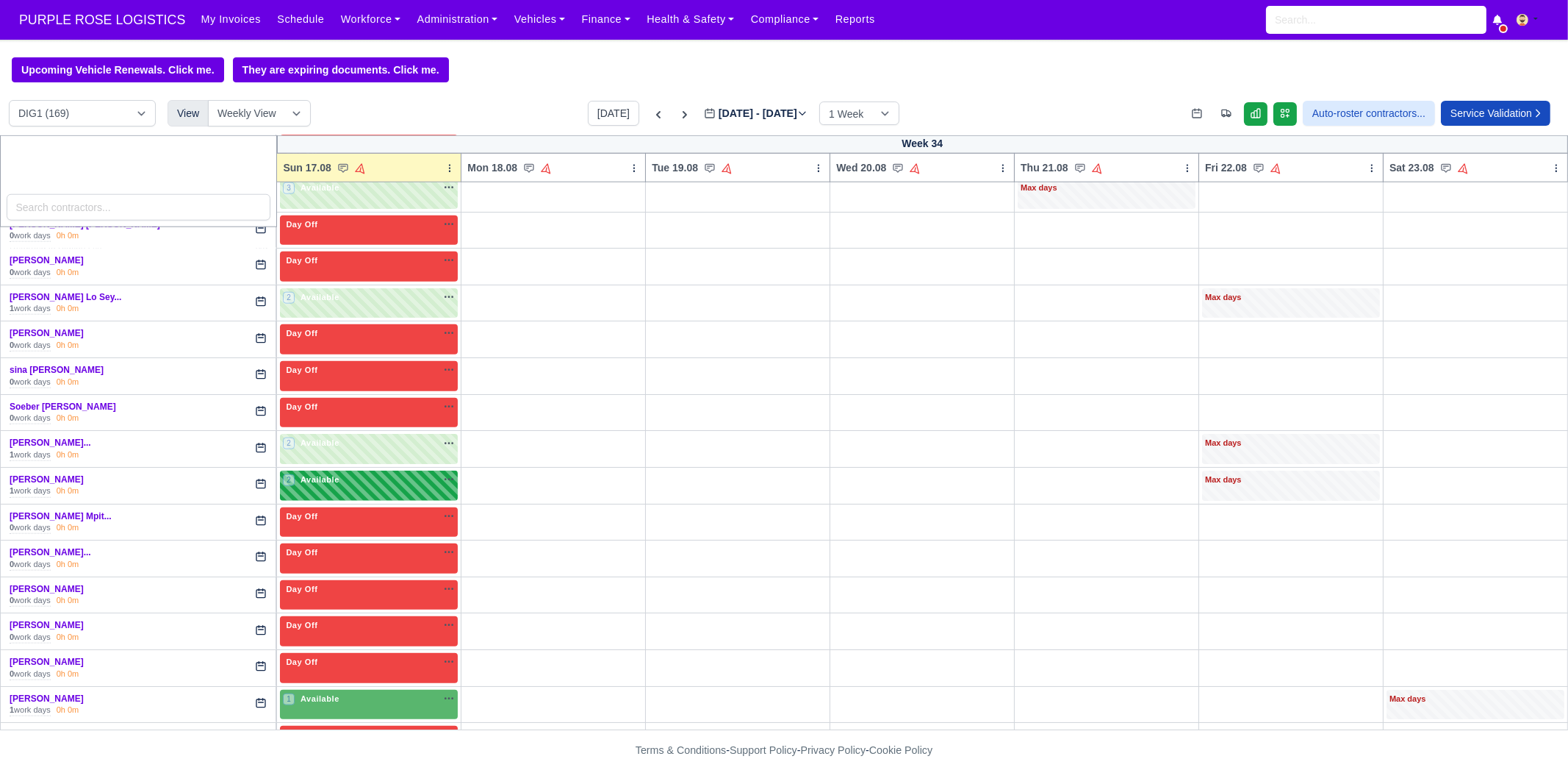
scroll to position [2868, 0]
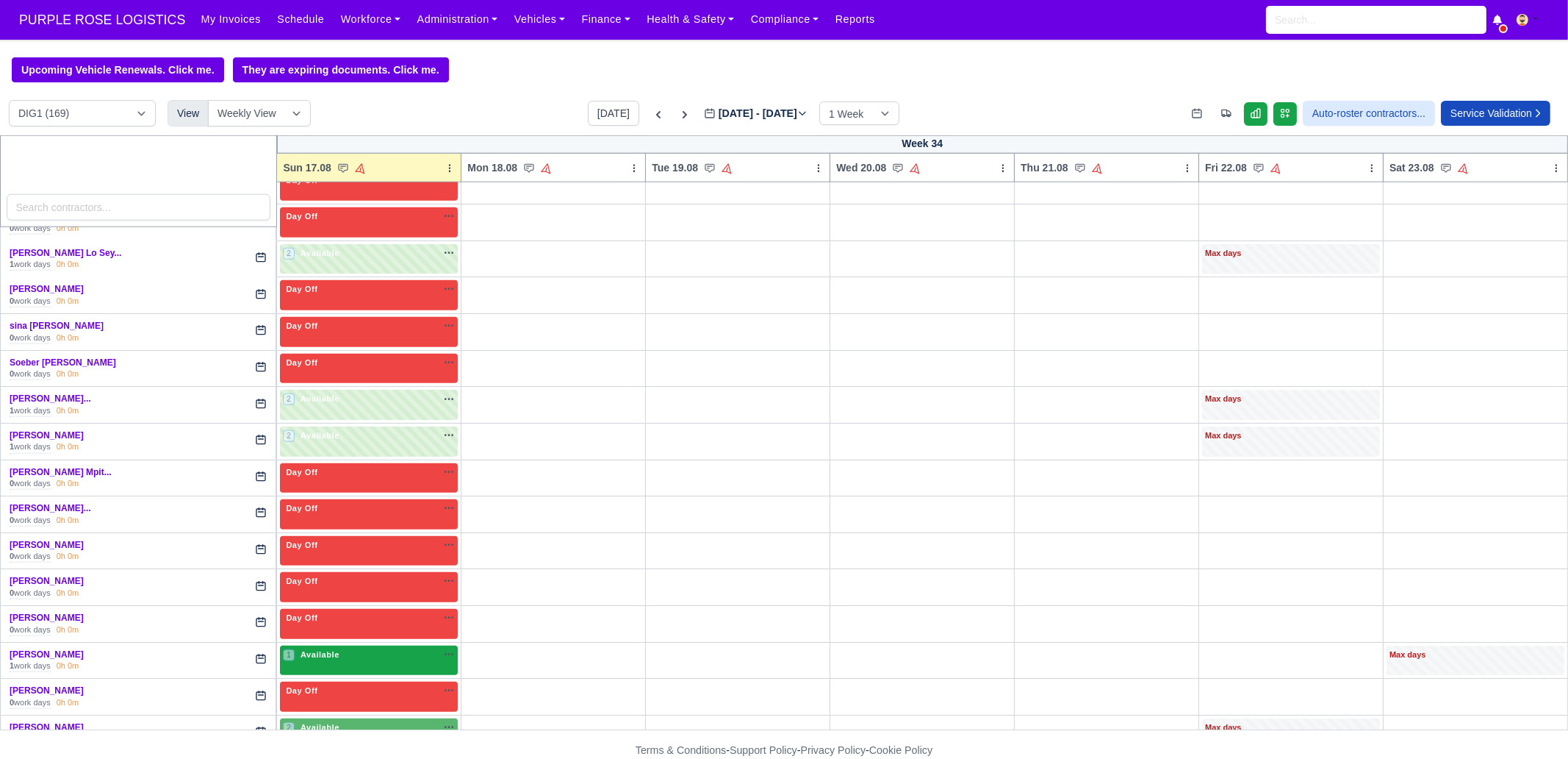
click at [358, 648] on div "1 Available na" at bounding box center [369, 655] width 172 height 13
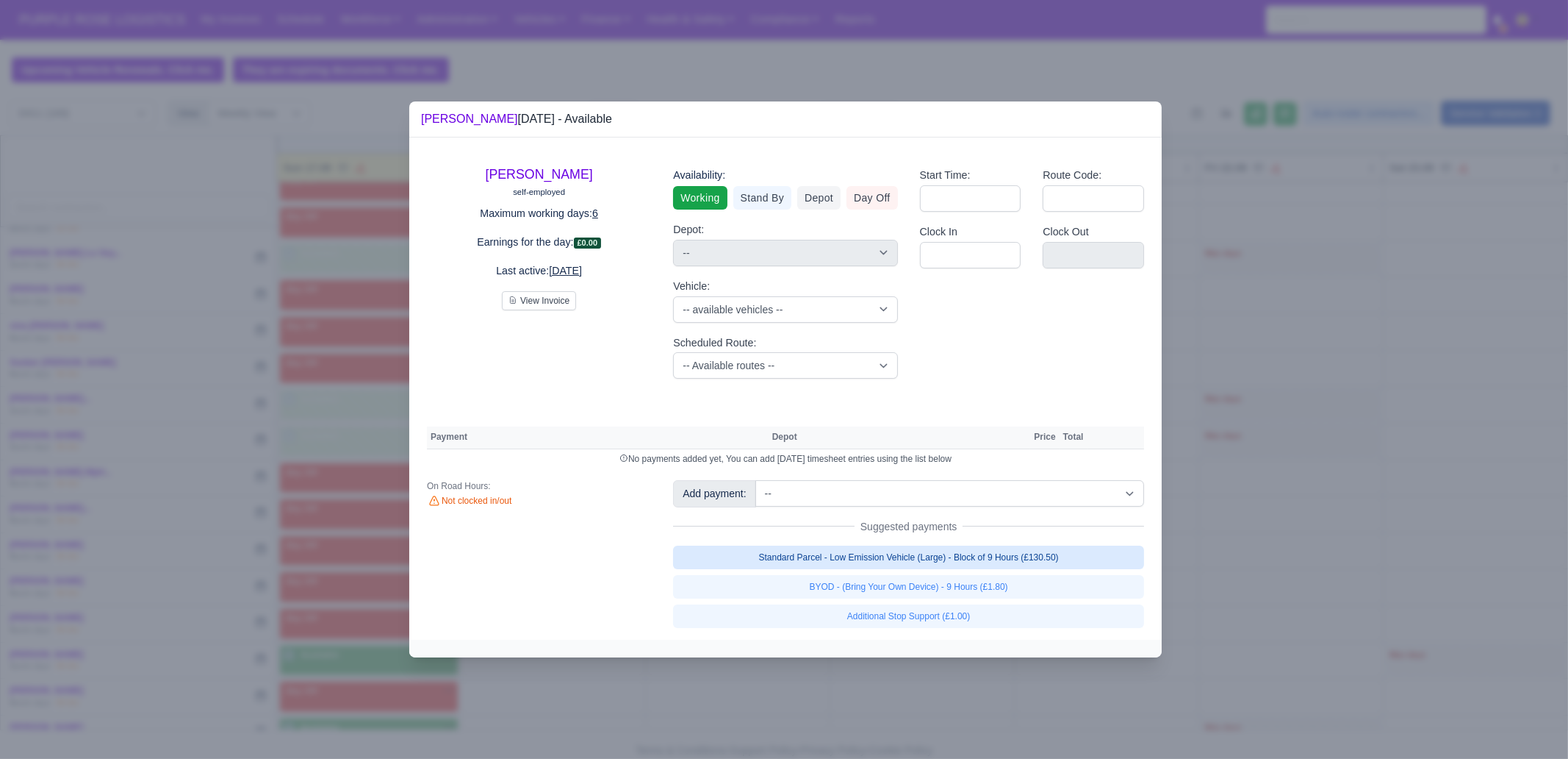
click at [964, 548] on link "Standard Parcel - Low Emission Vehicle (Large) - Block of 9 Hours (£130.50)" at bounding box center [908, 557] width 471 height 23
click at [963, 574] on div "Add payment: -- Additional Hour Support (£14.50) Additional Stop Support (£1.00…" at bounding box center [908, 553] width 493 height 147
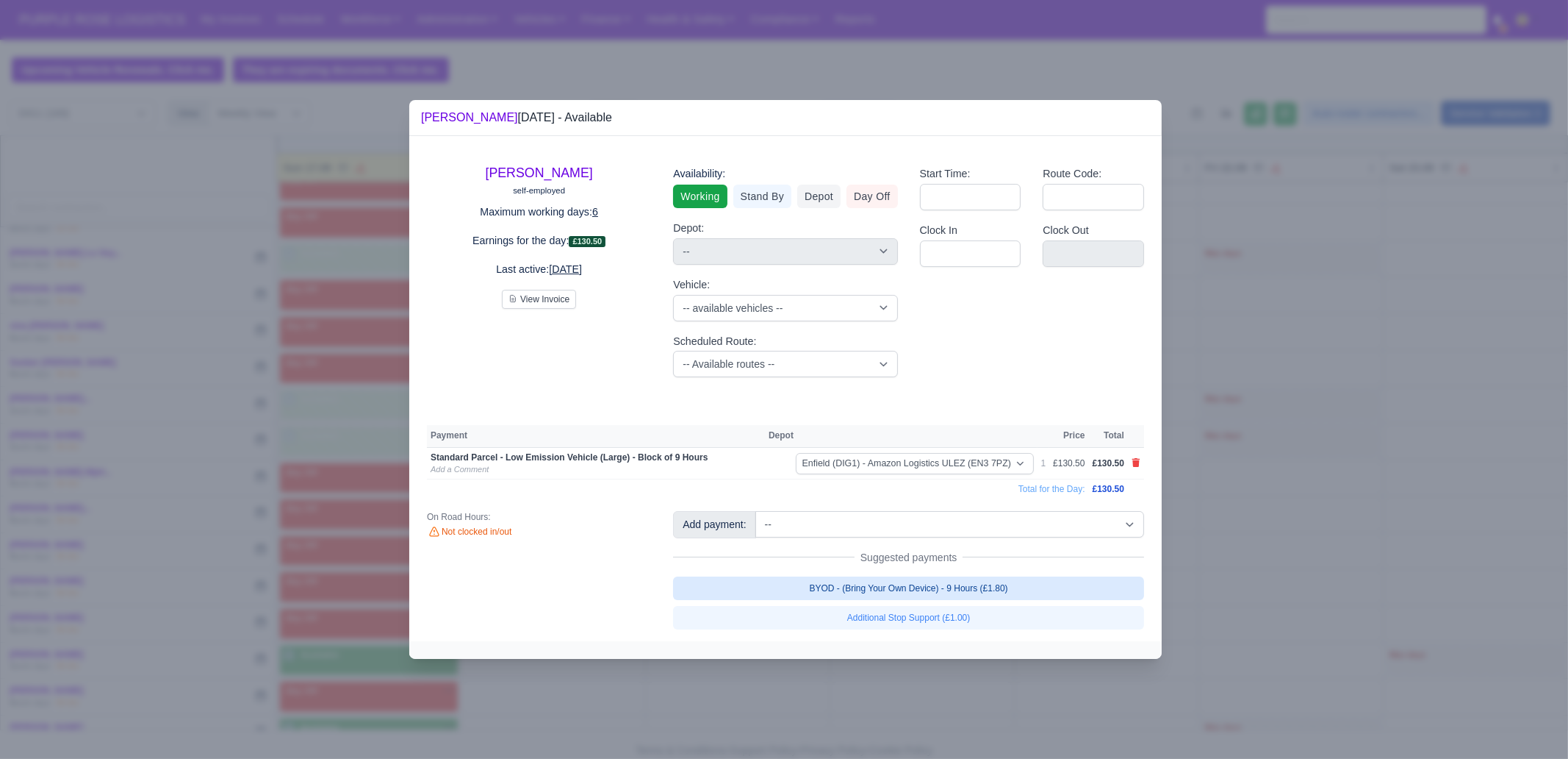
click at [960, 583] on link "BYOD - (Bring Your Own Device) - 9 Hours (£1.80)" at bounding box center [908, 587] width 471 height 23
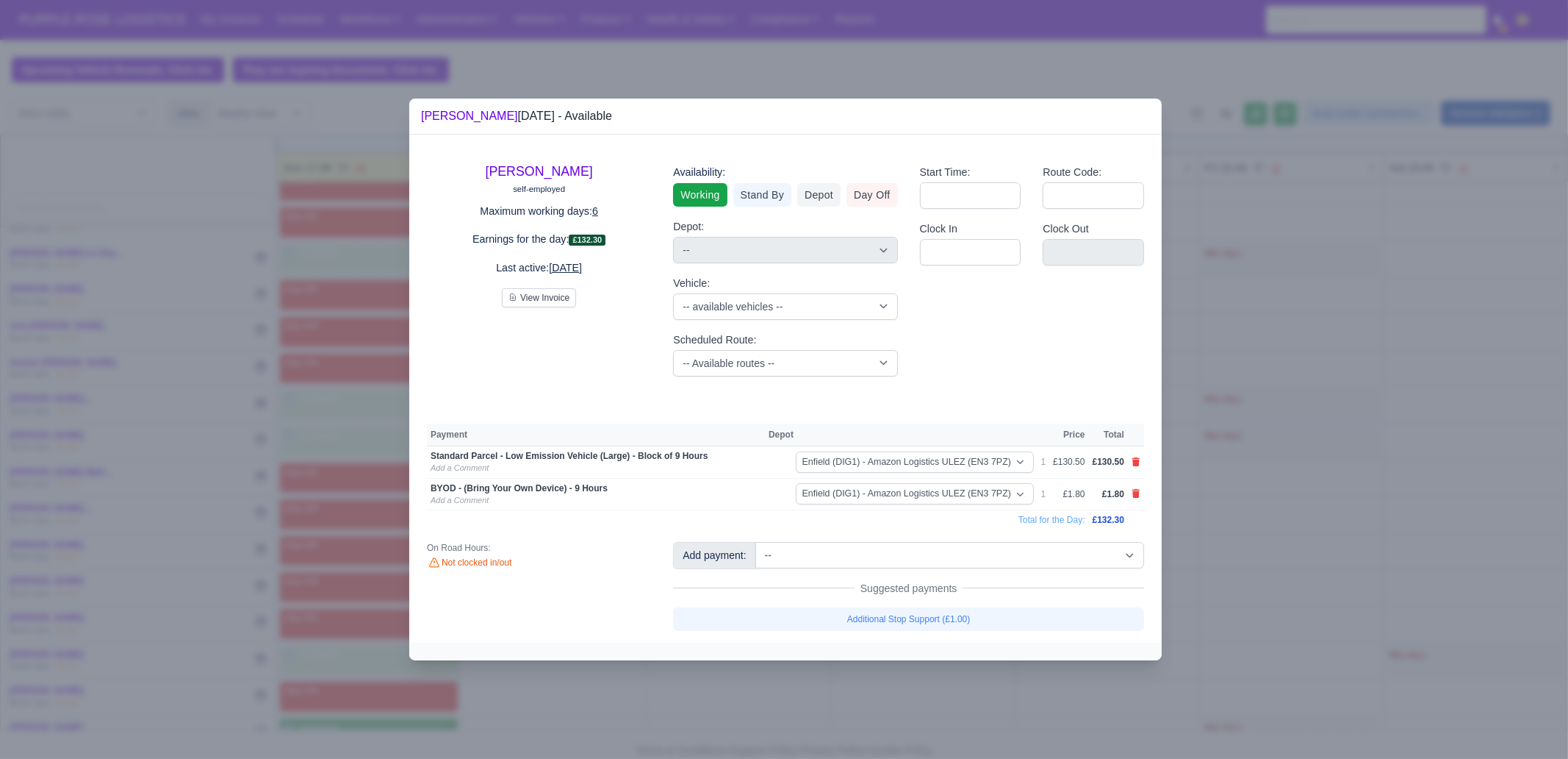
click at [895, 675] on div at bounding box center [784, 379] width 1568 height 759
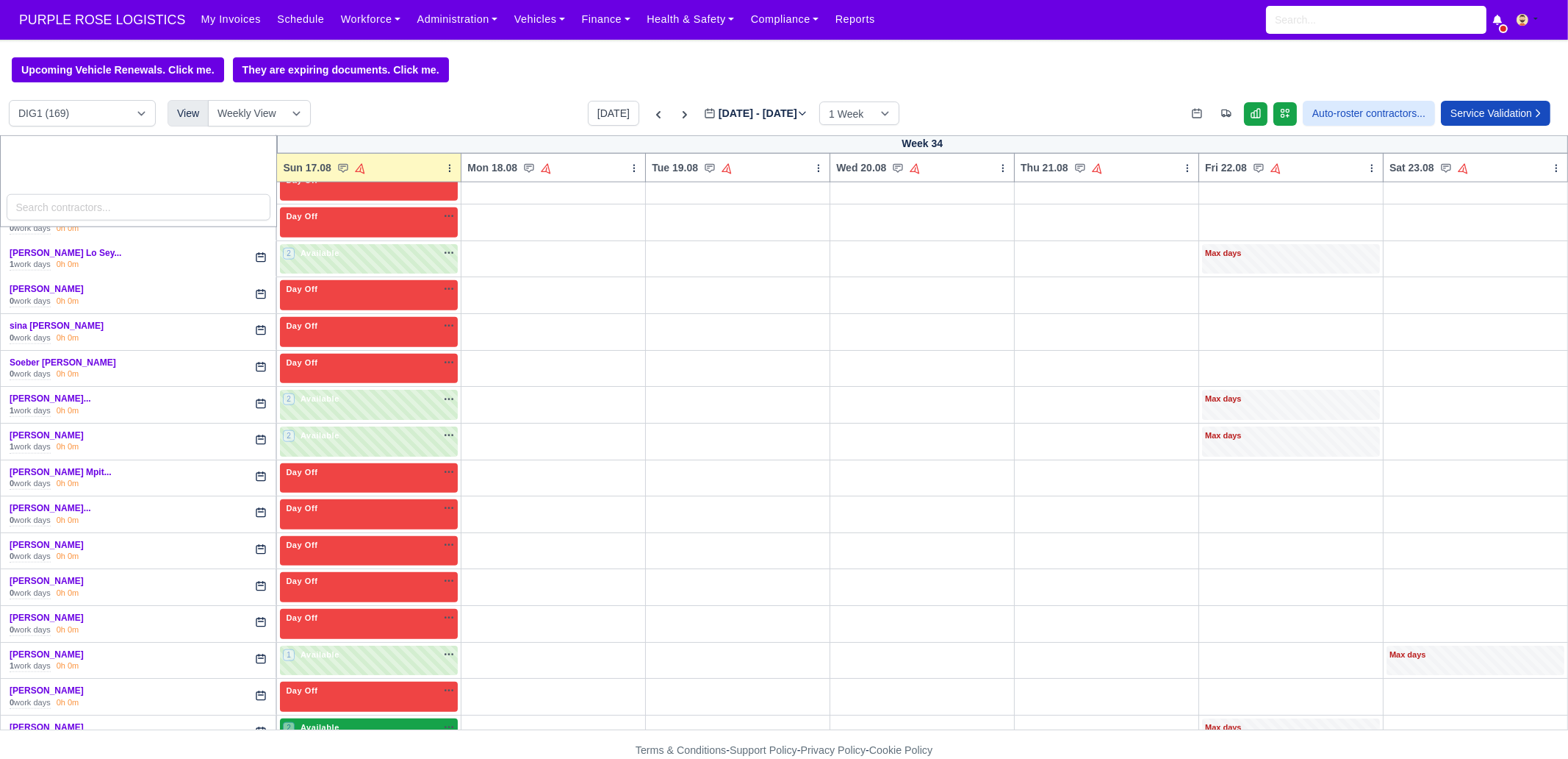
click at [375, 718] on div "2 Available" at bounding box center [369, 733] width 177 height 31
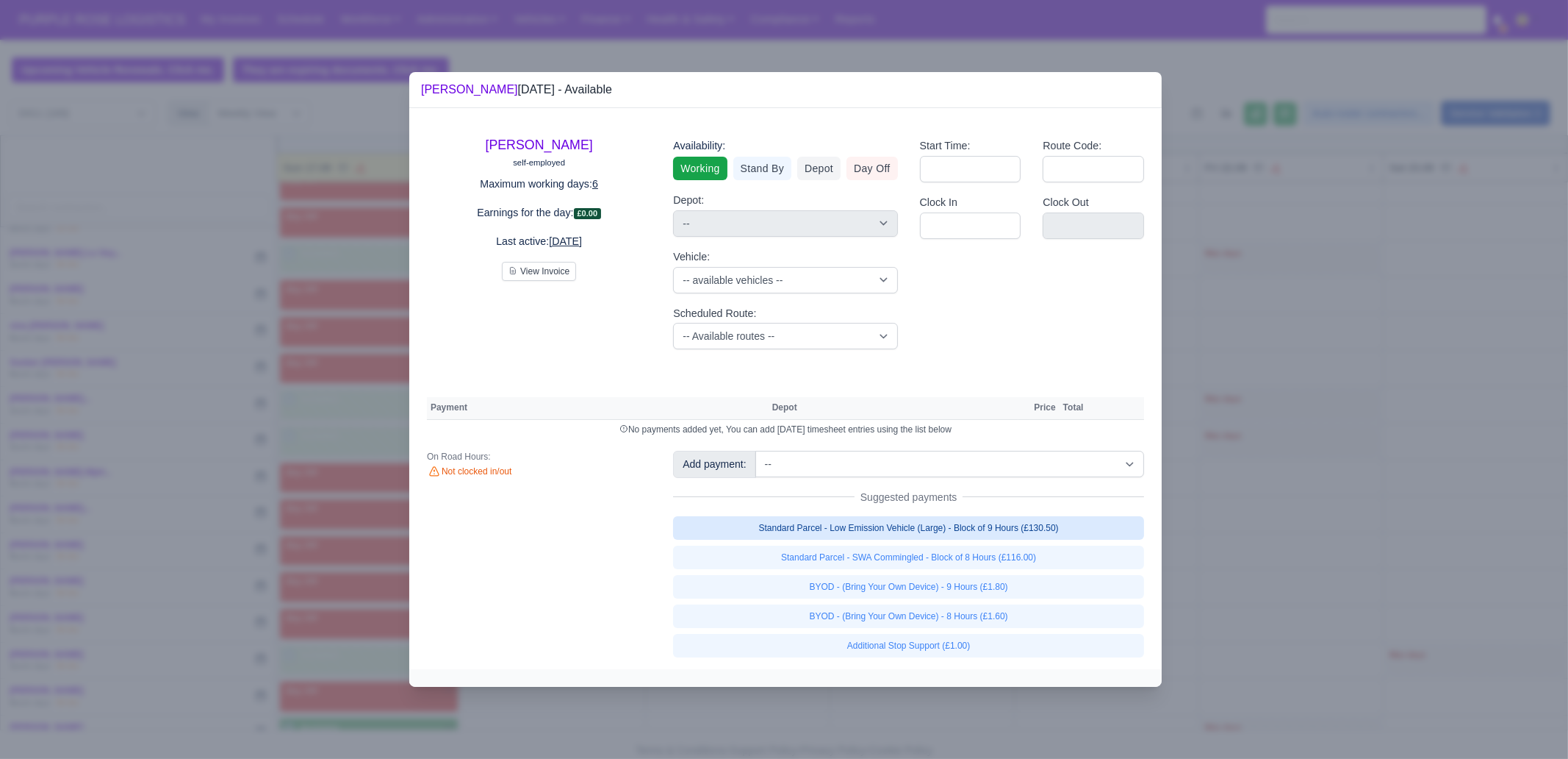
click at [1047, 533] on link "Standard Parcel - Low Emission Vehicle (Large) - Block of 9 Hours (£130.50)" at bounding box center [908, 527] width 471 height 23
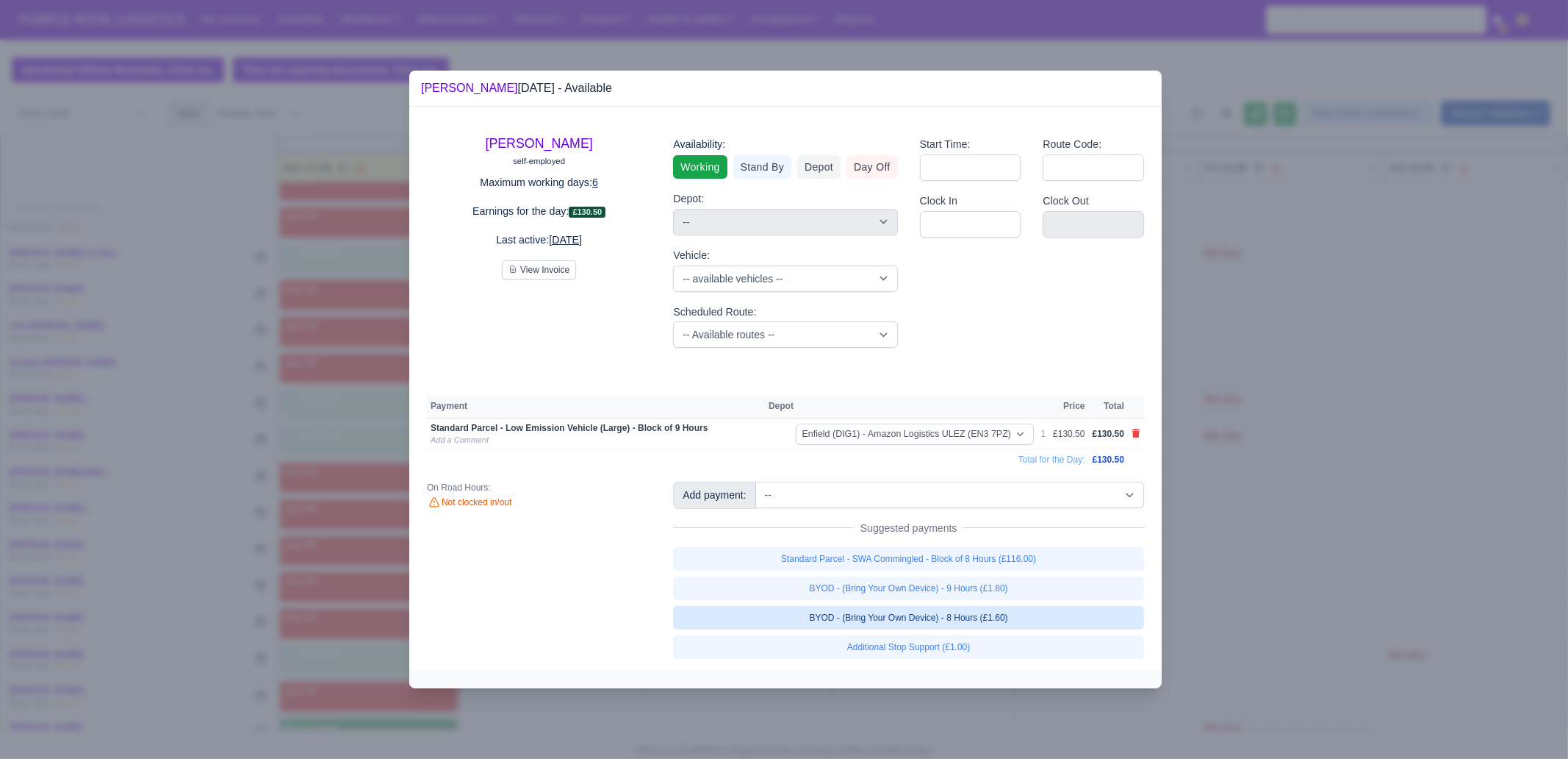
click at [1028, 612] on link "BYOD - (Bring Your Own Device) - 8 Hours (£1.60)" at bounding box center [908, 617] width 471 height 23
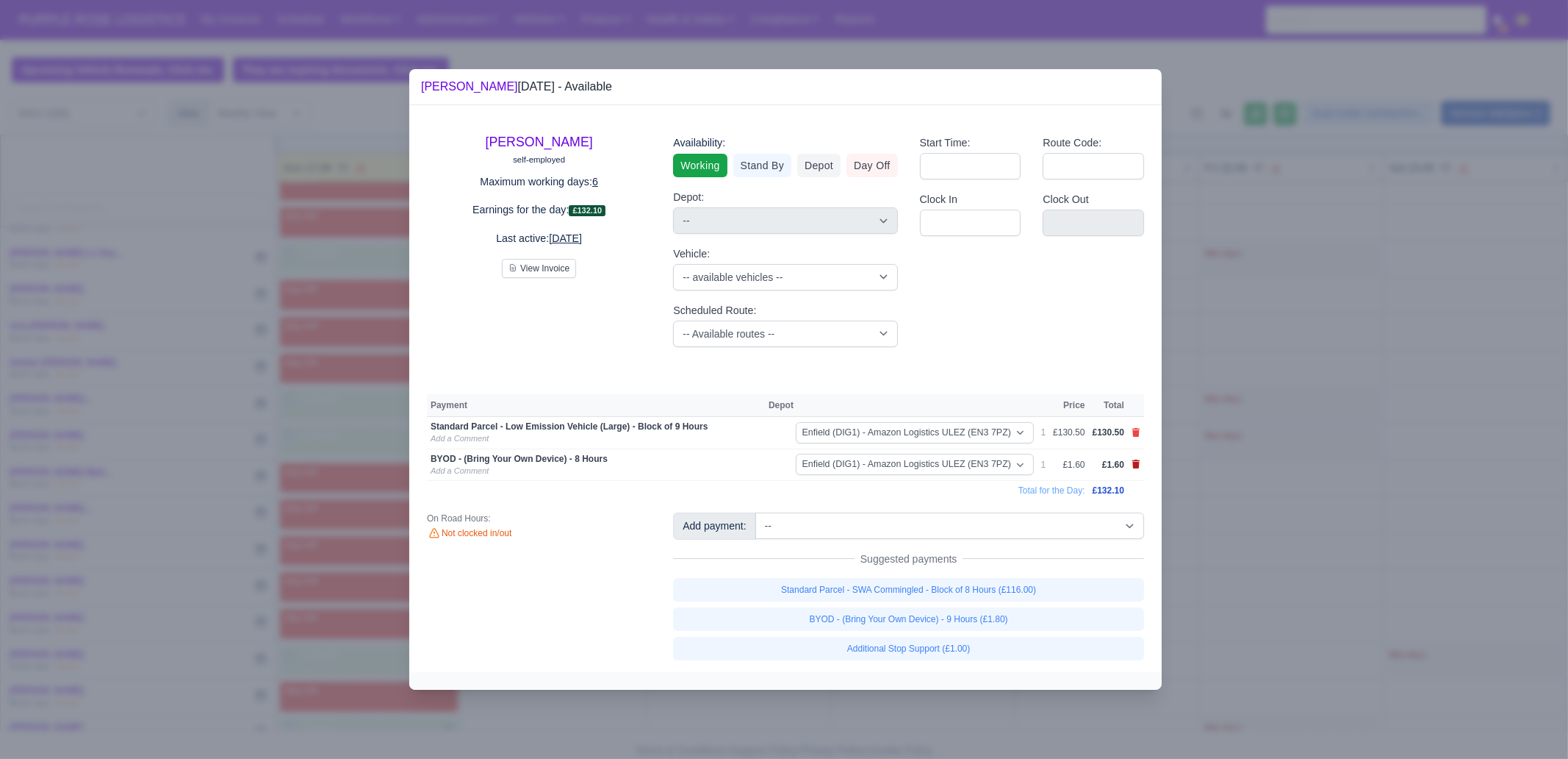
click at [1136, 467] on icon at bounding box center [1136, 464] width 8 height 9
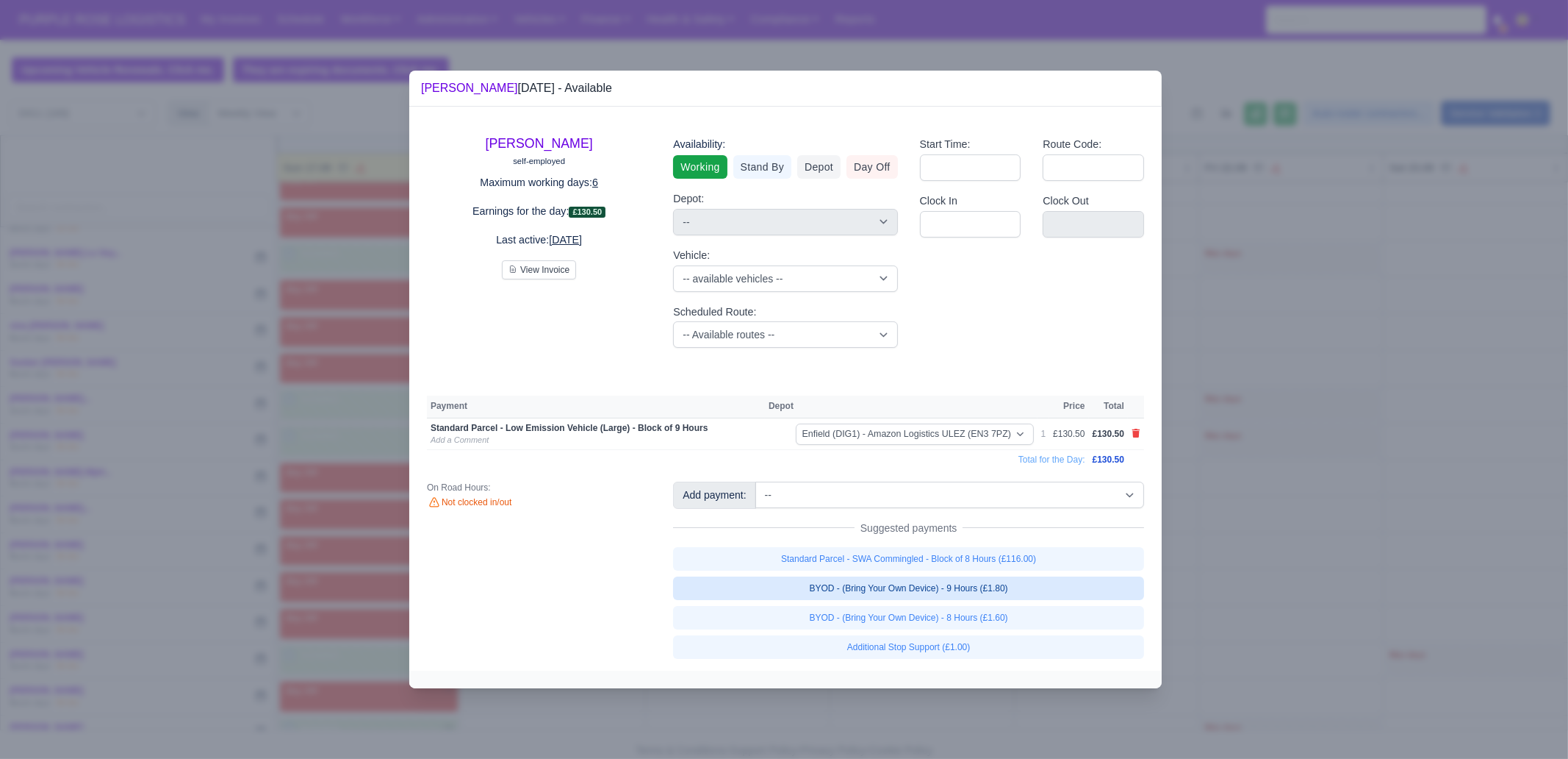
click at [1051, 591] on link "BYOD - (Bring Your Own Device) - 9 Hours (£1.80)" at bounding box center [908, 587] width 471 height 23
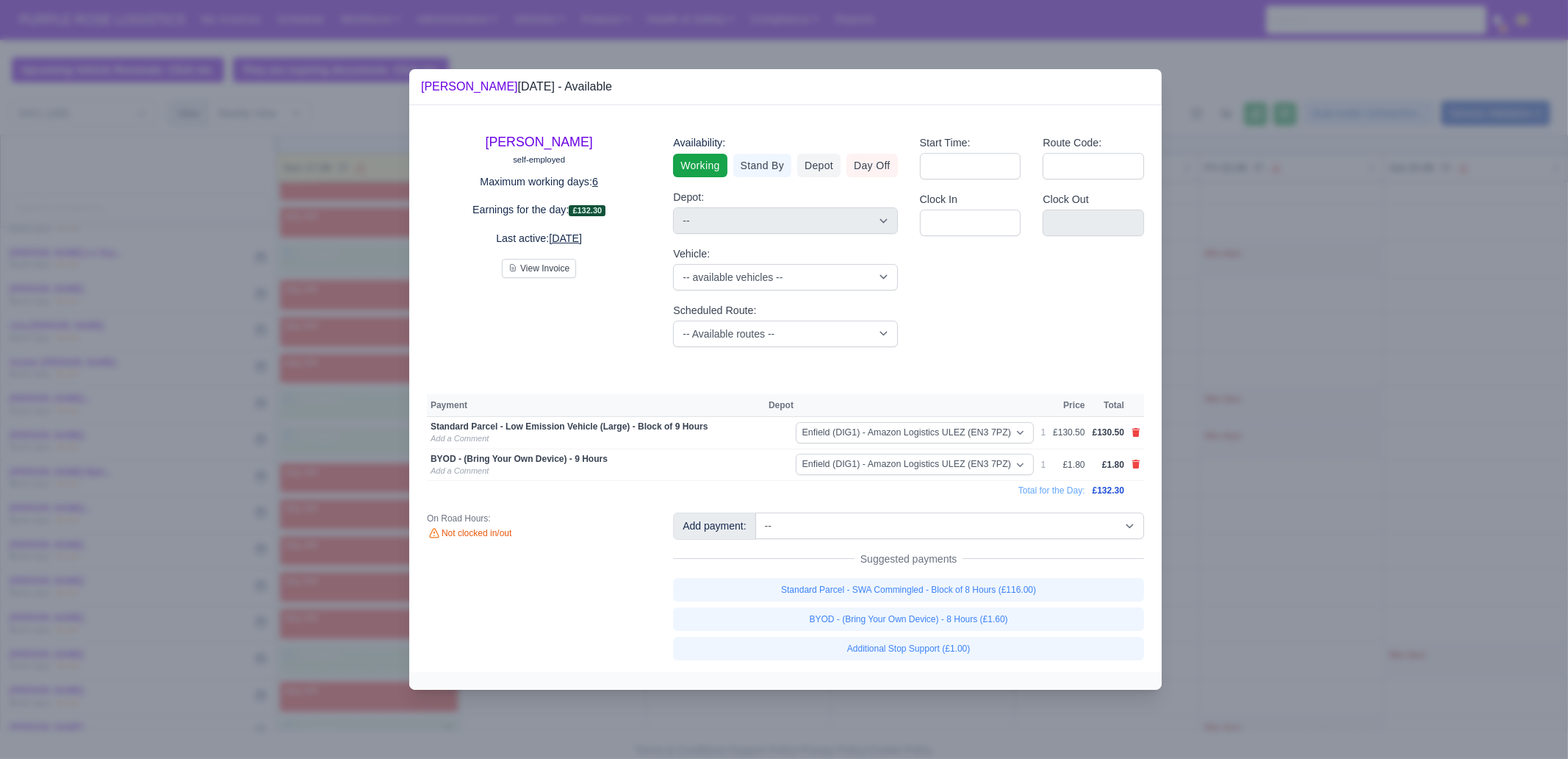
click at [1254, 597] on div at bounding box center [784, 379] width 1568 height 759
